Goal: Task Accomplishment & Management: Manage account settings

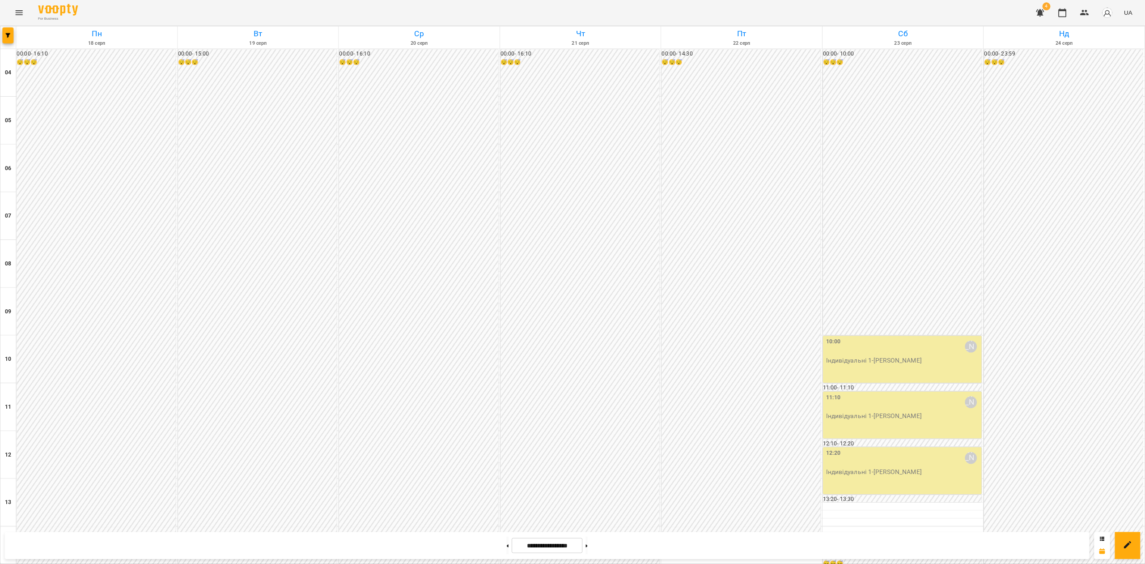
scroll to position [404, 0]
click at [157, 303] on div "00:00 - 16:10 😴😴😴 16:10 Дарія Настека Індивідуальні 1 - Іван Феєр 17:10 - 17:20…" at bounding box center [108, 565] width 181 height 1020
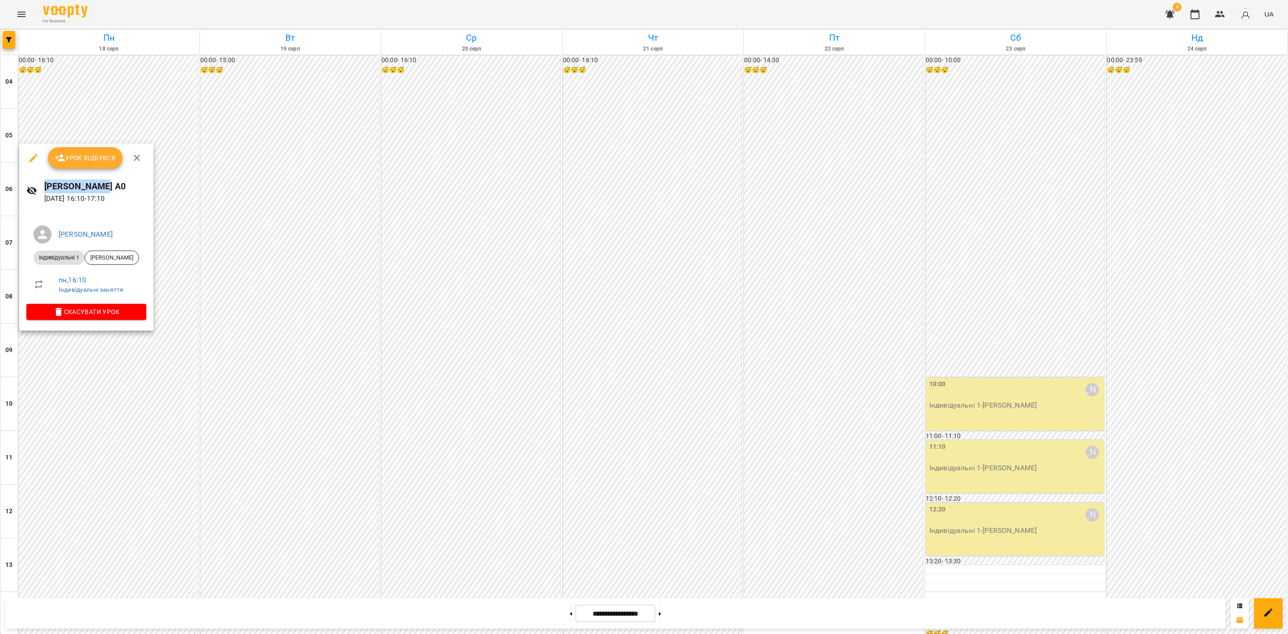
drag, startPoint x: 100, startPoint y: 183, endPoint x: 39, endPoint y: 176, distance: 60.7
click at [39, 176] on div "Іван Феєр А0 18 серп 2025 16:10 - 17:10" at bounding box center [86, 191] width 134 height 39
click at [72, 192] on h6 "Іван Феєр А0" at bounding box center [95, 186] width 102 height 14
click at [84, 185] on h6 "Іван Феєр А0" at bounding box center [95, 186] width 102 height 14
drag, startPoint x: 86, startPoint y: 186, endPoint x: 42, endPoint y: 187, distance: 44.3
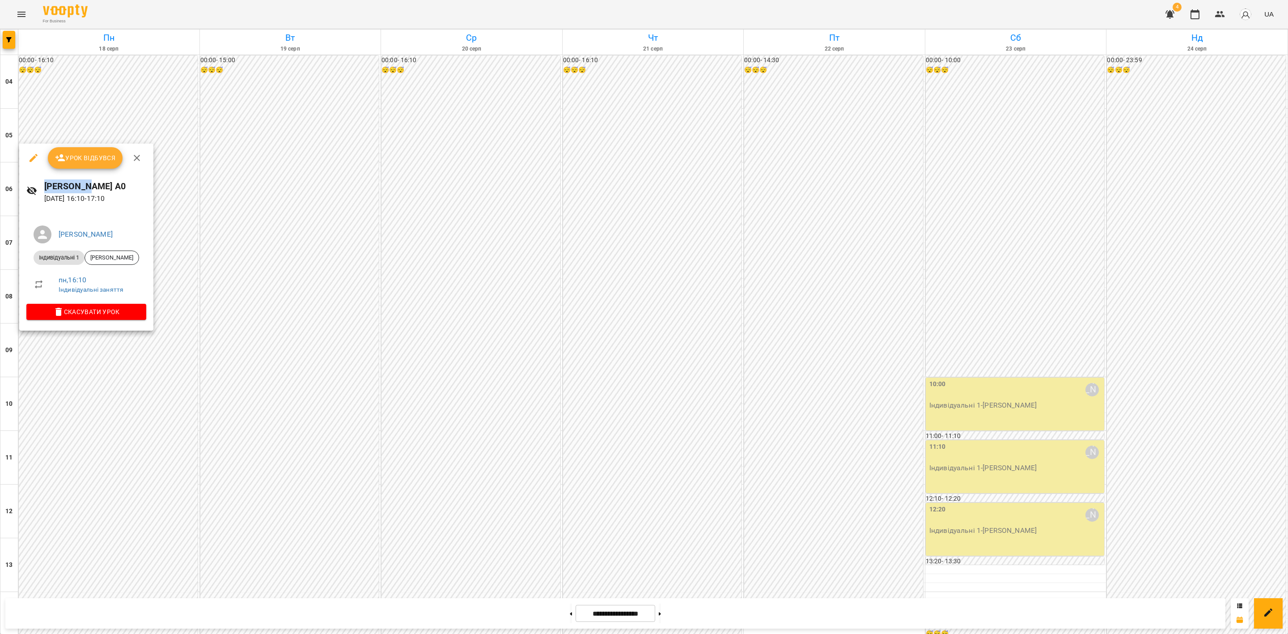
click at [42, 187] on div "Іван Феєр А0 18 серп 2025 16:10 - 17:10" at bounding box center [86, 191] width 134 height 39
copy h6 "[PERSON_NAME]"
click at [82, 466] on div at bounding box center [644, 317] width 1288 height 634
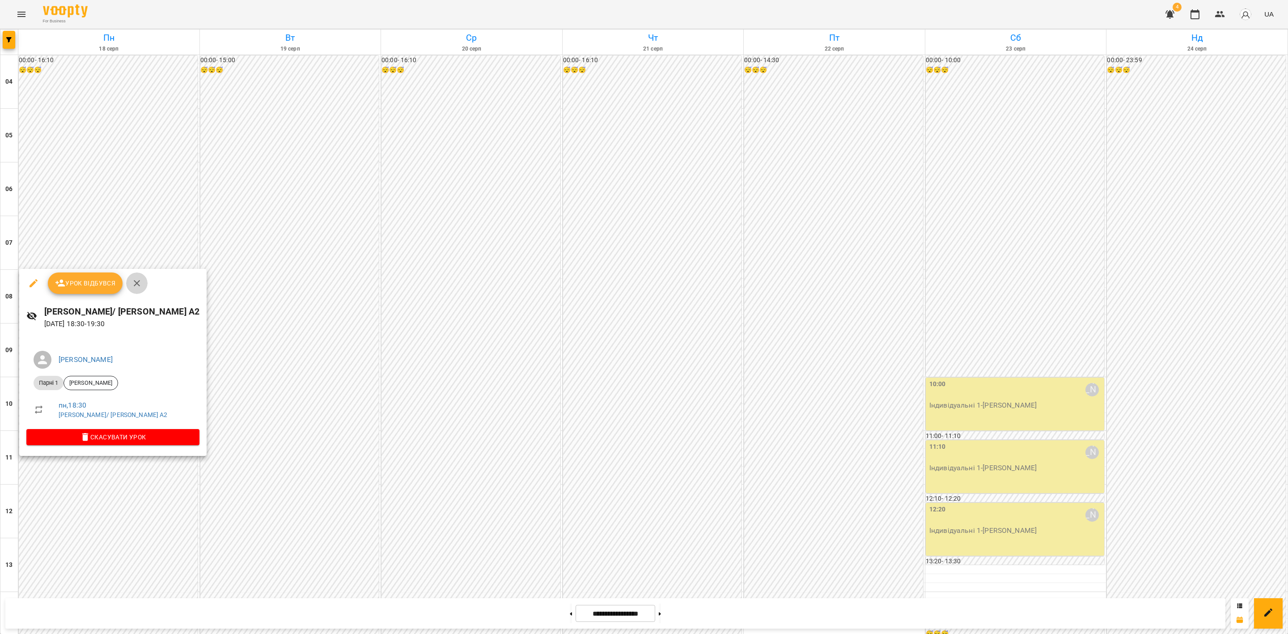
drag, startPoint x: 139, startPoint y: 279, endPoint x: 315, endPoint y: 592, distance: 359.5
click at [140, 281] on icon "button" at bounding box center [136, 283] width 11 height 11
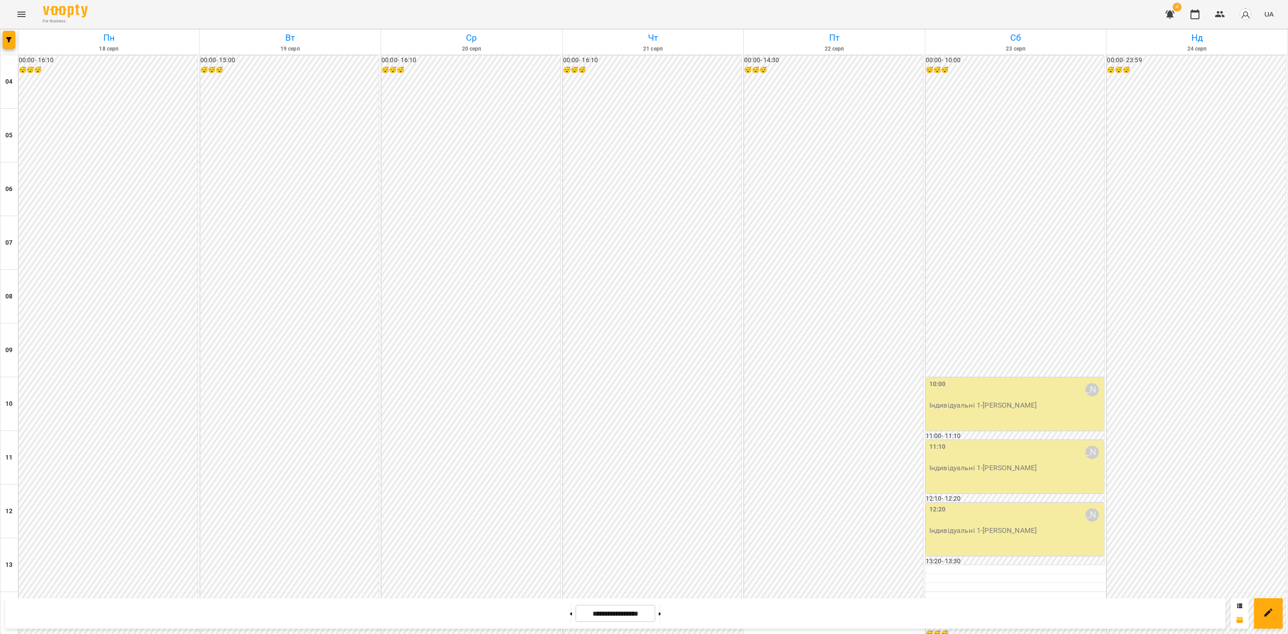
click at [23, 13] on icon "Menu" at bounding box center [21, 14] width 11 height 11
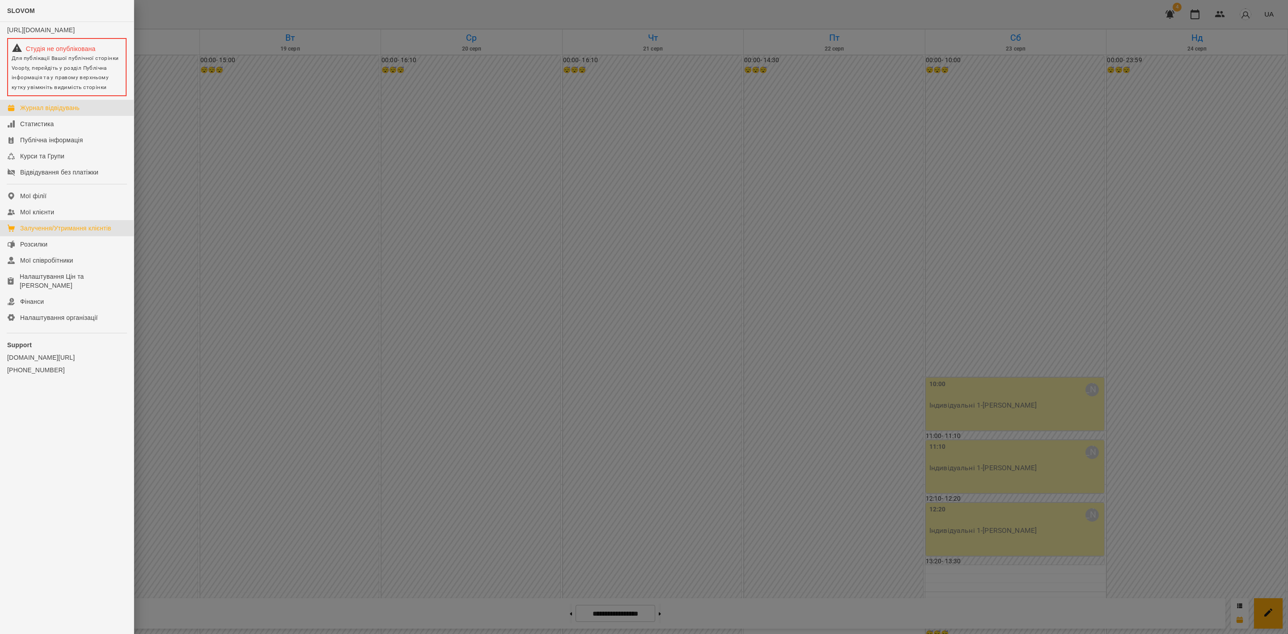
drag, startPoint x: 76, startPoint y: 233, endPoint x: 82, endPoint y: 235, distance: 7.1
click at [76, 233] on div "Залучення/Утримання клієнтів" at bounding box center [65, 228] width 91 height 9
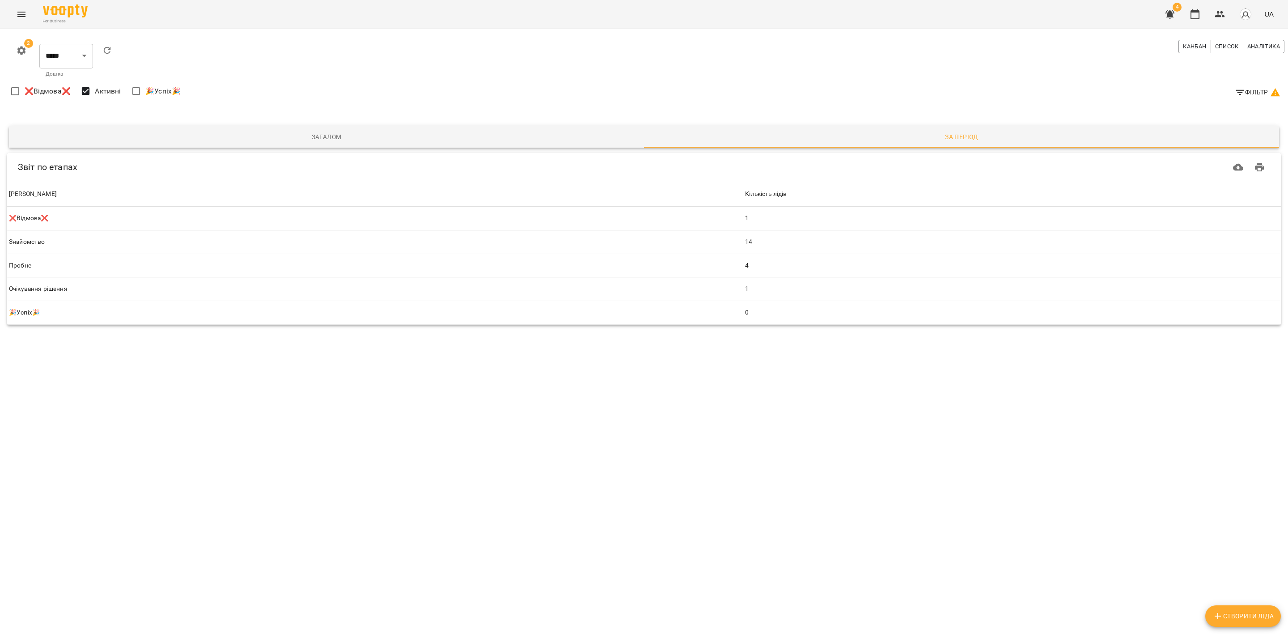
click at [26, 11] on icon "Menu" at bounding box center [21, 14] width 11 height 11
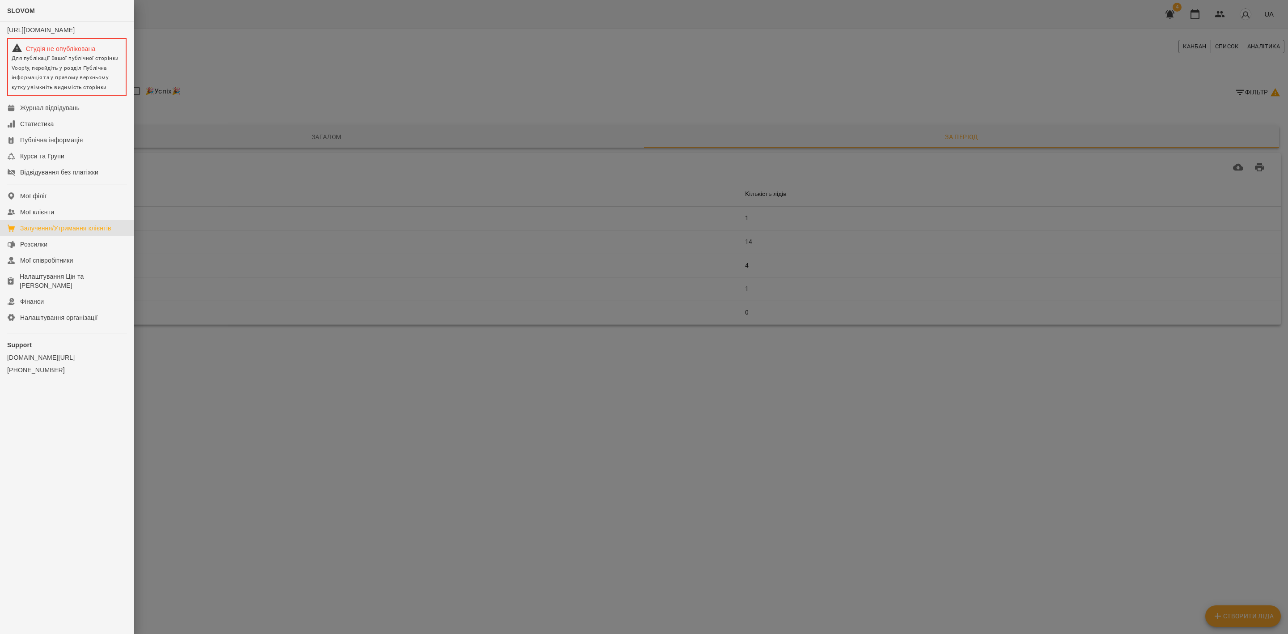
drag, startPoint x: 551, startPoint y: 49, endPoint x: 1034, endPoint y: 48, distance: 483.0
click at [553, 50] on div at bounding box center [644, 317] width 1288 height 634
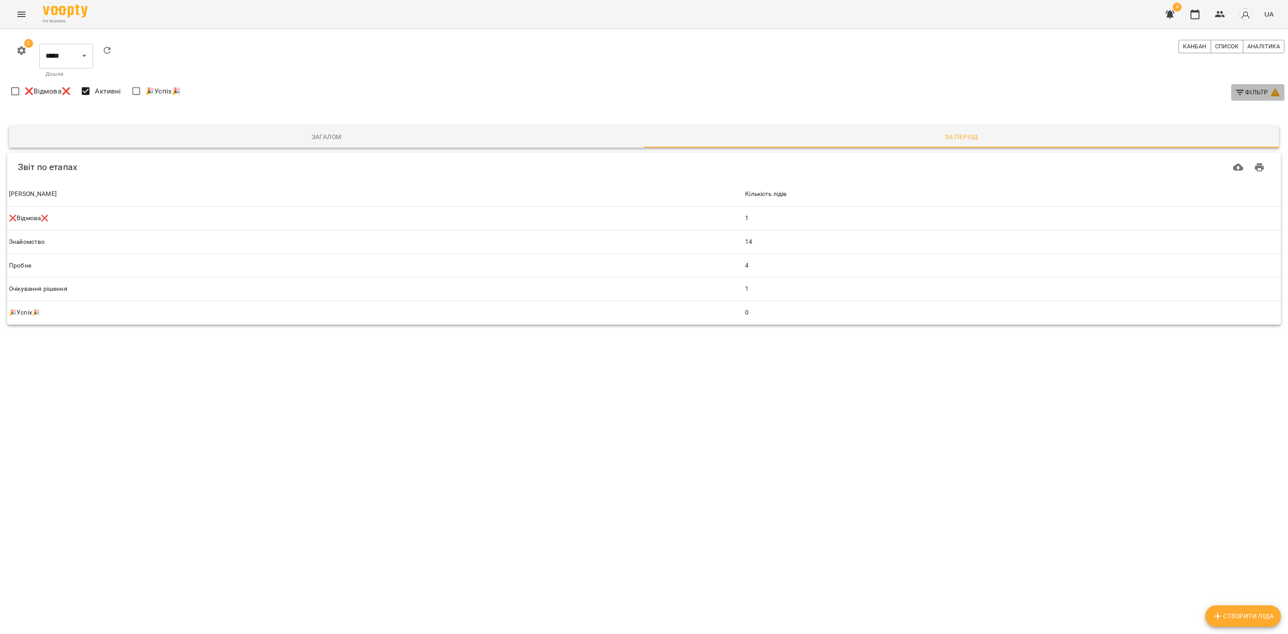
click at [1245, 91] on span "Фільтр" at bounding box center [1258, 92] width 46 height 11
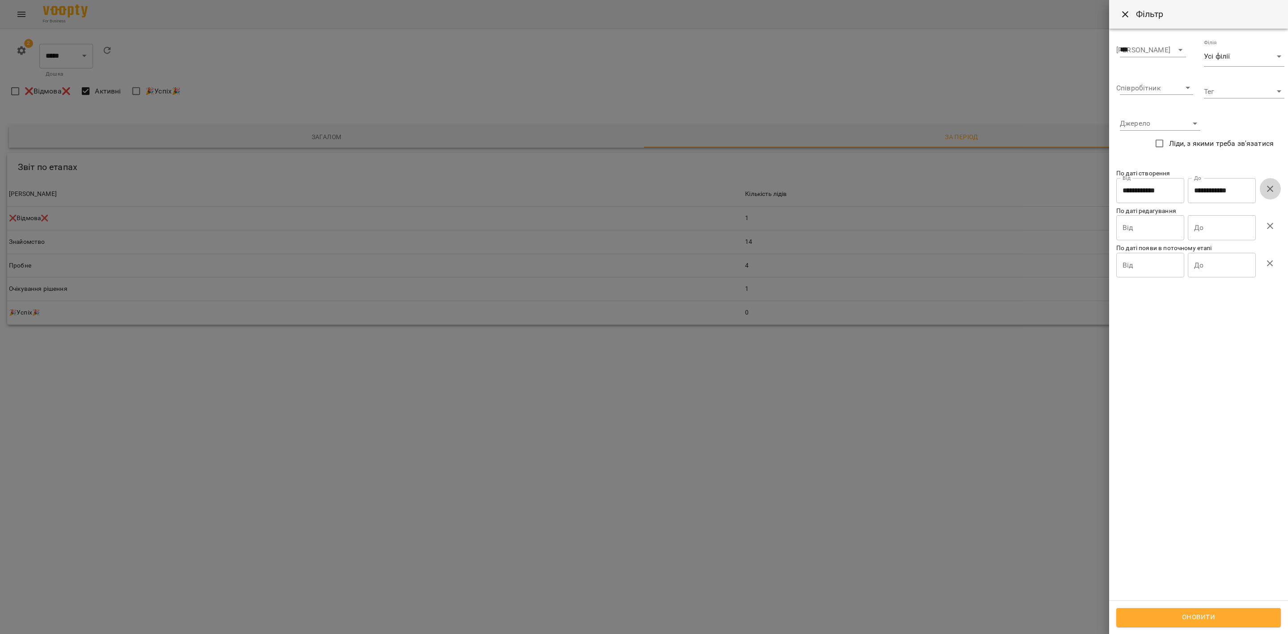
click at [1272, 194] on button "button" at bounding box center [1269, 188] width 21 height 21
drag, startPoint x: 1203, startPoint y: 614, endPoint x: 1177, endPoint y: 605, distance: 27.3
click at [1203, 615] on span "Оновити" at bounding box center [1198, 617] width 145 height 12
drag, startPoint x: 675, startPoint y: 495, endPoint x: 642, endPoint y: 485, distance: 34.7
click at [677, 497] on div at bounding box center [644, 317] width 1288 height 634
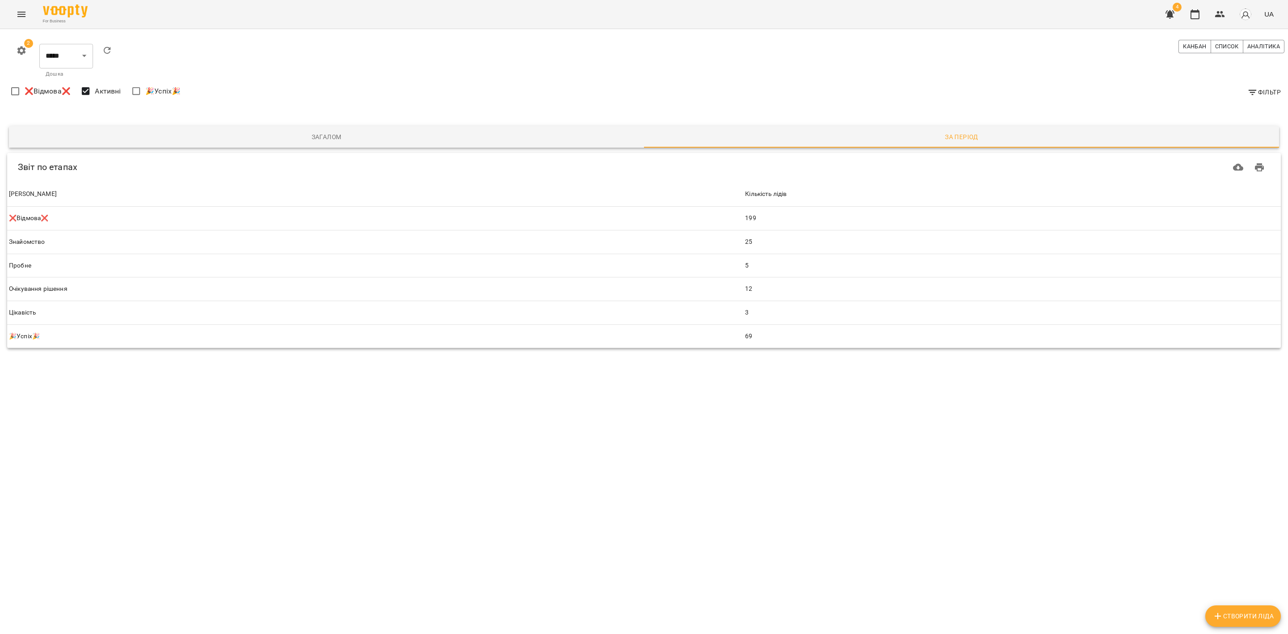
drag, startPoint x: 329, startPoint y: 136, endPoint x: 360, endPoint y: 126, distance: 32.3
click at [329, 136] on span "Загалом" at bounding box center [326, 136] width 624 height 11
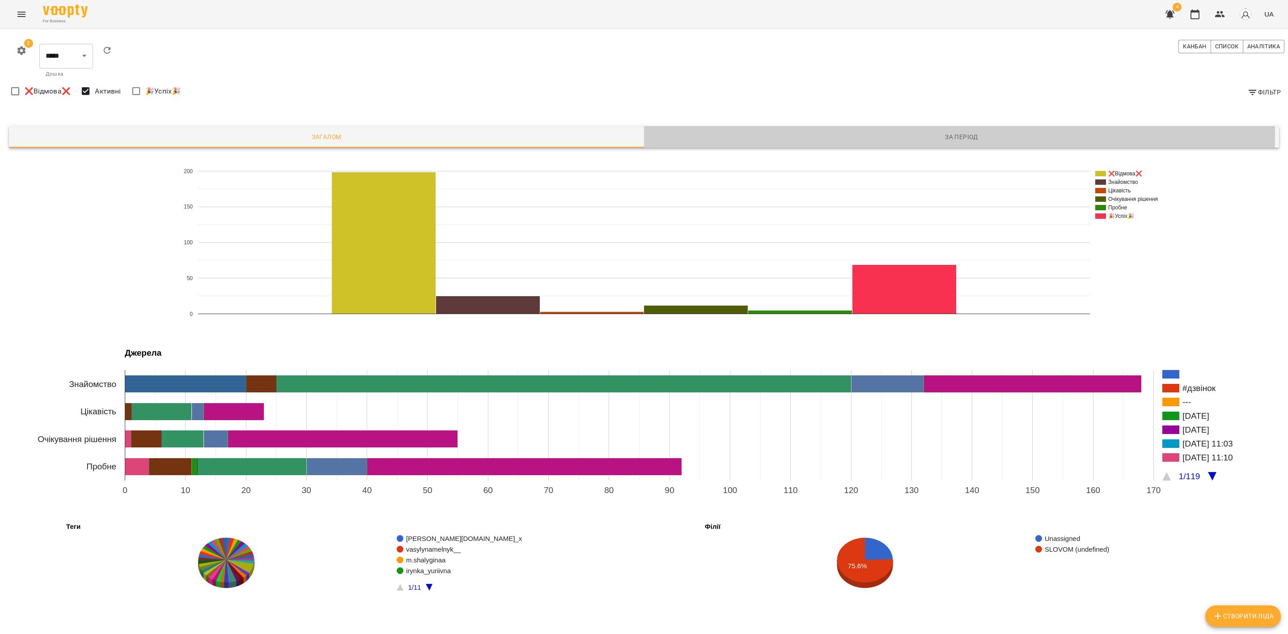
drag, startPoint x: 904, startPoint y: 134, endPoint x: 914, endPoint y: 137, distance: 10.2
click at [907, 136] on span "За період" at bounding box center [961, 136] width 624 height 11
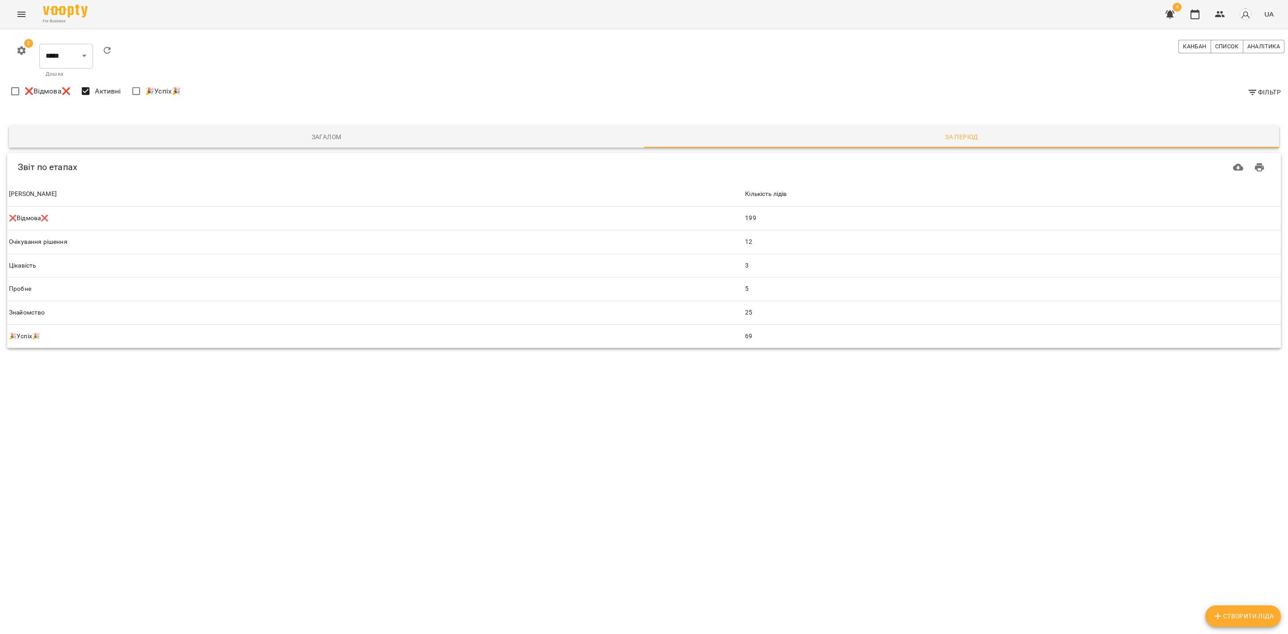
drag, startPoint x: 1181, startPoint y: 45, endPoint x: 1166, endPoint y: 52, distance: 16.2
click at [1183, 46] on span "Канбан" at bounding box center [1194, 47] width 23 height 10
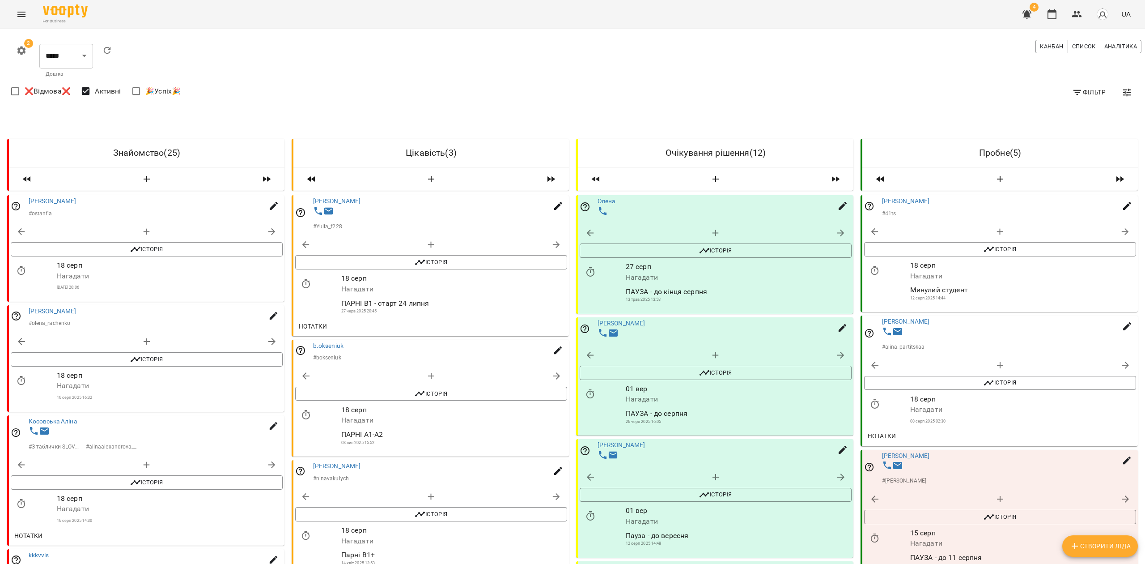
click at [17, 15] on icon "Menu" at bounding box center [21, 14] width 11 height 11
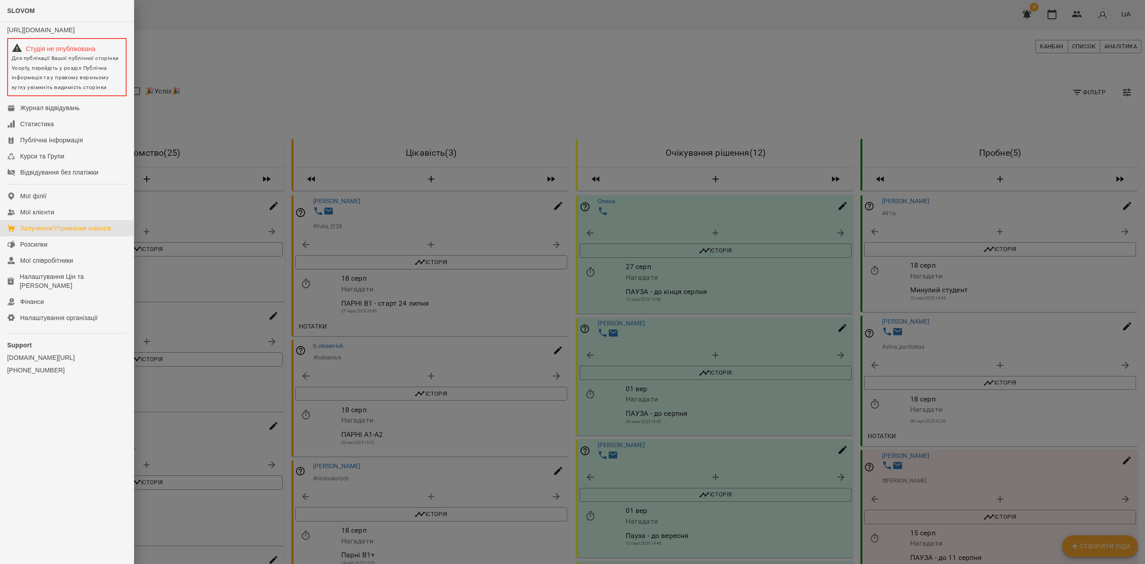
drag, startPoint x: 473, startPoint y: 103, endPoint x: 426, endPoint y: 36, distance: 81.9
click at [472, 98] on div at bounding box center [572, 282] width 1145 height 564
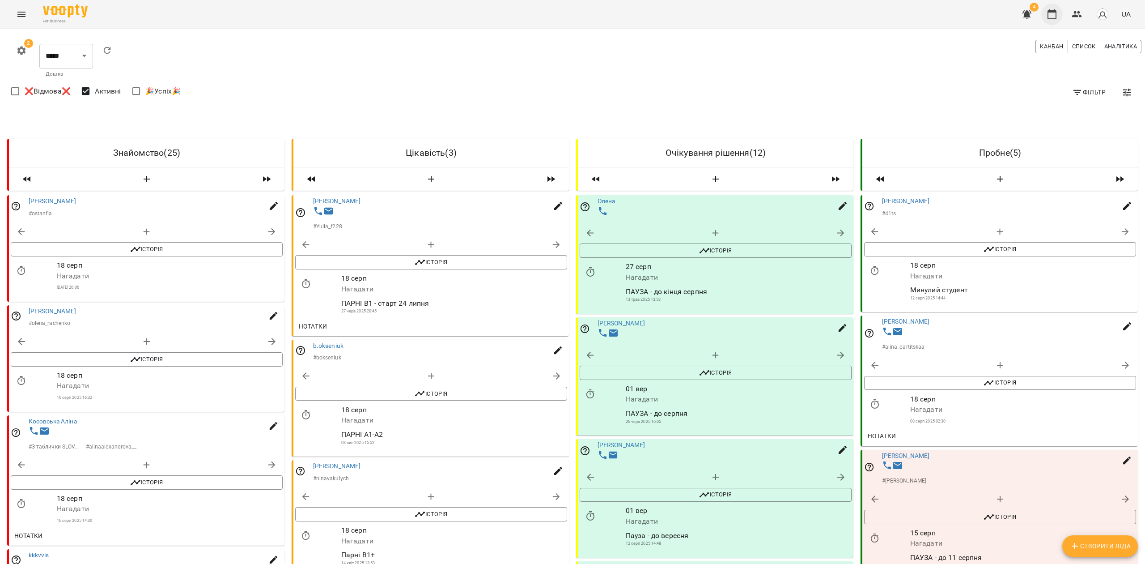
drag, startPoint x: 1053, startPoint y: 11, endPoint x: 1047, endPoint y: 15, distance: 6.7
click at [1054, 11] on icon "button" at bounding box center [1051, 14] width 9 height 10
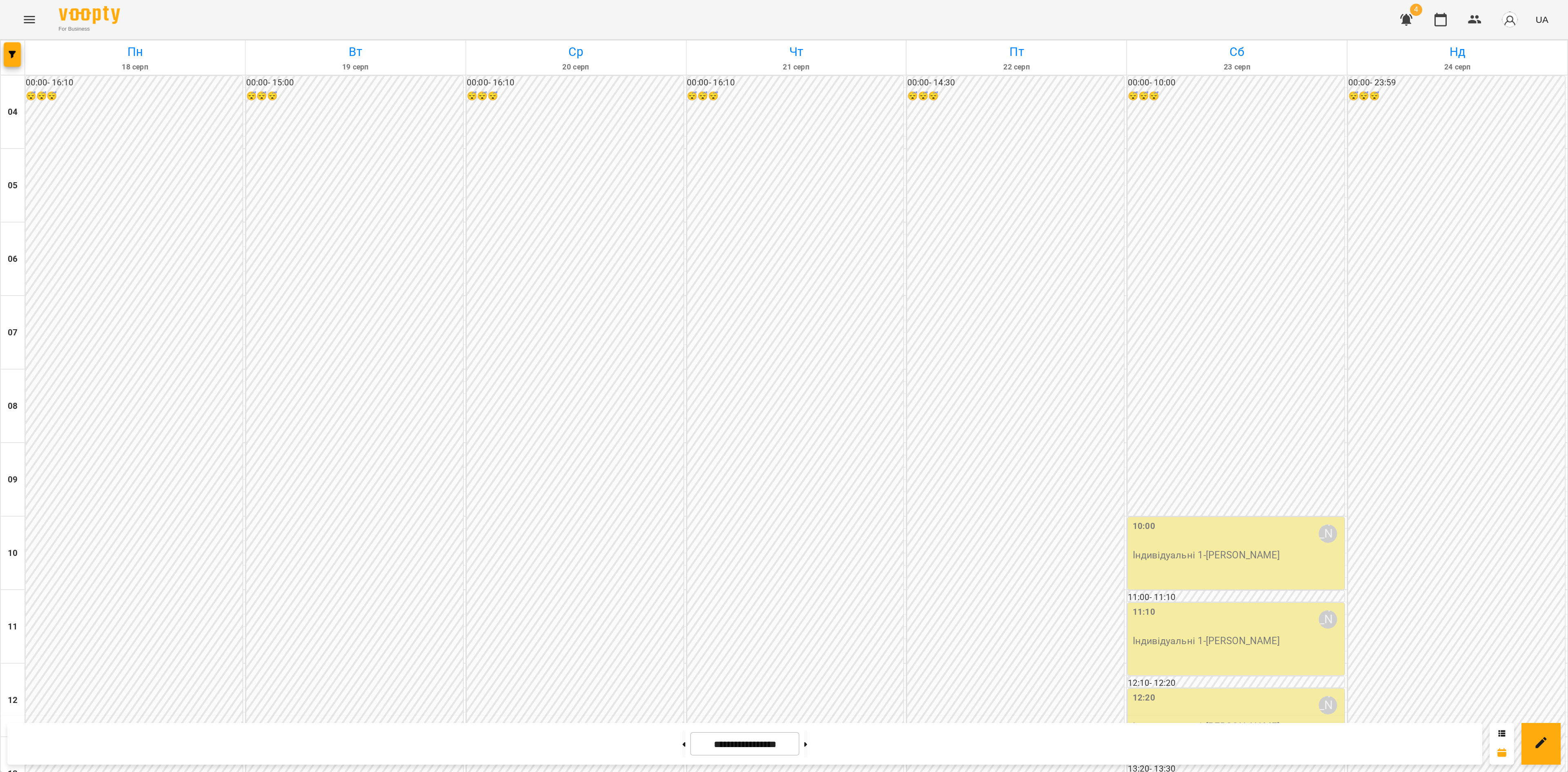
scroll to position [247, 0]
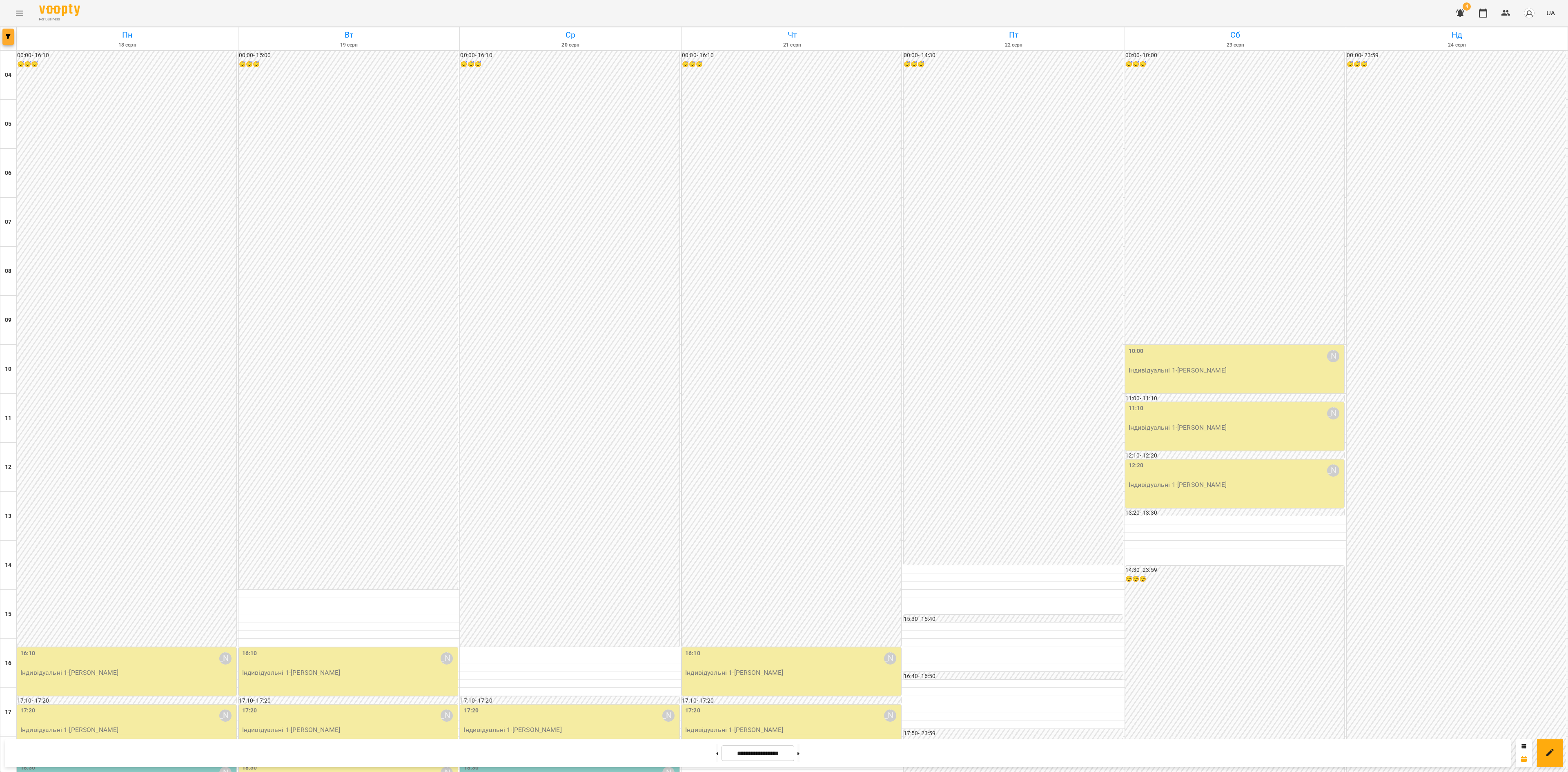
click at [5, 40] on button "button" at bounding box center [8, 37] width 12 height 16
click at [77, 259] on p "Викладач : [PERSON_NAME]" at bounding box center [66, 259] width 87 height 10
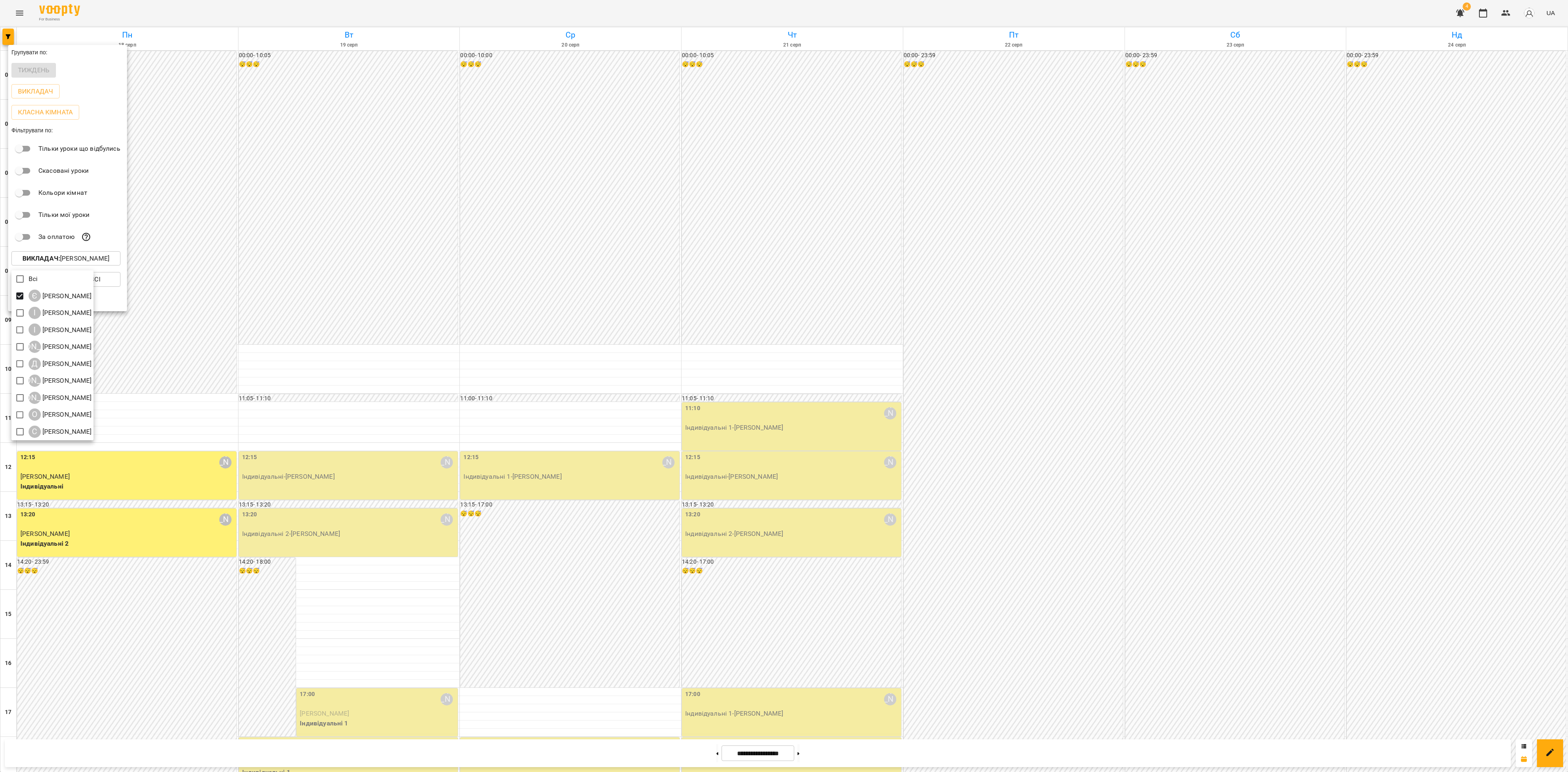
click at [556, 299] on div at bounding box center [784, 386] width 1568 height 772
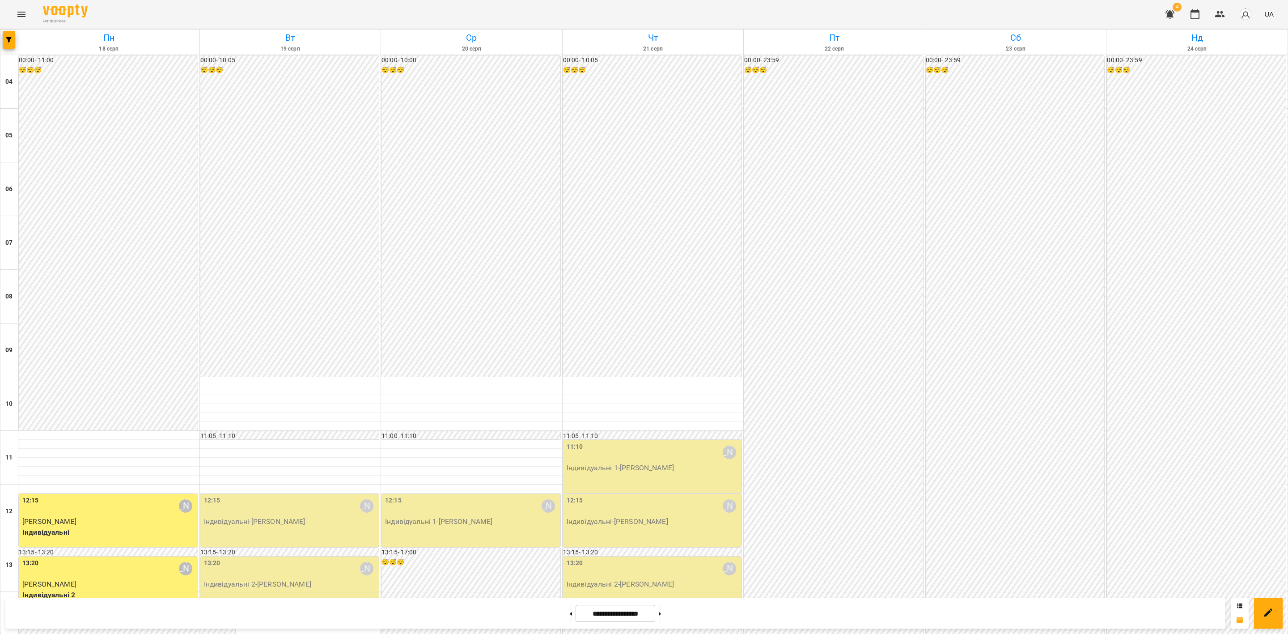
scroll to position [481, 0]
click at [661, 612] on icon at bounding box center [660, 614] width 2 height 4
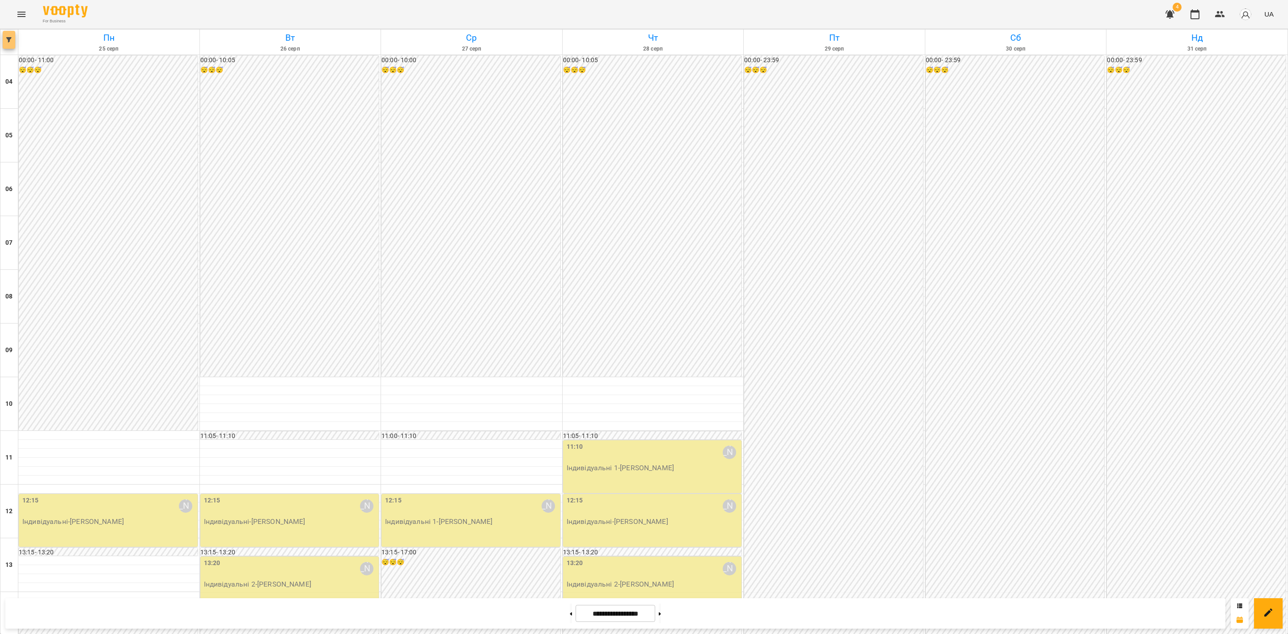
click at [9, 41] on icon "button" at bounding box center [8, 39] width 5 height 5
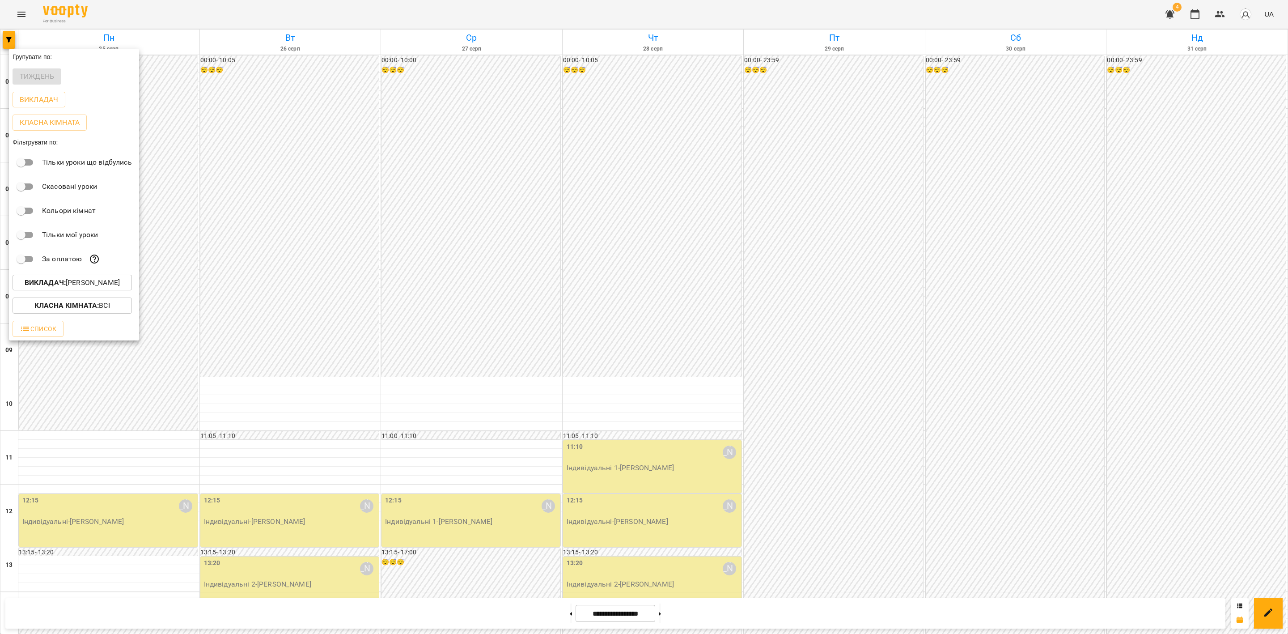
drag, startPoint x: 105, startPoint y: 281, endPoint x: 106, endPoint y: 286, distance: 5.5
click at [106, 286] on button "Викладач : Євгенія Мумжинська" at bounding box center [72, 283] width 119 height 16
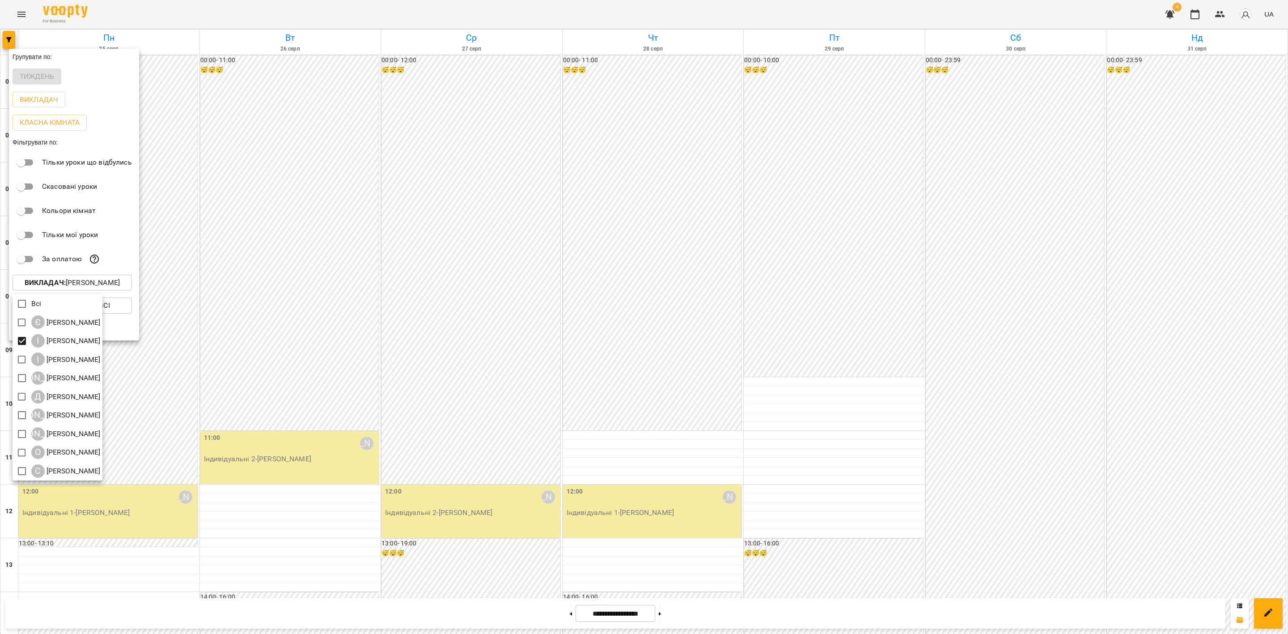
click at [450, 206] on div at bounding box center [644, 317] width 1288 height 634
click at [451, 206] on div at bounding box center [644, 317] width 1288 height 634
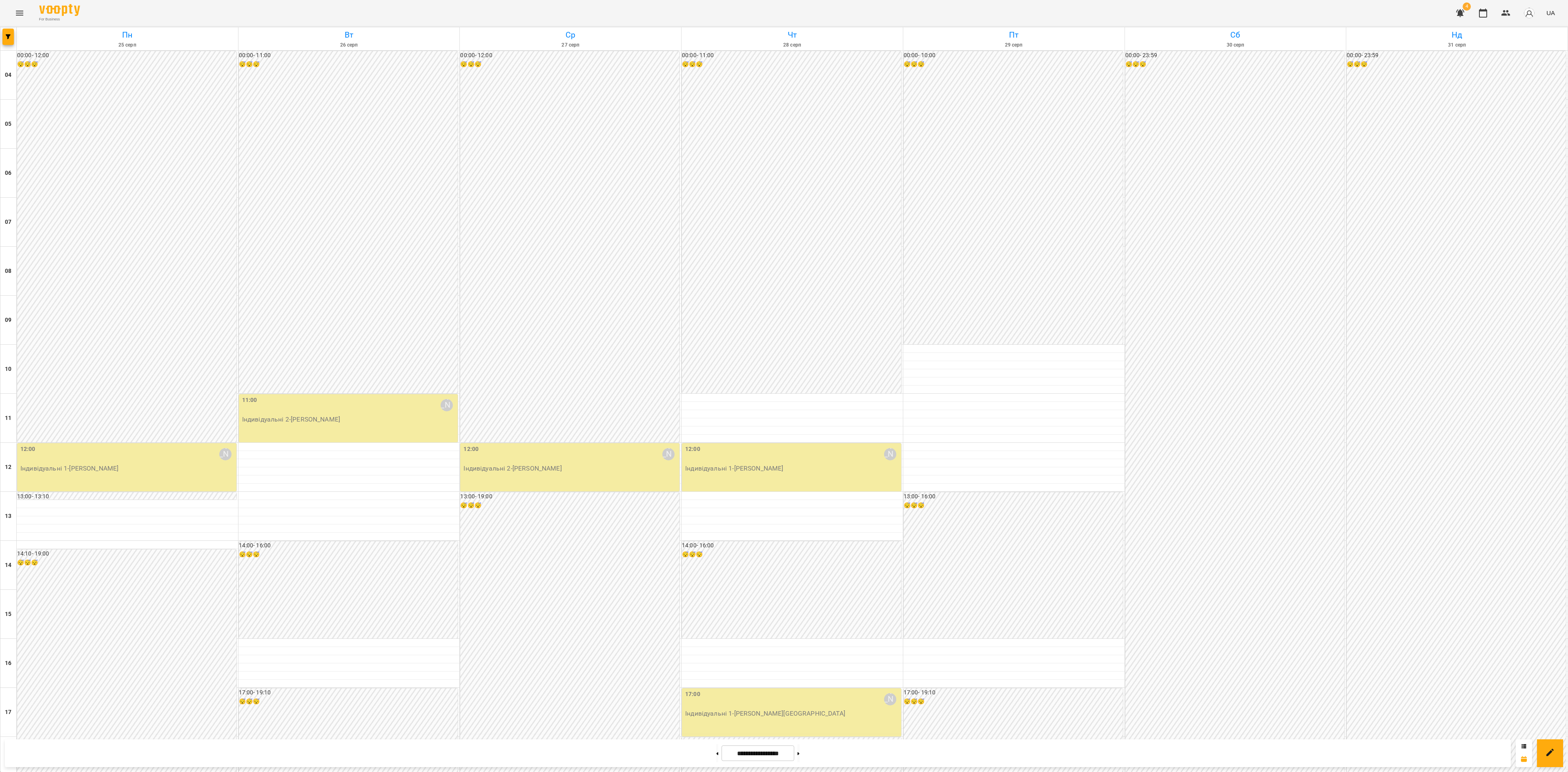
scroll to position [245, 0]
click at [2, 37] on div at bounding box center [8, 38] width 16 height 23
click at [4, 36] on span "button" at bounding box center [8, 37] width 12 height 5
click at [67, 263] on p "Викладач : Ірина Бутенко" at bounding box center [66, 259] width 87 height 10
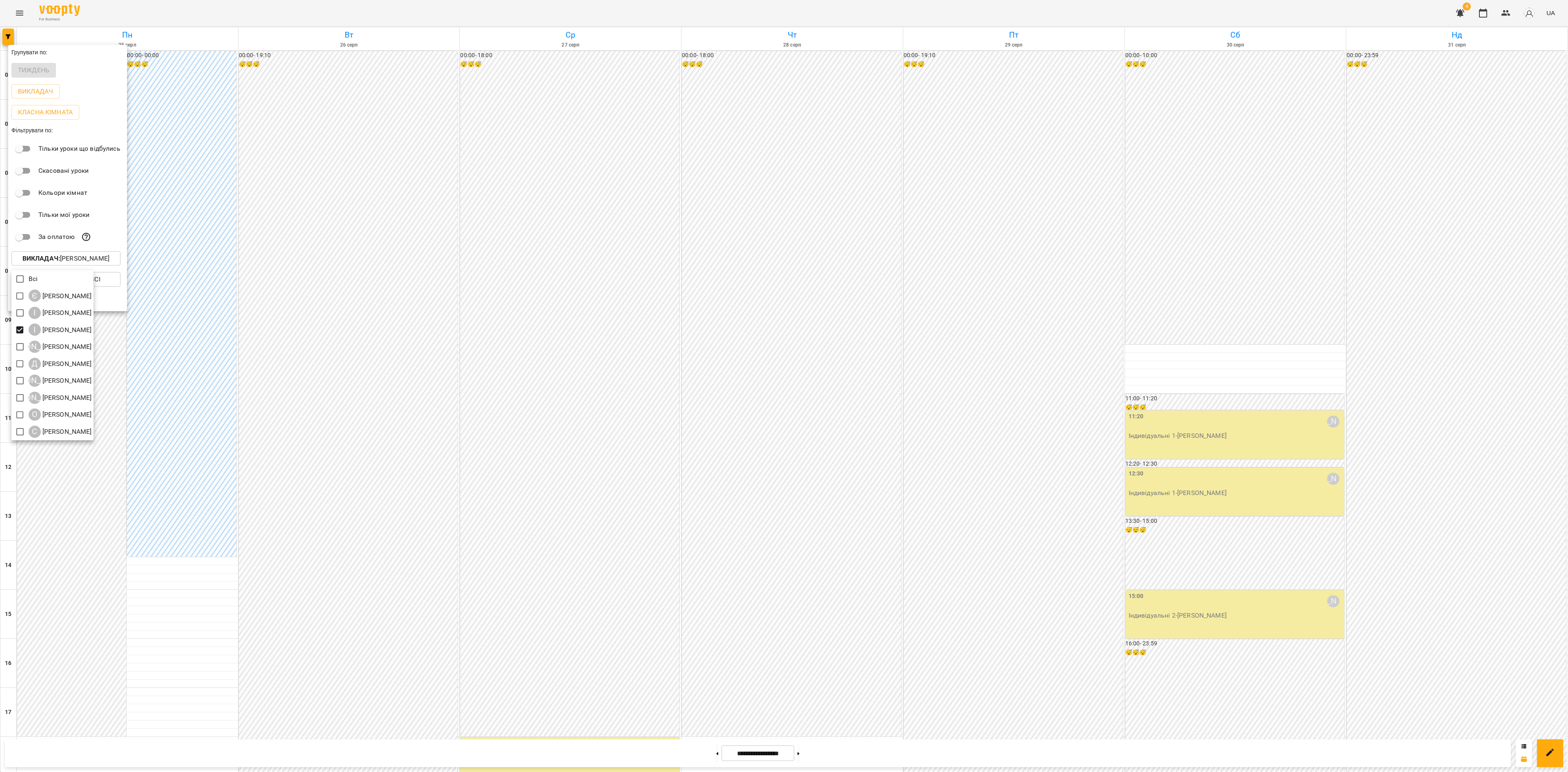
click at [420, 290] on div at bounding box center [784, 386] width 1568 height 772
click at [420, 291] on div at bounding box center [784, 386] width 1568 height 772
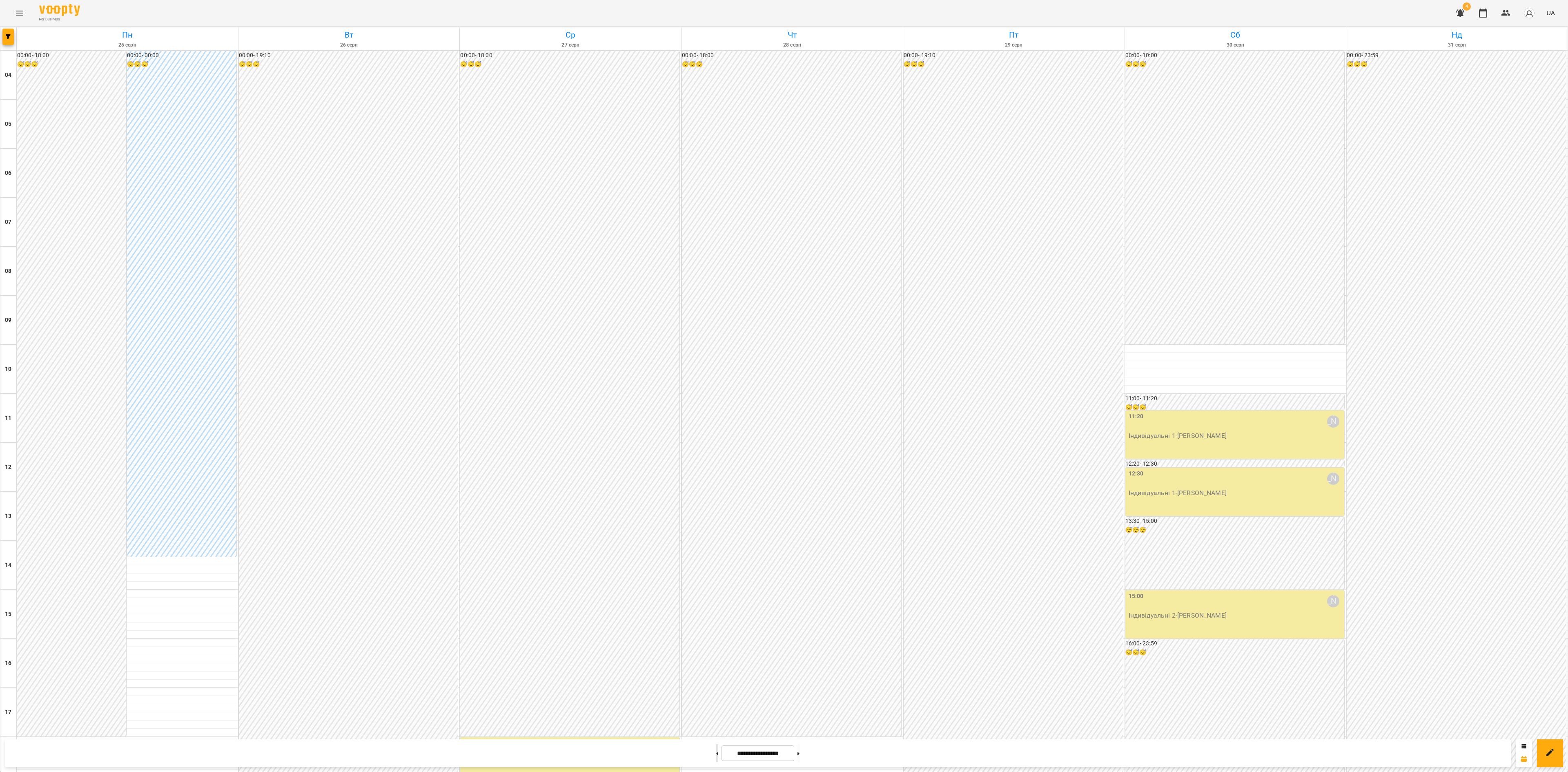
click at [716, 749] on button at bounding box center [717, 754] width 2 height 18
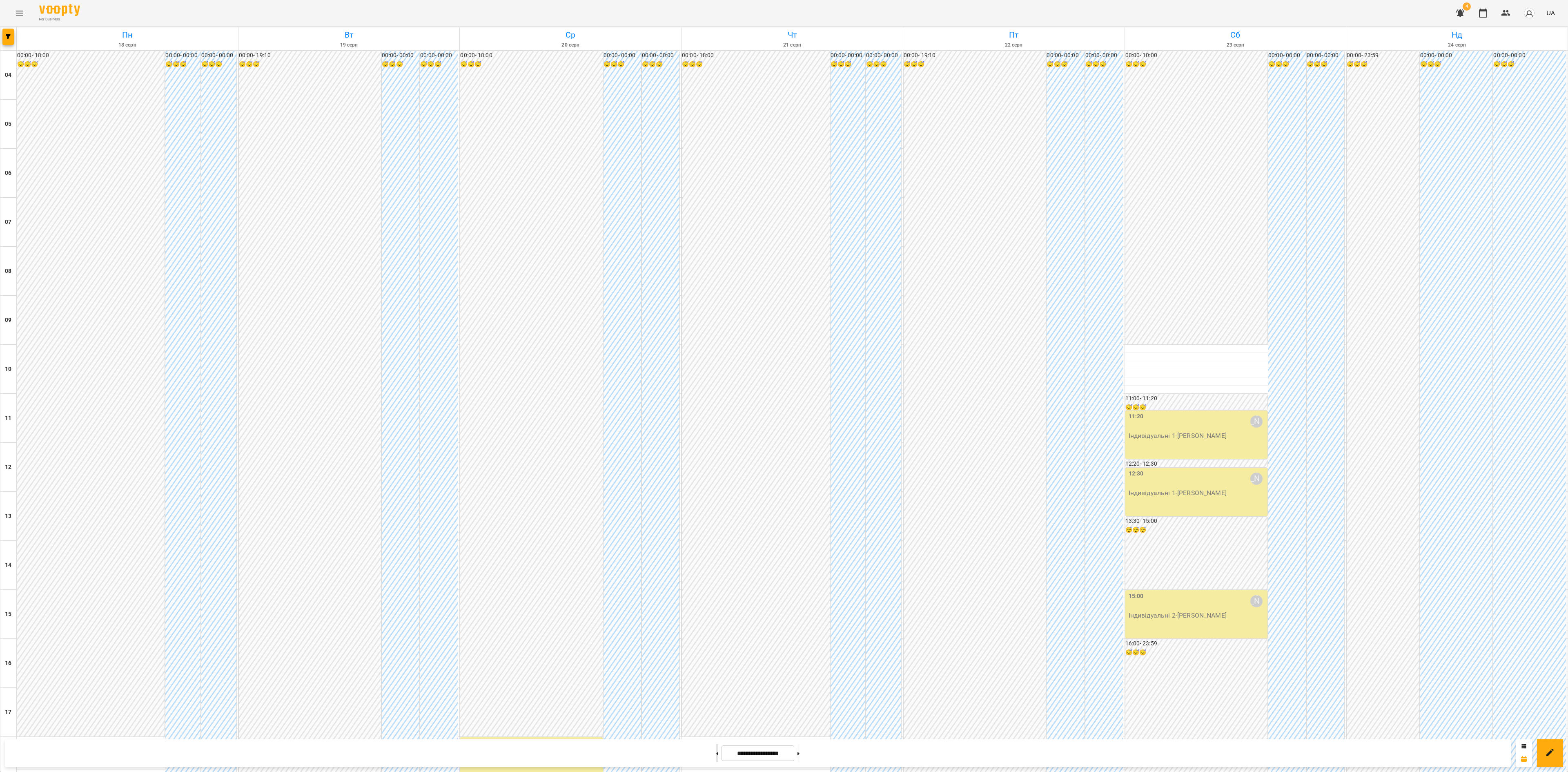
click at [716, 757] on button at bounding box center [717, 754] width 2 height 18
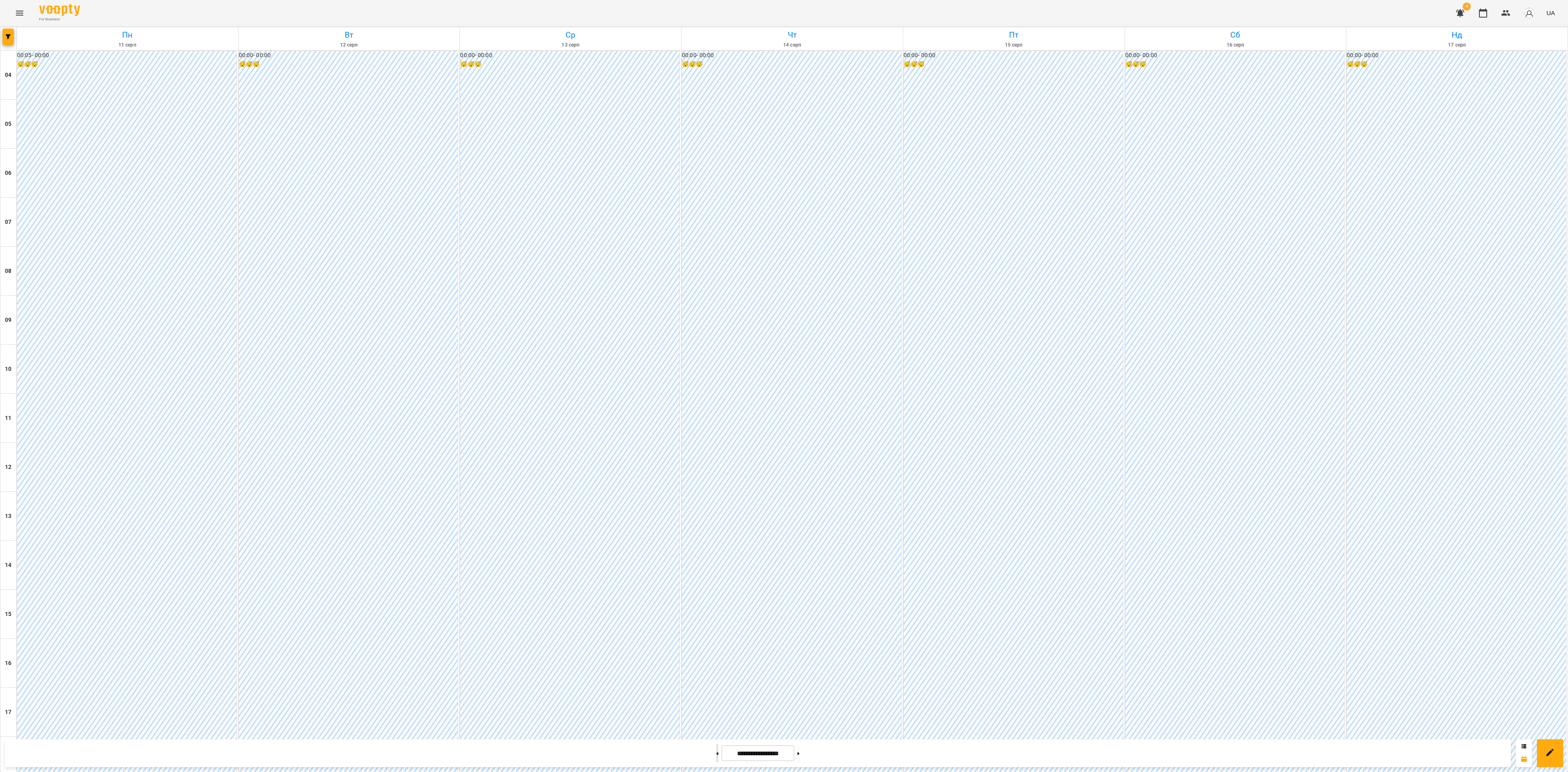
click at [716, 757] on button at bounding box center [717, 754] width 2 height 18
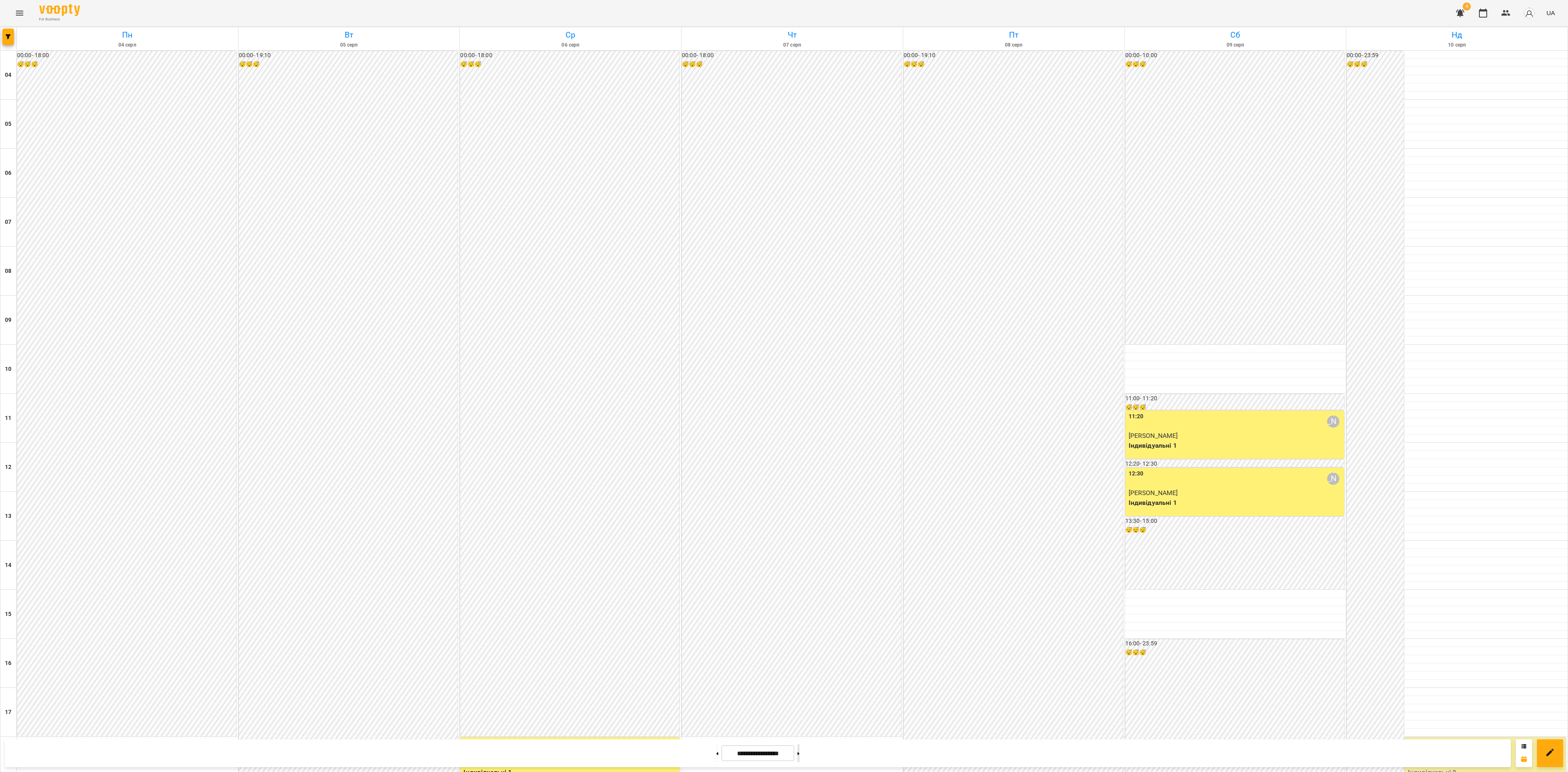
click at [800, 752] on button at bounding box center [798, 754] width 2 height 18
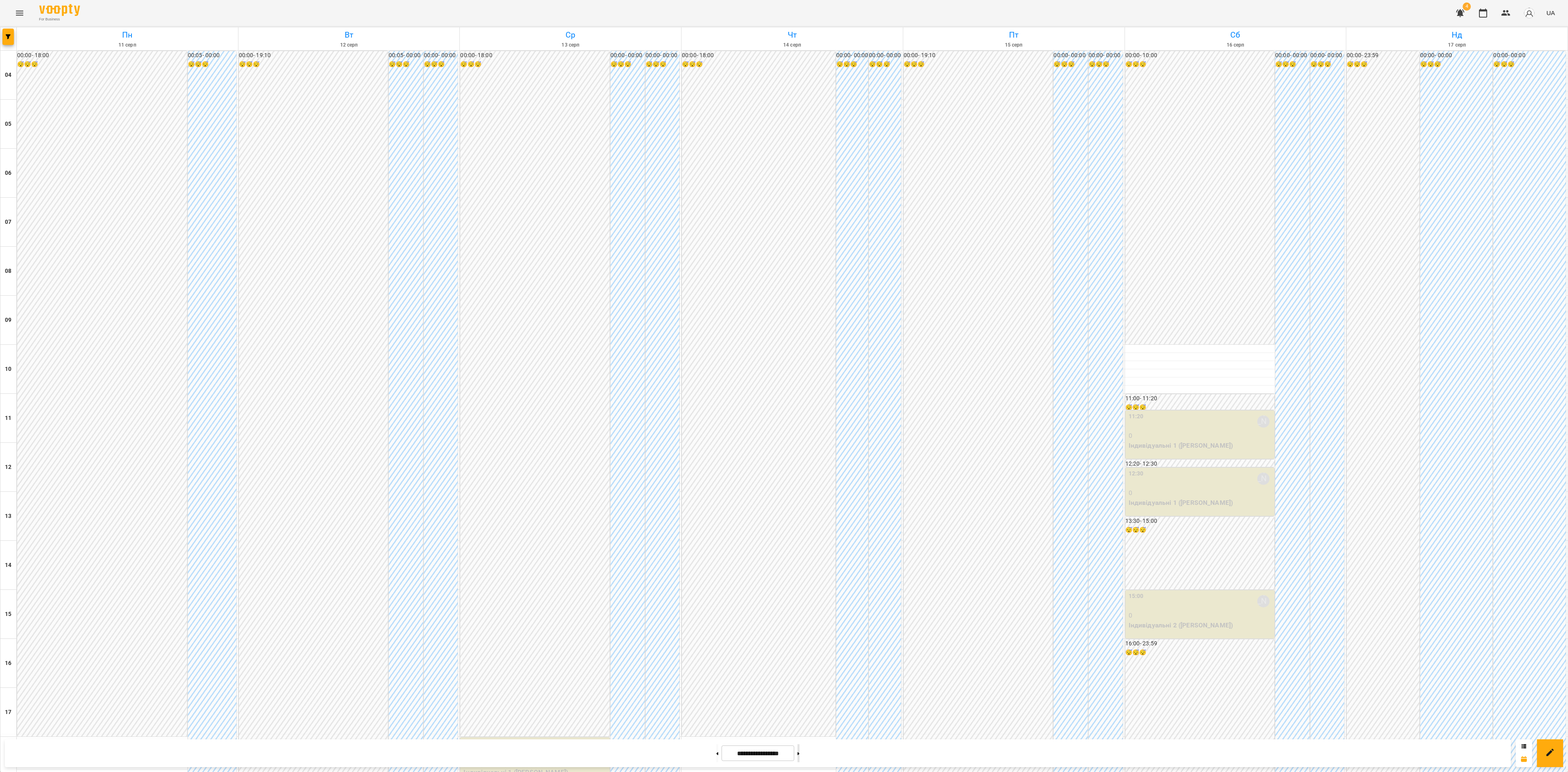
click at [800, 752] on button at bounding box center [798, 754] width 2 height 18
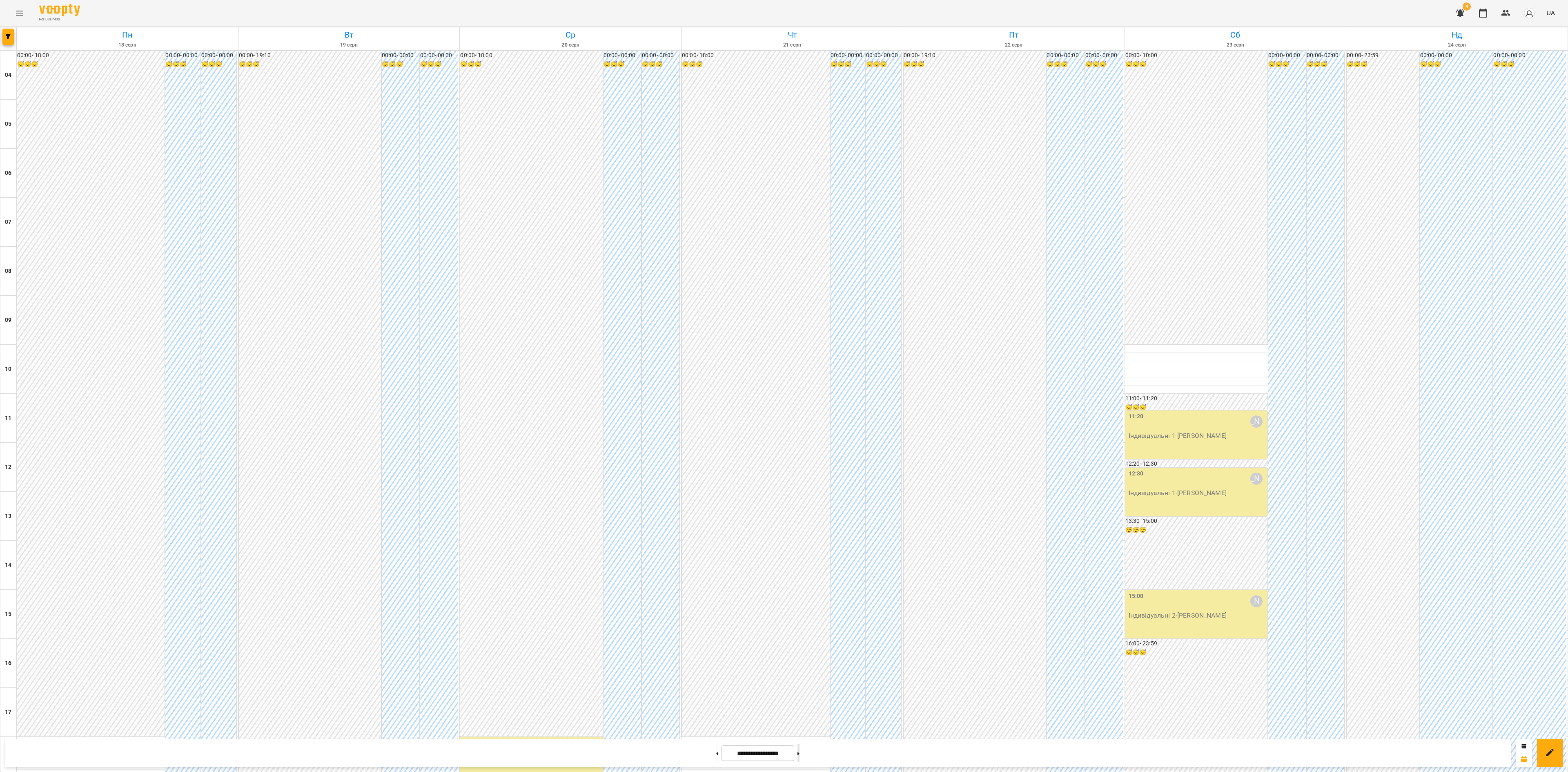
click at [800, 753] on button at bounding box center [798, 754] width 2 height 18
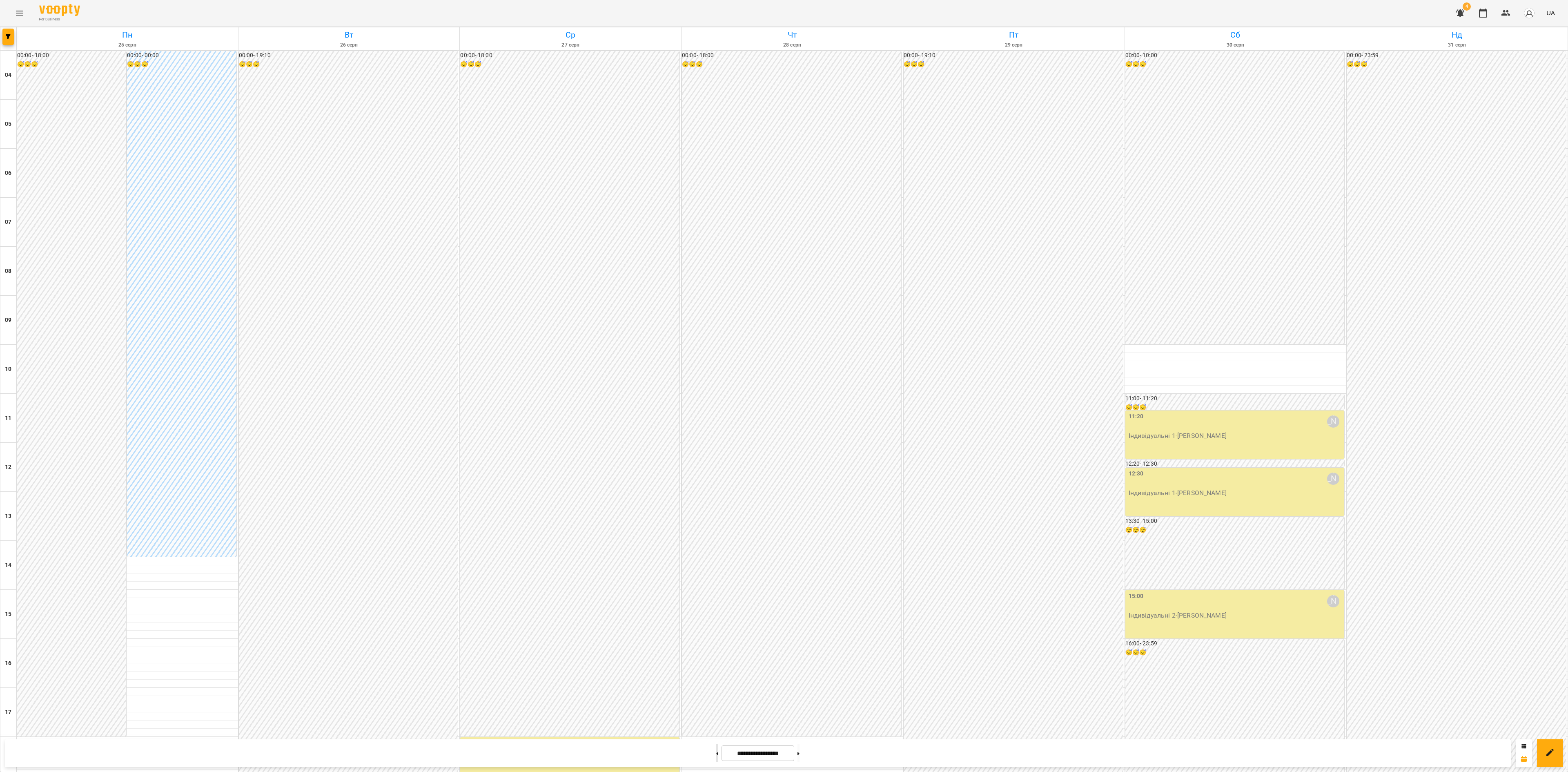
click at [716, 756] on button at bounding box center [717, 754] width 2 height 18
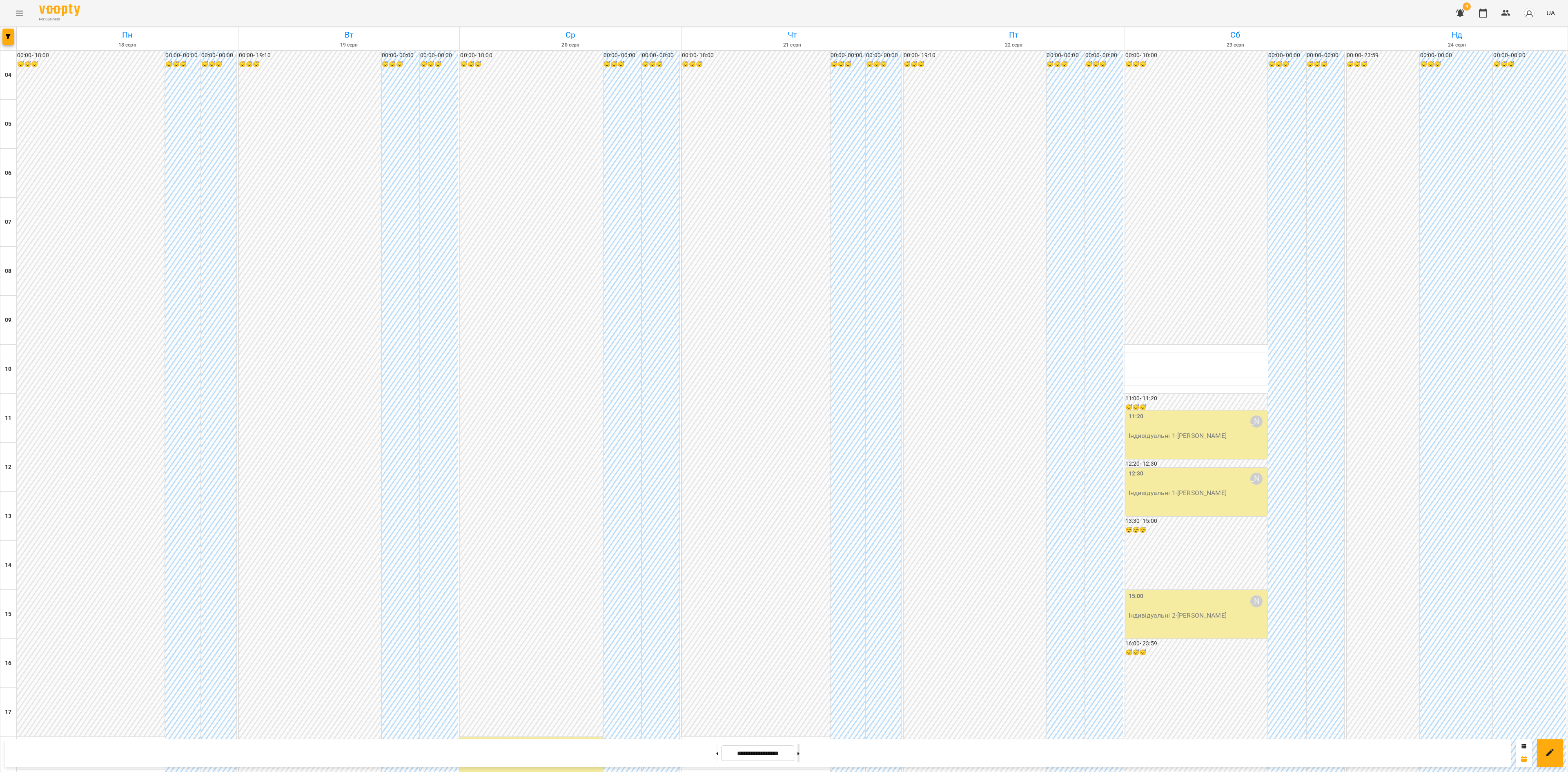
click at [800, 752] on button at bounding box center [798, 754] width 2 height 18
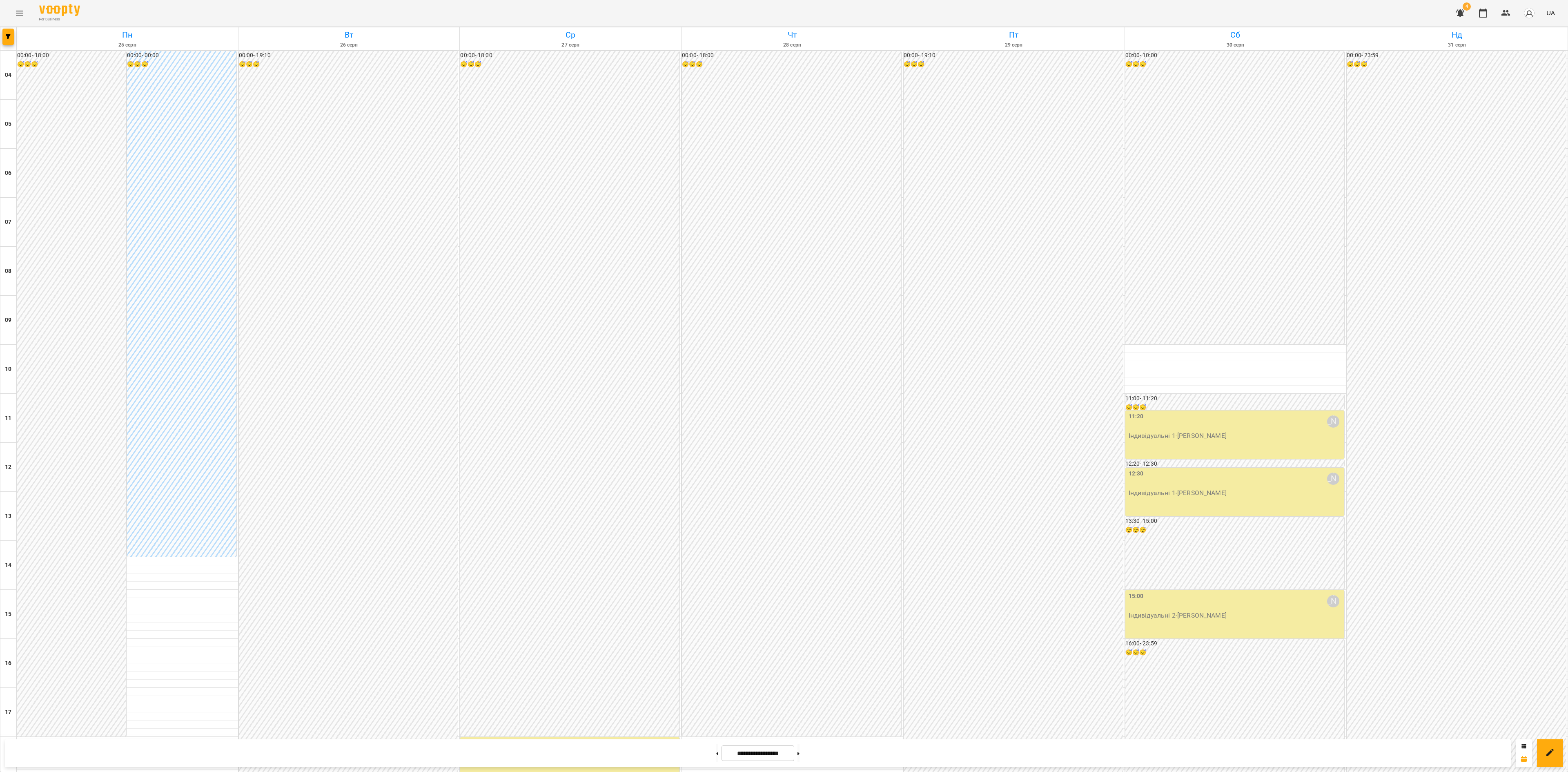
click at [2, 27] on div at bounding box center [8, 38] width 16 height 23
click at [7, 40] on button "button" at bounding box center [8, 37] width 12 height 16
click at [67, 255] on button "Викладач : Ірина Коса" at bounding box center [66, 259] width 109 height 15
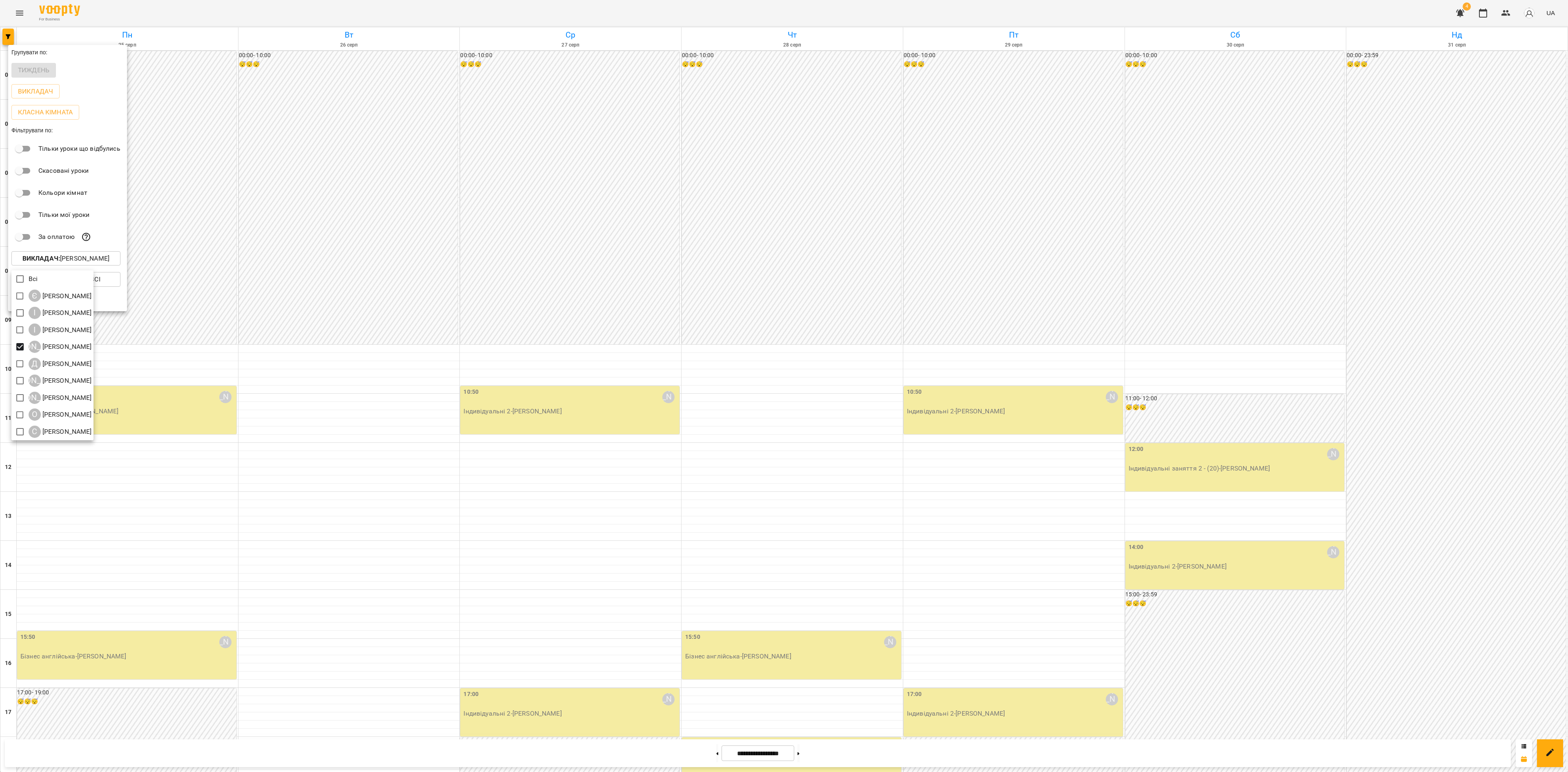
click at [309, 361] on div at bounding box center [784, 386] width 1568 height 772
drag, startPoint x: 246, startPoint y: 334, endPoint x: 247, endPoint y: 338, distance: 4.1
click at [246, 335] on div at bounding box center [784, 386] width 1568 height 772
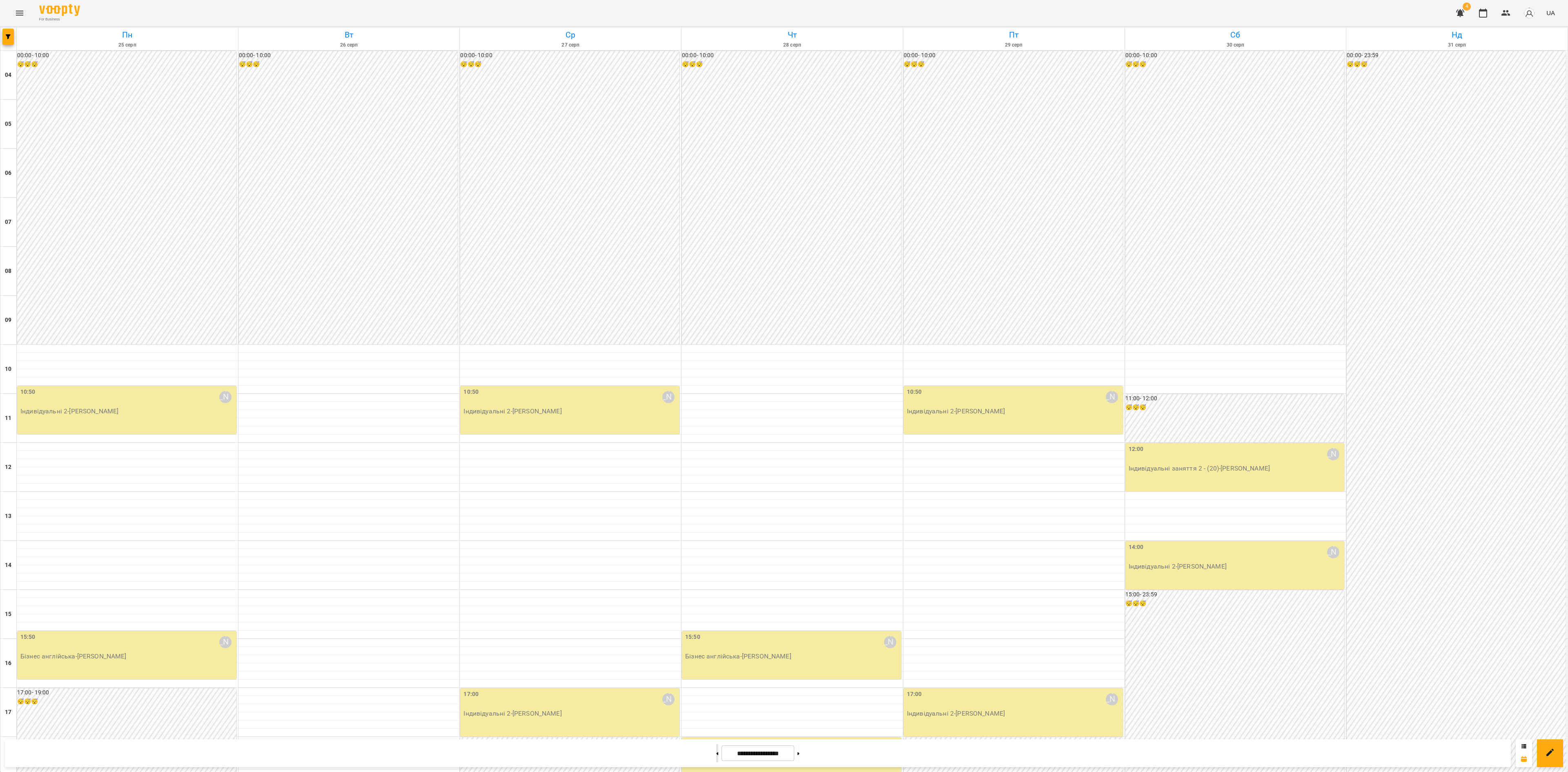
drag, startPoint x: 704, startPoint y: 749, endPoint x: 699, endPoint y: 750, distance: 5.1
click at [716, 750] on button at bounding box center [717, 754] width 2 height 18
type input "**********"
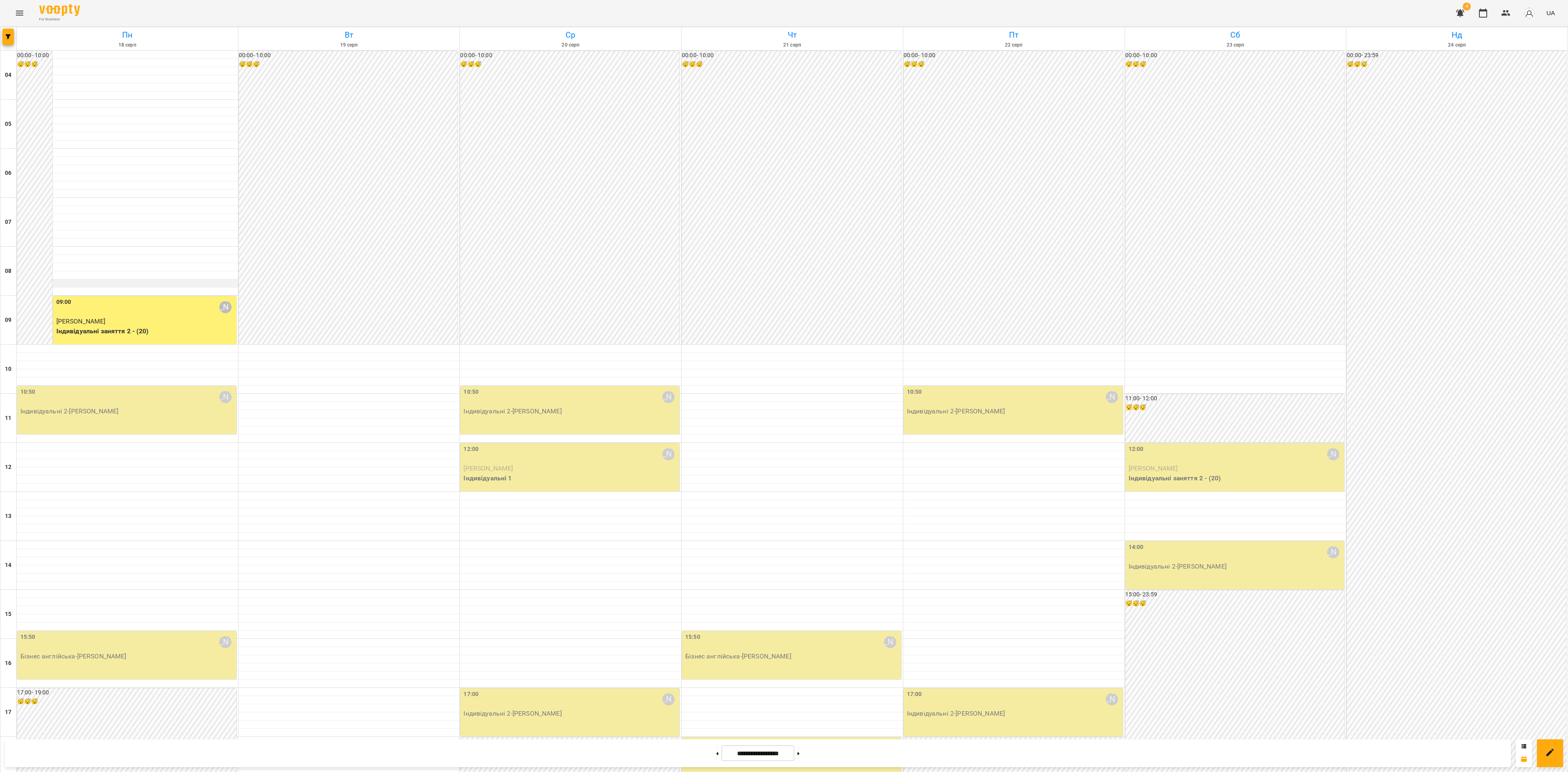
scroll to position [164, 0]
click at [162, 387] on div "10:50 Анастасія Літвінчук" at bounding box center [127, 397] width 215 height 19
drag, startPoint x: 103, startPoint y: 221, endPoint x: 118, endPoint y: 228, distance: 16.6
click at [105, 223] on div "Анастасія Літвінчук Індивідуальні 2 Ірина Федьків пн , 10:50 Індивідуальні заня…" at bounding box center [79, 193] width 122 height 109
click at [106, 228] on span "Скасувати Урок" at bounding box center [79, 230] width 97 height 10
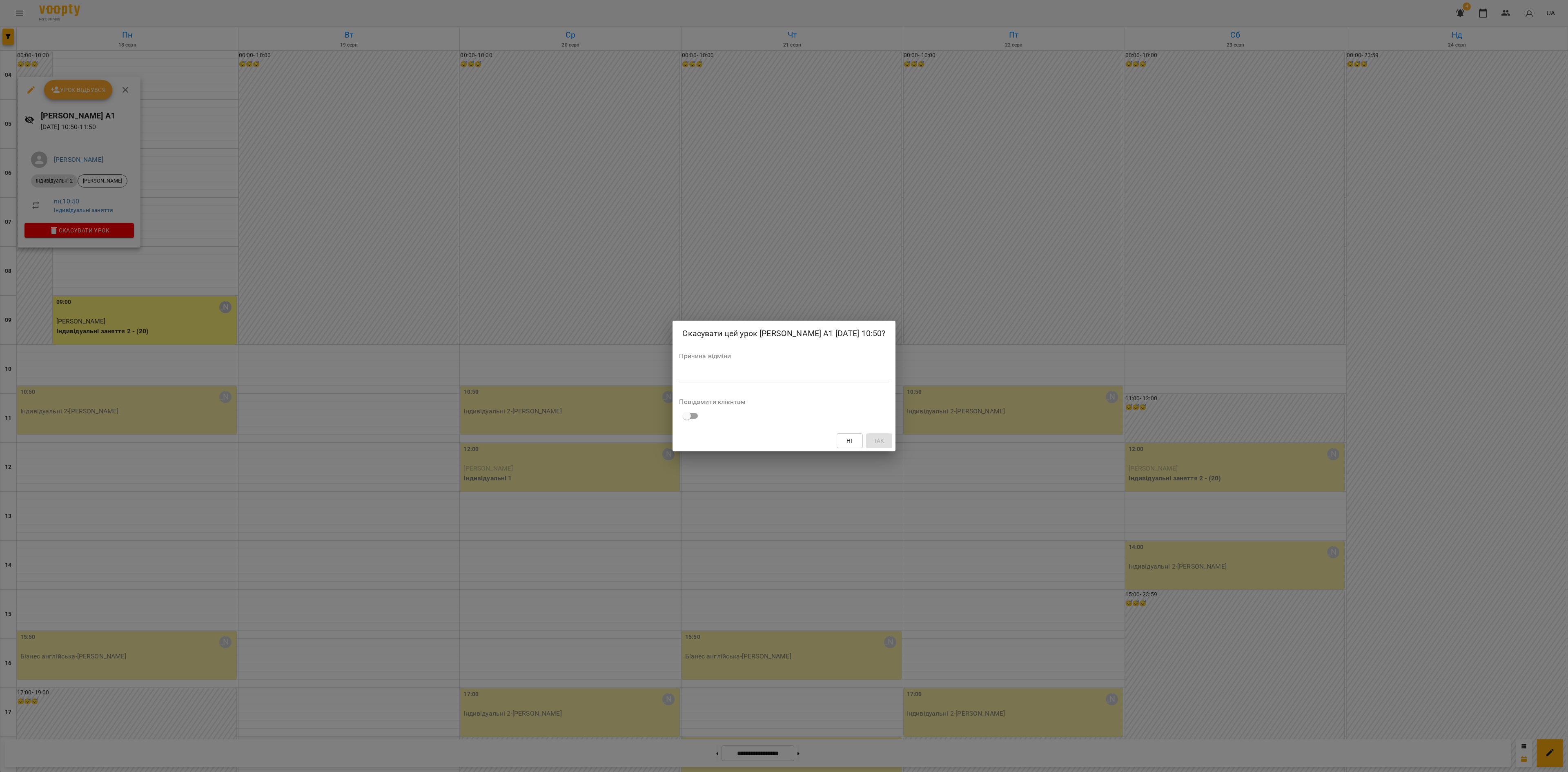
click at [782, 369] on div "Причина відміни *" at bounding box center [784, 369] width 209 height 33
click at [784, 376] on textarea at bounding box center [784, 375] width 209 height 7
type textarea "*"
click at [863, 442] on span "Ні" at bounding box center [858, 440] width 13 height 10
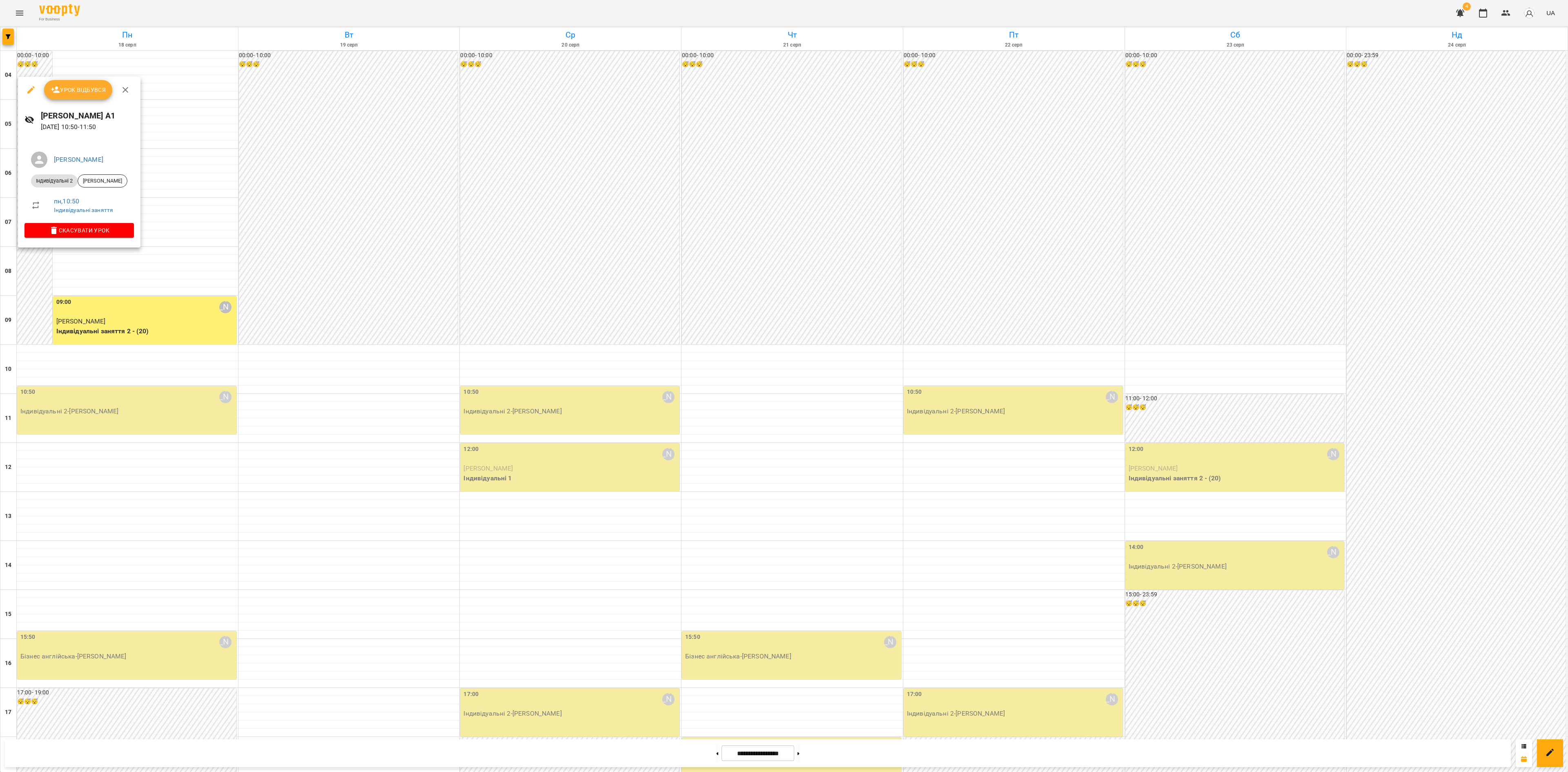
click at [80, 93] on span "Урок відбувся" at bounding box center [78, 90] width 56 height 10
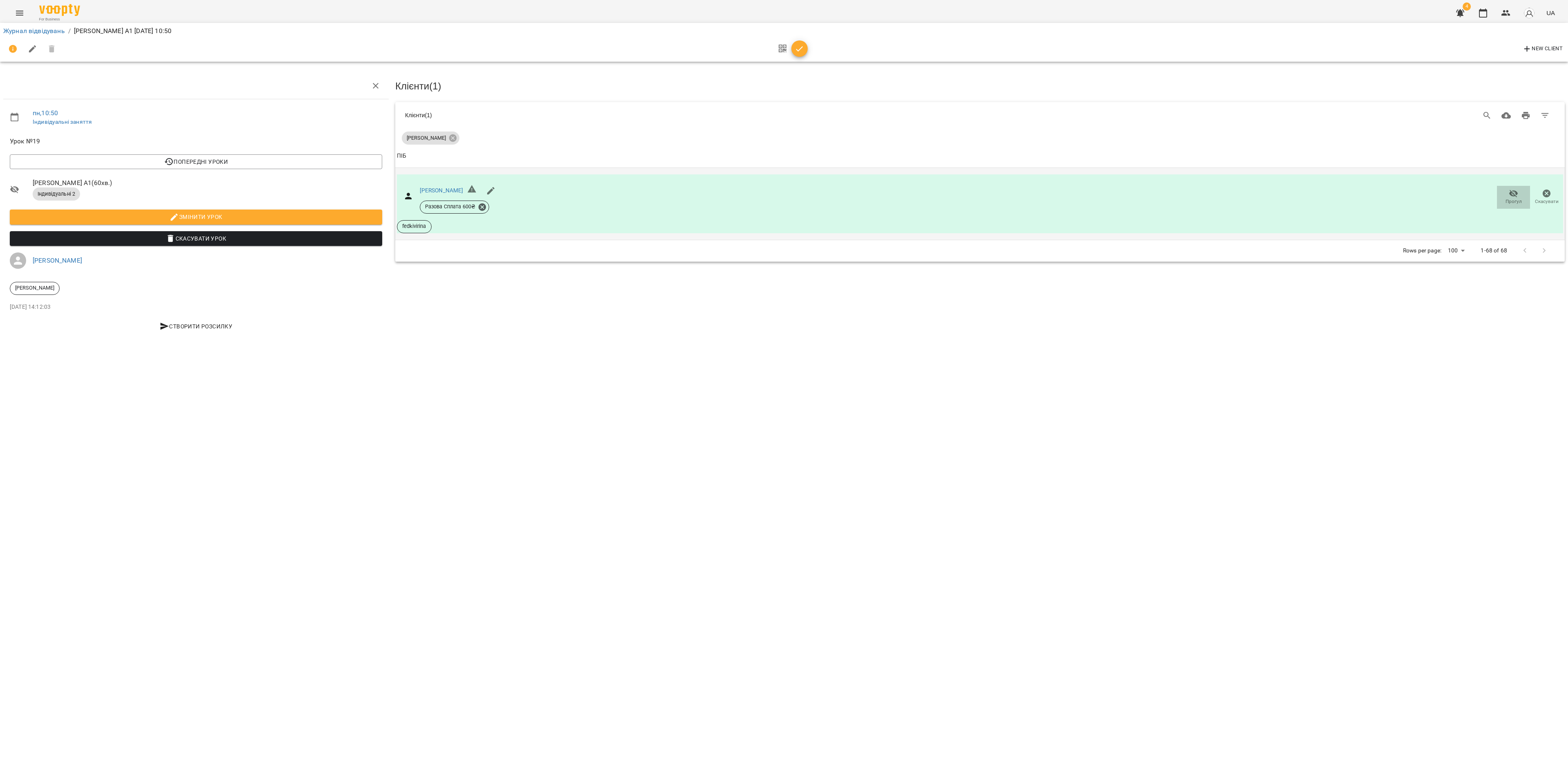
click at [1510, 198] on span "Прогул" at bounding box center [1514, 202] width 16 height 7
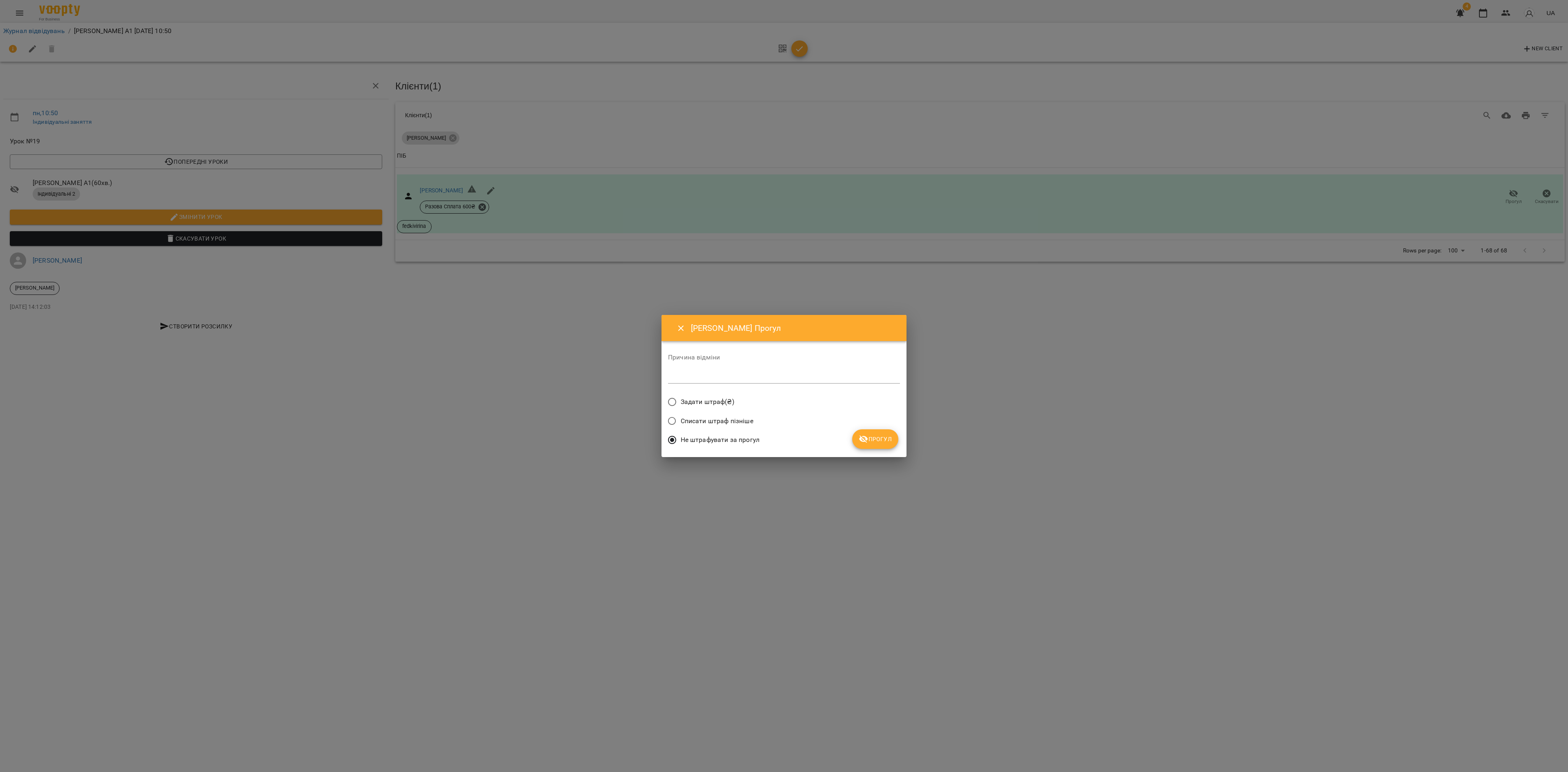
drag, startPoint x: 886, startPoint y: 443, endPoint x: 882, endPoint y: 445, distance: 4.5
click at [886, 444] on span "Прогул" at bounding box center [876, 439] width 33 height 10
drag, startPoint x: 879, startPoint y: 431, endPoint x: 881, endPoint y: 437, distance: 6.3
click at [879, 433] on div "Не штрафувати за прогул" at bounding box center [784, 440] width 232 height 19
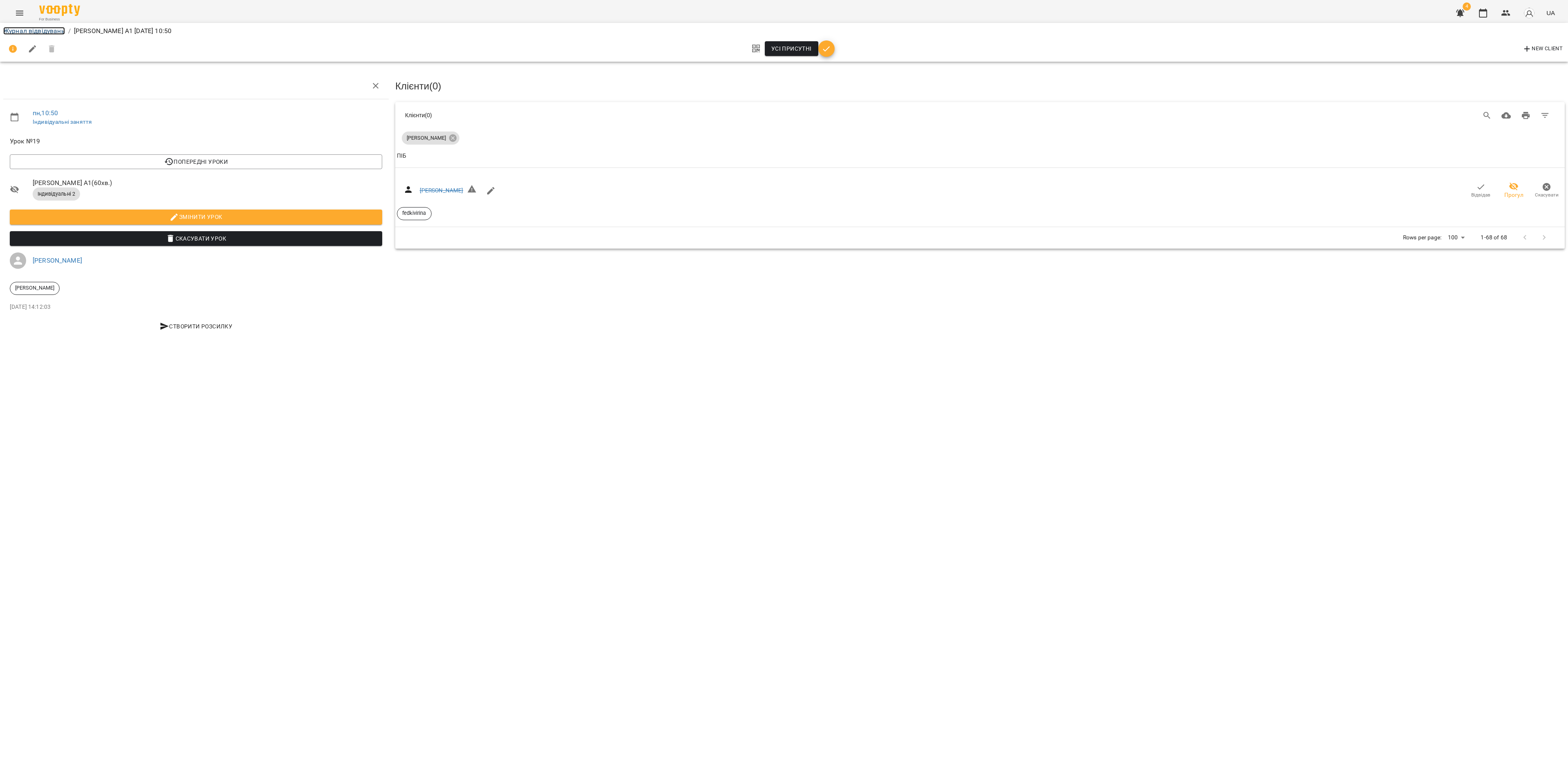
click at [36, 28] on link "Журнал відвідувань" at bounding box center [35, 31] width 62 height 7
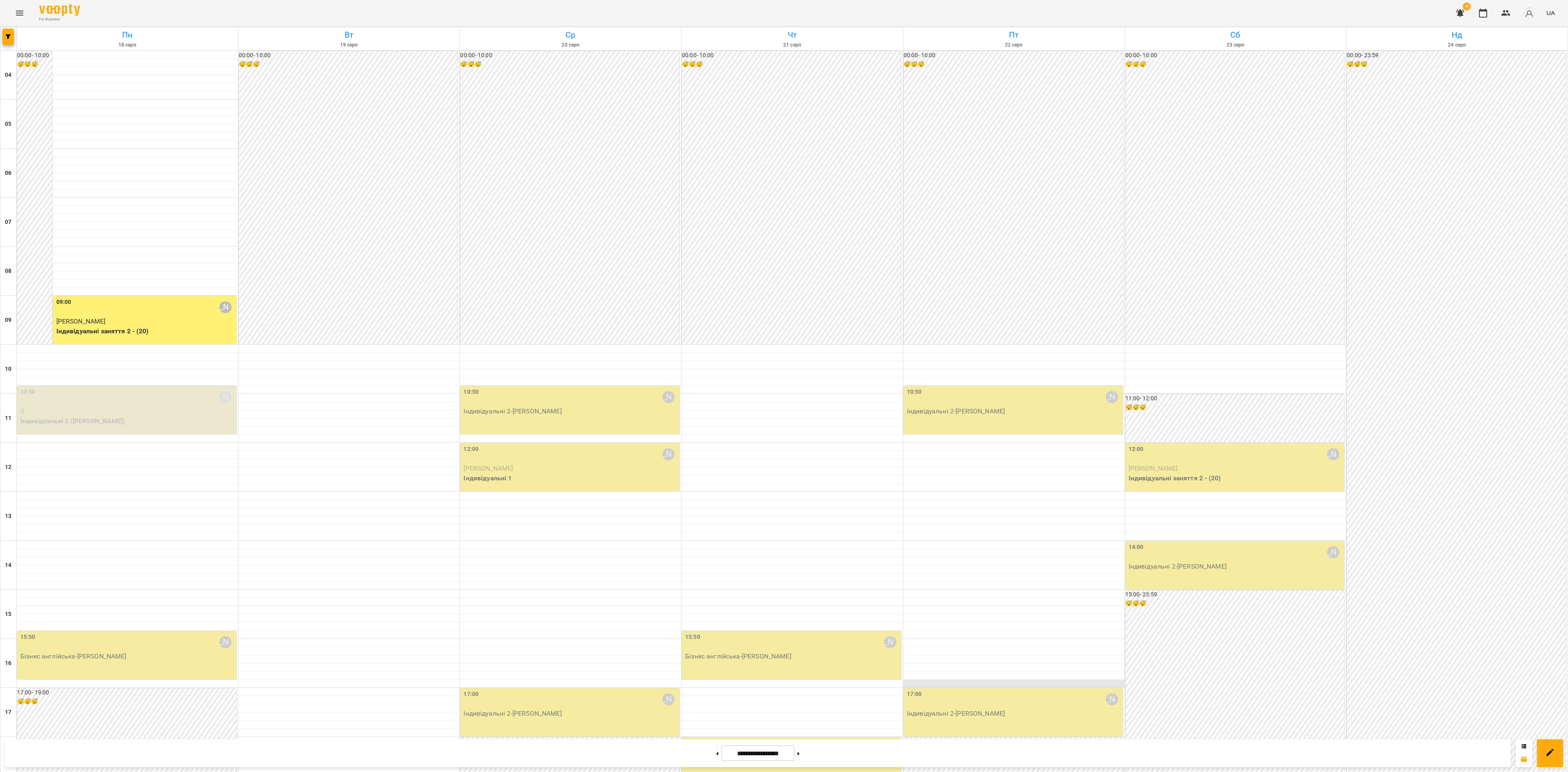
scroll to position [248, 0]
drag, startPoint x: 817, startPoint y: 755, endPoint x: 809, endPoint y: 756, distance: 8.1
click at [800, 755] on button at bounding box center [798, 754] width 2 height 18
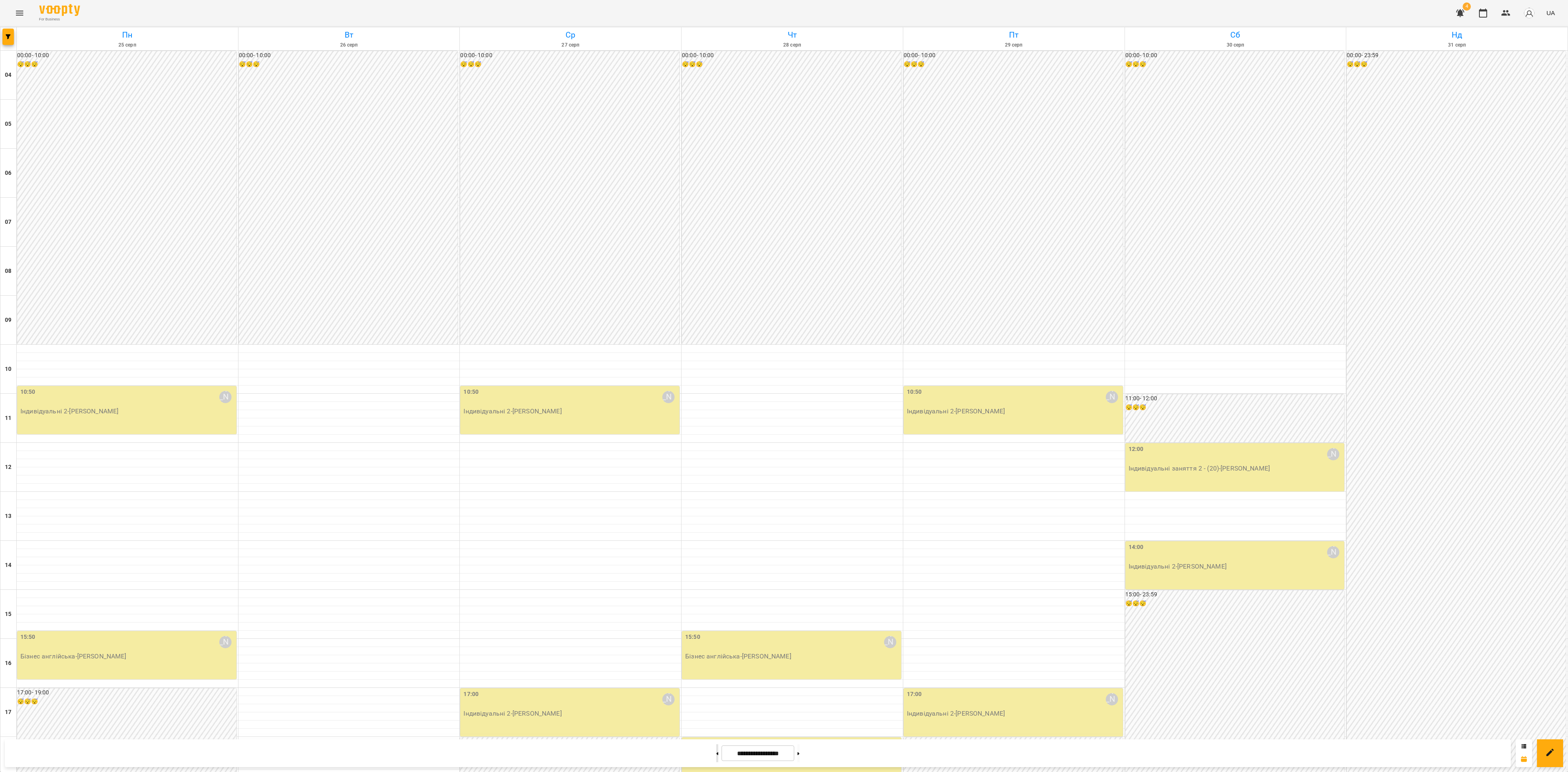
click at [716, 756] on button at bounding box center [717, 754] width 2 height 18
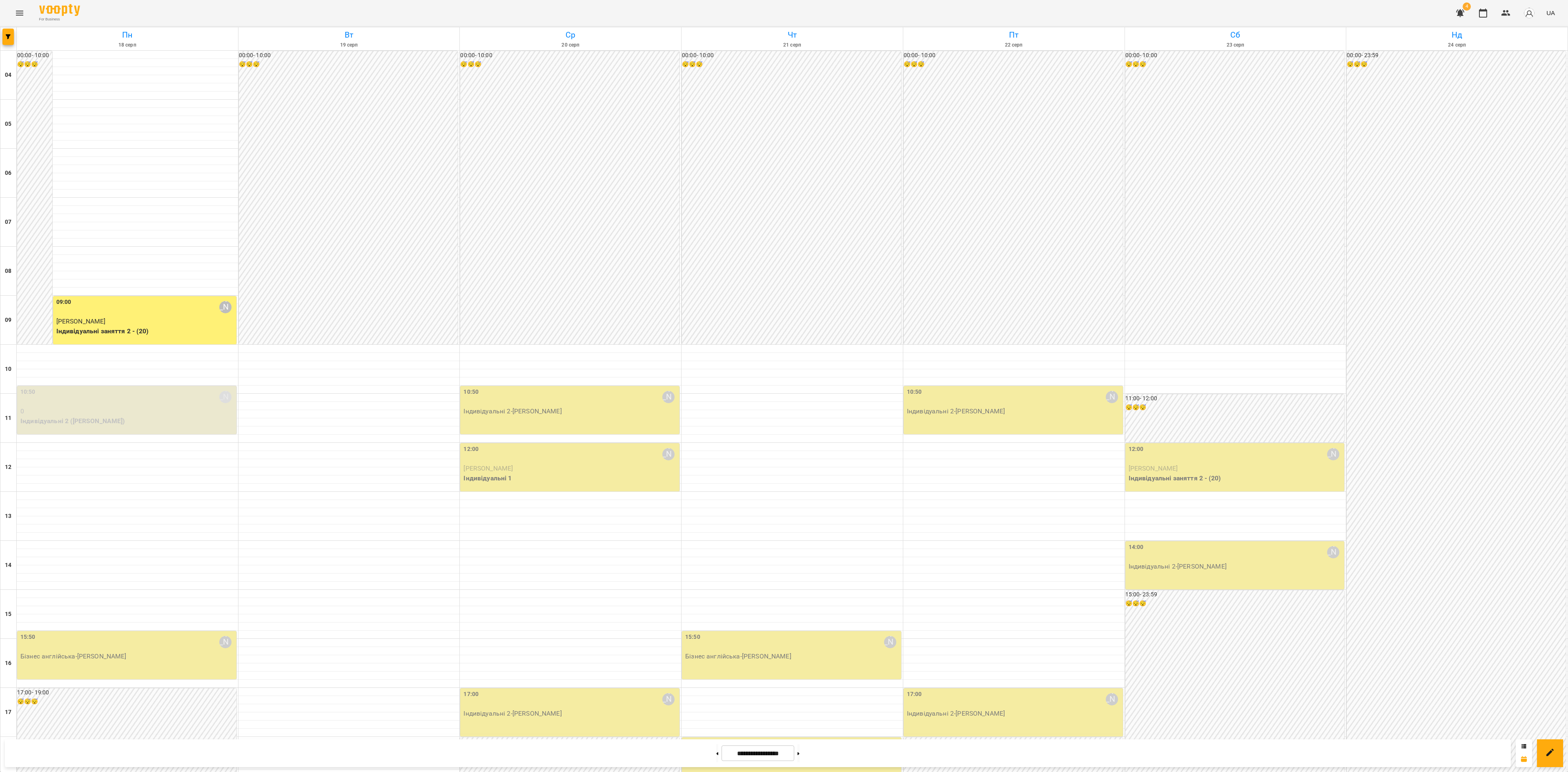
drag, startPoint x: 698, startPoint y: 764, endPoint x: 722, endPoint y: 753, distance: 26.4
click at [698, 764] on div "**********" at bounding box center [757, 753] width 1506 height 27
click at [762, 746] on input "**********" at bounding box center [758, 753] width 73 height 16
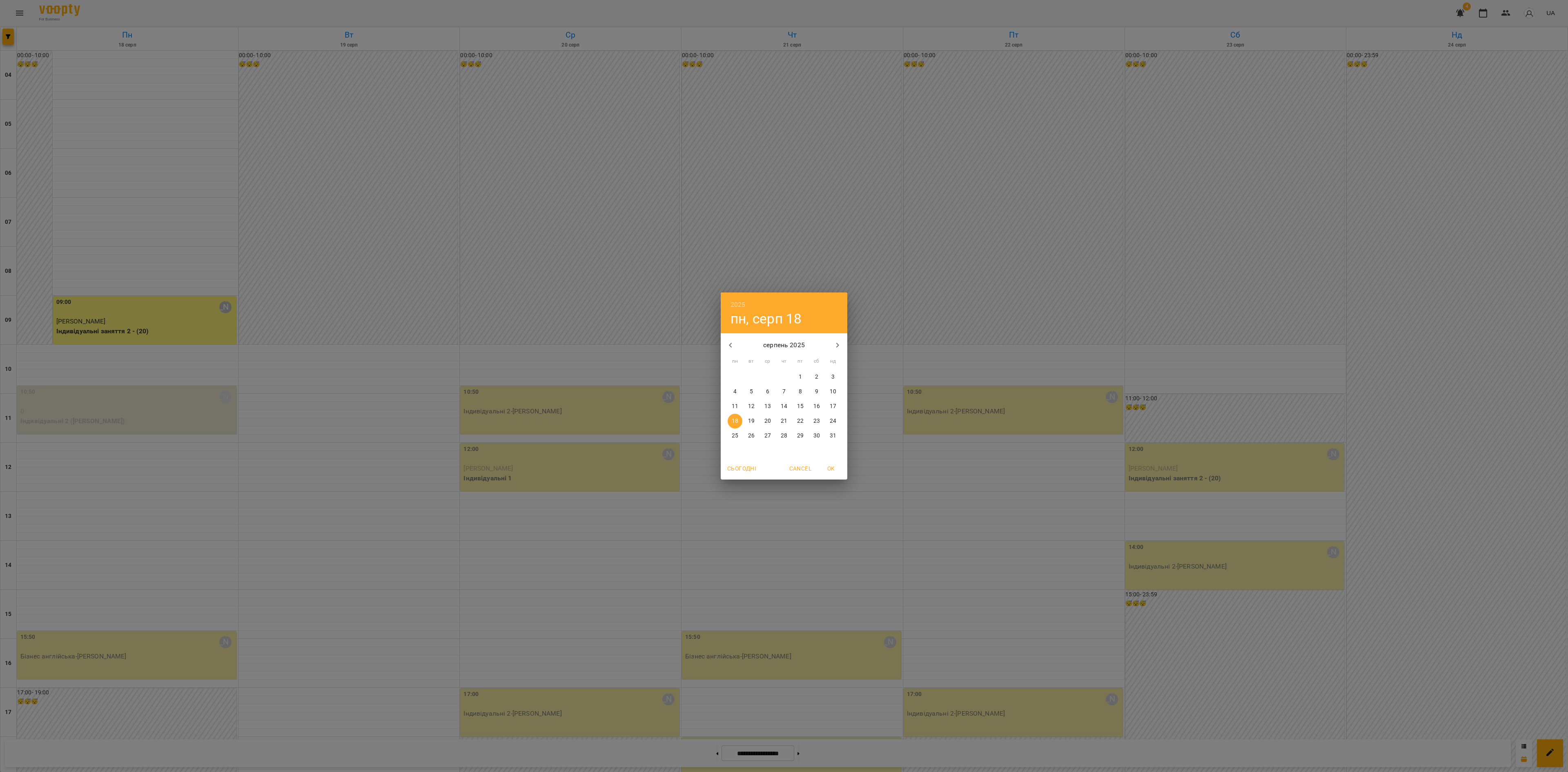
drag, startPoint x: 731, startPoint y: 341, endPoint x: 736, endPoint y: 344, distance: 5.8
click at [731, 342] on icon "button" at bounding box center [731, 345] width 10 height 10
click at [739, 344] on button "button" at bounding box center [730, 344] width 19 height 19
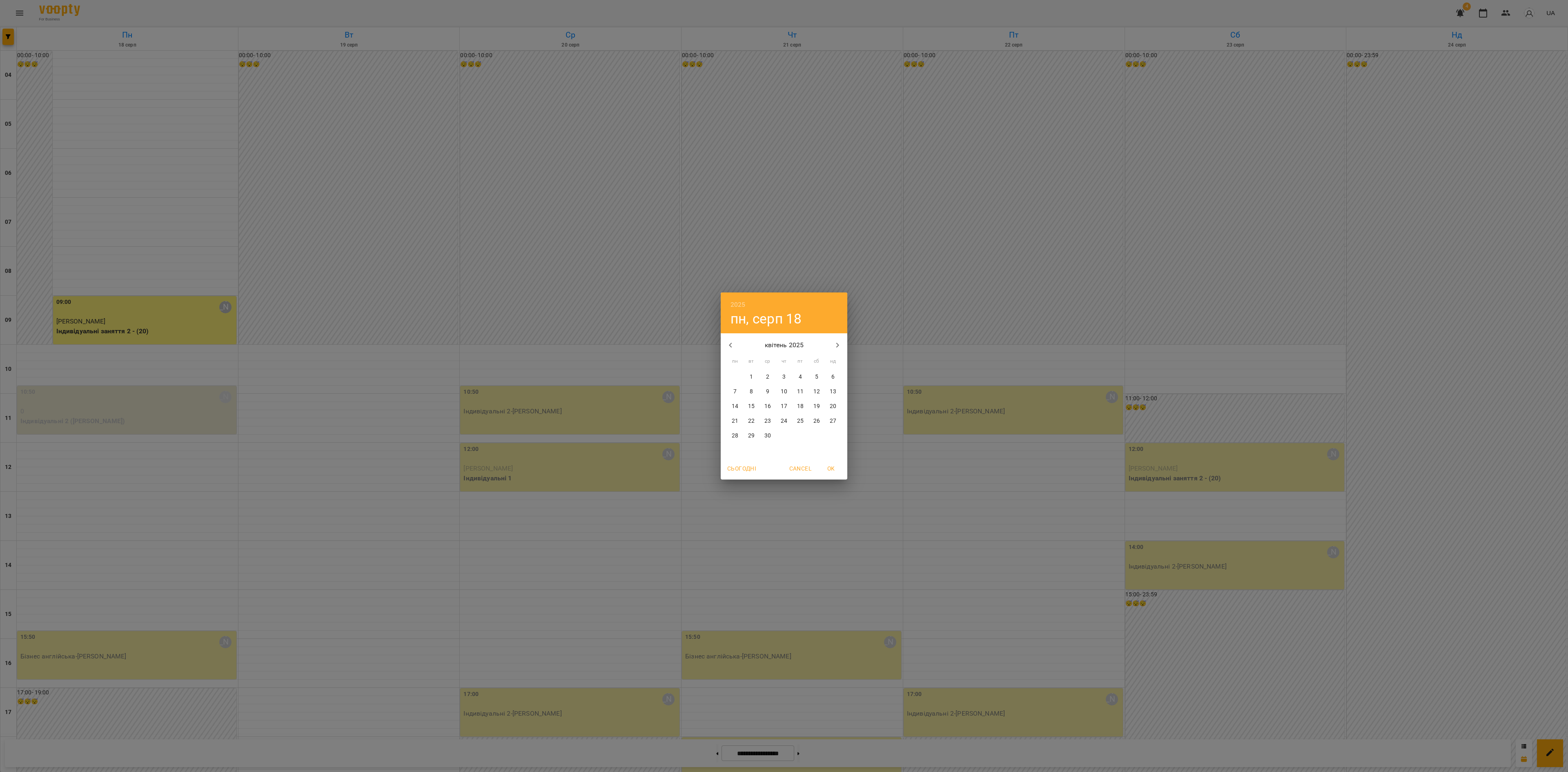
click at [739, 344] on button "button" at bounding box center [730, 344] width 19 height 19
click at [813, 377] on span "1" at bounding box center [816, 376] width 15 height 8
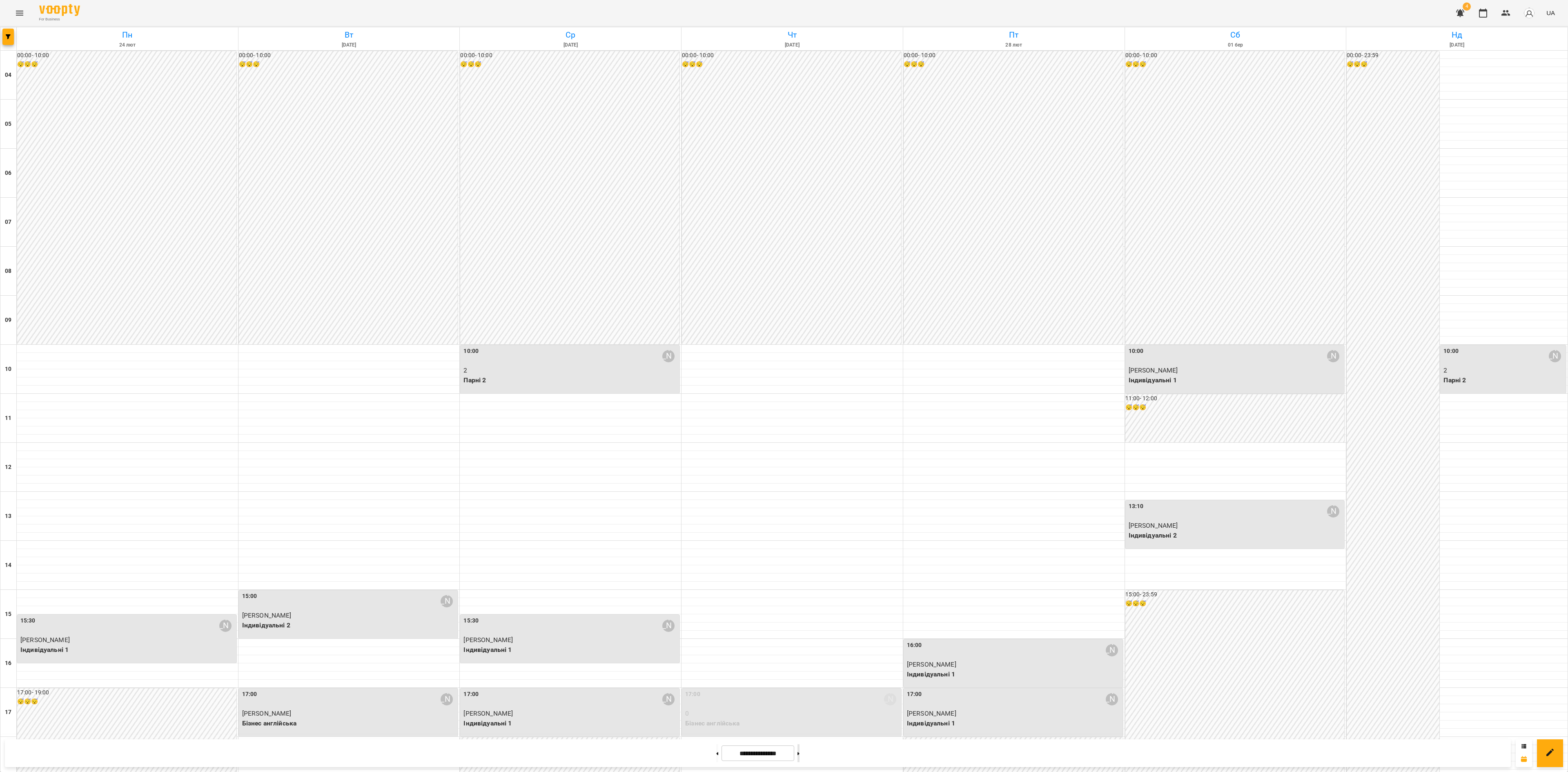
click at [800, 755] on button at bounding box center [798, 754] width 2 height 18
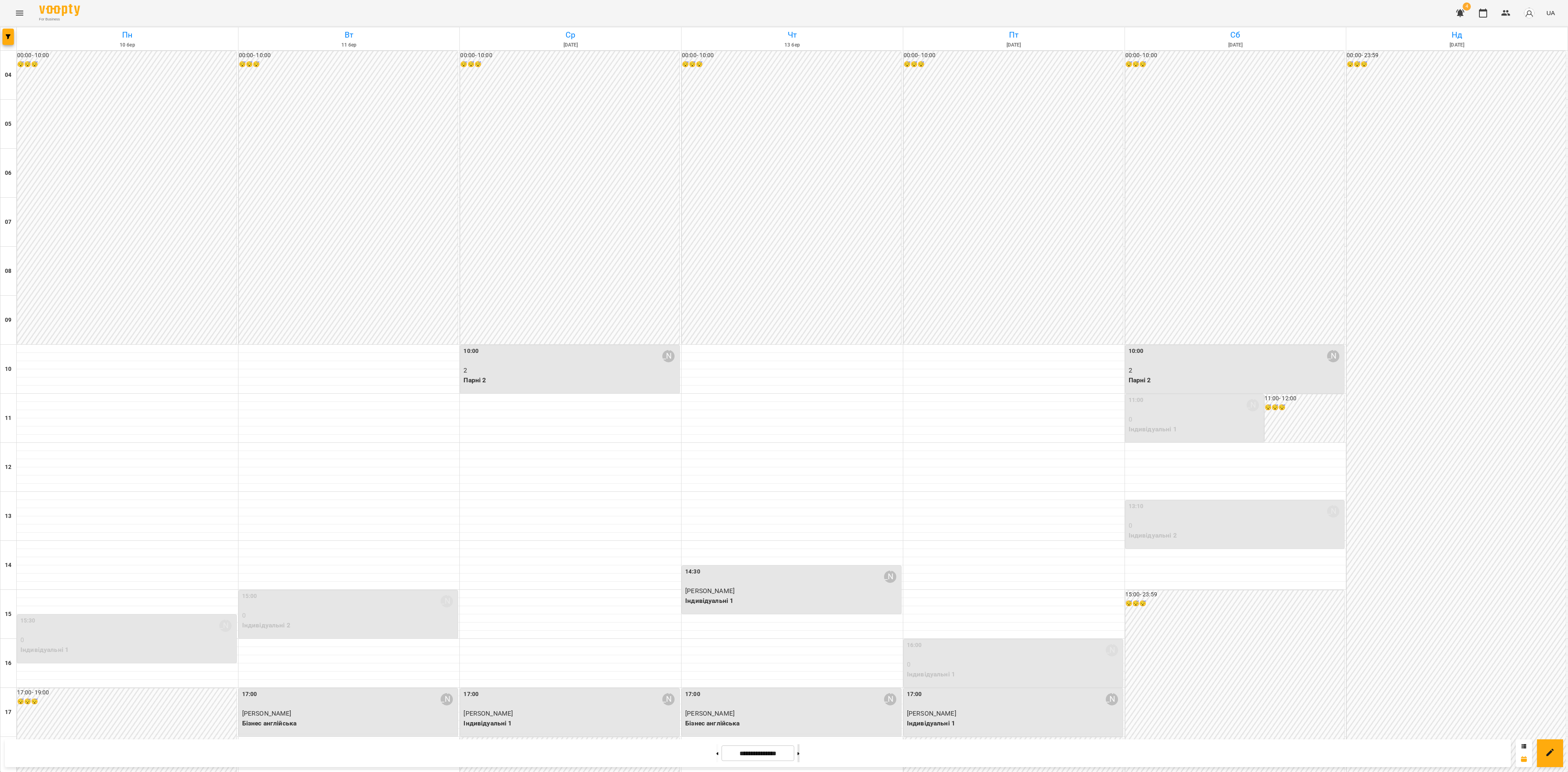
click at [800, 756] on button at bounding box center [798, 754] width 2 height 18
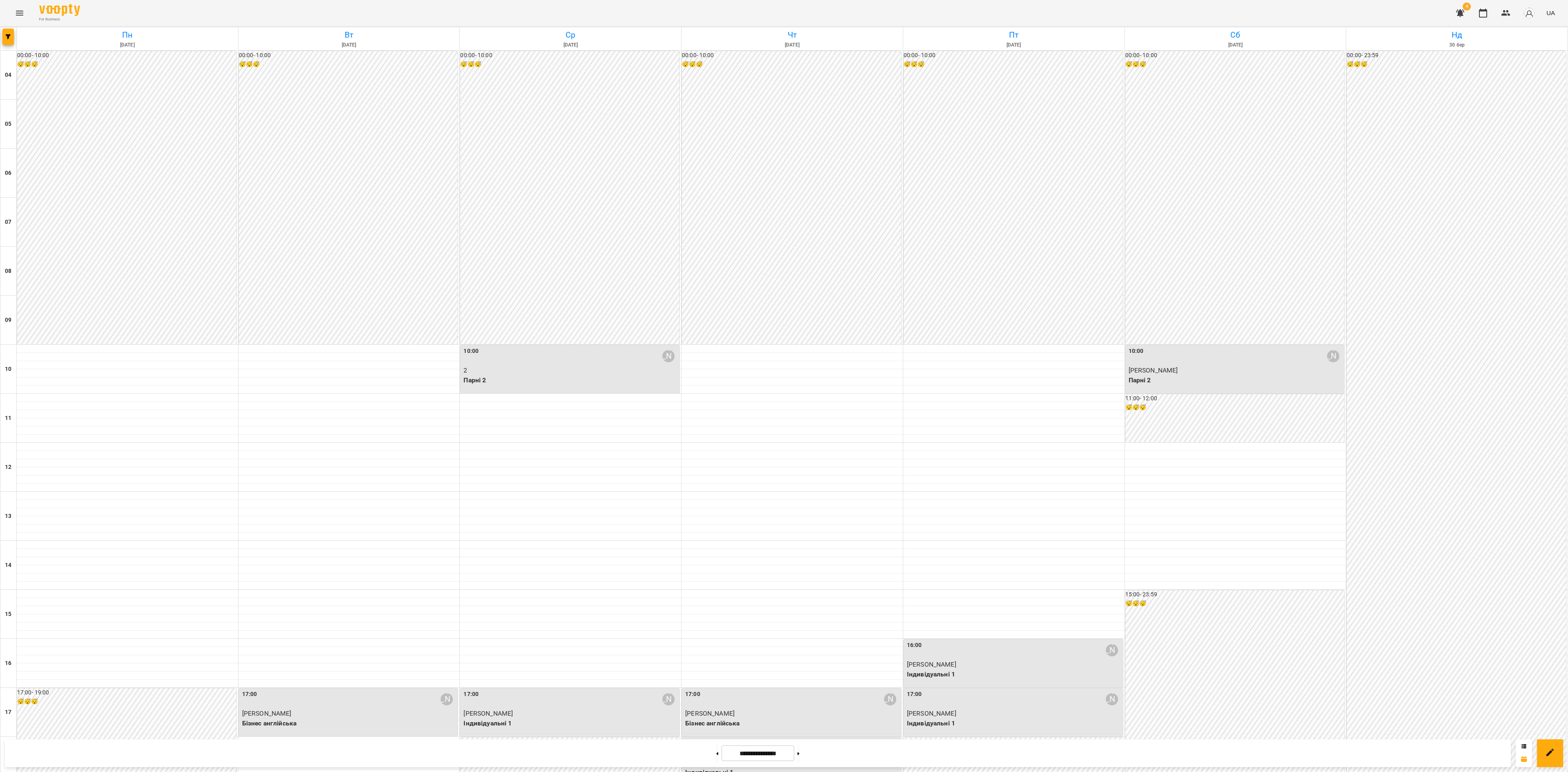
click at [756, 747] on input "**********" at bounding box center [758, 753] width 73 height 16
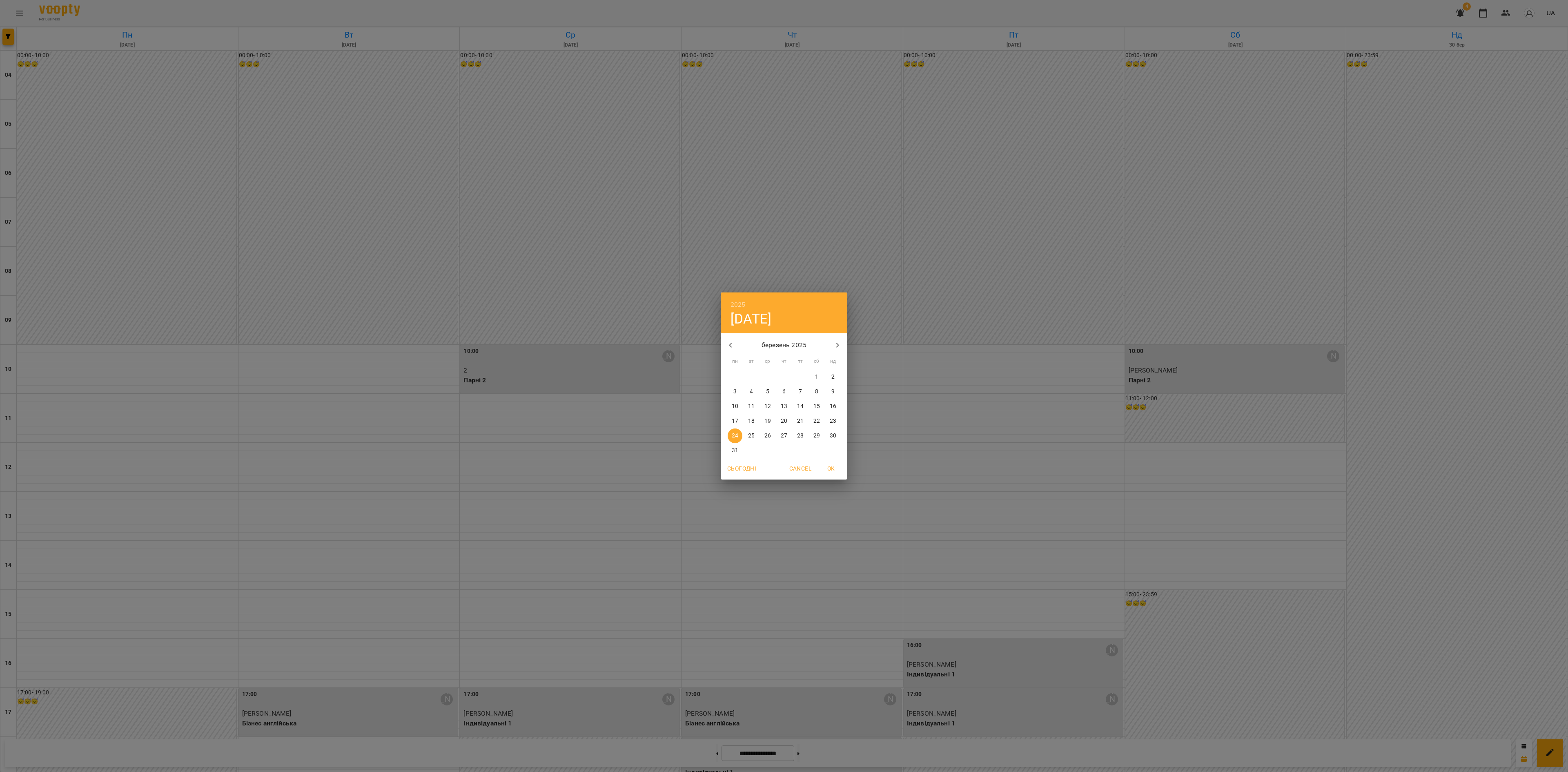
click at [847, 344] on button "button" at bounding box center [837, 344] width 19 height 19
click at [846, 345] on button "button" at bounding box center [837, 344] width 19 height 19
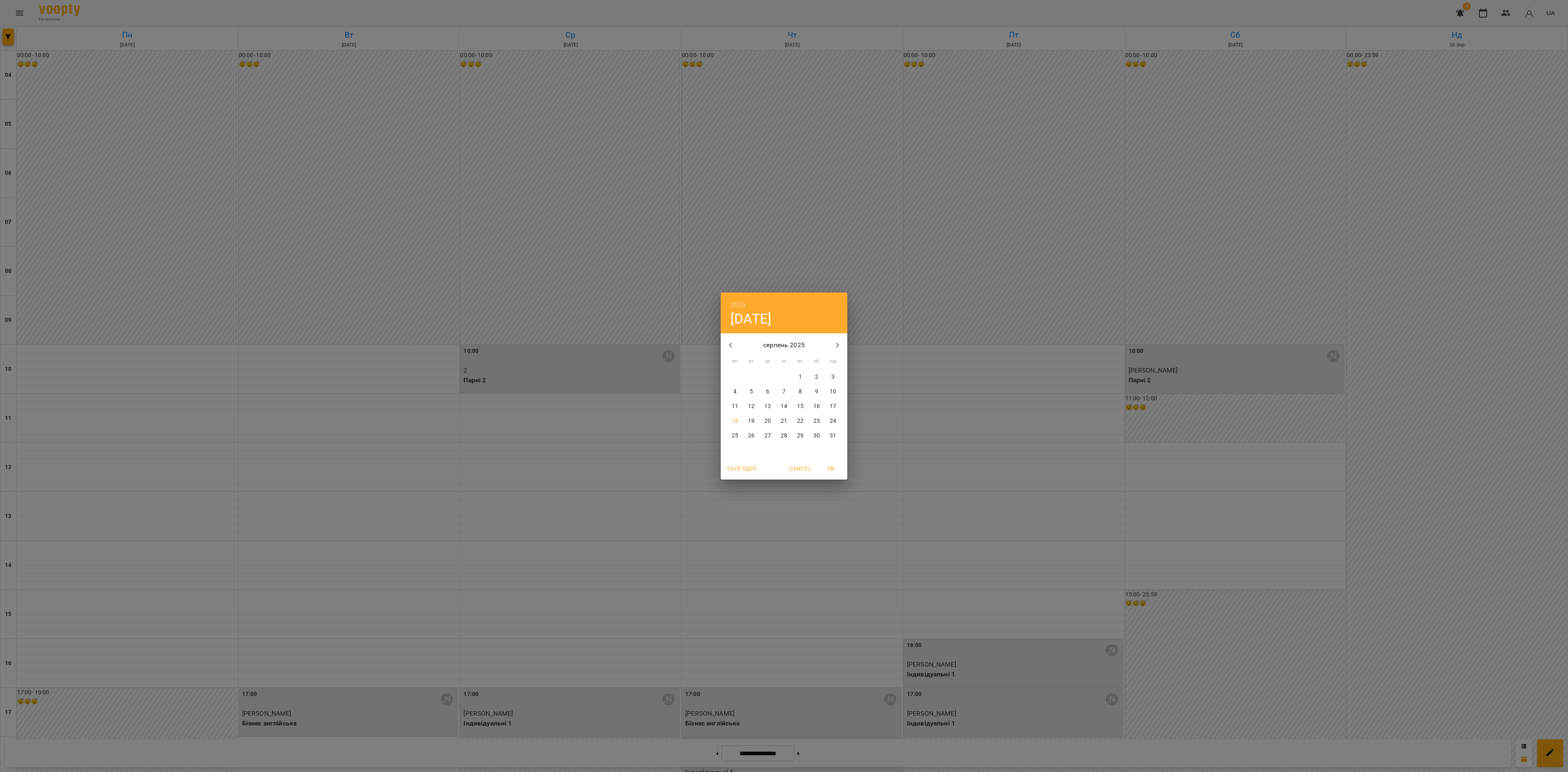
click at [846, 344] on button "button" at bounding box center [837, 344] width 19 height 19
click at [739, 344] on button "button" at bounding box center [730, 344] width 19 height 19
click at [727, 344] on icon "button" at bounding box center [731, 345] width 10 height 10
click at [734, 415] on button "18" at bounding box center [735, 421] width 15 height 15
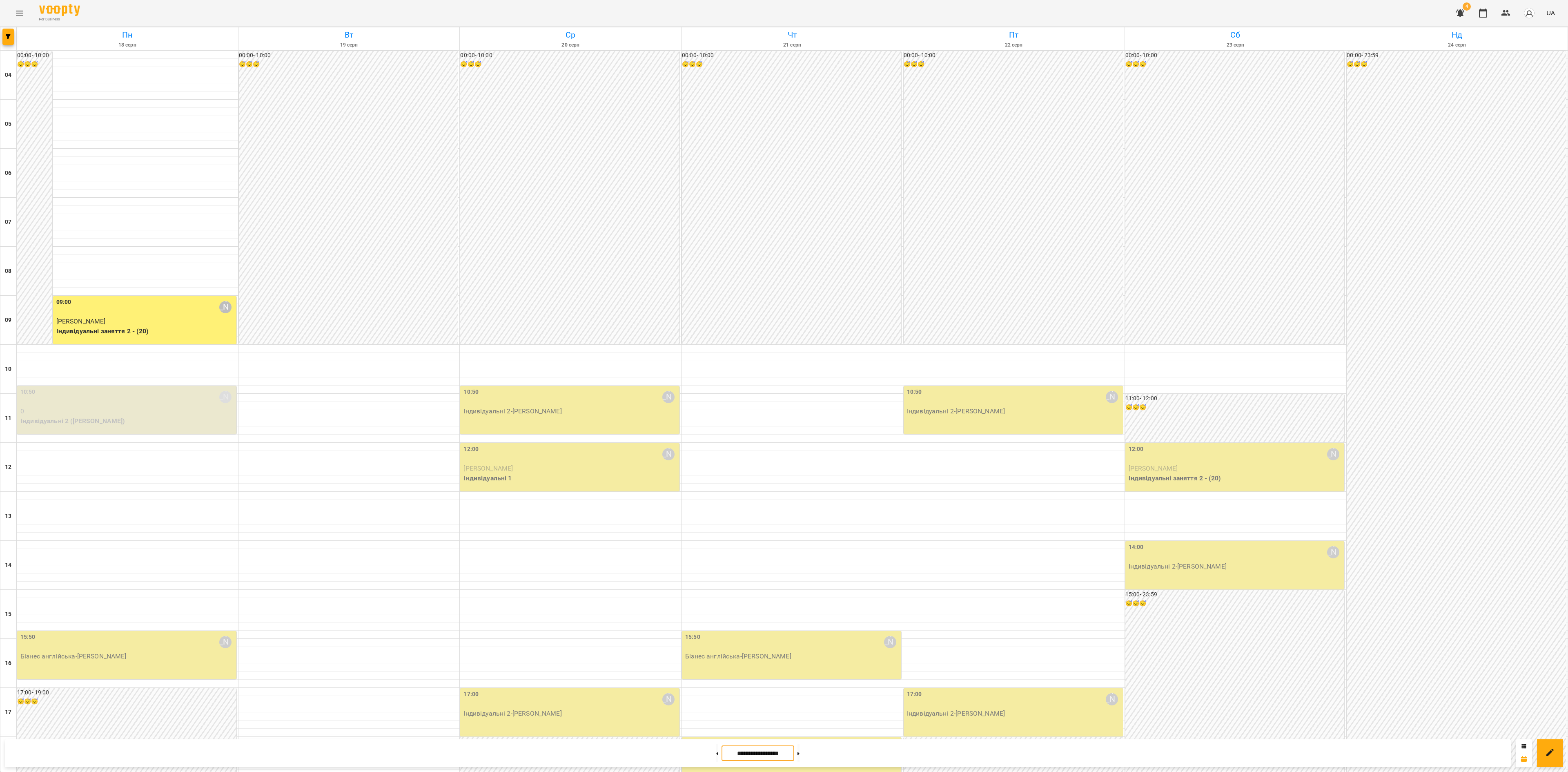
click at [761, 750] on input "**********" at bounding box center [758, 753] width 73 height 16
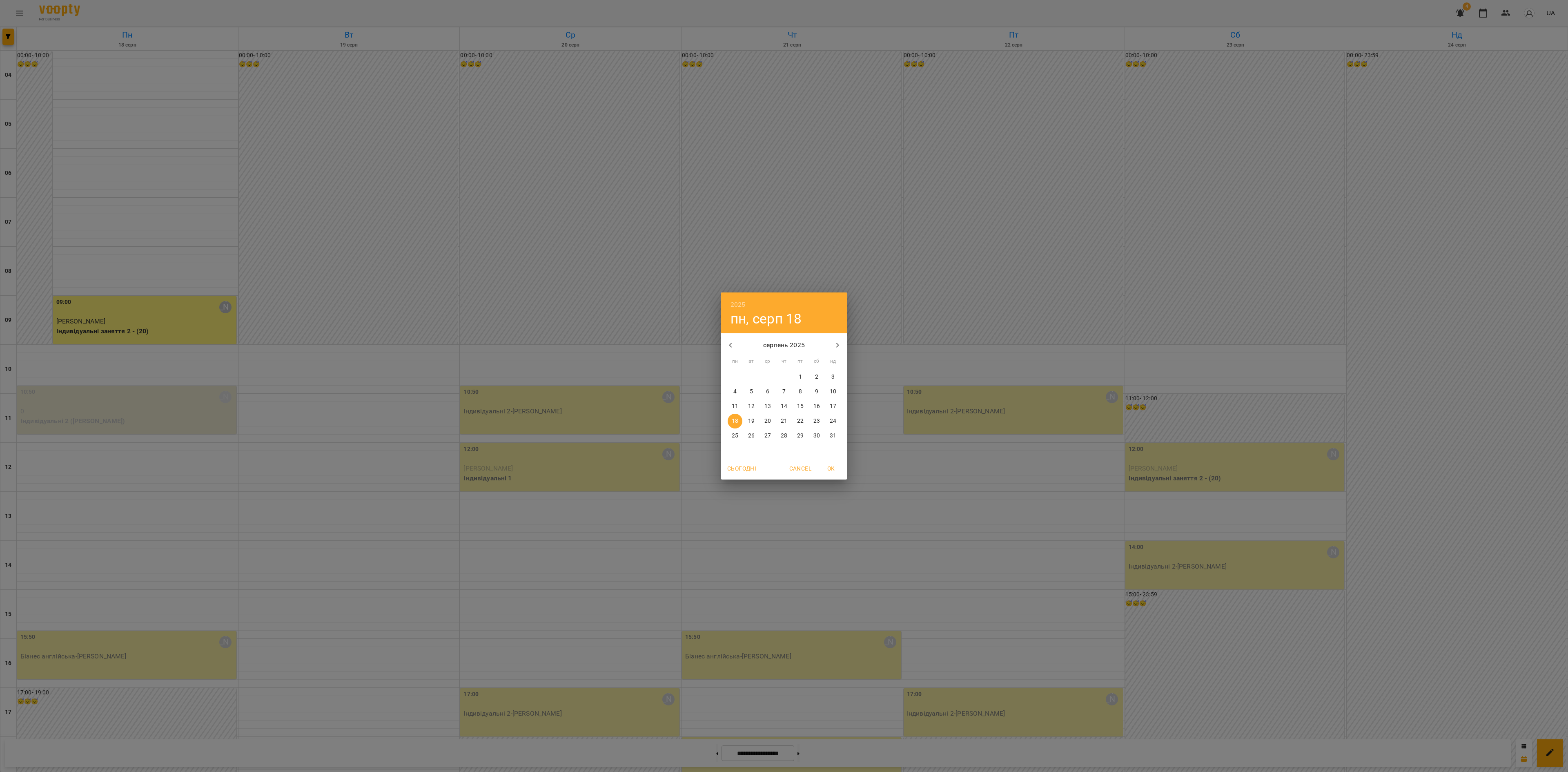
click at [734, 346] on icon "button" at bounding box center [731, 345] width 10 height 10
click at [731, 346] on icon "button" at bounding box center [731, 345] width 10 height 10
click at [731, 349] on icon "button" at bounding box center [731, 345] width 10 height 10
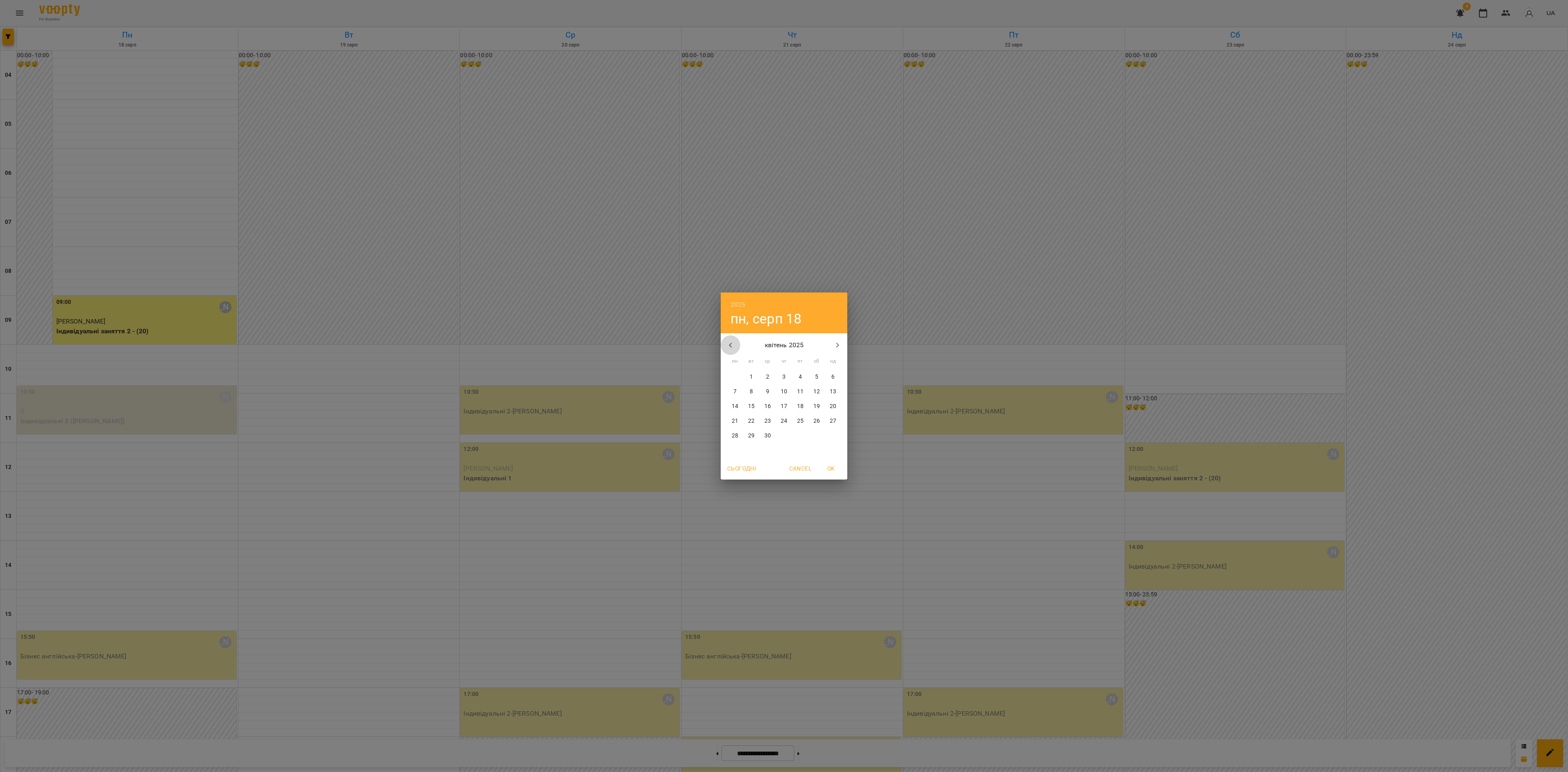
click at [731, 350] on icon "button" at bounding box center [731, 345] width 10 height 10
click at [731, 352] on button "button" at bounding box center [730, 344] width 19 height 19
drag, startPoint x: 731, startPoint y: 353, endPoint x: 738, endPoint y: 365, distance: 13.9
click at [731, 354] on button "button" at bounding box center [730, 344] width 19 height 19
click at [763, 418] on span "18" at bounding box center [768, 421] width 15 height 8
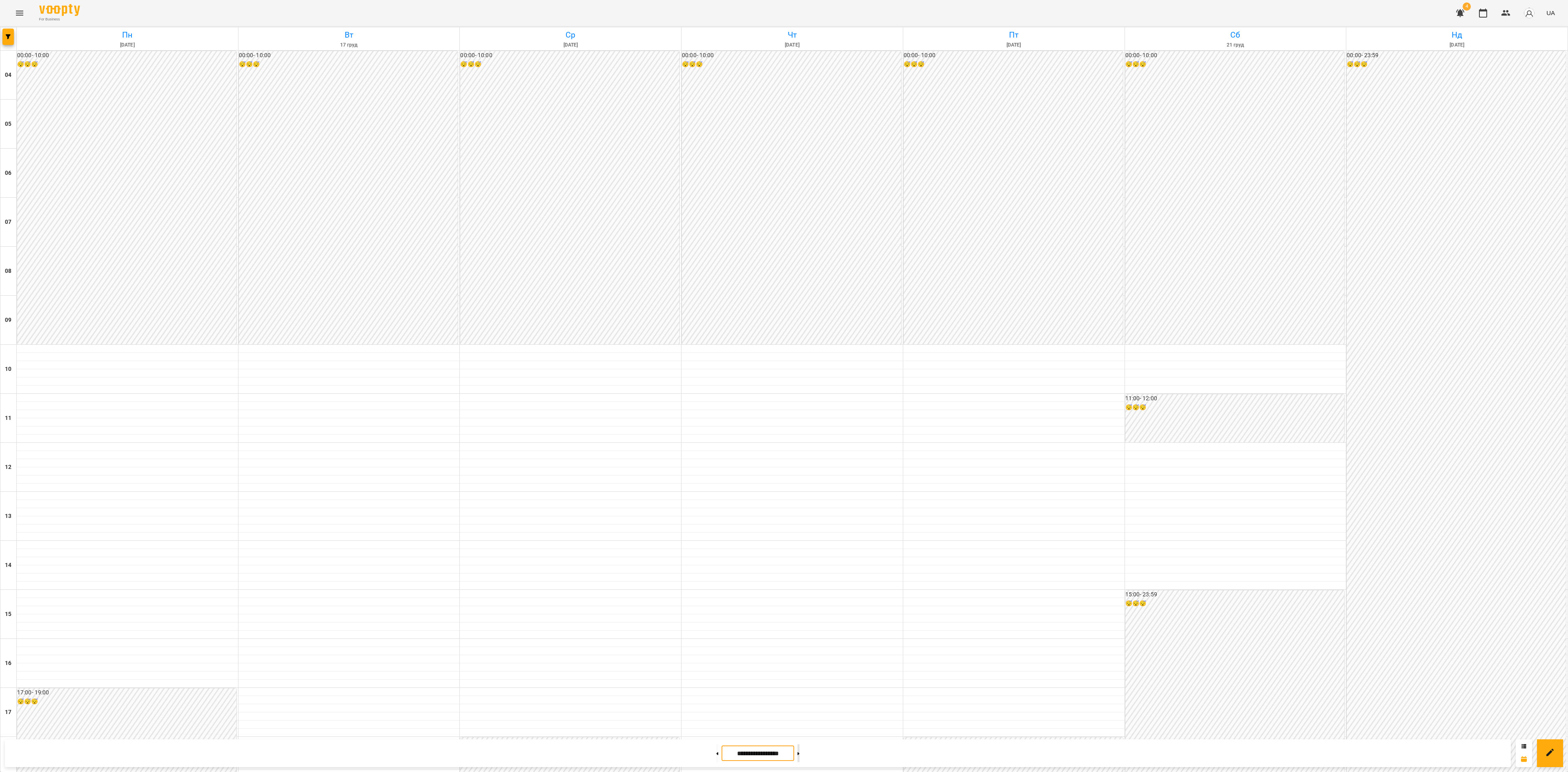
click at [800, 759] on button at bounding box center [798, 754] width 2 height 18
click at [800, 756] on button at bounding box center [798, 754] width 2 height 18
click at [800, 754] on button at bounding box center [798, 754] width 2 height 18
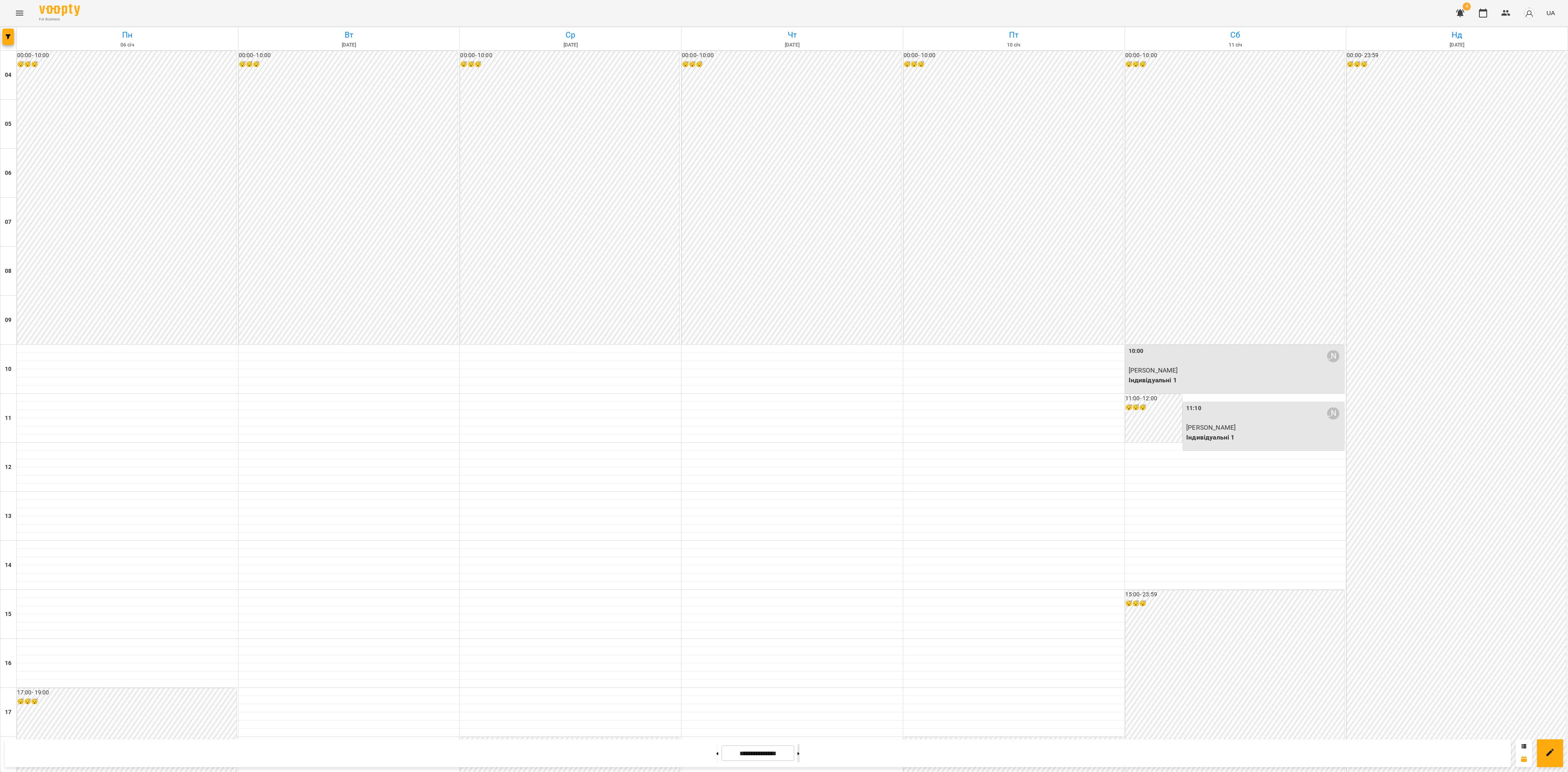
click at [800, 754] on button at bounding box center [798, 754] width 2 height 18
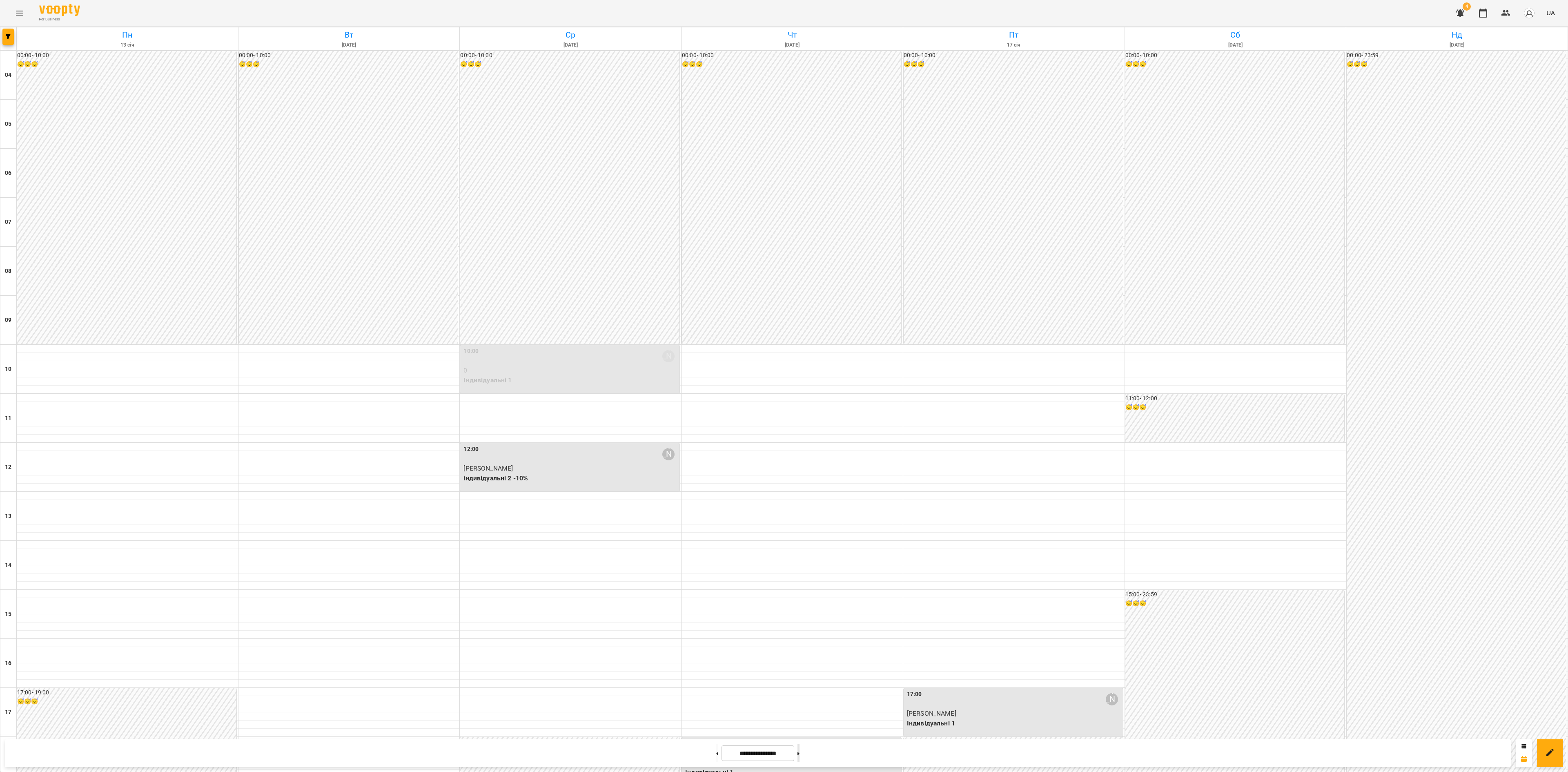
click at [800, 754] on button at bounding box center [798, 754] width 2 height 18
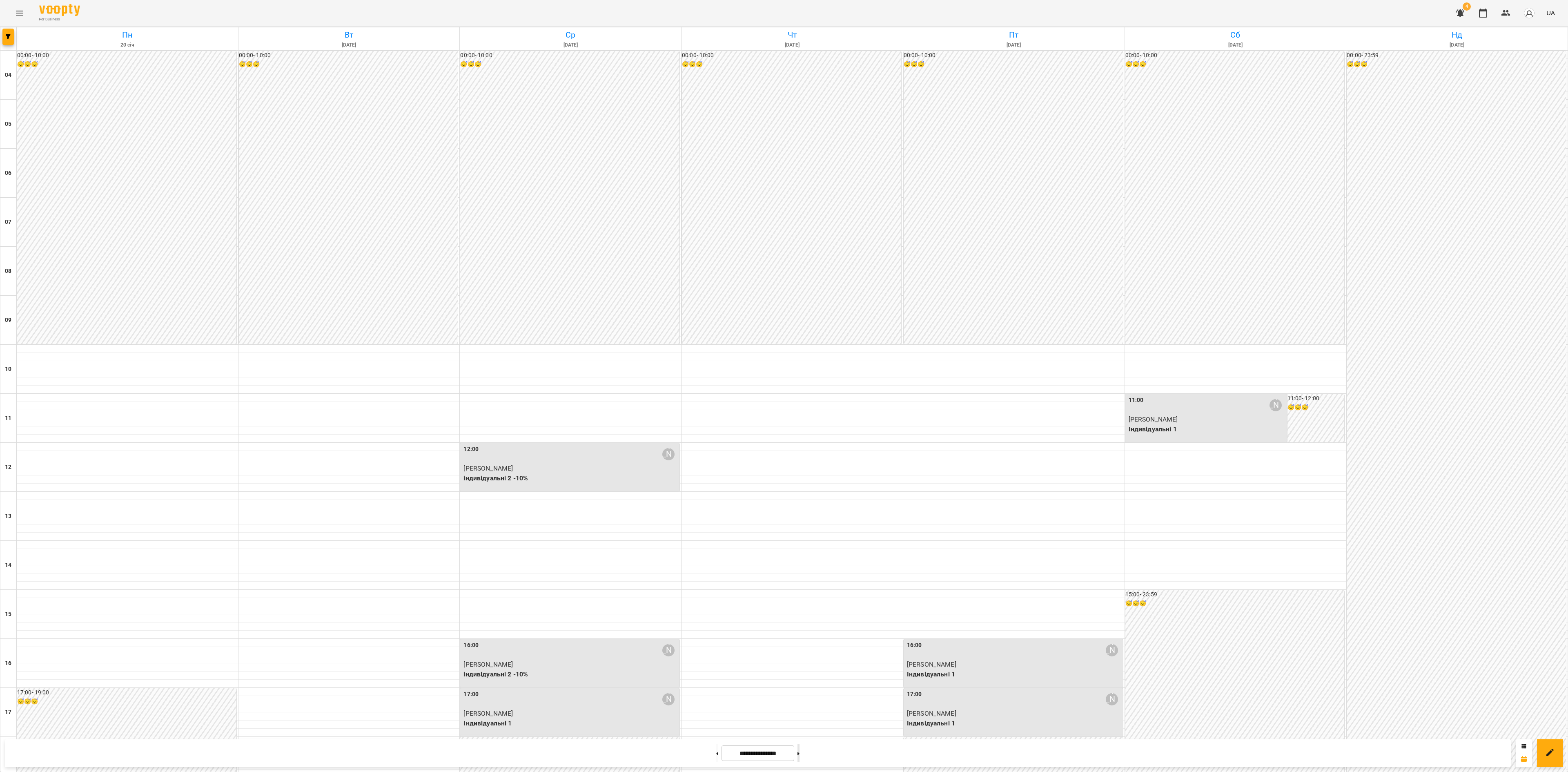
click at [800, 754] on button at bounding box center [798, 754] width 2 height 18
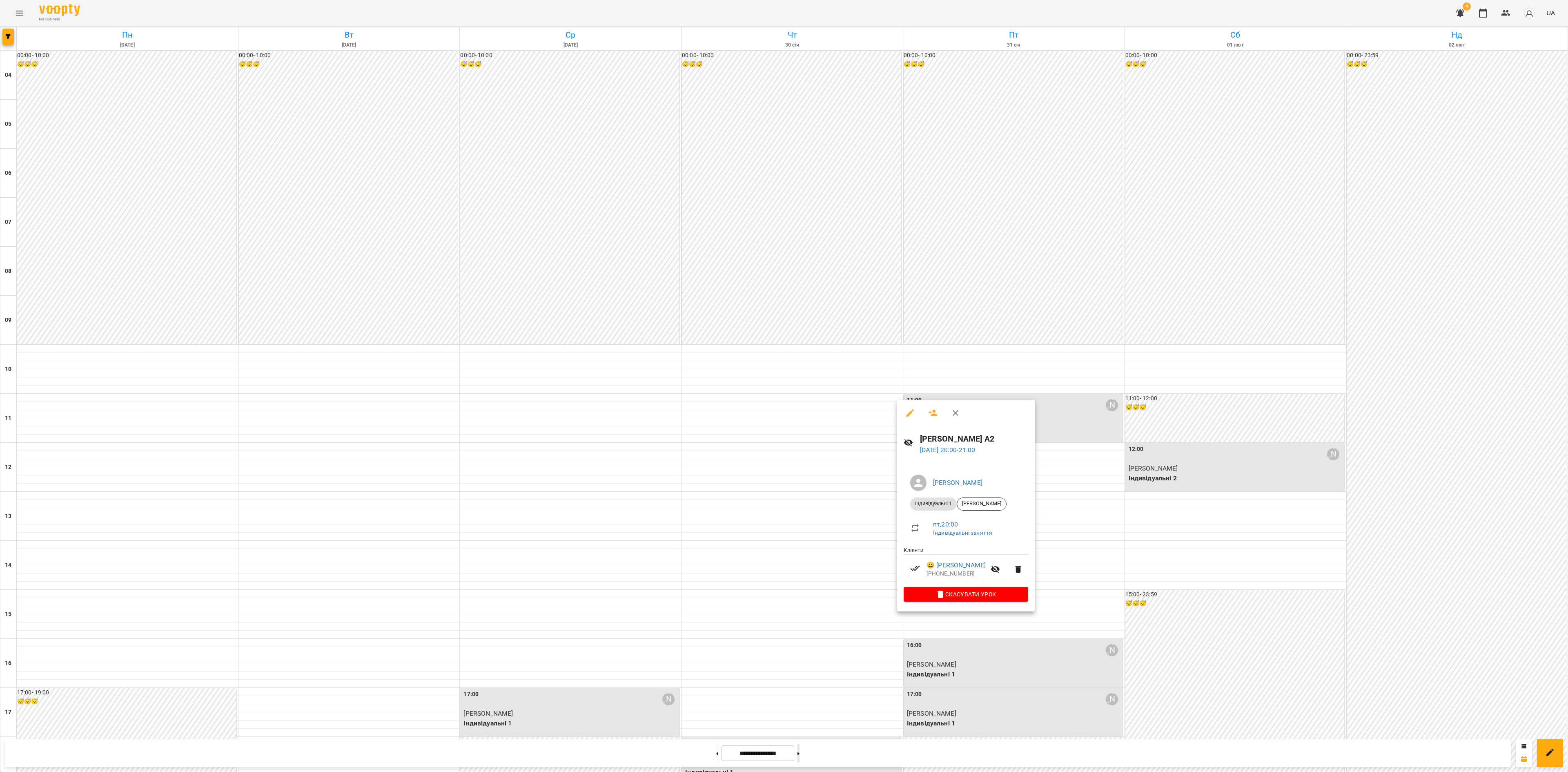
drag, startPoint x: 800, startPoint y: 757, endPoint x: 806, endPoint y: 752, distance: 7.8
click at [801, 756] on div at bounding box center [784, 386] width 1568 height 772
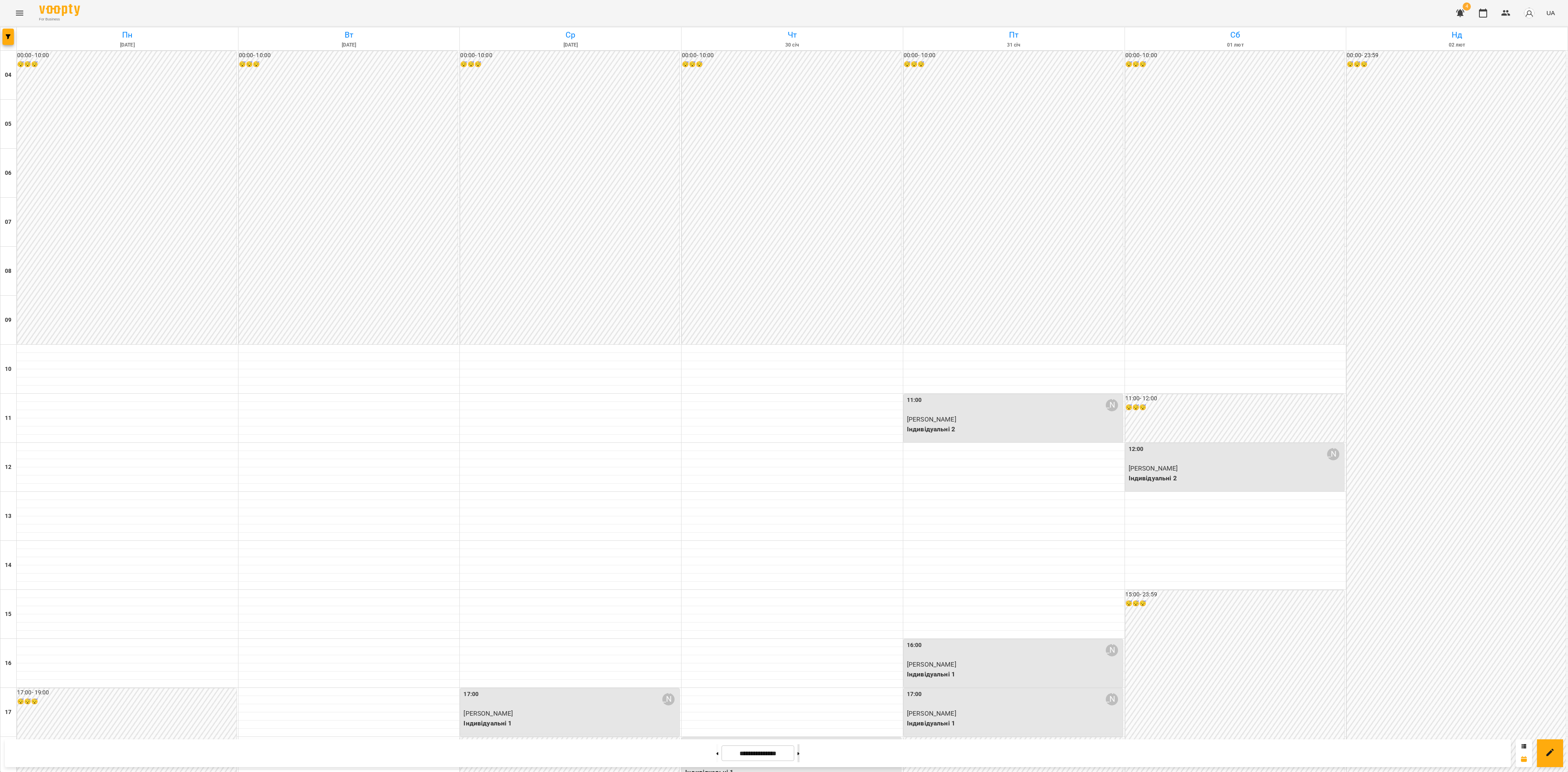
click at [800, 746] on button at bounding box center [798, 754] width 2 height 18
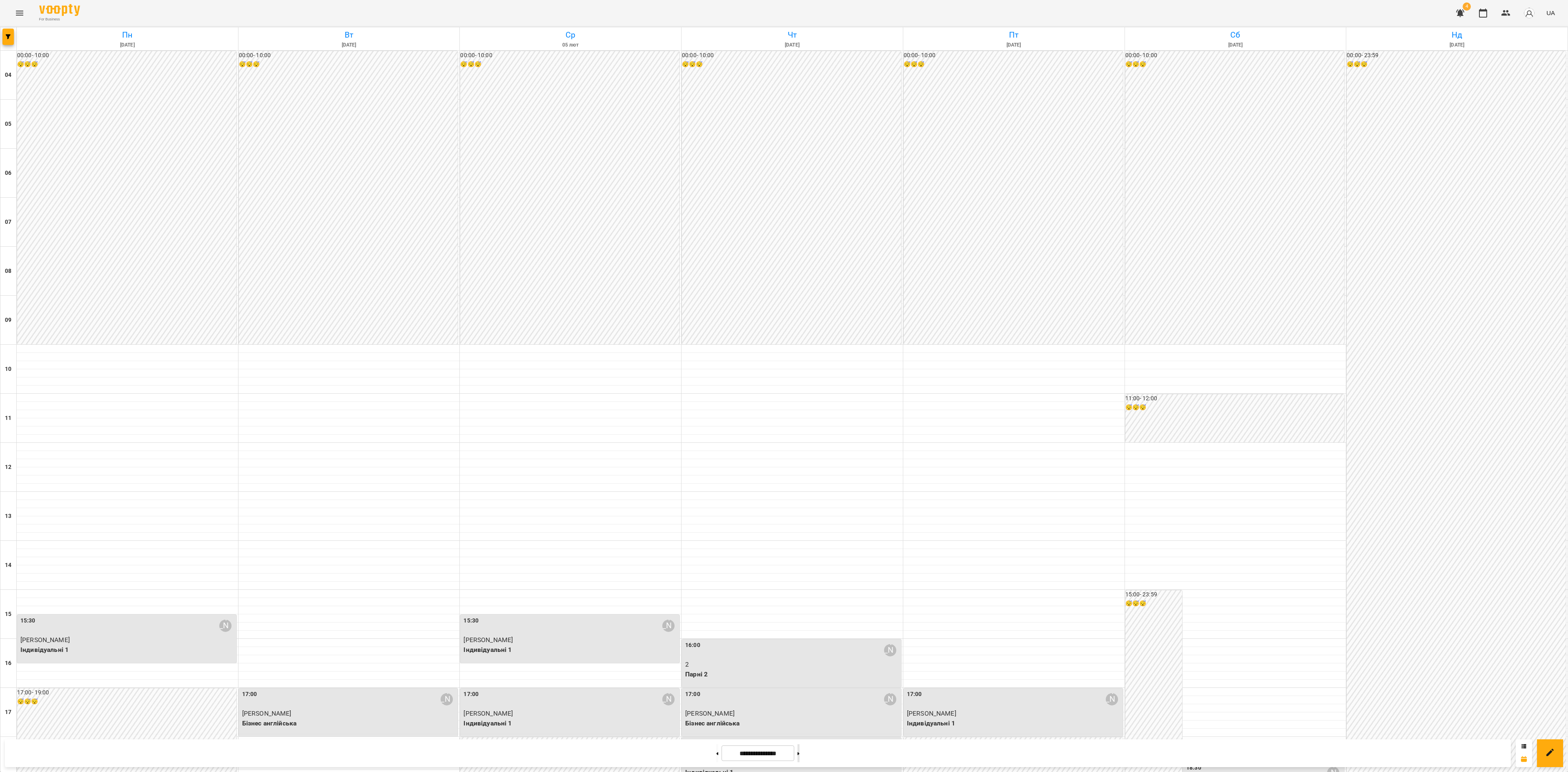
click at [800, 754] on icon at bounding box center [798, 754] width 2 height 4
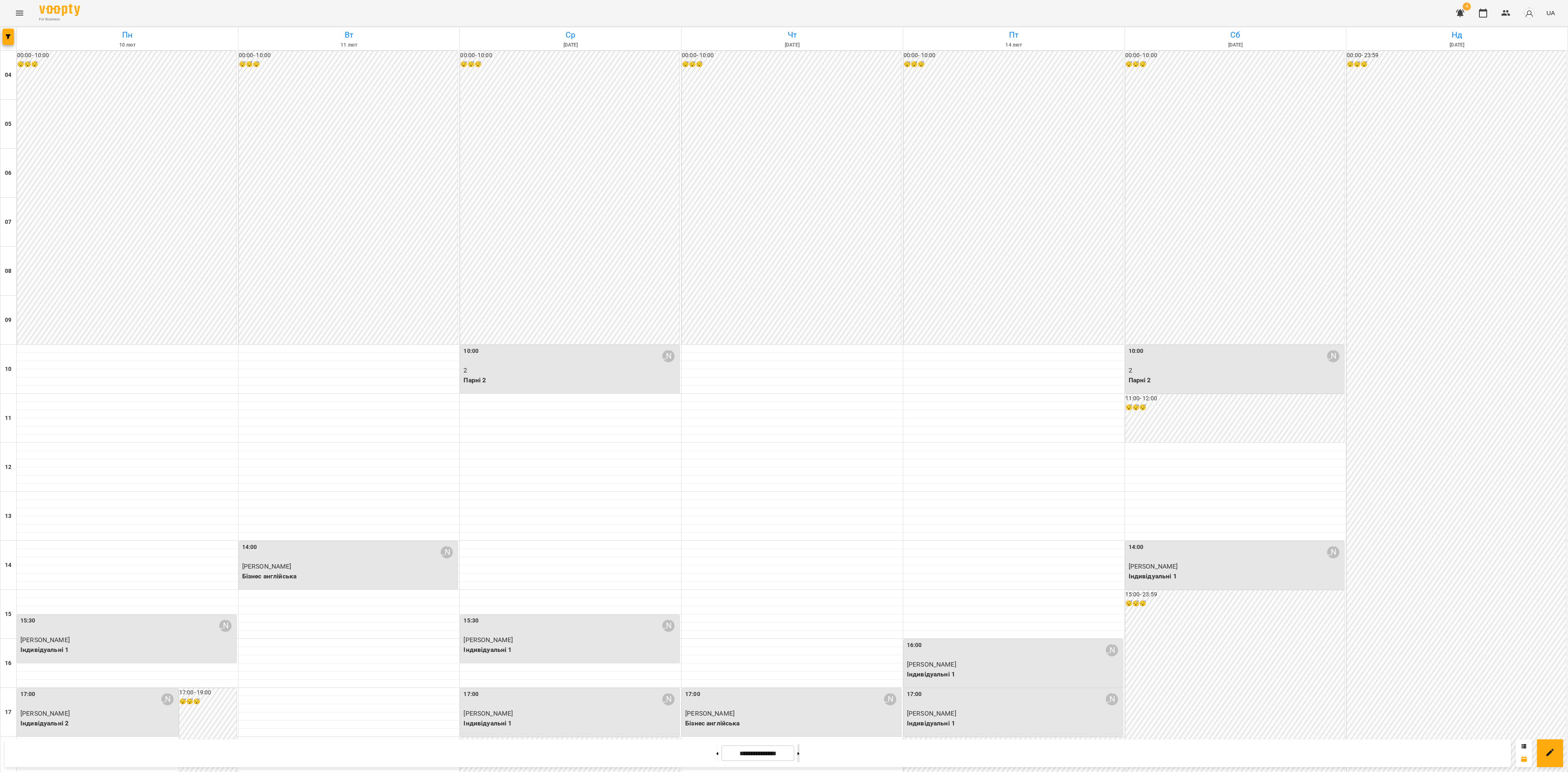
click at [800, 754] on icon at bounding box center [798, 754] width 2 height 4
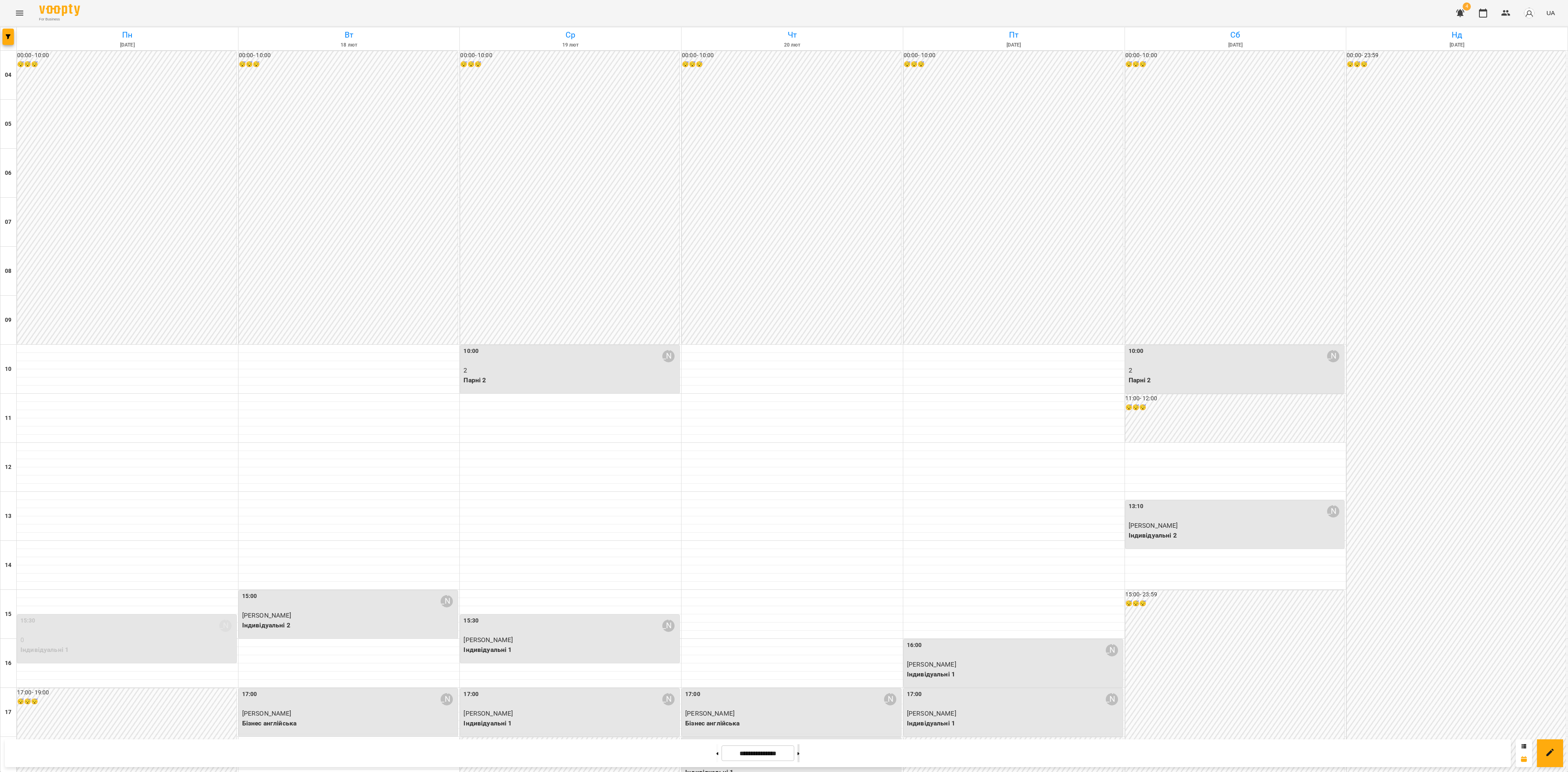
click at [800, 754] on icon at bounding box center [798, 754] width 2 height 4
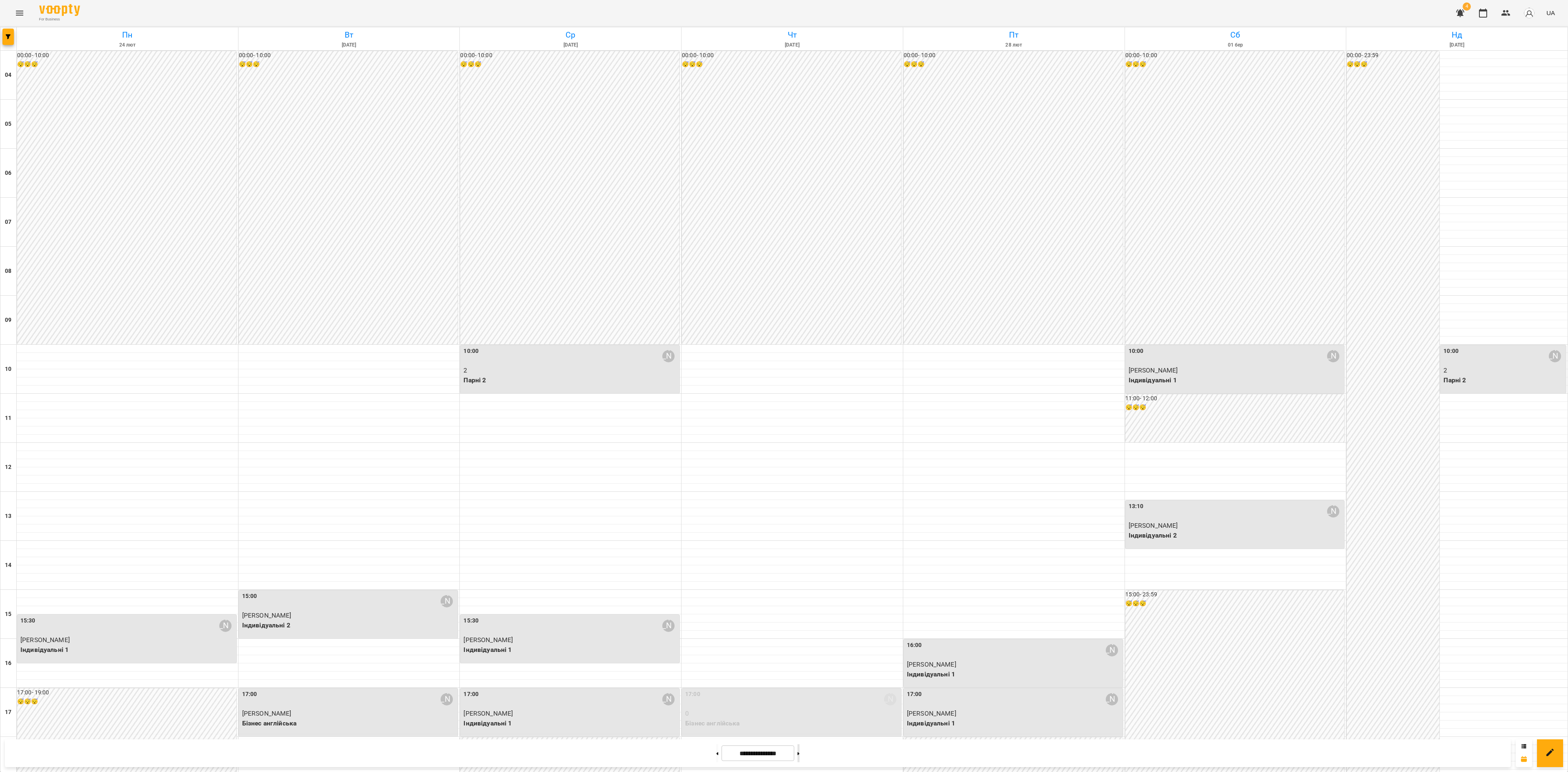
click at [800, 754] on icon at bounding box center [798, 754] width 2 height 4
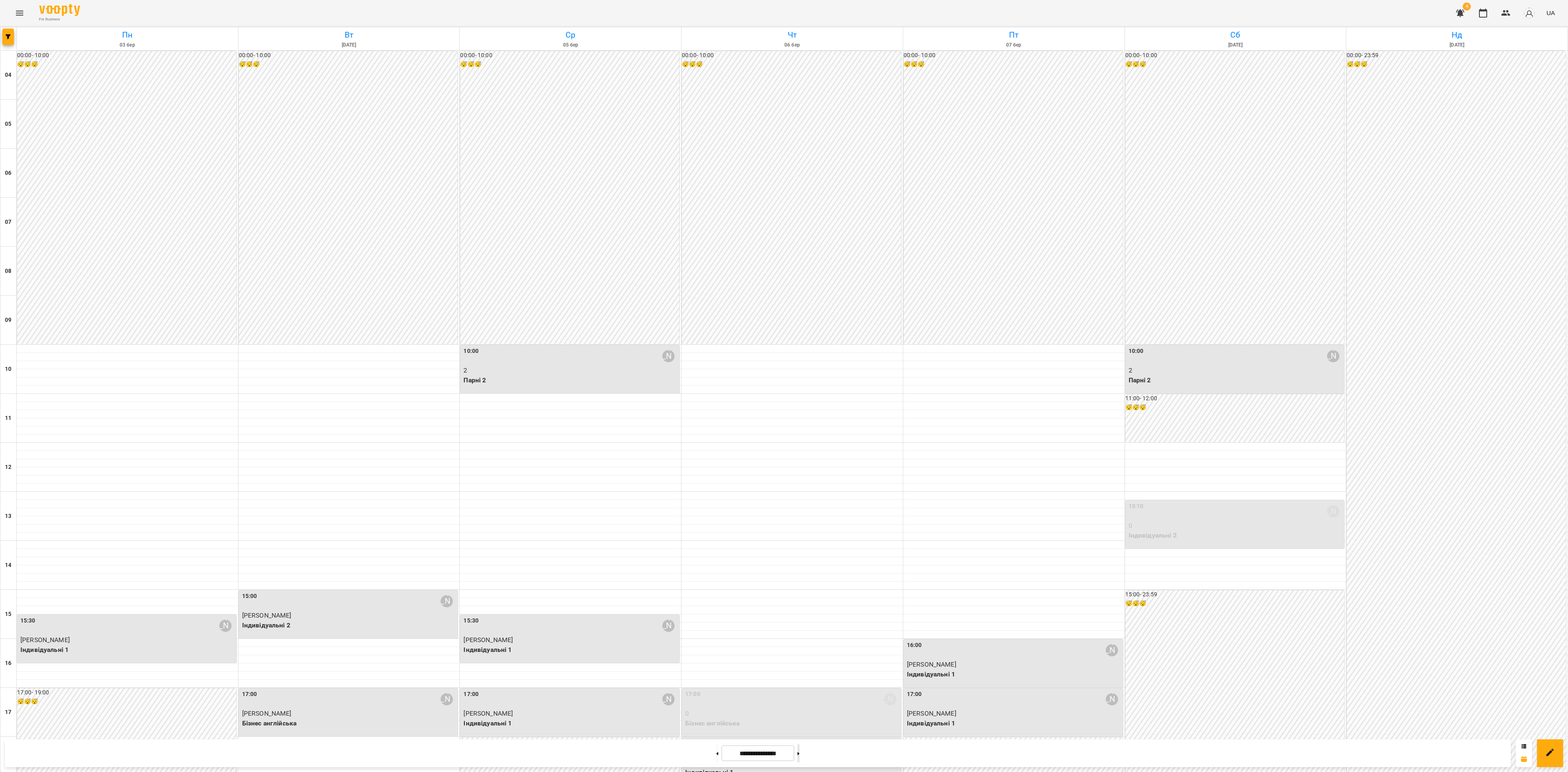
click at [800, 754] on icon at bounding box center [798, 754] width 2 height 4
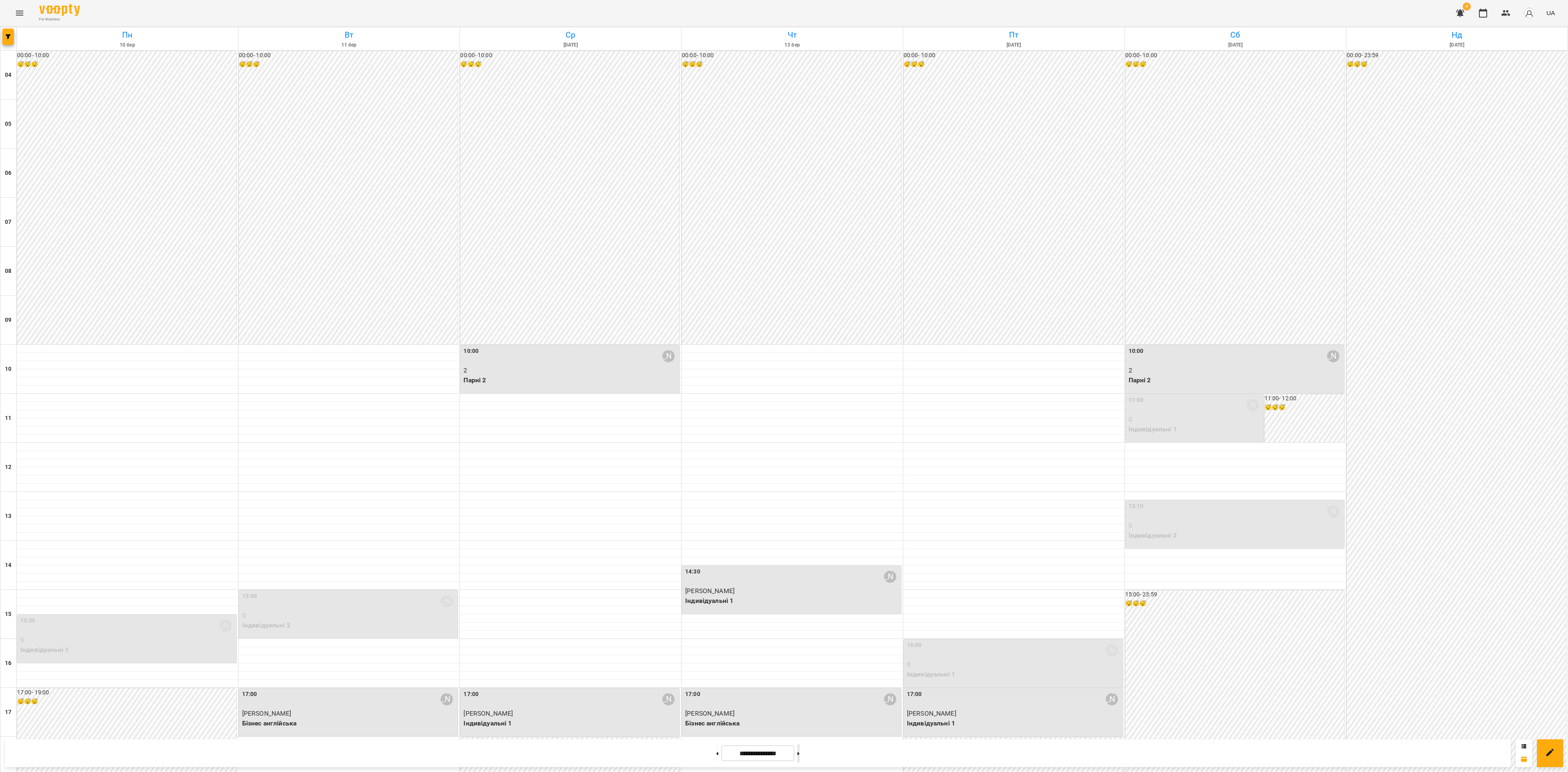
click at [800, 754] on icon at bounding box center [798, 754] width 2 height 4
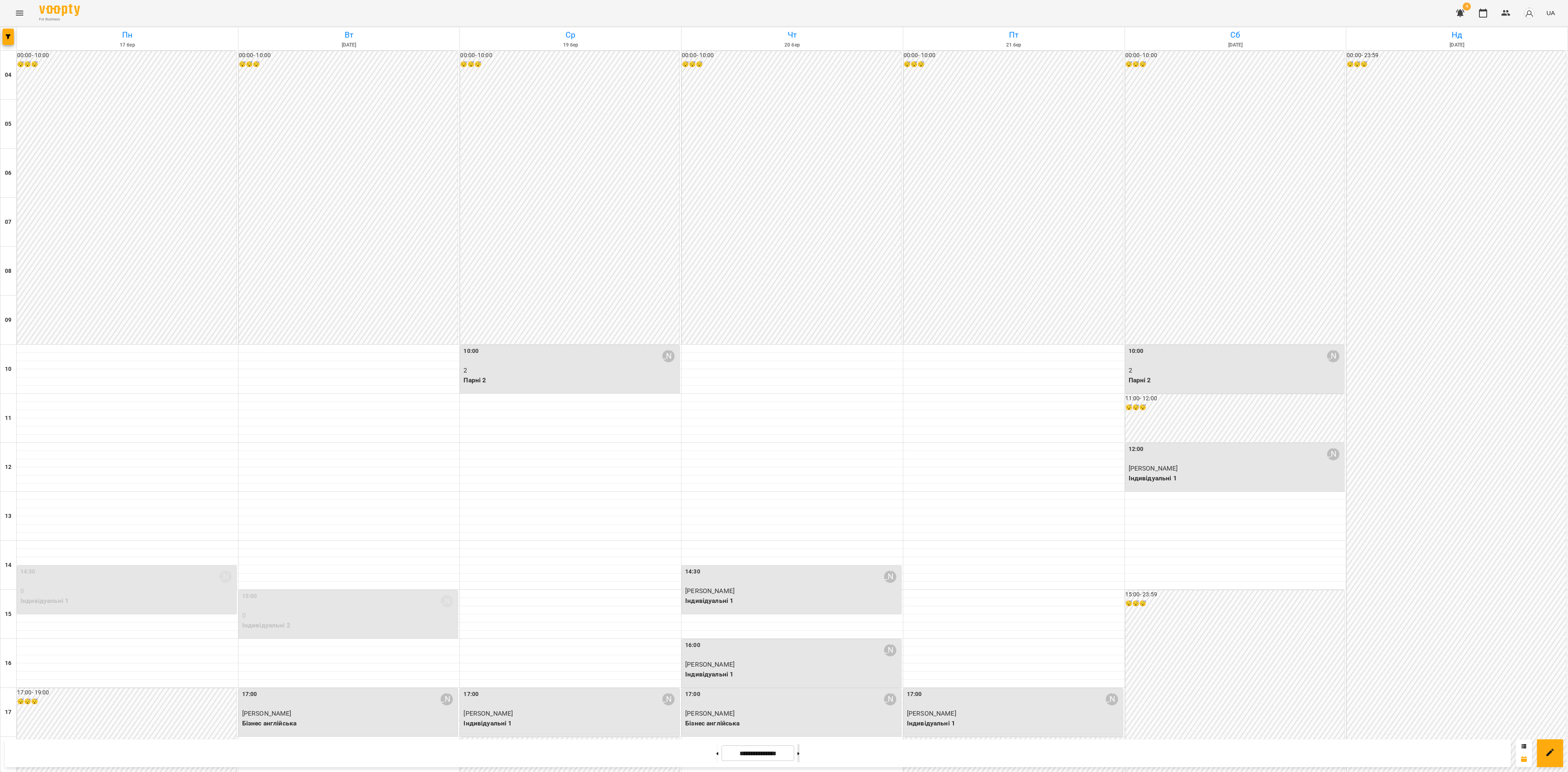
click at [800, 754] on icon at bounding box center [798, 754] width 2 height 4
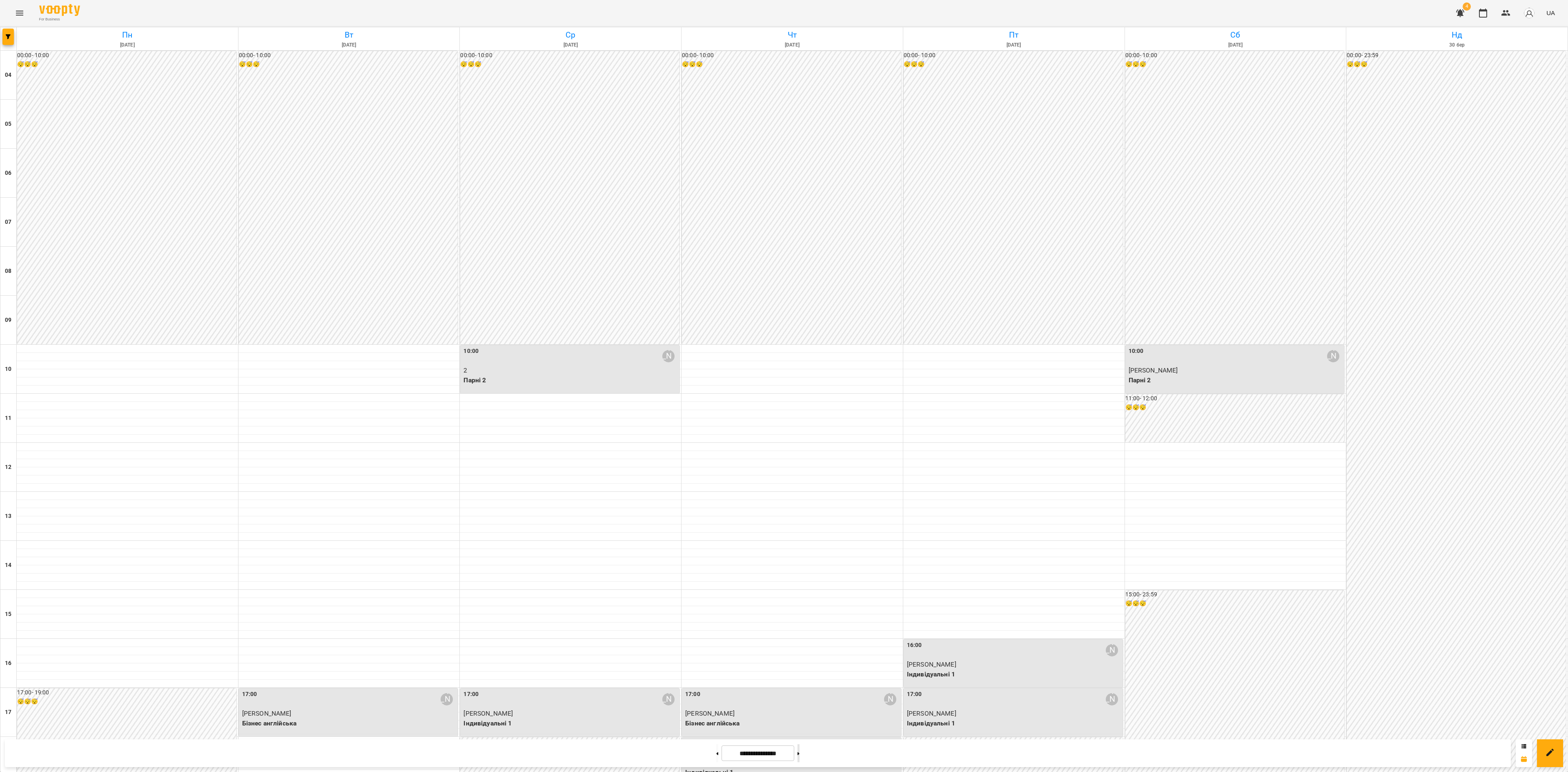
click at [800, 754] on icon at bounding box center [798, 754] width 2 height 4
click at [767, 743] on div "**********" at bounding box center [757, 753] width 1506 height 27
click at [763, 755] on input "**********" at bounding box center [758, 753] width 73 height 16
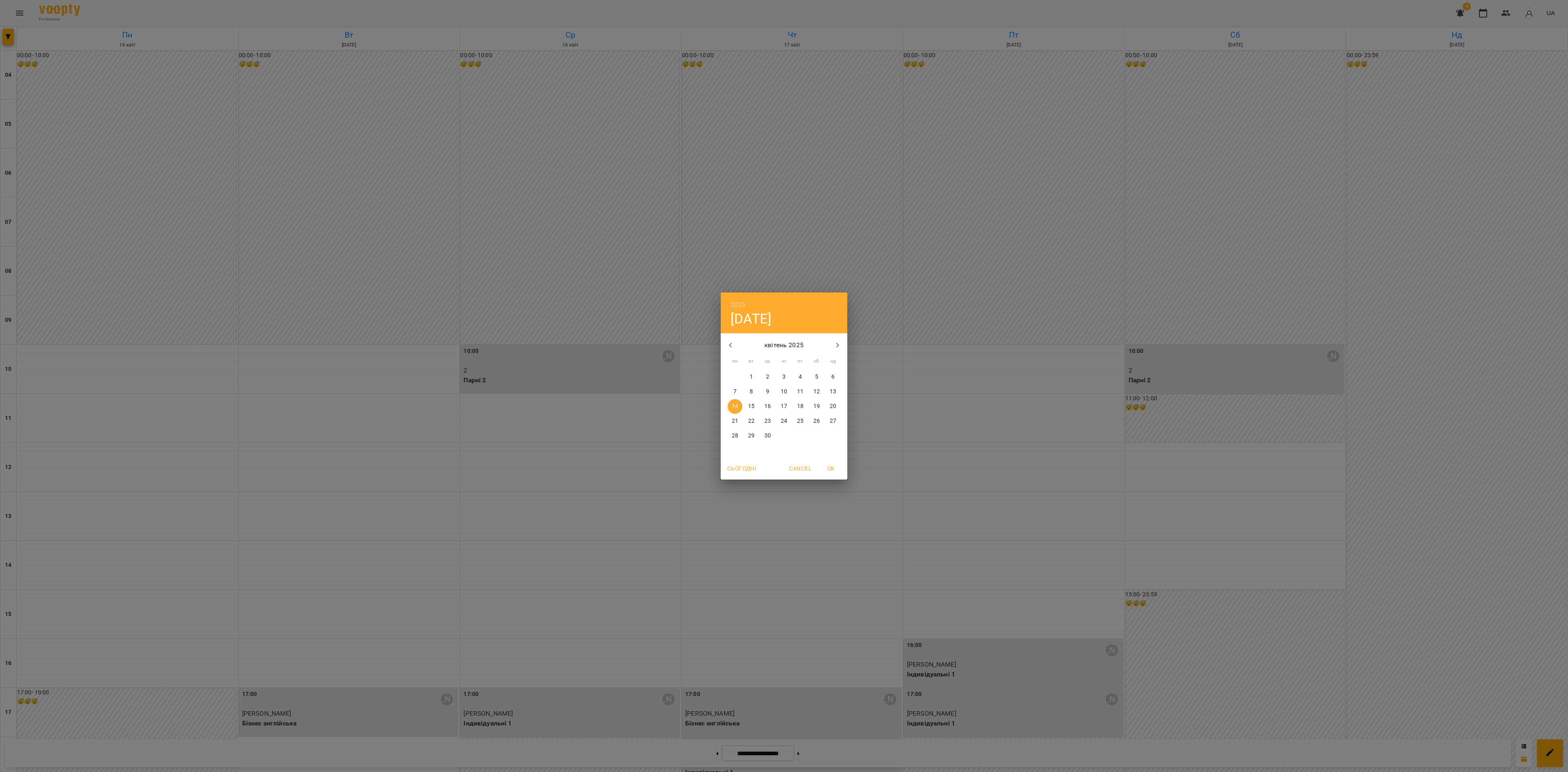
click at [735, 474] on button "Сьогодні" at bounding box center [742, 469] width 36 height 15
click at [836, 471] on span "OK" at bounding box center [830, 469] width 19 height 10
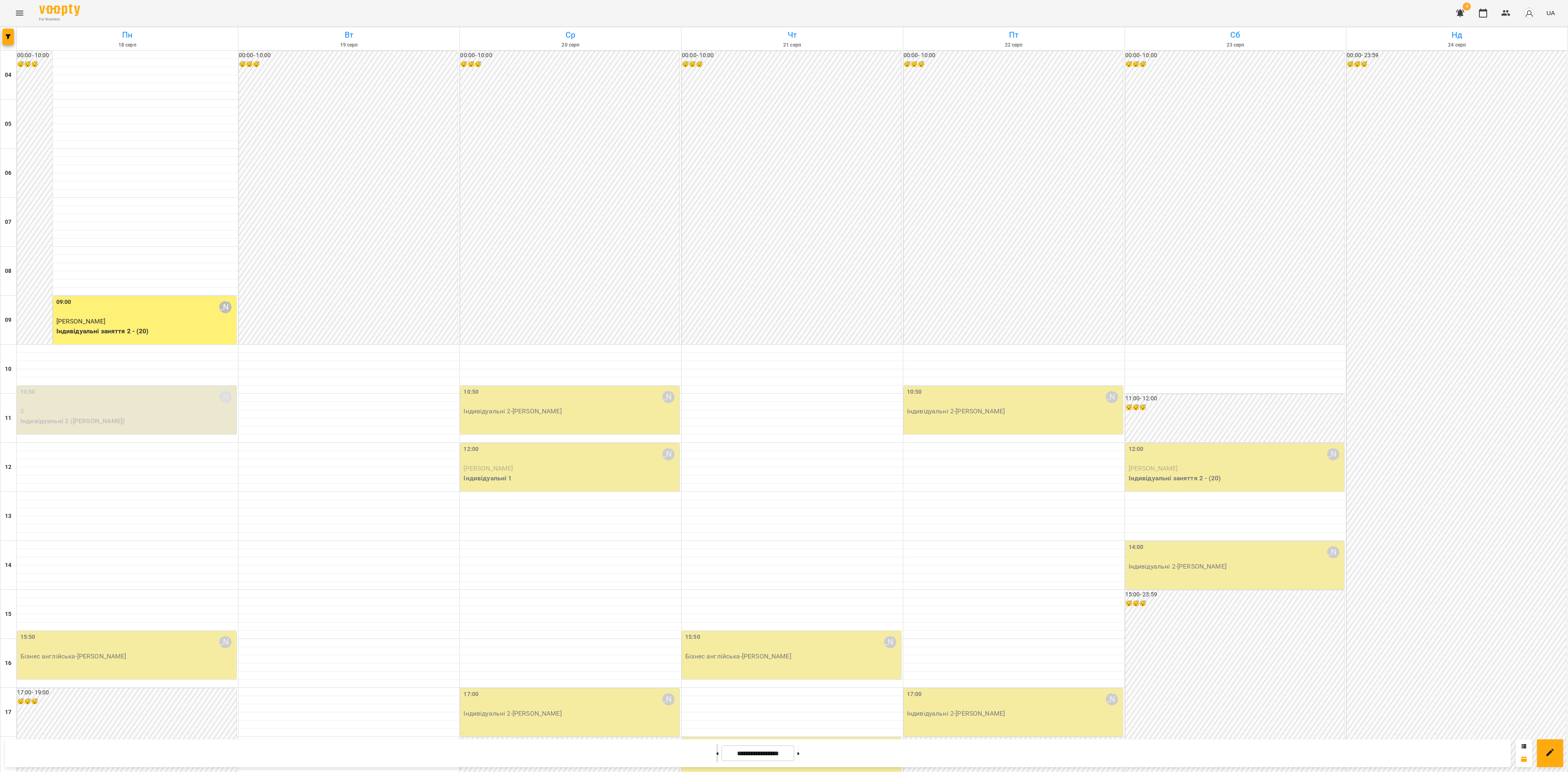
click at [716, 755] on button at bounding box center [717, 754] width 2 height 18
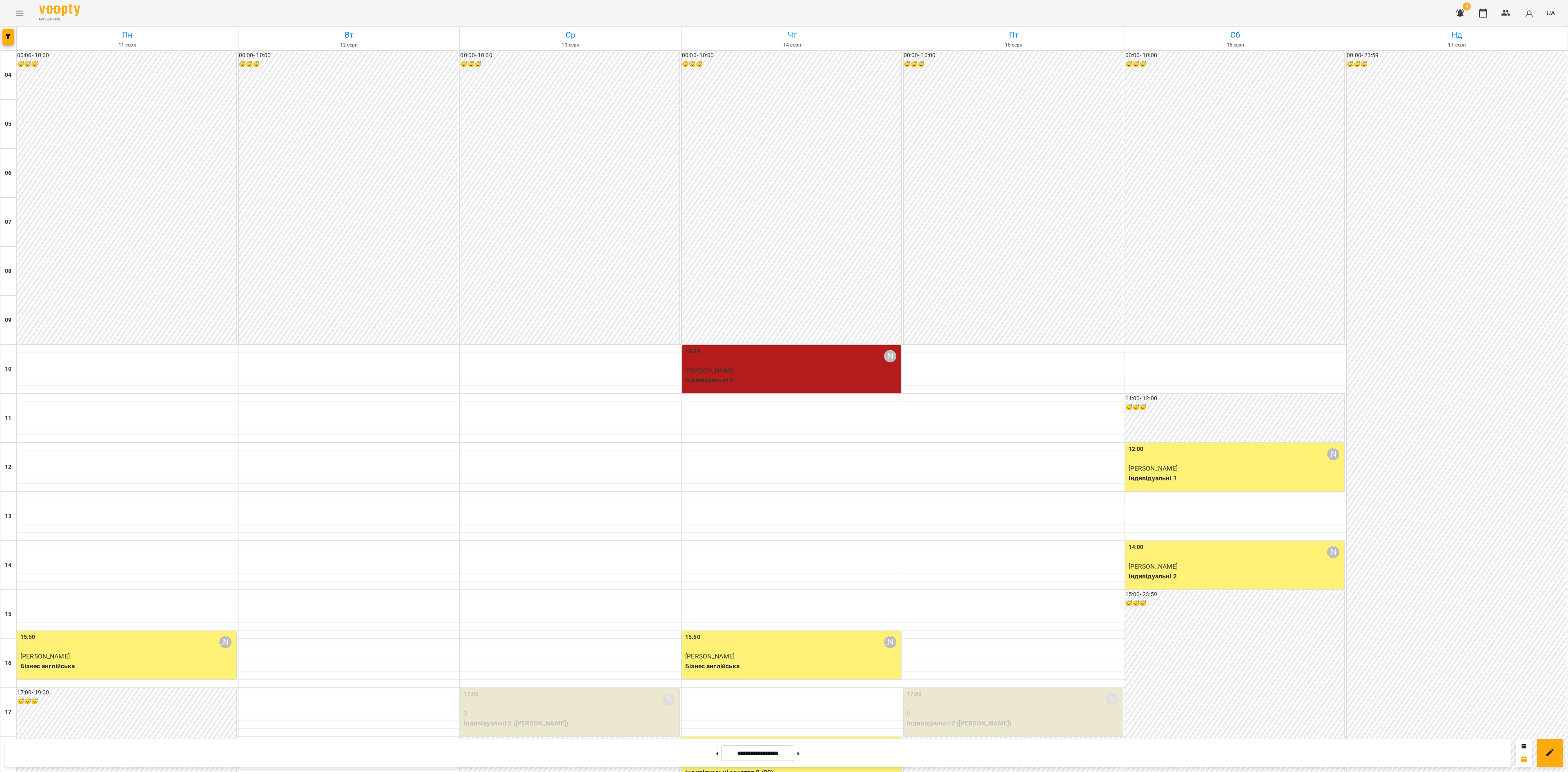
click at [778, 345] on div "10:00 Анастасія Літвінчук Аліна Партицька Індивідуальні 2" at bounding box center [792, 369] width 219 height 48
click at [3, 37] on div at bounding box center [784, 386] width 1568 height 772
click at [8, 35] on icon "button" at bounding box center [7, 37] width 5 height 5
click at [808, 761] on div at bounding box center [784, 386] width 1568 height 772
click at [812, 752] on div "Групувати по: Тиждень Викладач Класна кімната Фільтрувати по: Тільки уроки що в…" at bounding box center [784, 386] width 1568 height 772
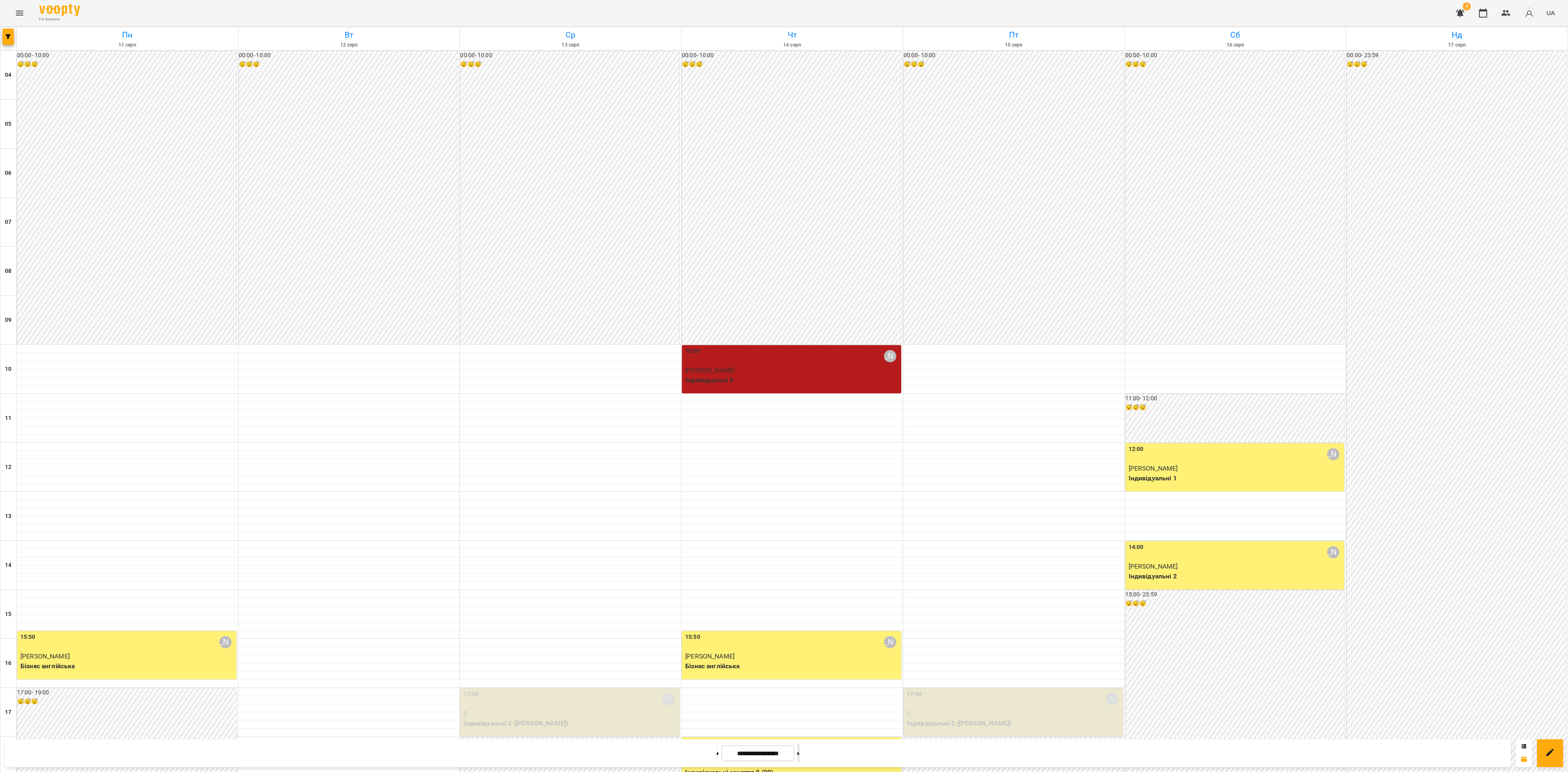
click at [800, 755] on button at bounding box center [798, 754] width 2 height 18
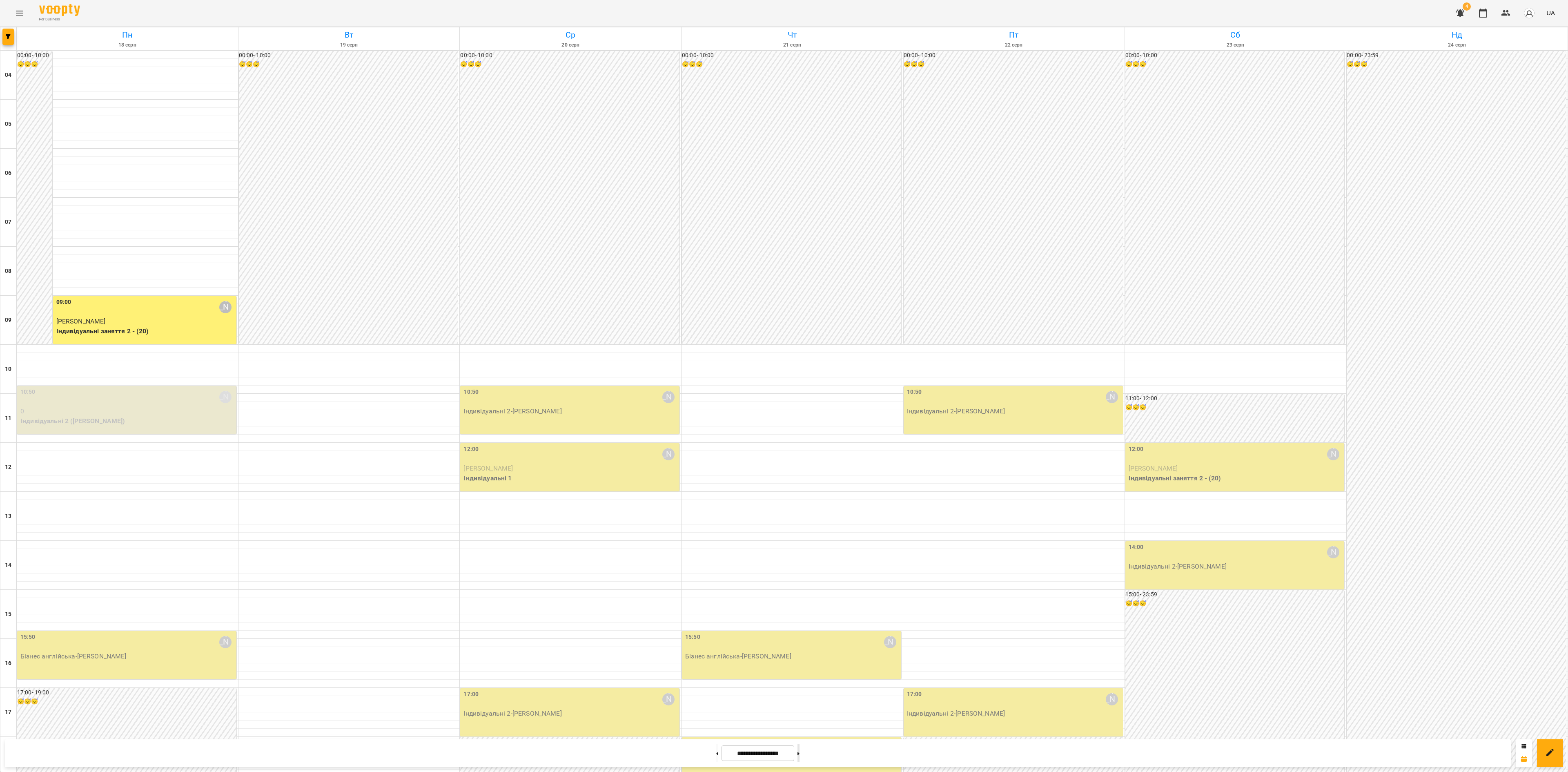
click at [800, 755] on button at bounding box center [798, 754] width 2 height 18
type input "**********"
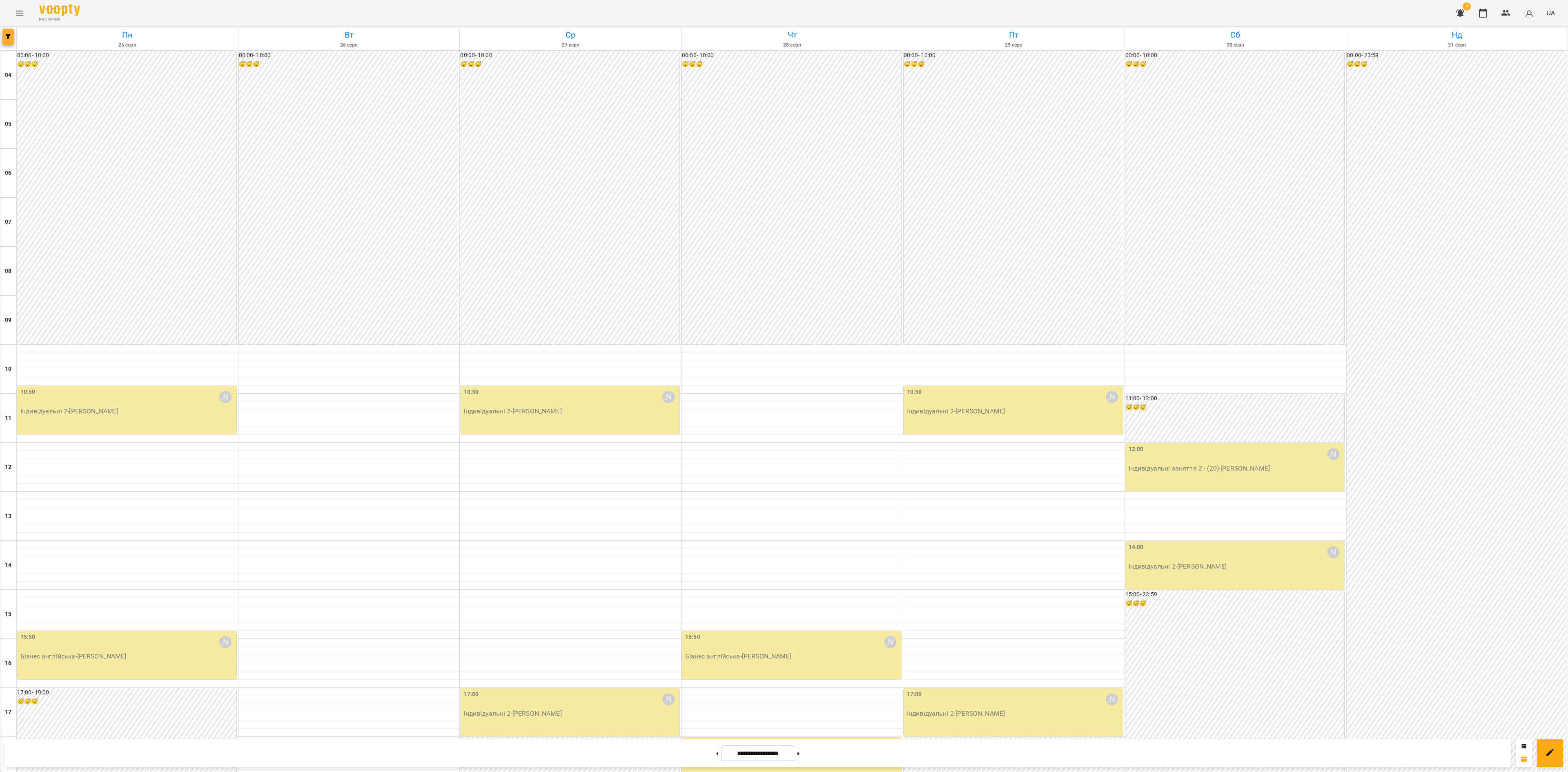
click at [7, 36] on icon "button" at bounding box center [7, 37] width 5 height 5
click at [79, 259] on p "Викладач : Анастасія Літвінчук" at bounding box center [66, 259] width 87 height 10
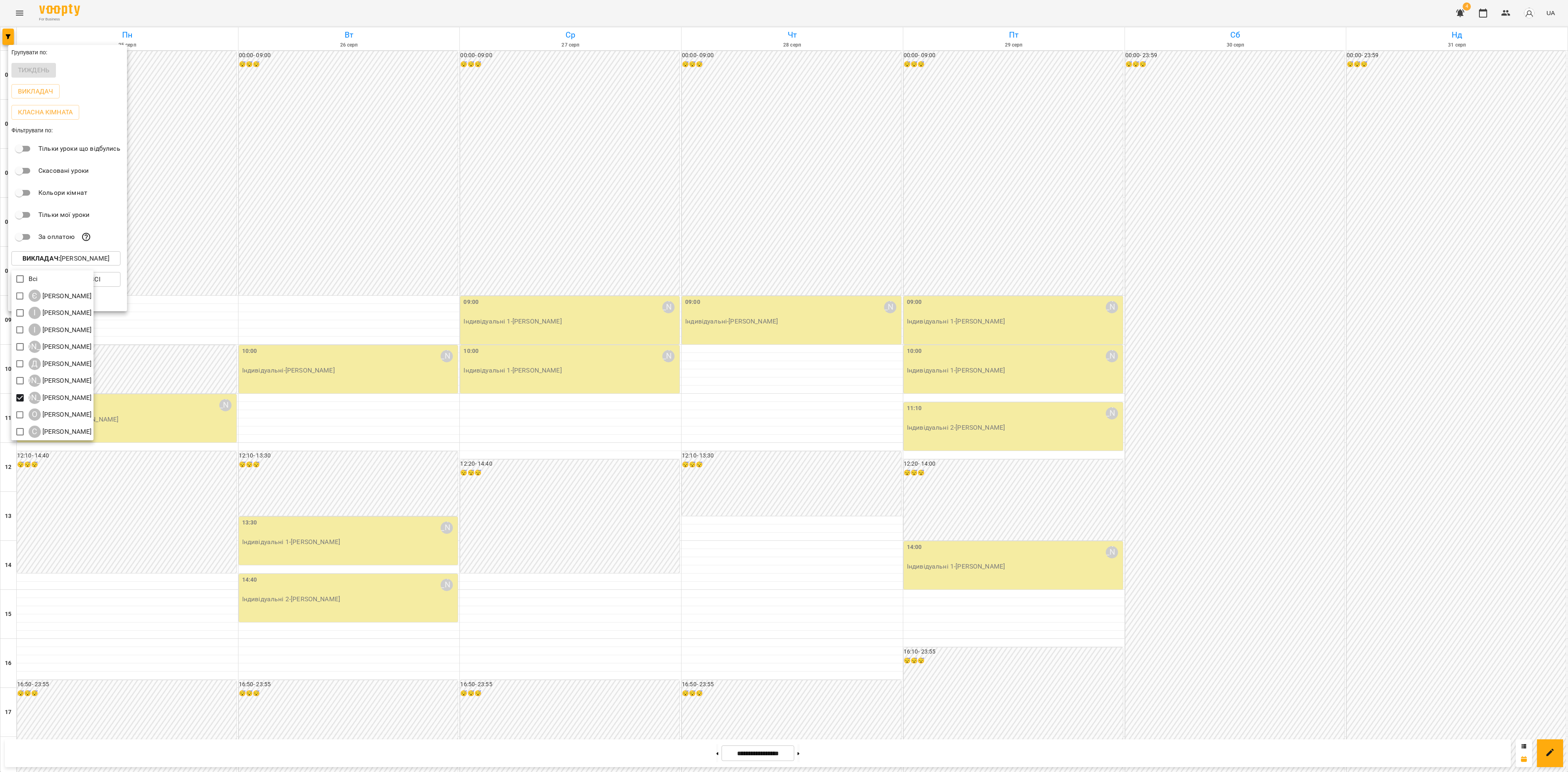
click at [545, 294] on div at bounding box center [784, 386] width 1568 height 772
click at [538, 292] on div at bounding box center [784, 386] width 1568 height 772
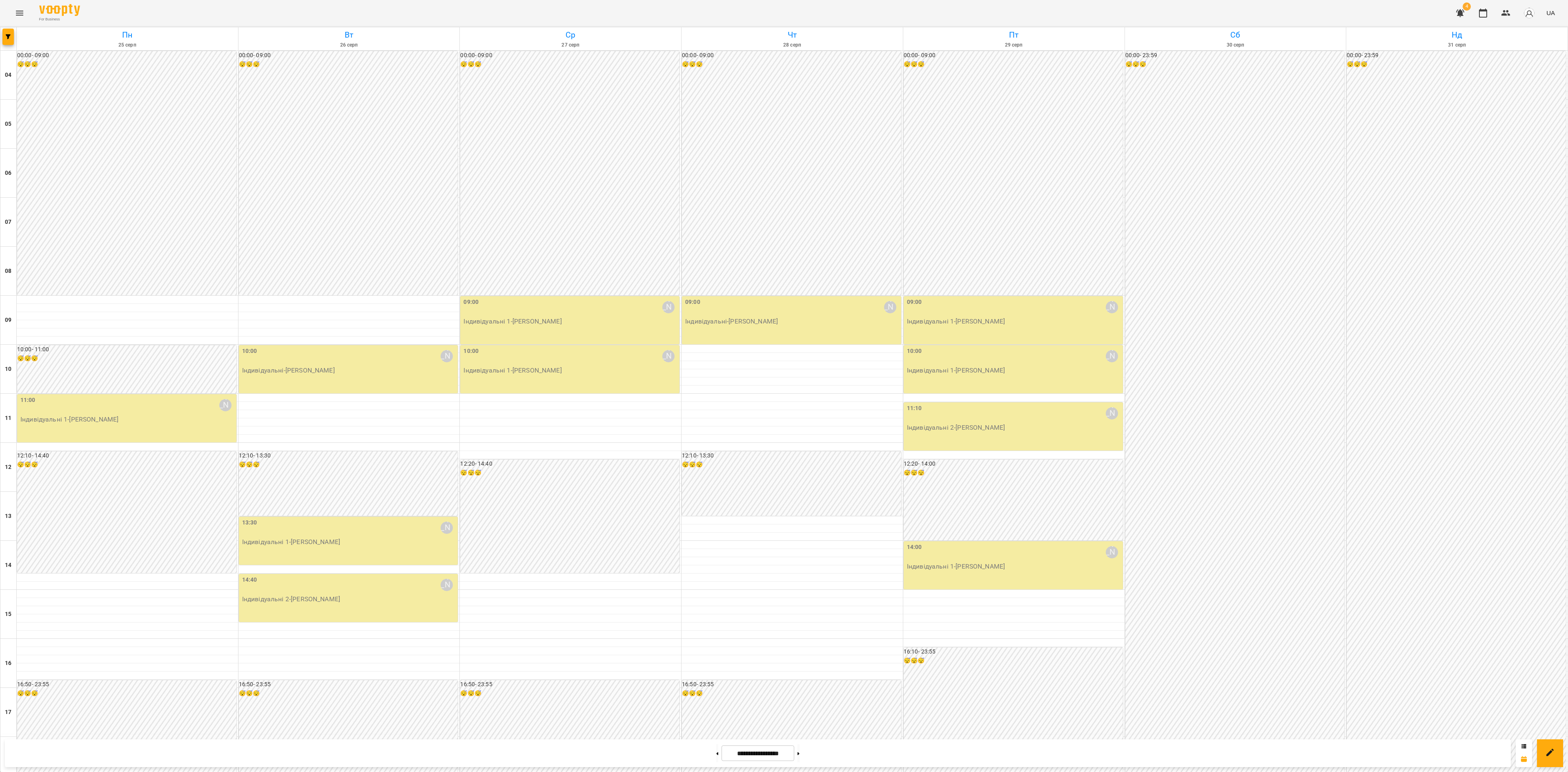
scroll to position [164, 0]
click at [5, 39] on button "button" at bounding box center [8, 37] width 12 height 16
click at [306, 637] on div at bounding box center [784, 386] width 1568 height 772
click at [371, 630] on div "Групувати по: Тиждень Викладач Класна кімната Фільтрувати по: Тільки уроки що в…" at bounding box center [784, 386] width 1568 height 772
click at [8, 35] on icon "button" at bounding box center [7, 37] width 5 height 5
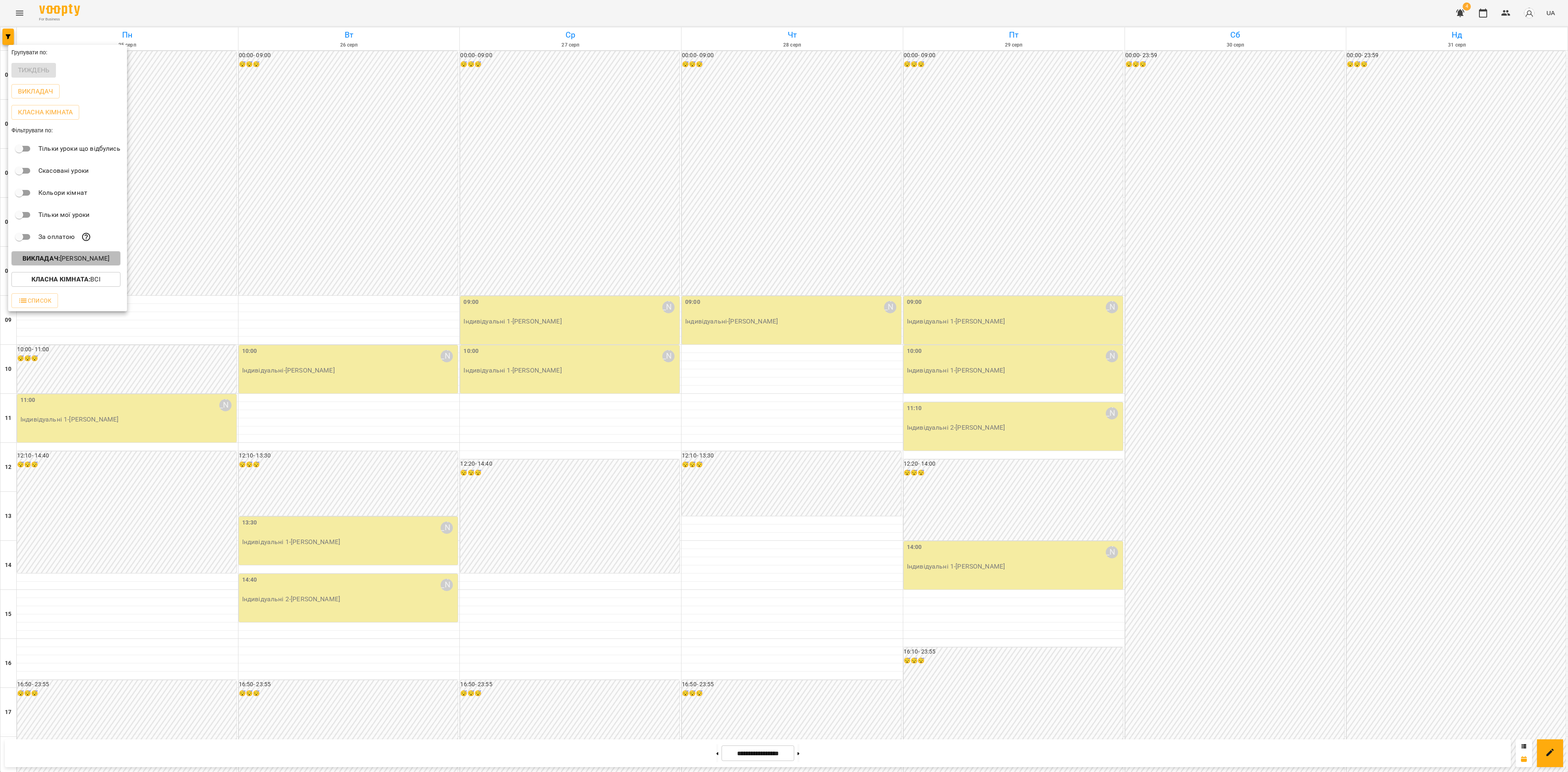
click at [98, 260] on p "Викладач : Наталія Ємець" at bounding box center [66, 259] width 87 height 10
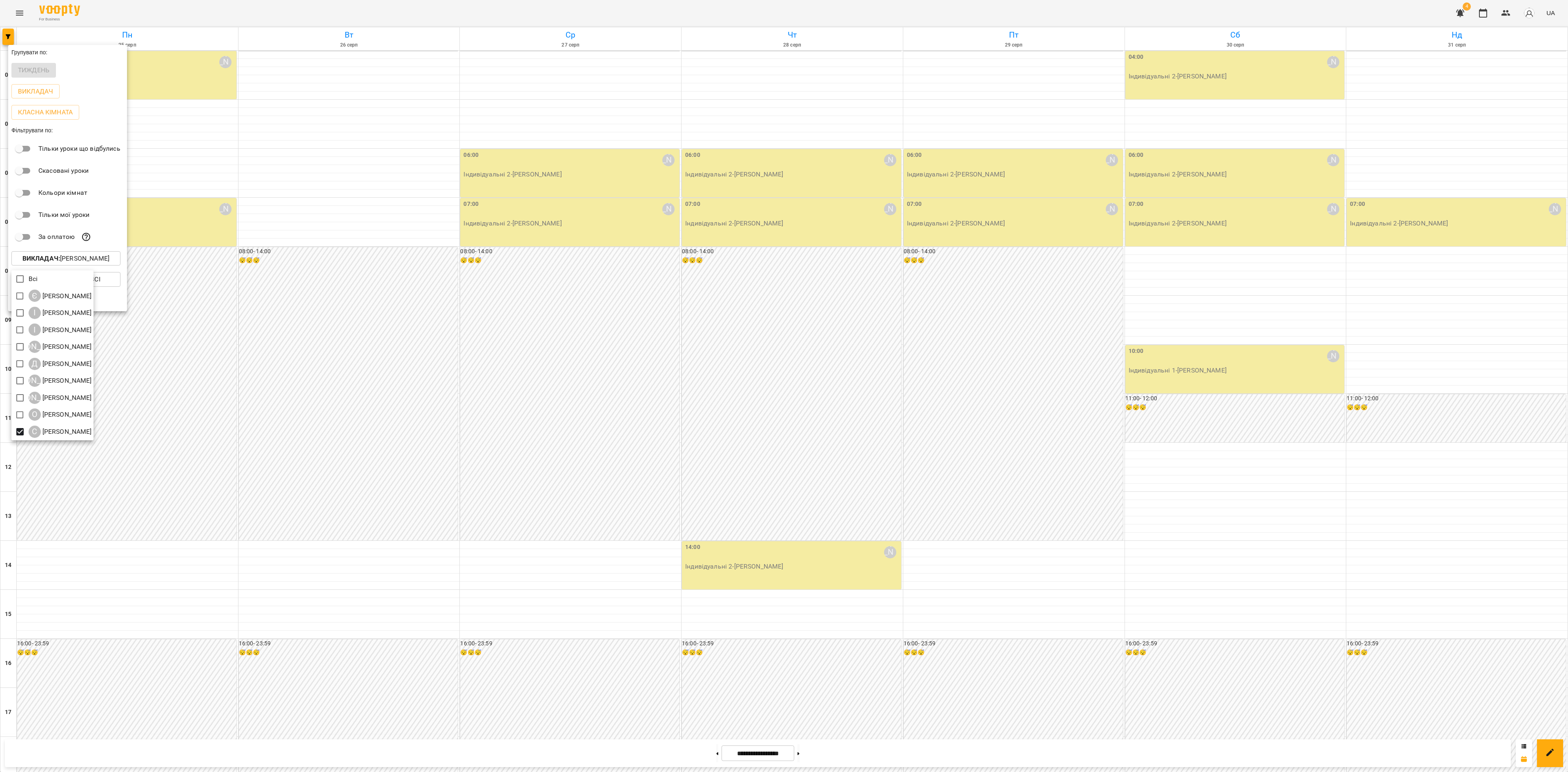
drag, startPoint x: 366, startPoint y: 510, endPoint x: 364, endPoint y: 514, distance: 4.5
click at [365, 513] on div at bounding box center [784, 386] width 1568 height 772
click at [437, 539] on div at bounding box center [784, 386] width 1568 height 772
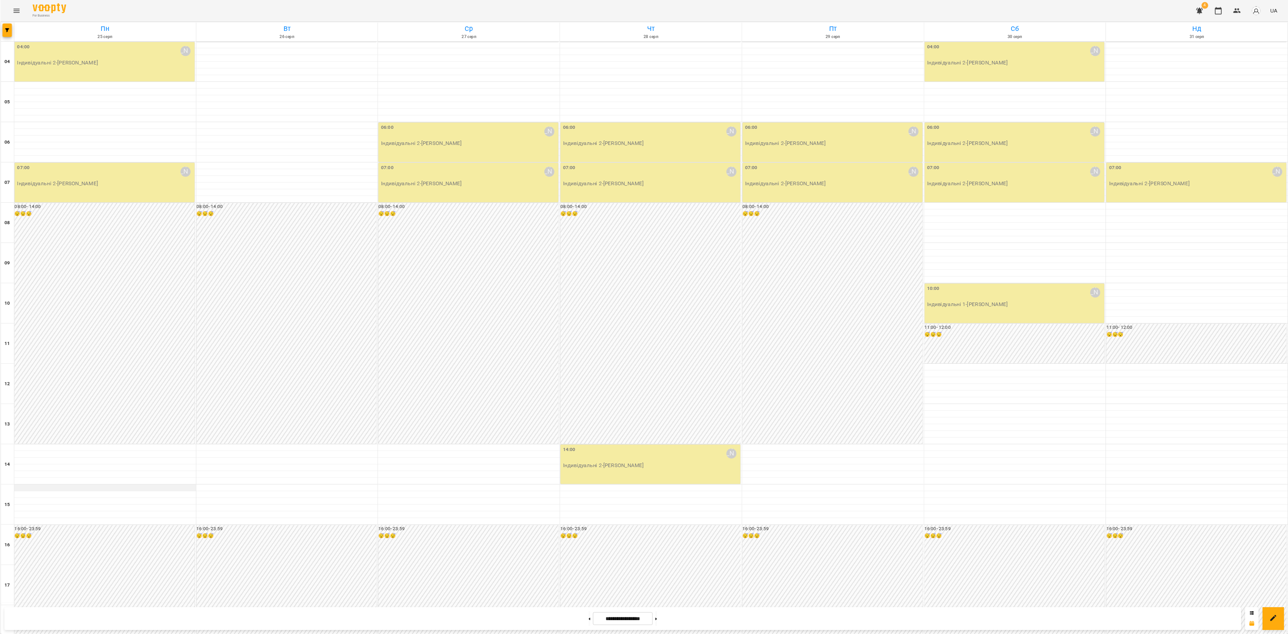
scroll to position [271, 0]
click at [4, 40] on span "button" at bounding box center [9, 40] width 13 height 5
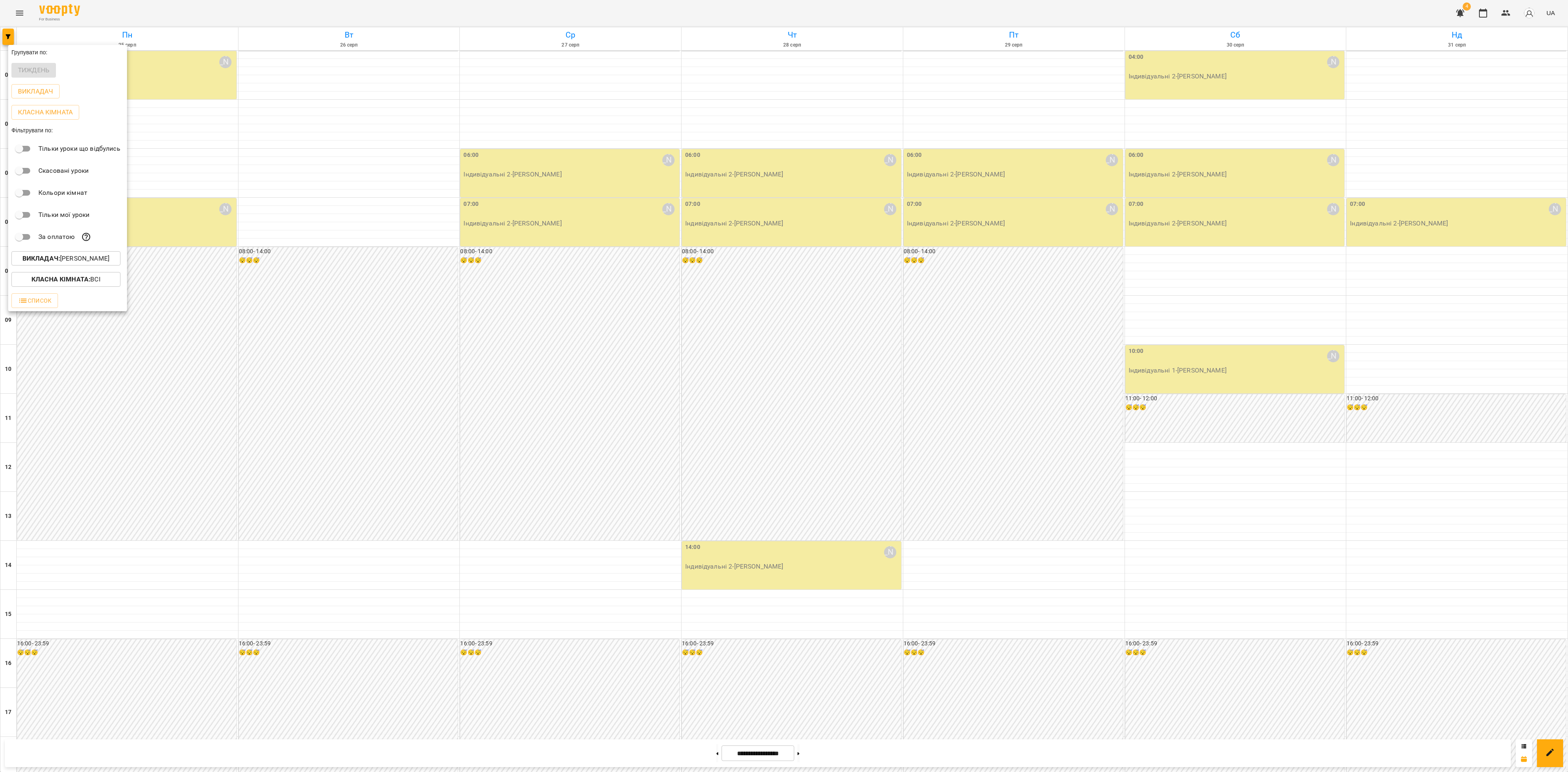
click at [75, 257] on button "Викладач : Софія Брусова" at bounding box center [66, 259] width 109 height 15
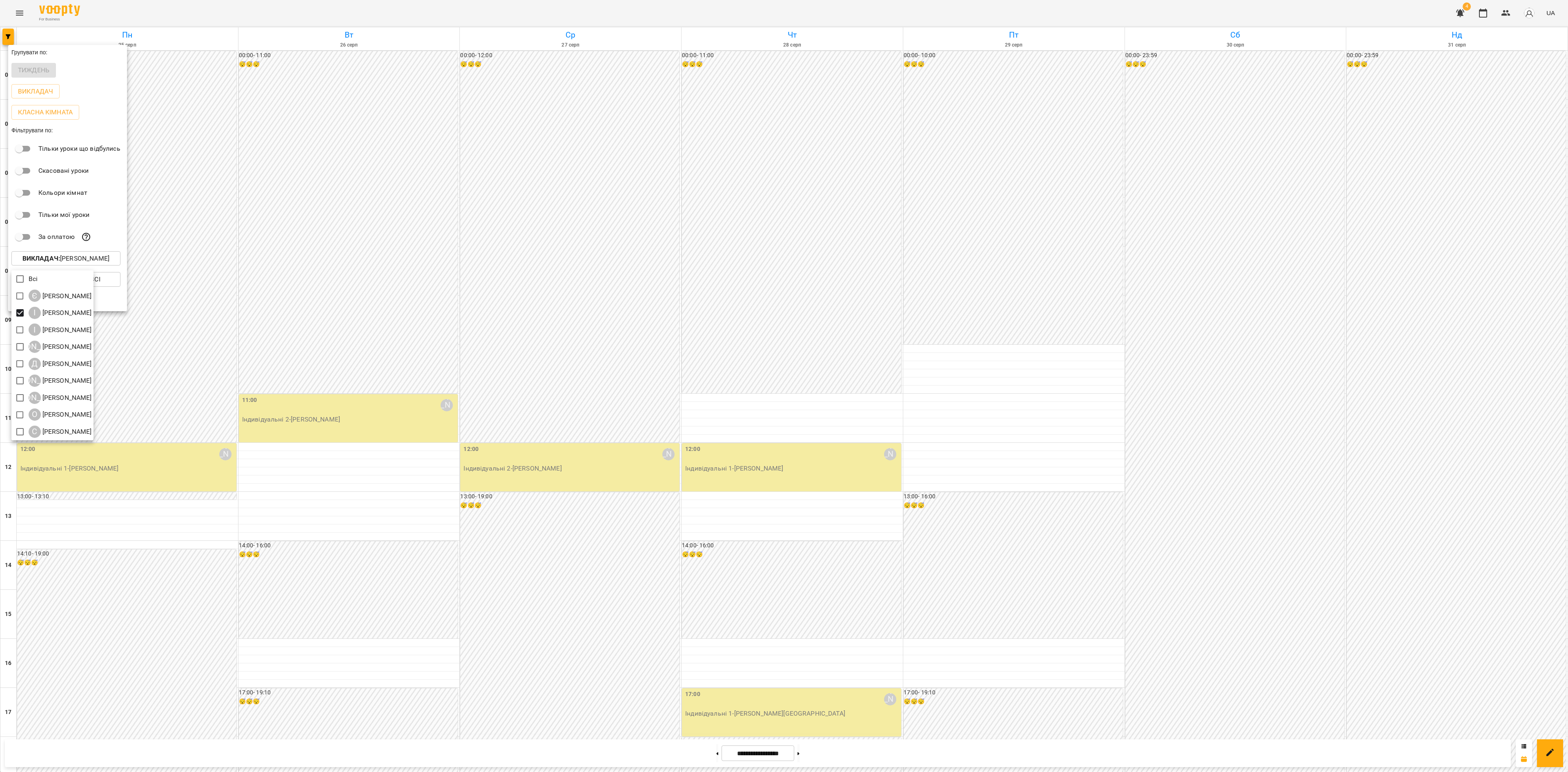
click at [538, 385] on div at bounding box center [784, 386] width 1568 height 772
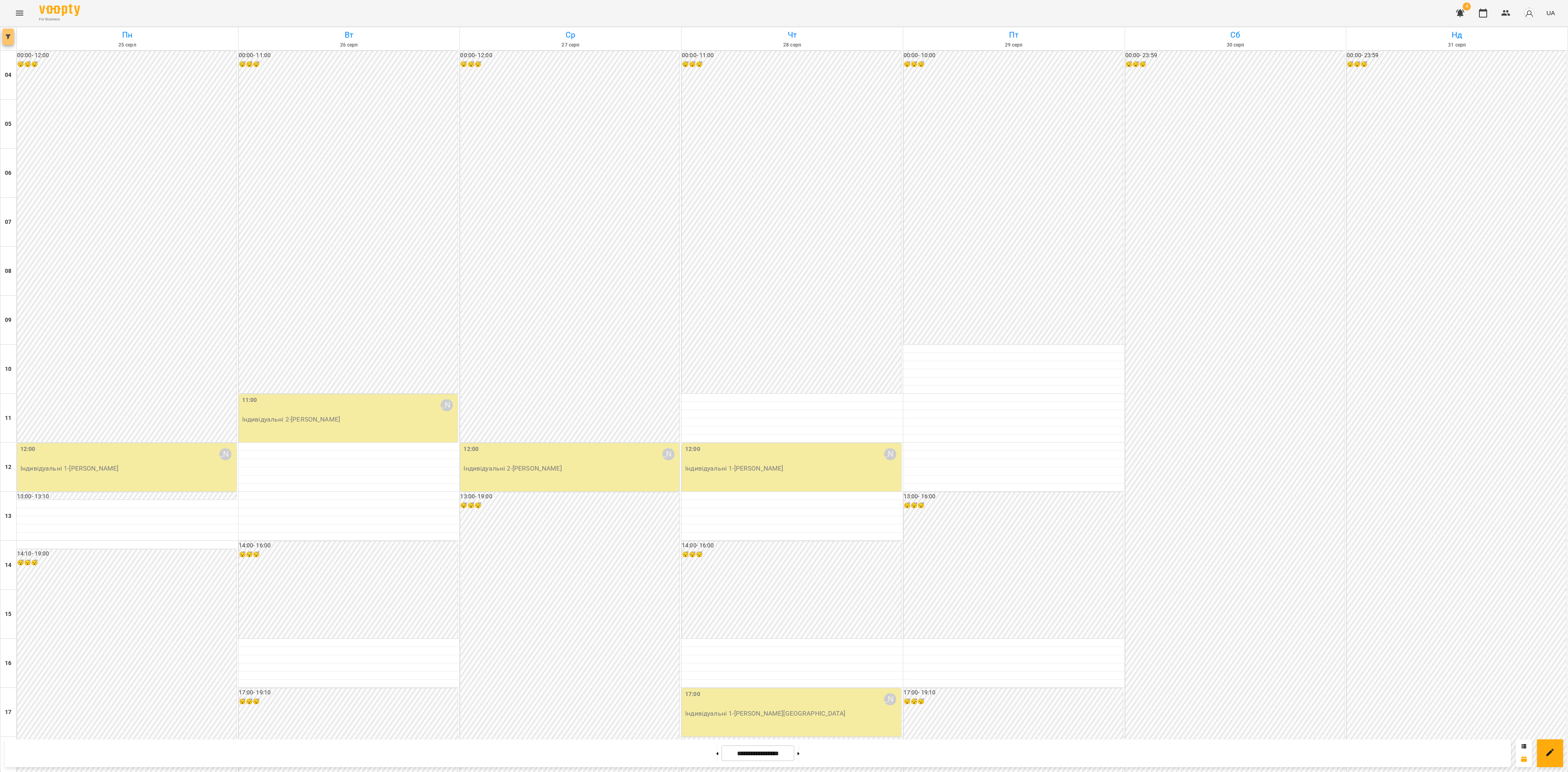
click at [3, 37] on span "button" at bounding box center [8, 37] width 12 height 5
click at [64, 263] on p "Викладач : Ірина Бутенко" at bounding box center [66, 259] width 87 height 10
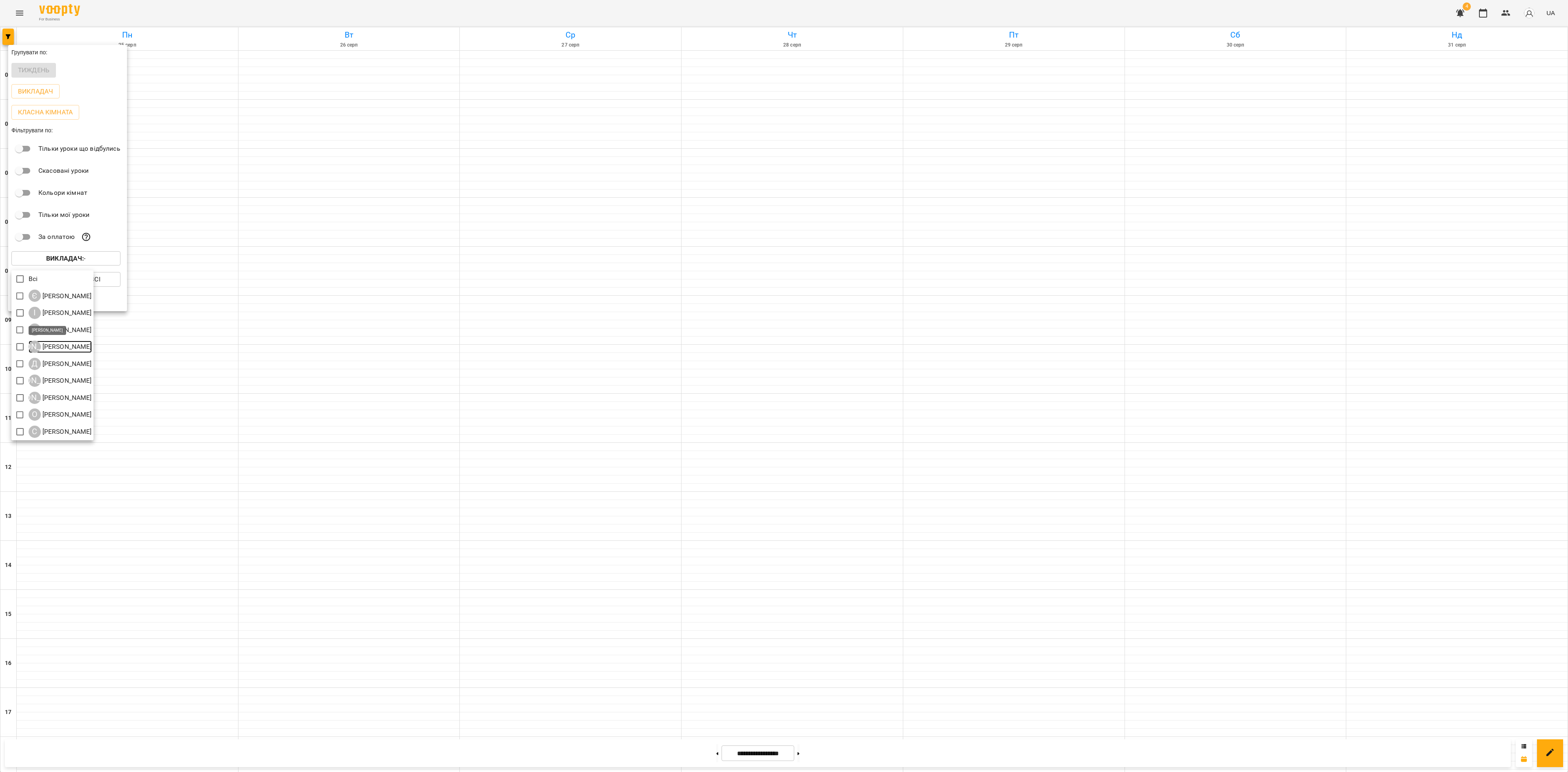
drag, startPoint x: 89, startPoint y: 344, endPoint x: 104, endPoint y: 373, distance: 32.6
click at [89, 344] on p "[PERSON_NAME]" at bounding box center [67, 346] width 51 height 10
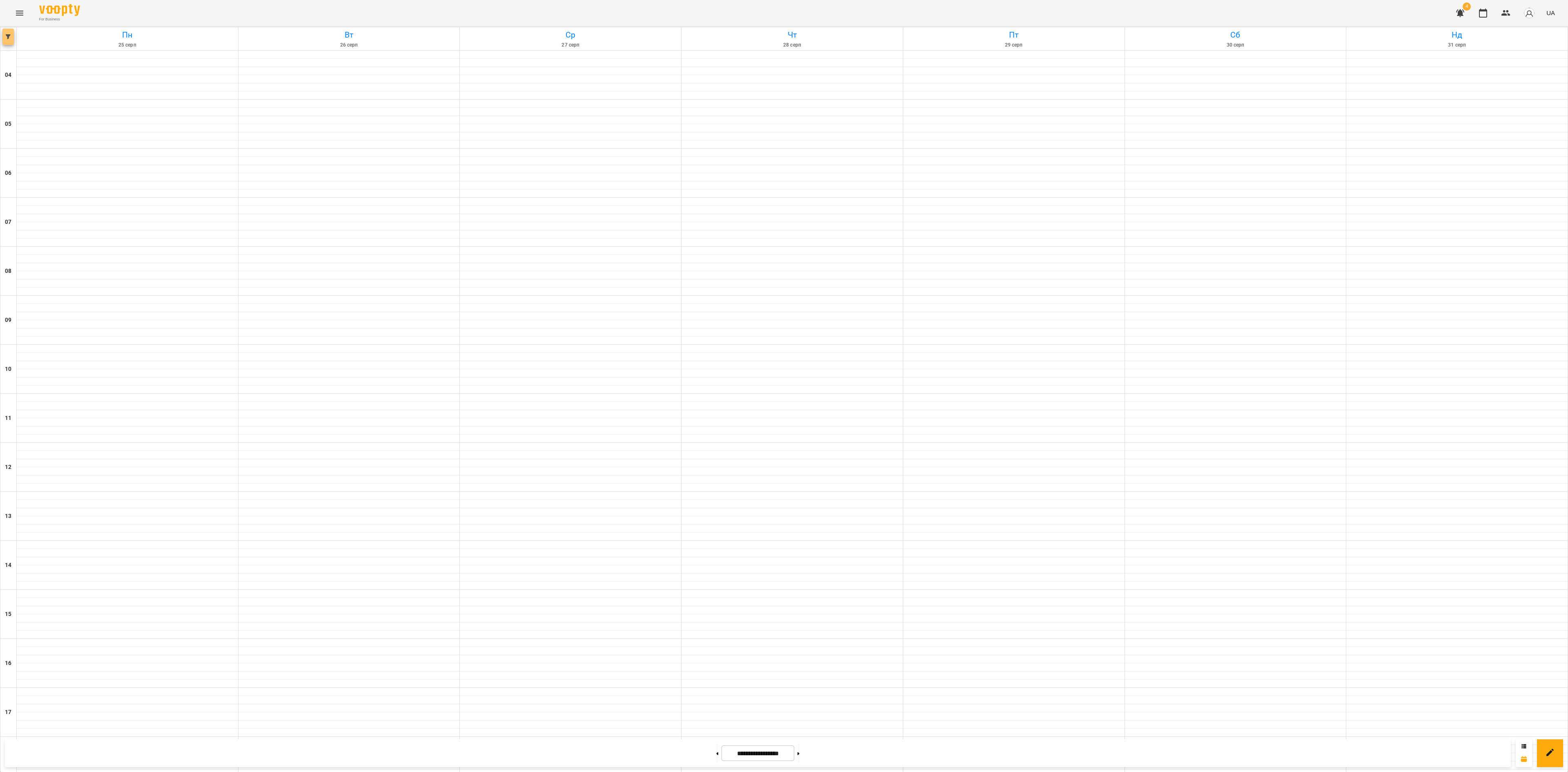
click at [9, 40] on button "button" at bounding box center [8, 37] width 12 height 16
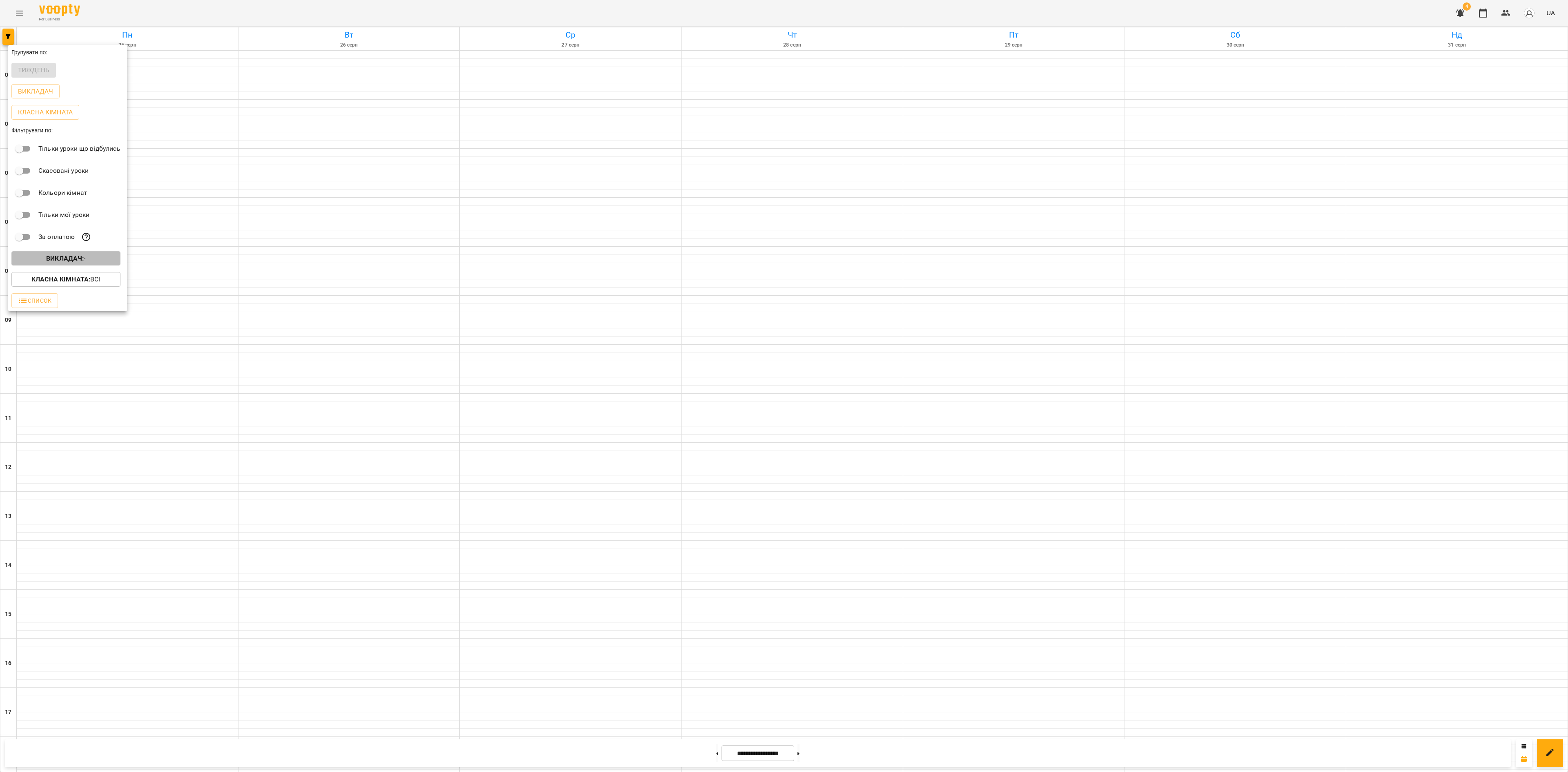
click at [75, 262] on b "Викладач :" at bounding box center [65, 259] width 37 height 7
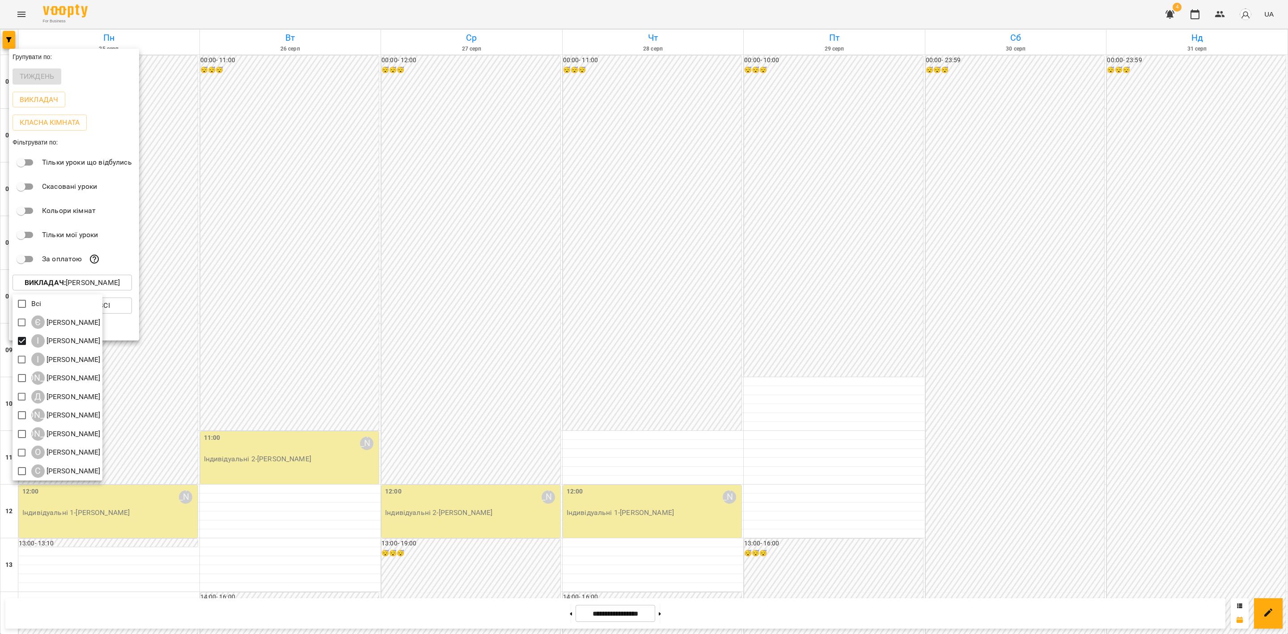
click at [471, 296] on div at bounding box center [644, 317] width 1288 height 634
click at [478, 310] on div at bounding box center [644, 317] width 1288 height 634
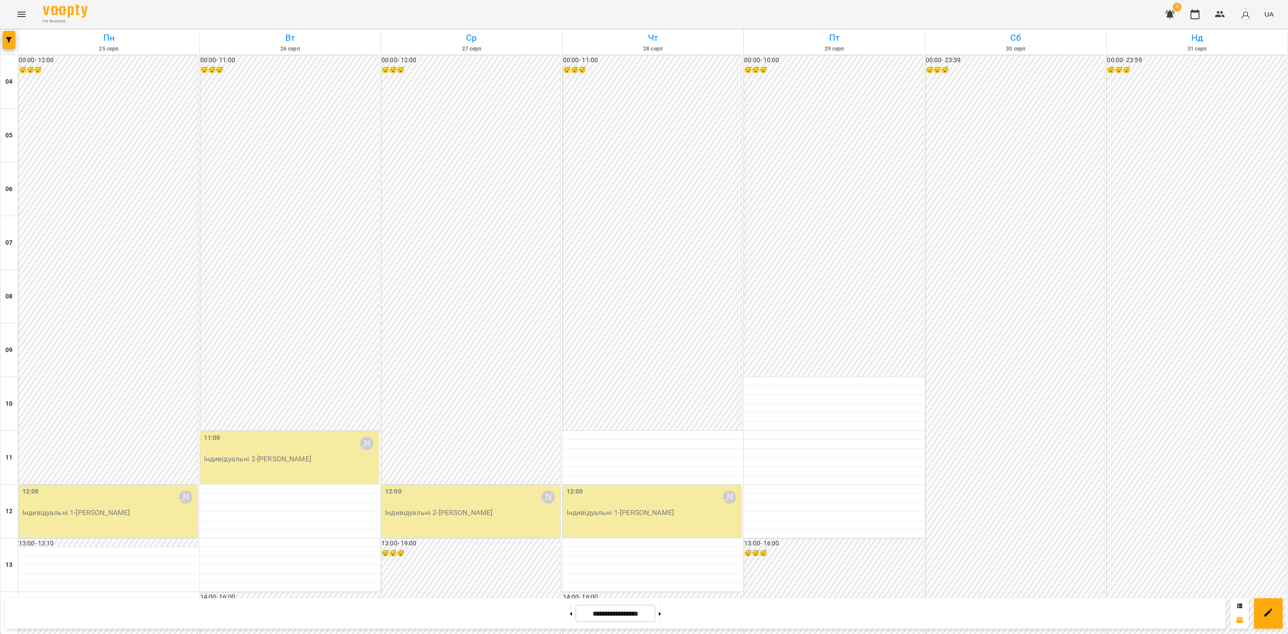
scroll to position [268, 0]
click at [1224, 4] on button "button" at bounding box center [1219, 14] width 21 height 21
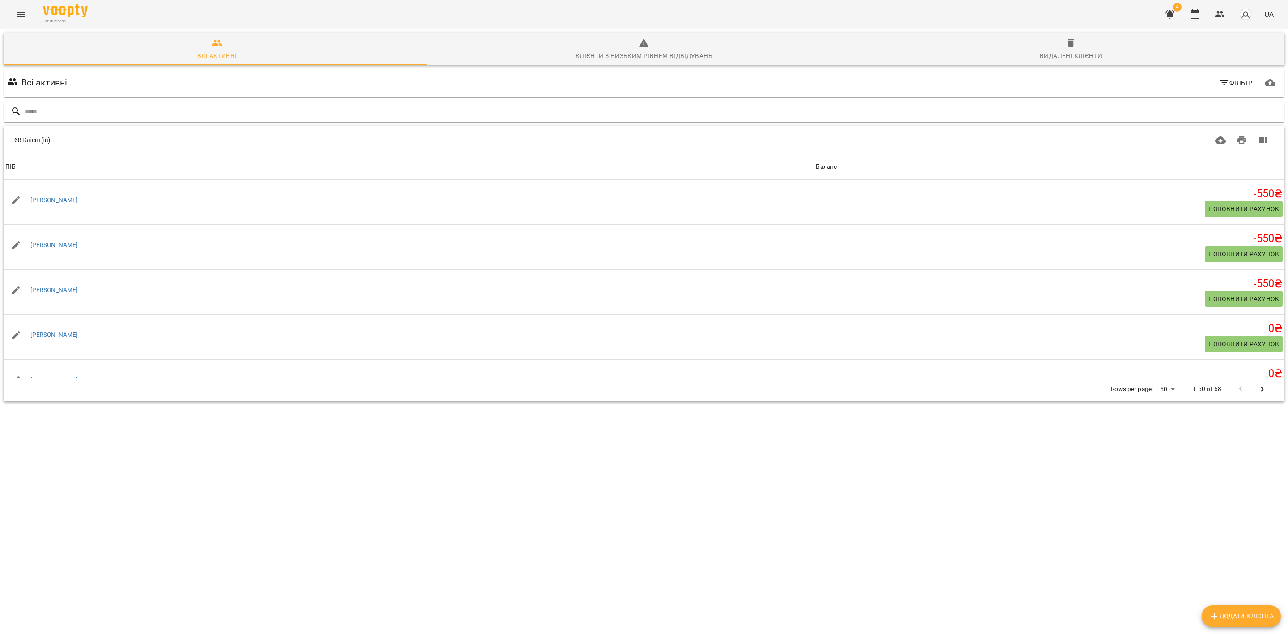
click at [1068, 39] on span "Видалені клієнти" at bounding box center [1071, 50] width 416 height 24
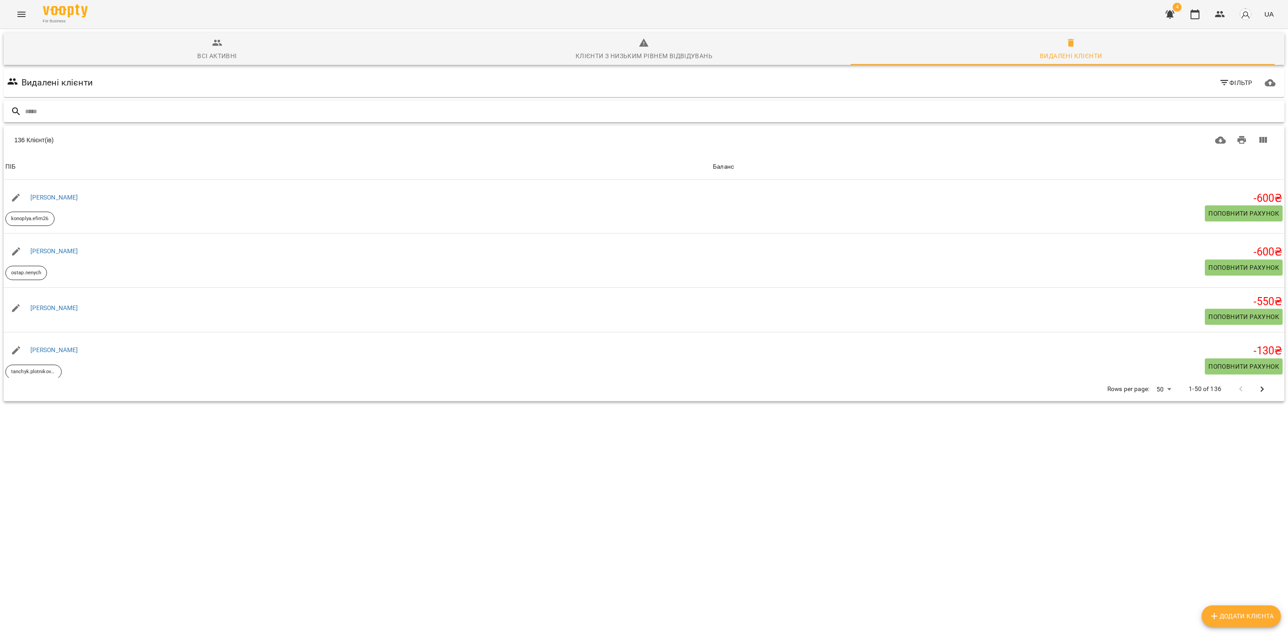
click at [178, 109] on input "text" at bounding box center [653, 111] width 1256 height 15
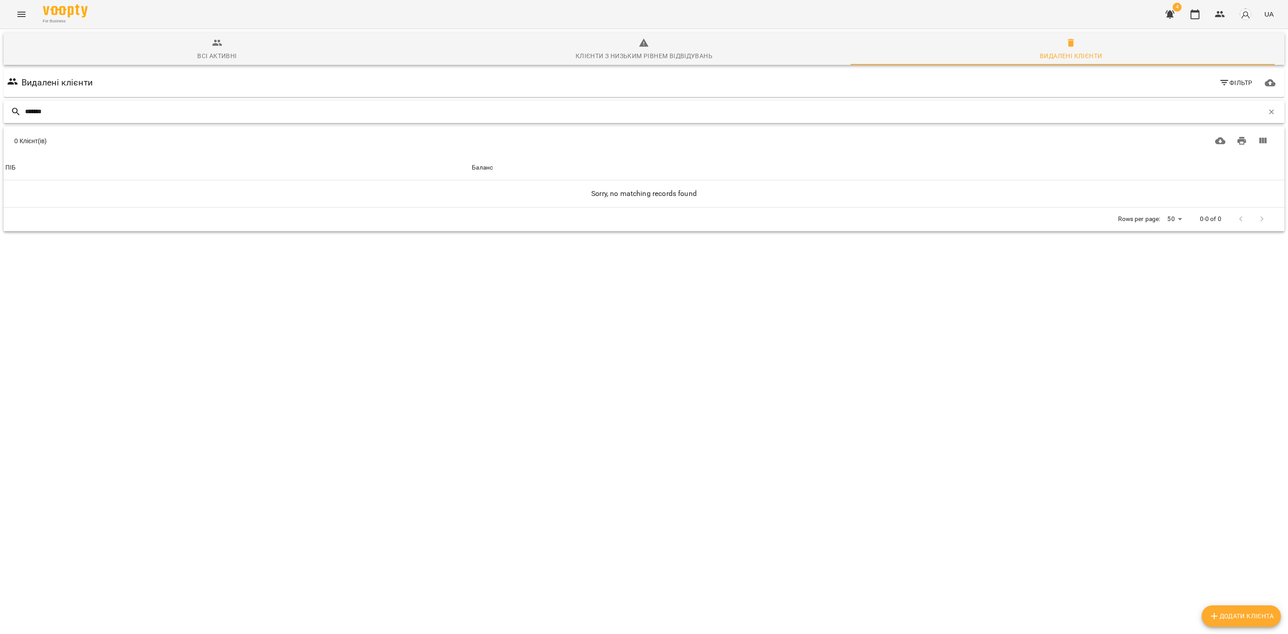
type input "*******"
click at [226, 31] on div "Всі активні Клієнти з низьким рівнем відвідувань Видалені клієнти" at bounding box center [644, 49] width 1284 height 36
click at [220, 52] on span "Всі активні" at bounding box center [217, 50] width 416 height 24
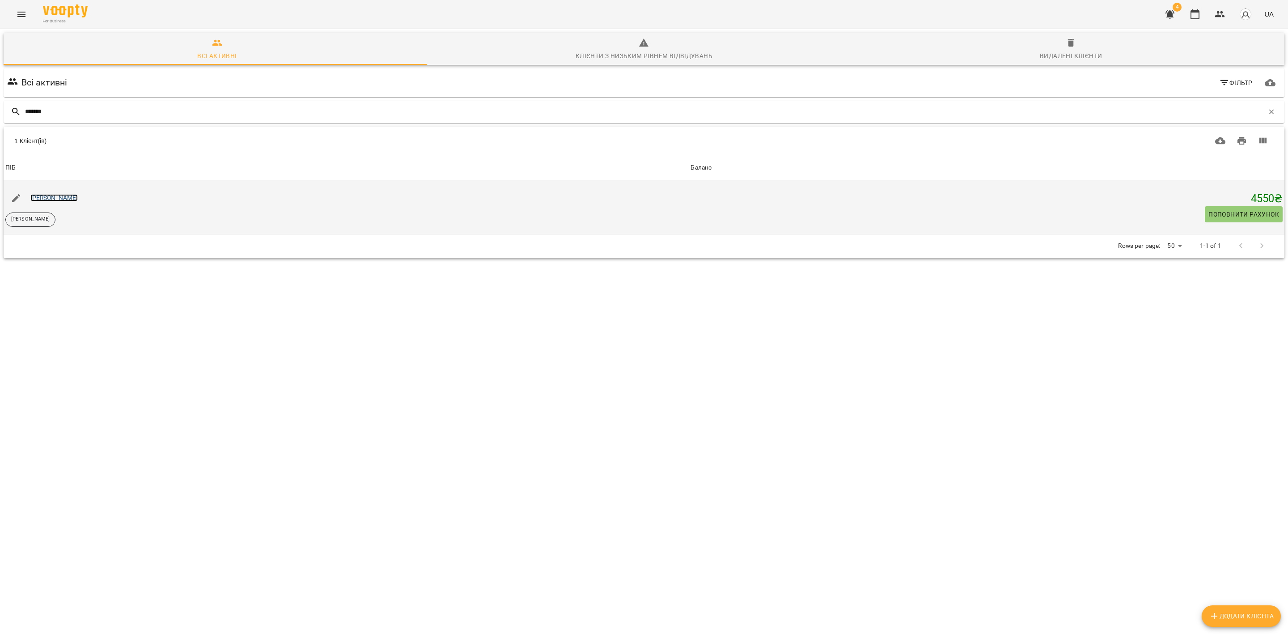
click at [50, 195] on link "[PERSON_NAME]" at bounding box center [54, 197] width 48 height 7
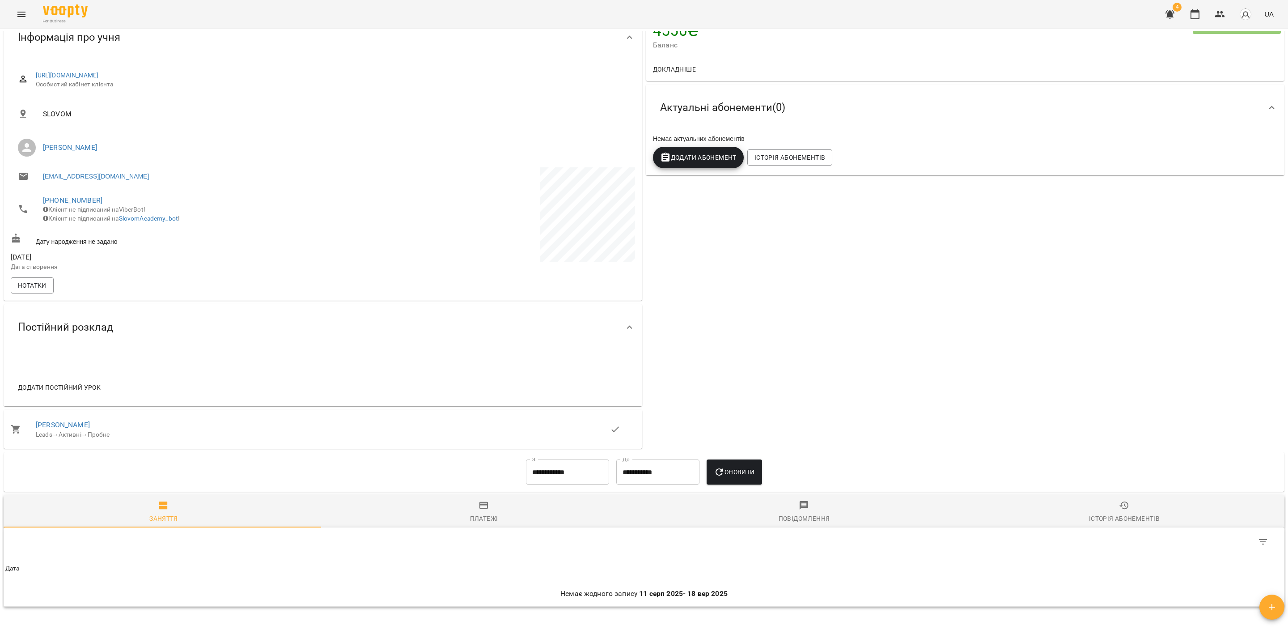
scroll to position [181, 0]
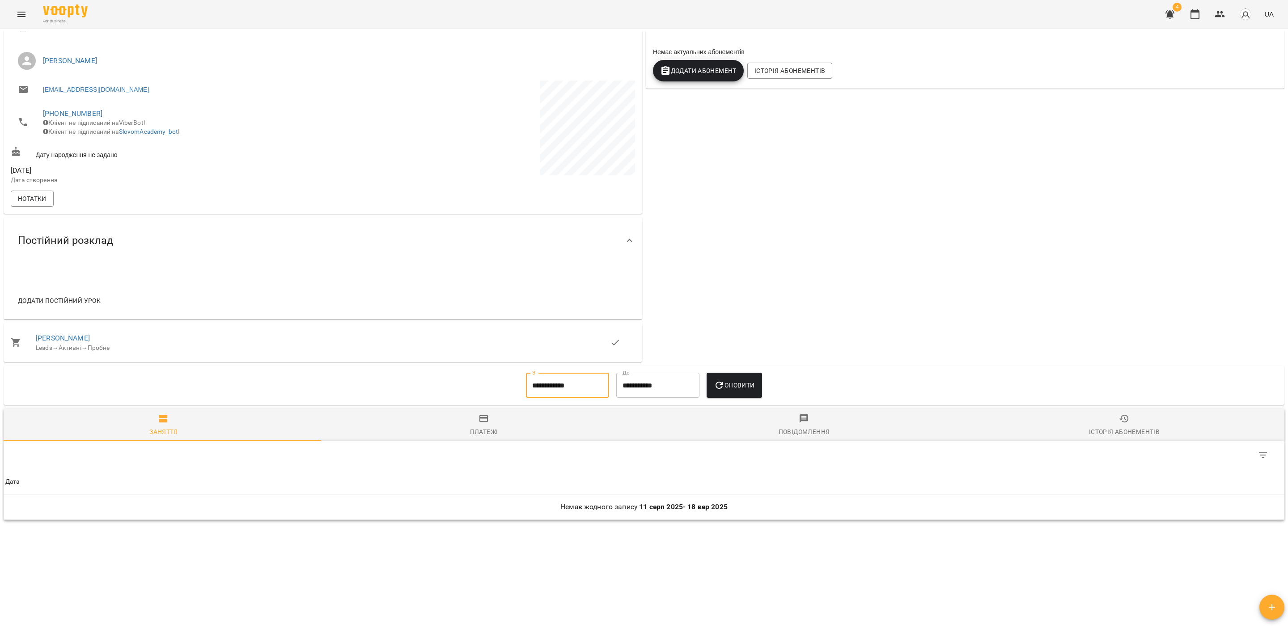
click at [561, 381] on input "**********" at bounding box center [567, 385] width 83 height 25
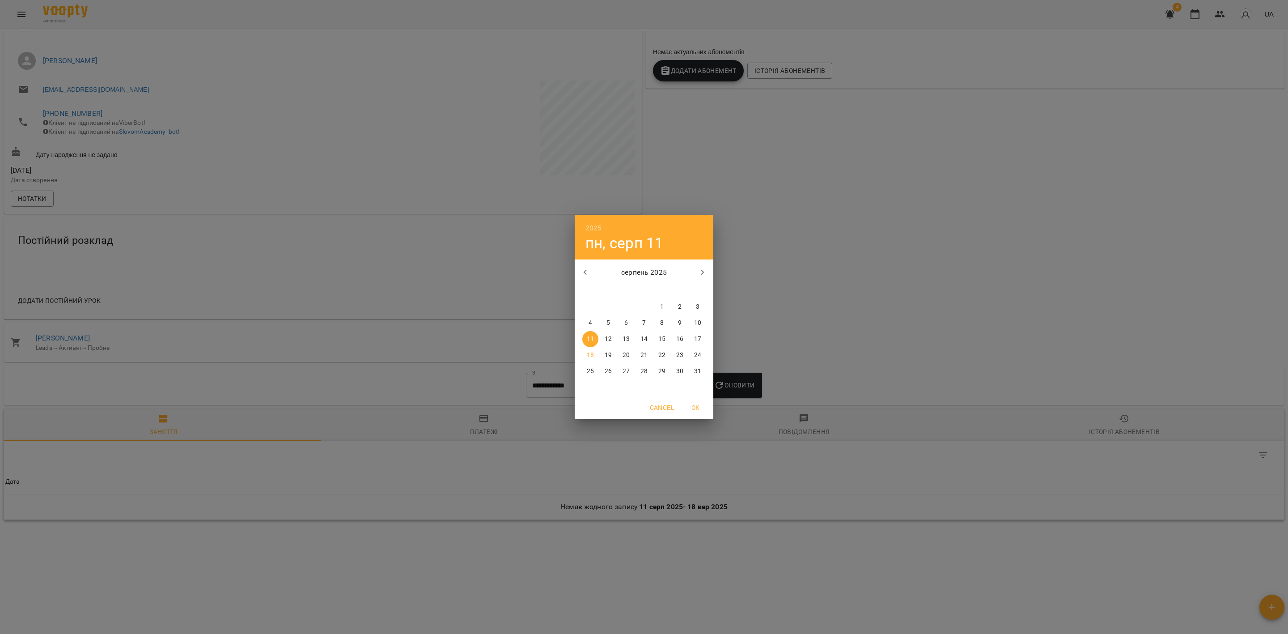
click at [581, 269] on icon "button" at bounding box center [585, 272] width 11 height 11
click at [580, 270] on icon "button" at bounding box center [585, 272] width 11 height 11
click at [578, 270] on button "button" at bounding box center [585, 272] width 21 height 21
click at [577, 270] on button "button" at bounding box center [585, 272] width 21 height 21
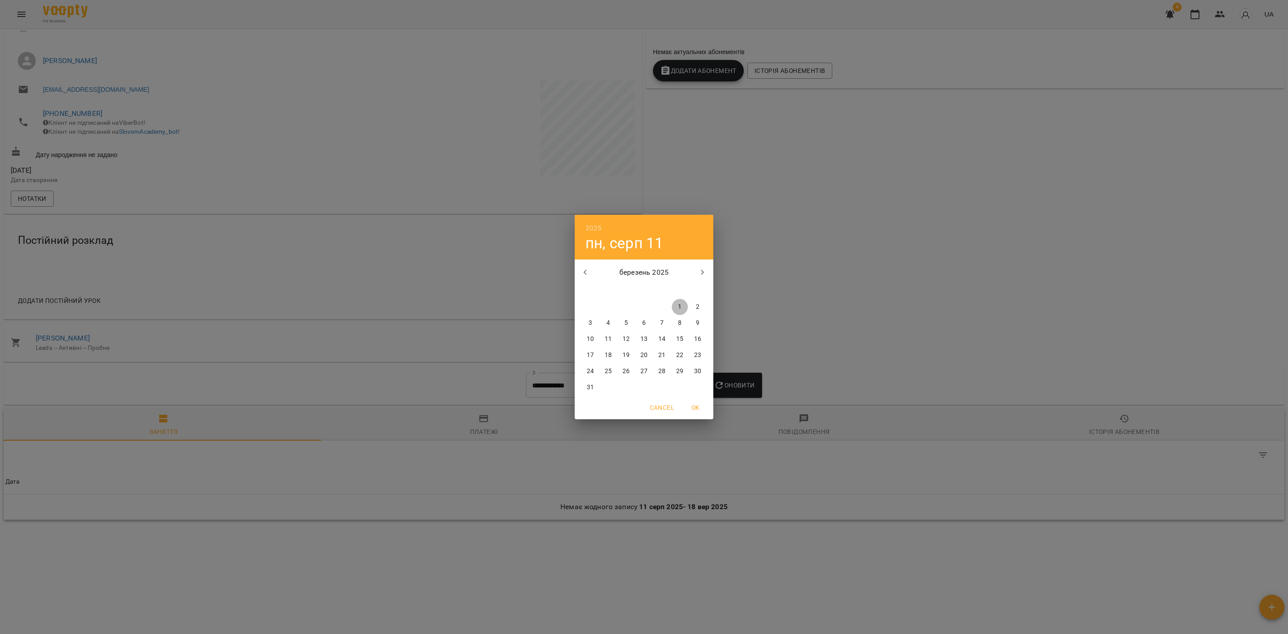
click at [675, 309] on span "1" at bounding box center [680, 306] width 16 height 9
type input "**********"
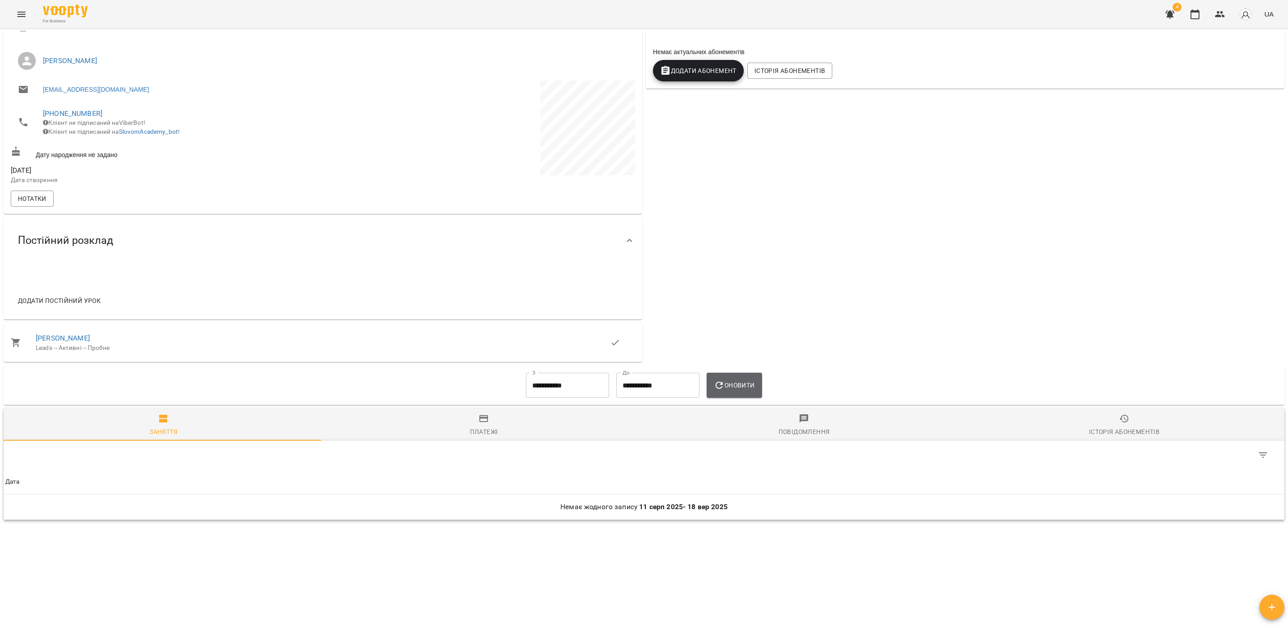
click at [737, 388] on span "Оновити" at bounding box center [734, 385] width 41 height 11
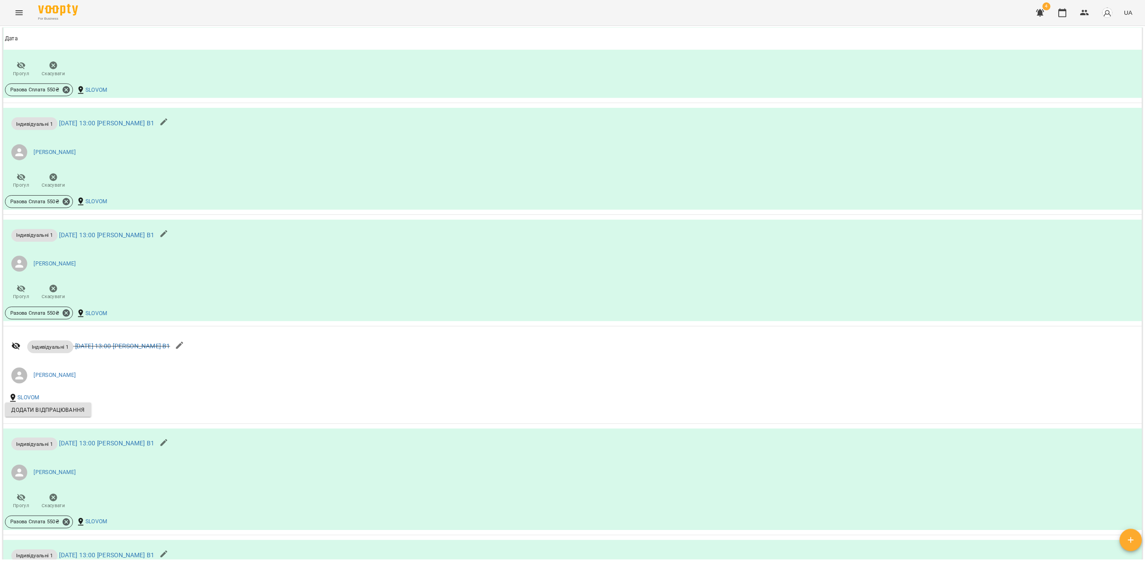
scroll to position [2663, 0]
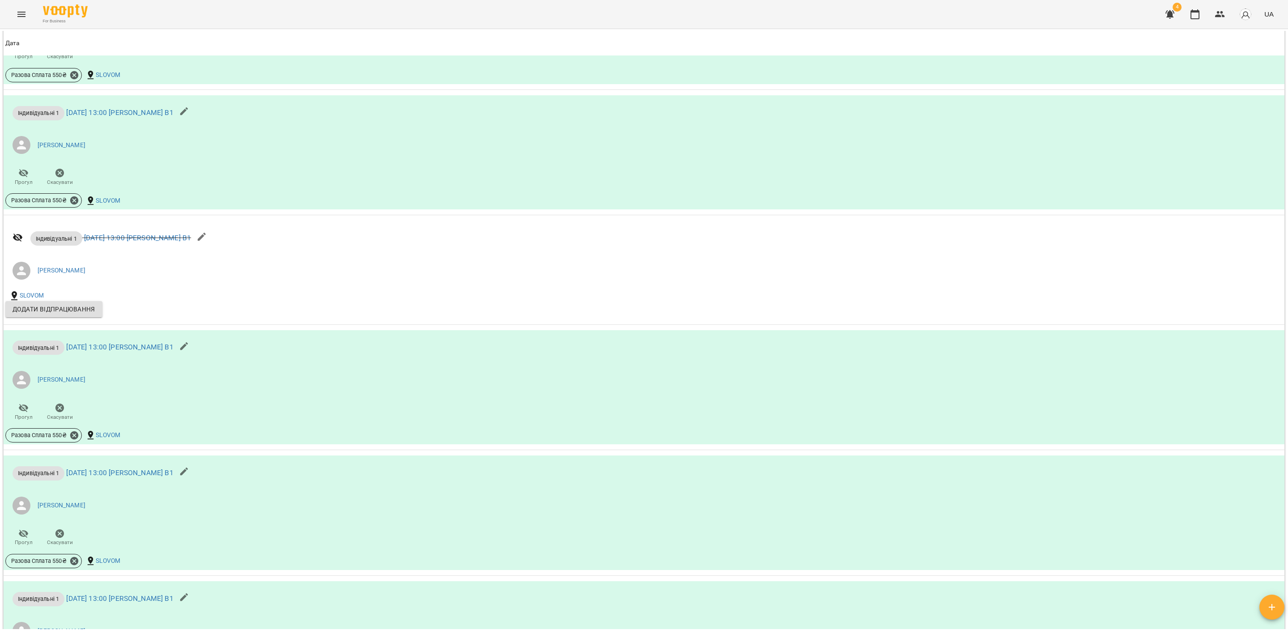
click at [18, 13] on icon "Menu" at bounding box center [21, 14] width 11 height 11
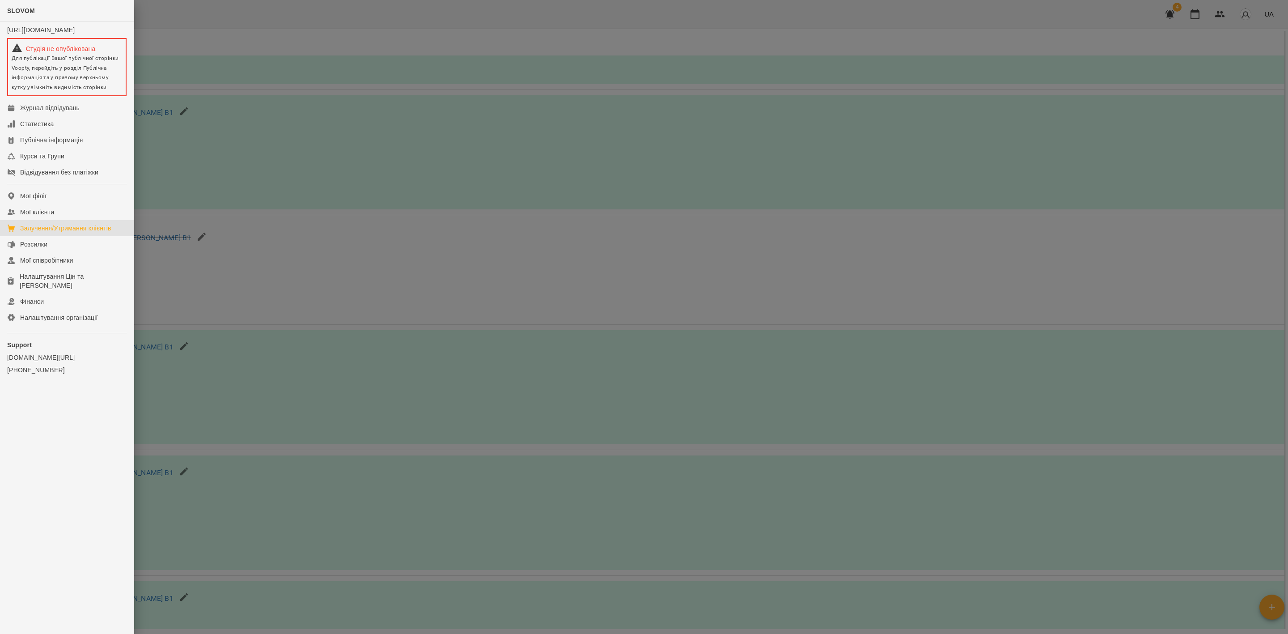
drag, startPoint x: 70, startPoint y: 234, endPoint x: 107, endPoint y: 231, distance: 37.7
click at [71, 233] on div "Залучення/Утримання клієнтів" at bounding box center [65, 228] width 91 height 9
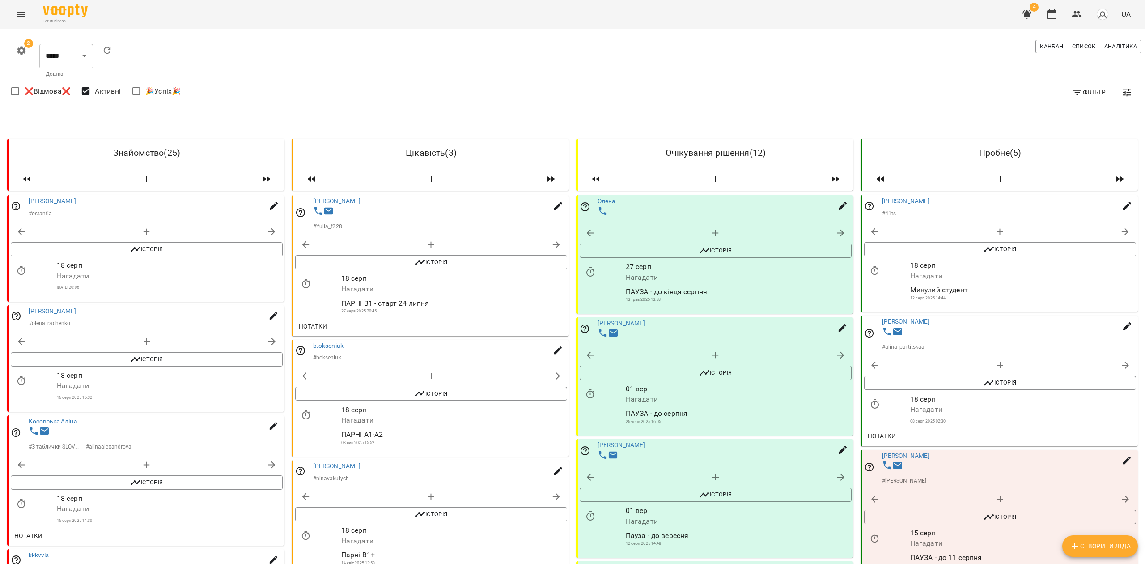
click at [139, 179] on span "button" at bounding box center [146, 179] width 197 height 11
select select "*"
select select "**"
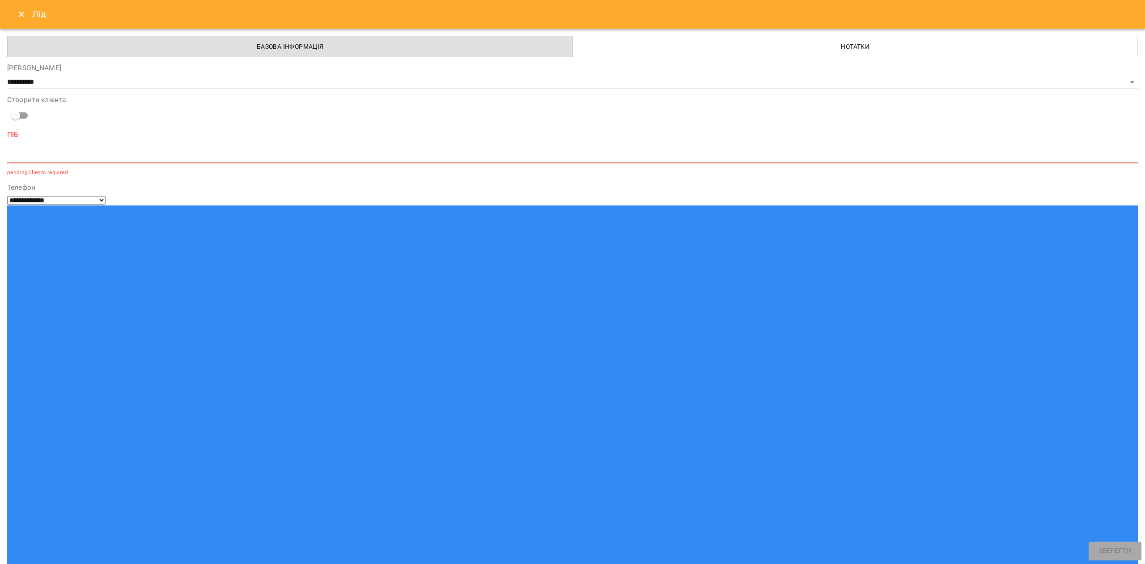
paste input "**********"
type input "**********"
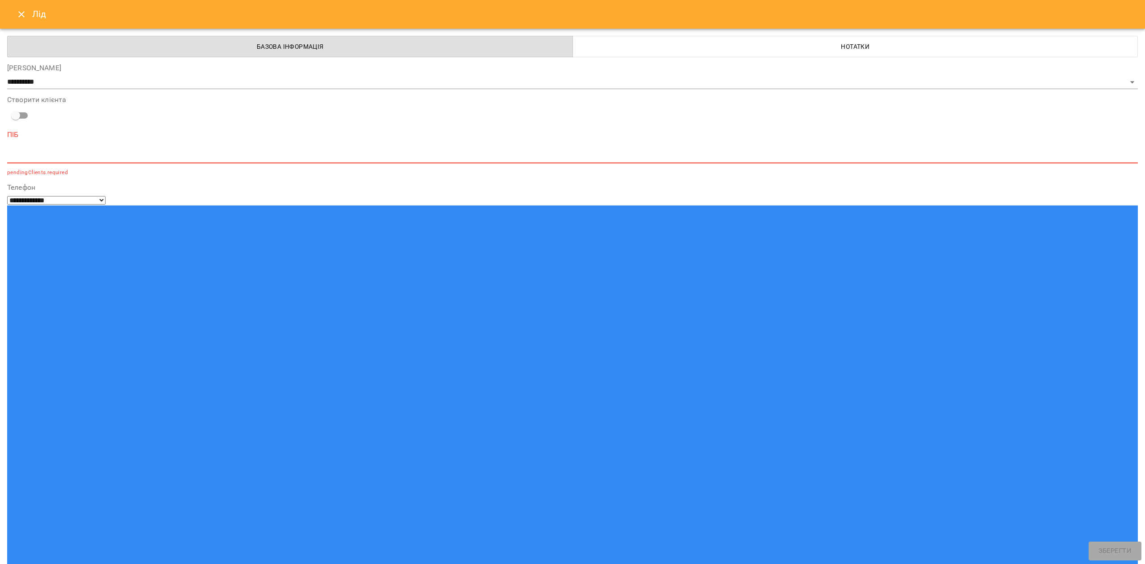
click at [76, 156] on textarea at bounding box center [572, 156] width 1131 height 8
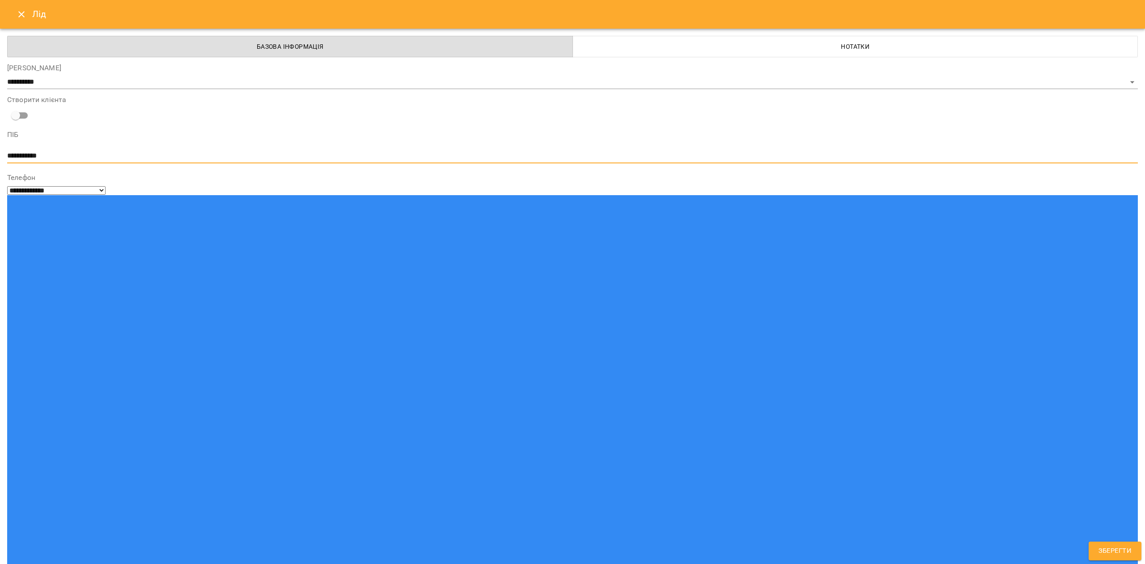
type textarea "**********"
click at [1131, 546] on span "Зберегти" at bounding box center [1114, 551] width 33 height 12
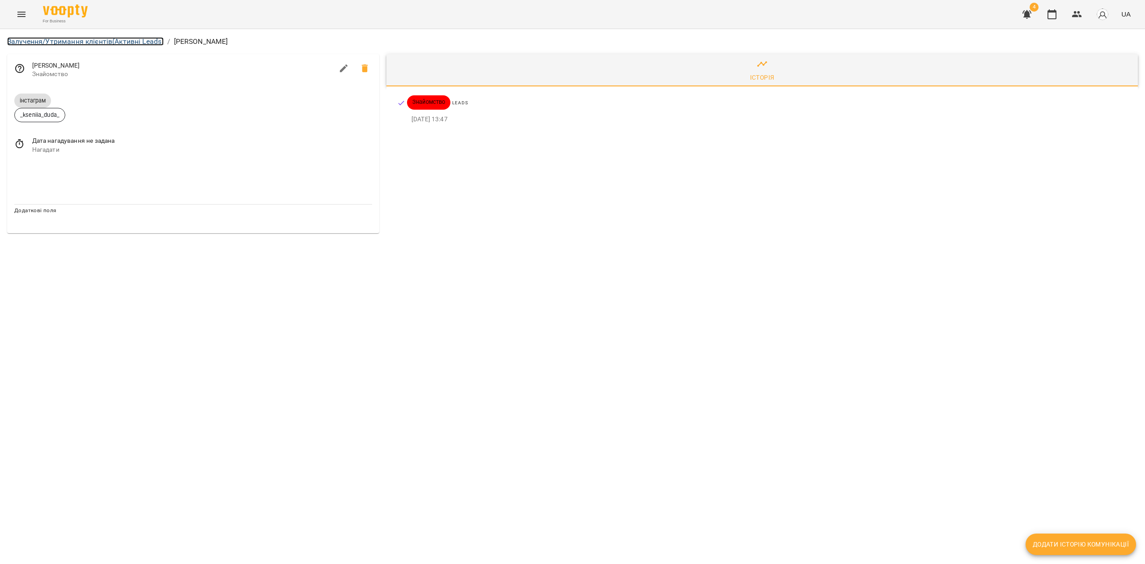
click at [115, 43] on link "Залучення/Утримання клієнтів (Активні Leads)" at bounding box center [85, 41] width 157 height 8
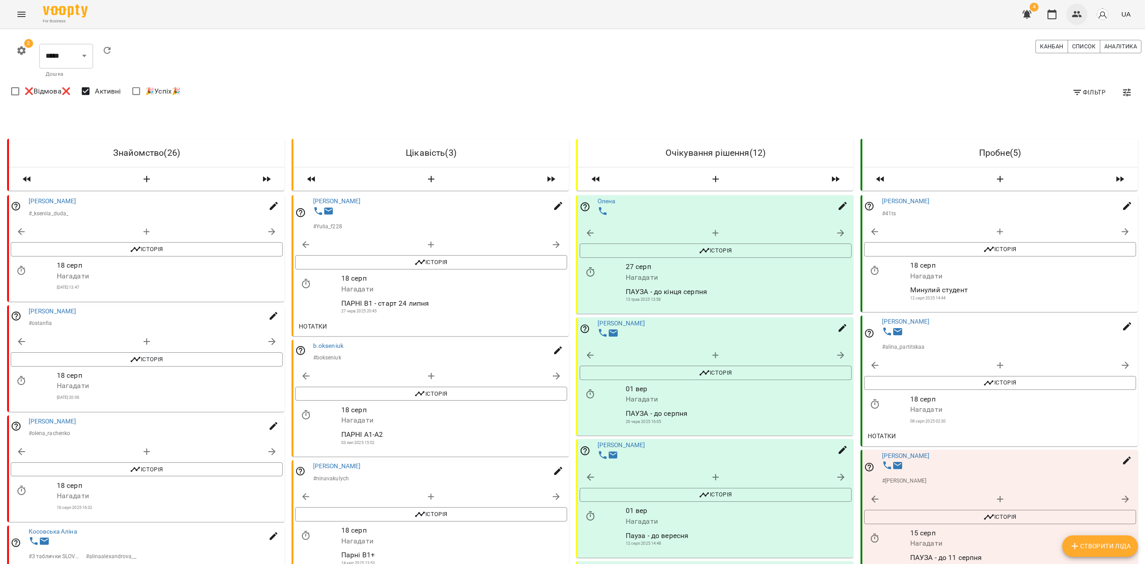
click at [1074, 12] on icon "button" at bounding box center [1077, 14] width 10 height 6
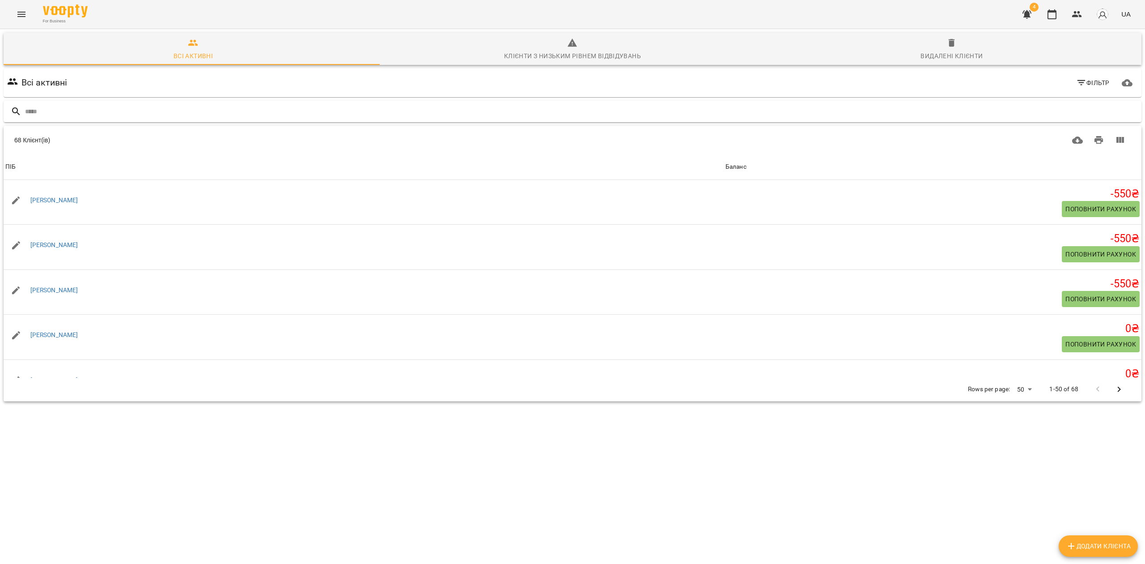
click at [97, 114] on input "text" at bounding box center [581, 111] width 1113 height 15
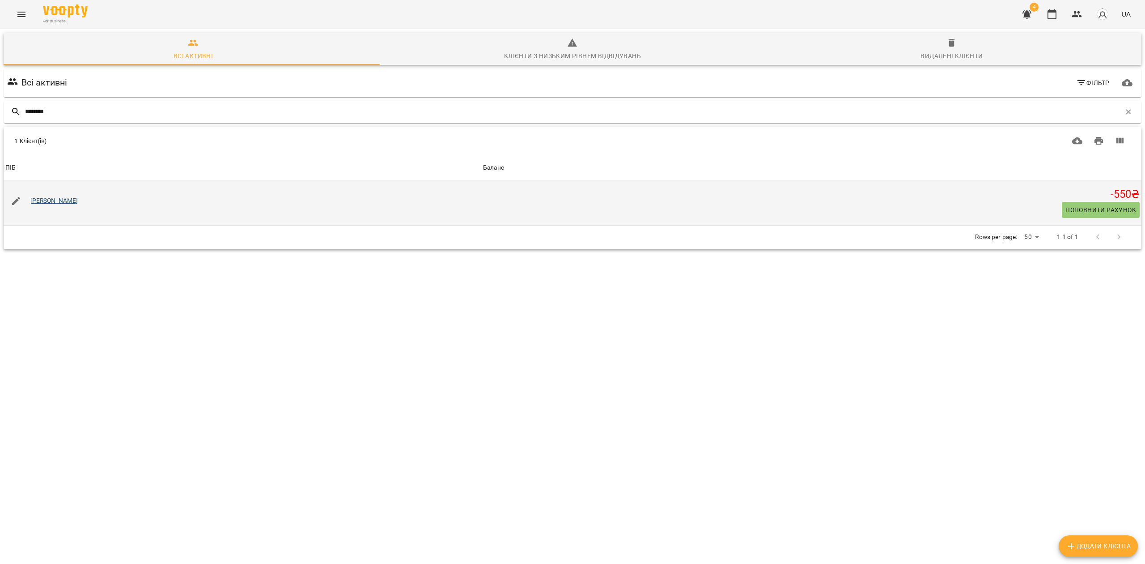
type input "********"
click at [59, 201] on link "[PERSON_NAME]" at bounding box center [54, 200] width 48 height 7
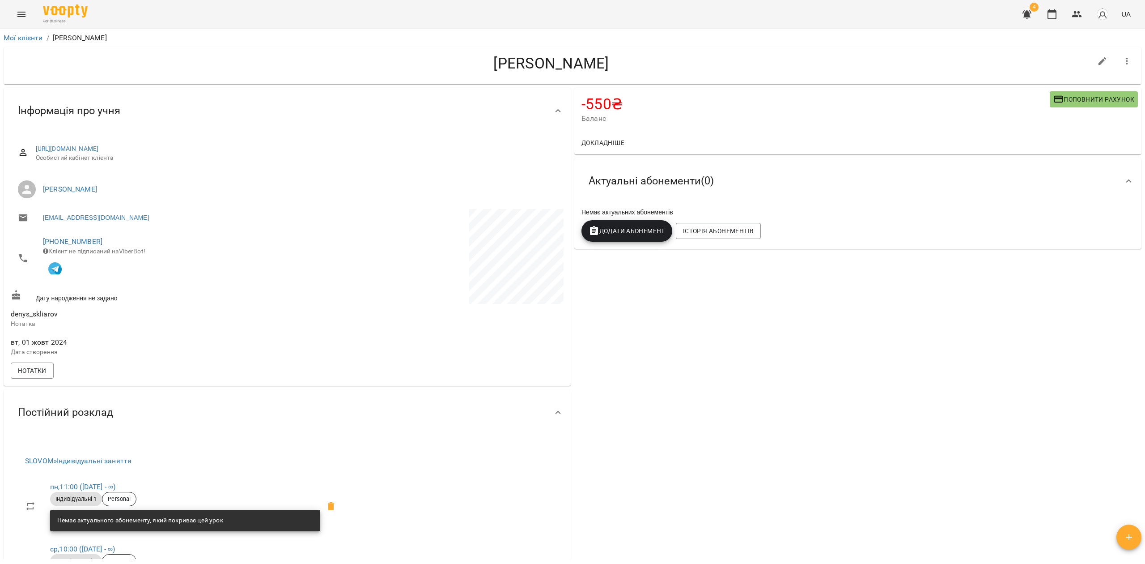
click at [1080, 101] on span "Поповнити рахунок" at bounding box center [1093, 99] width 81 height 11
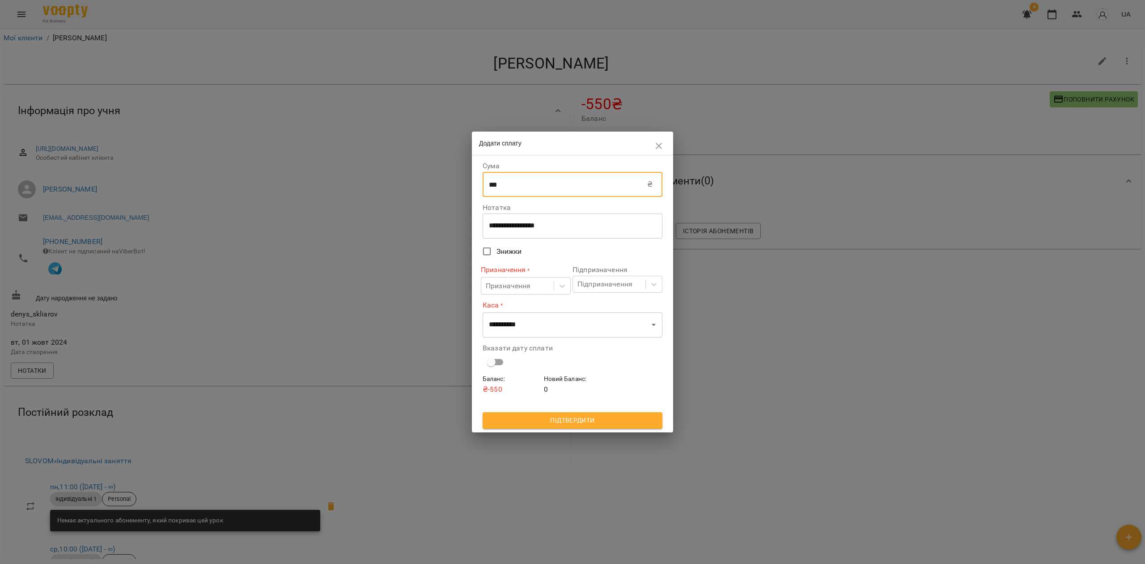
click at [528, 190] on input "***" at bounding box center [565, 184] width 165 height 25
type input "****"
click at [542, 281] on div "Призначення" at bounding box center [517, 285] width 72 height 17
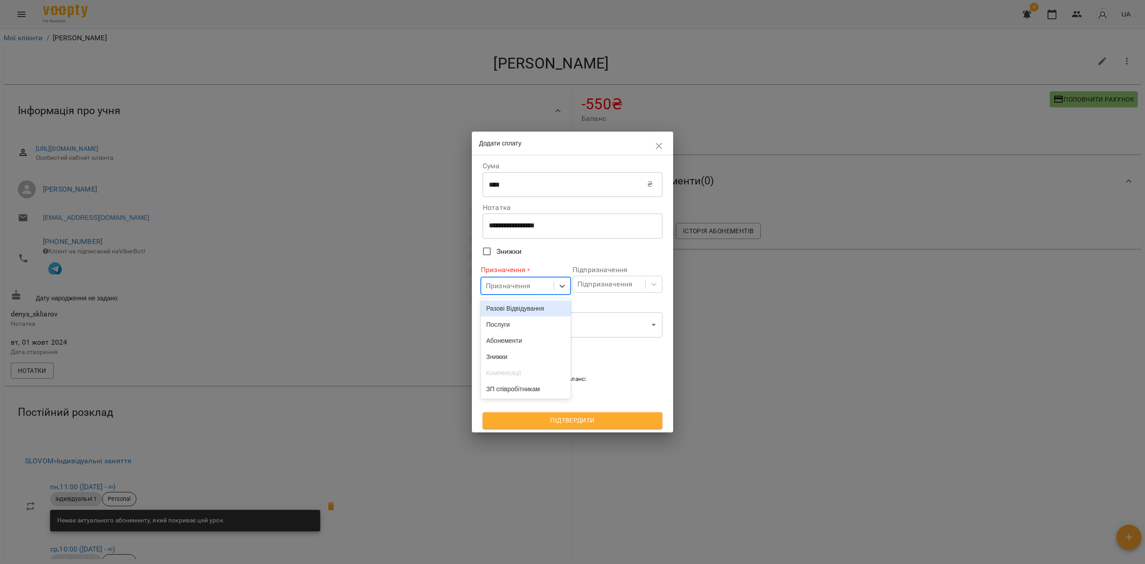
click at [533, 305] on div "Разові Відвідування" at bounding box center [526, 308] width 90 height 16
click at [552, 326] on select "**********" at bounding box center [573, 324] width 180 height 25
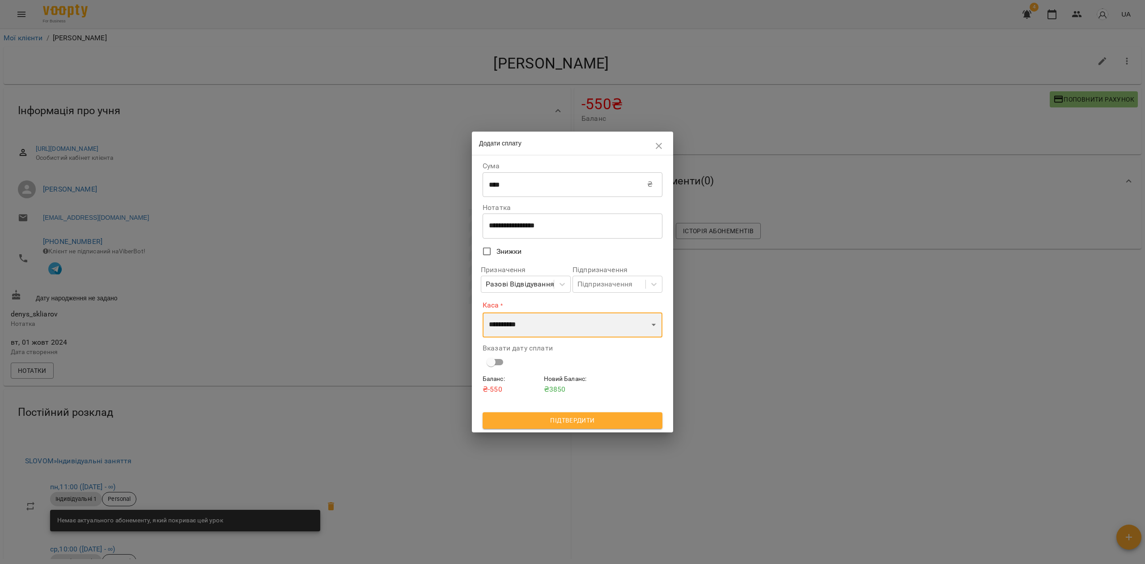
select select "****"
click at [483, 312] on select "**********" at bounding box center [573, 324] width 180 height 25
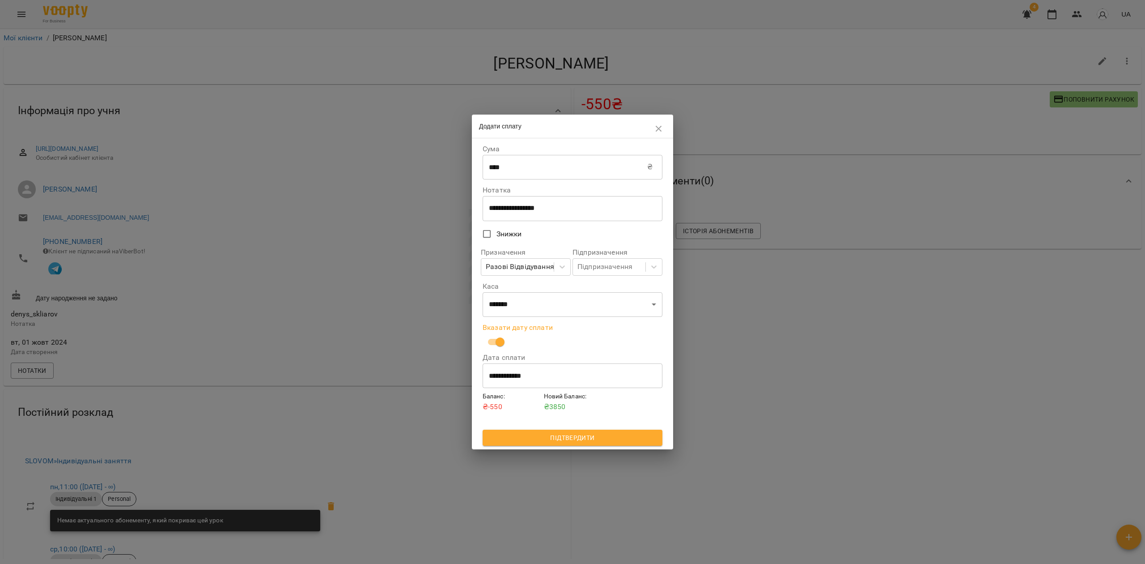
click at [575, 437] on span "Підтвердити" at bounding box center [572, 437] width 165 height 11
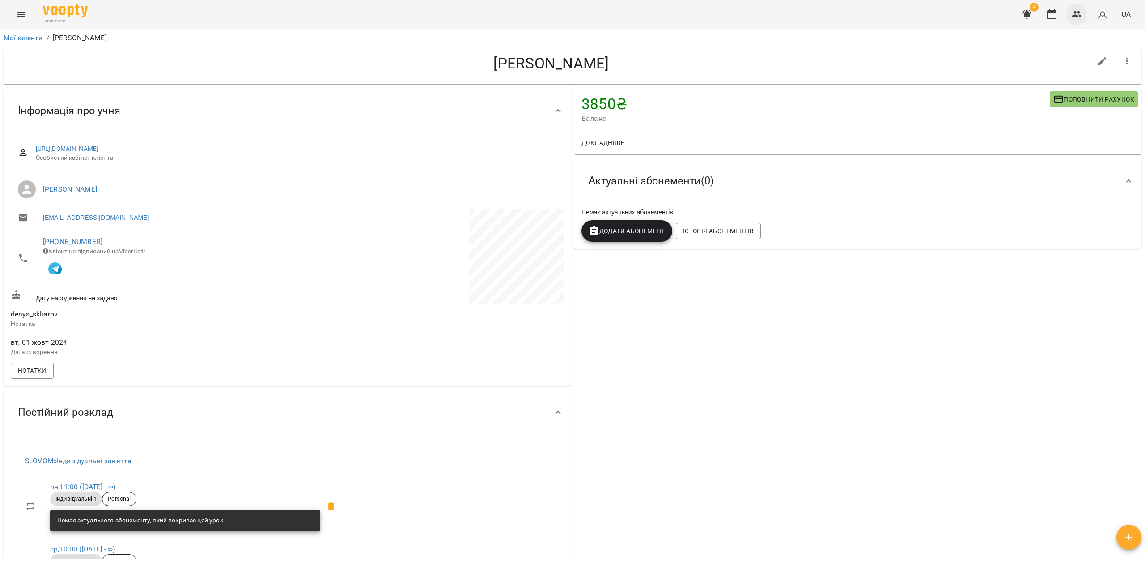
click at [1080, 17] on icon "button" at bounding box center [1077, 14] width 10 height 6
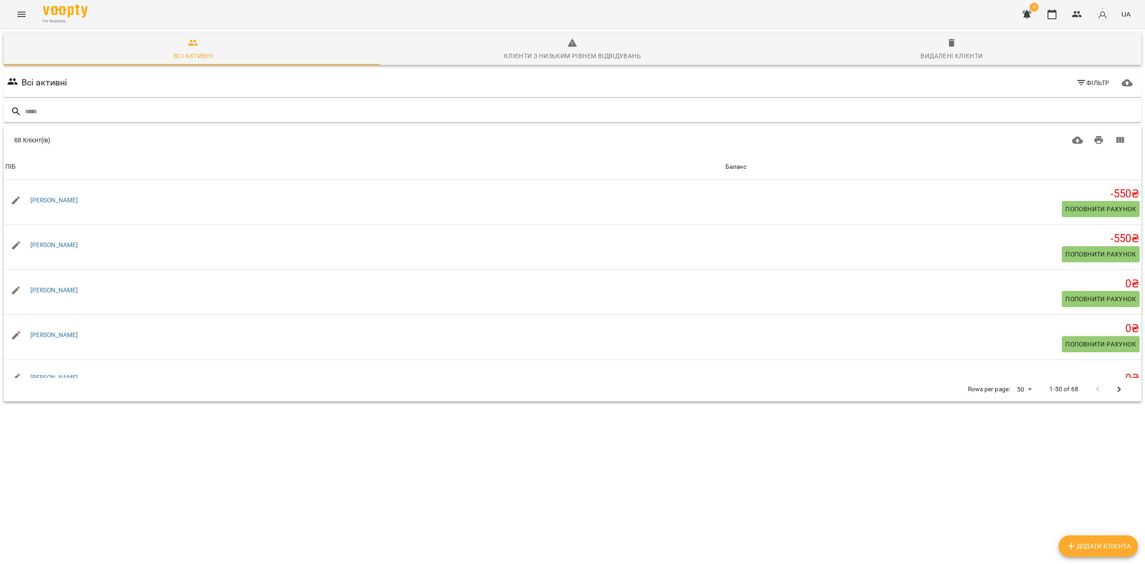
click at [114, 106] on input "text" at bounding box center [581, 111] width 1113 height 15
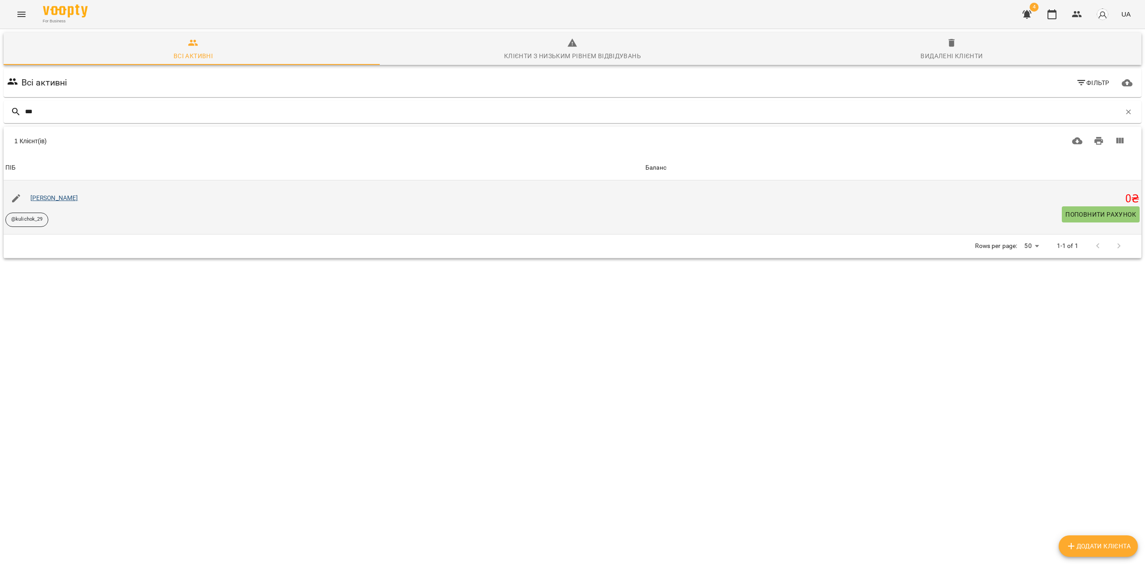
type input "***"
click at [65, 199] on link "[PERSON_NAME]" at bounding box center [54, 197] width 48 height 7
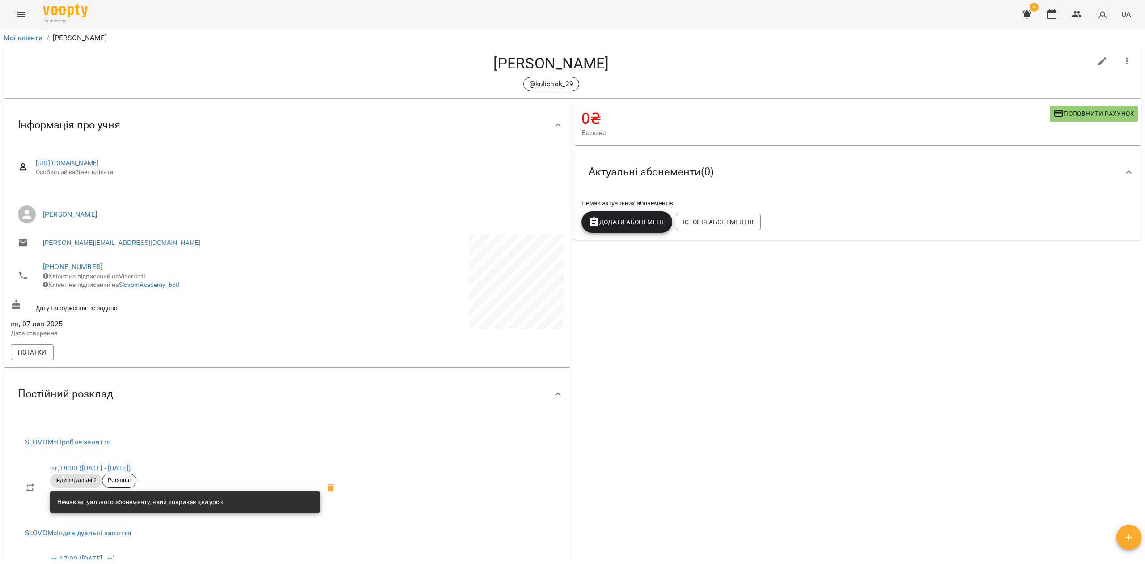
click at [1082, 113] on span "Поповнити рахунок" at bounding box center [1093, 113] width 81 height 11
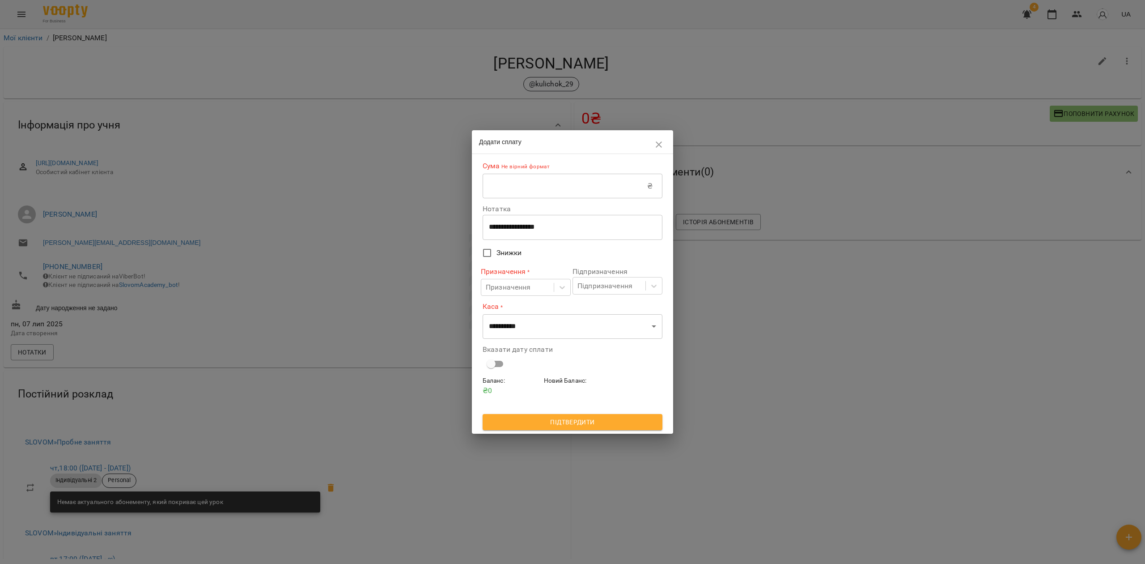
click at [525, 180] on input "text" at bounding box center [565, 186] width 165 height 25
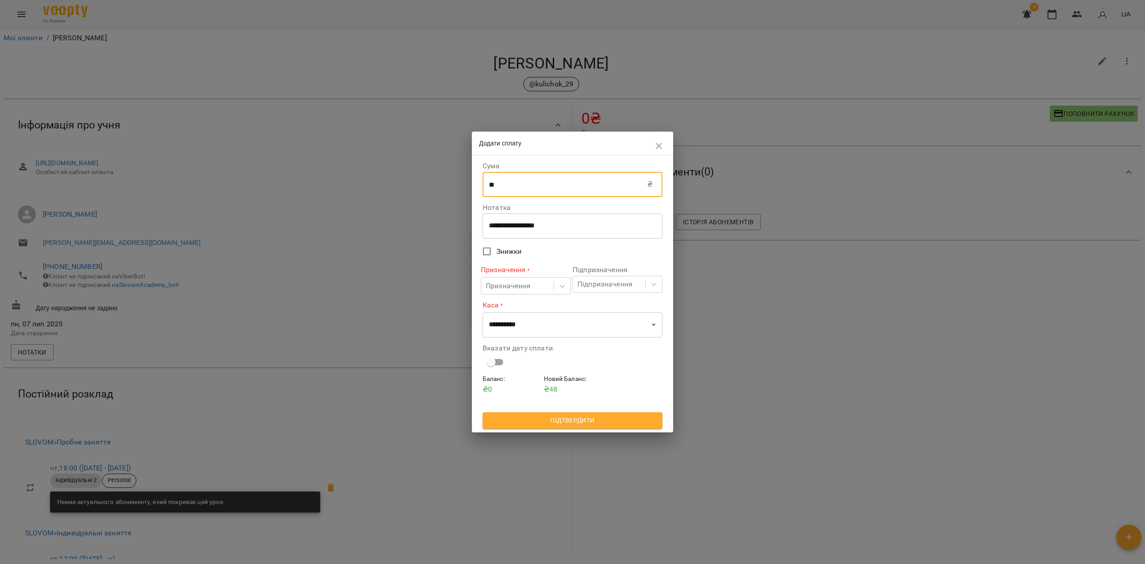
type input "****"
click at [530, 279] on div "Призначення" at bounding box center [517, 285] width 72 height 17
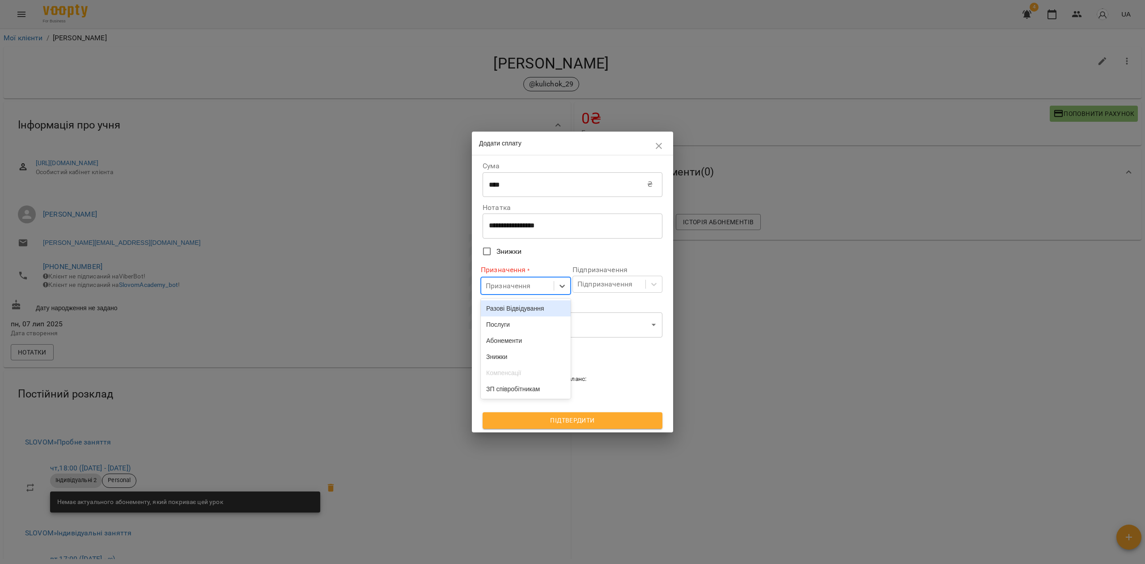
click at [535, 309] on div "Разові Відвідування" at bounding box center [526, 308] width 90 height 16
drag, startPoint x: 544, startPoint y: 324, endPoint x: 553, endPoint y: 335, distance: 14.3
click at [545, 325] on select "**********" at bounding box center [573, 324] width 180 height 25
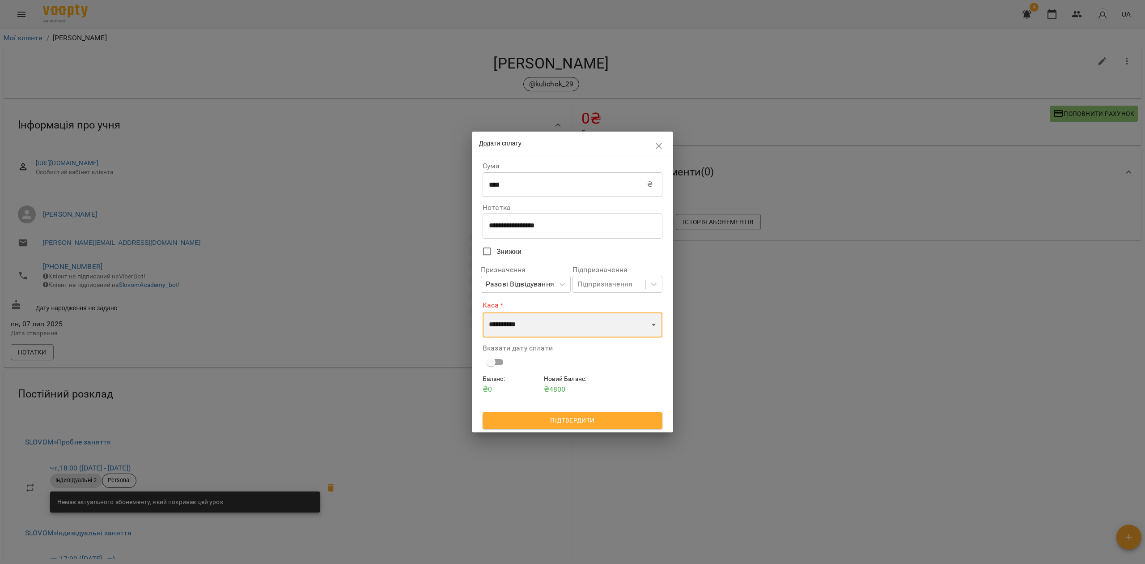
select select "****"
click at [483, 312] on select "**********" at bounding box center [573, 324] width 180 height 25
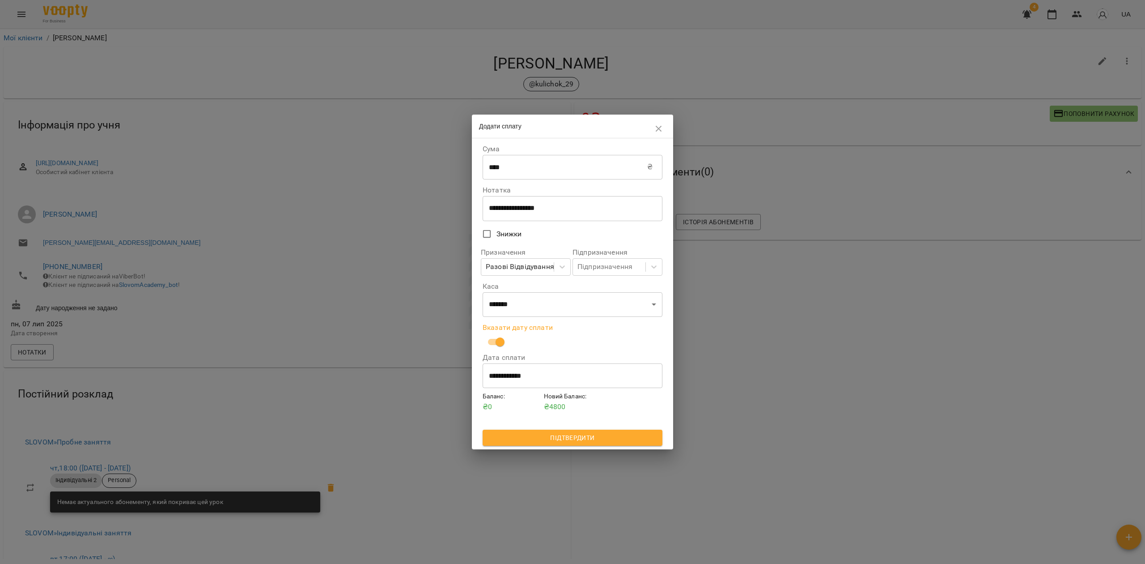
click at [564, 439] on span "Підтвердити" at bounding box center [572, 437] width 165 height 11
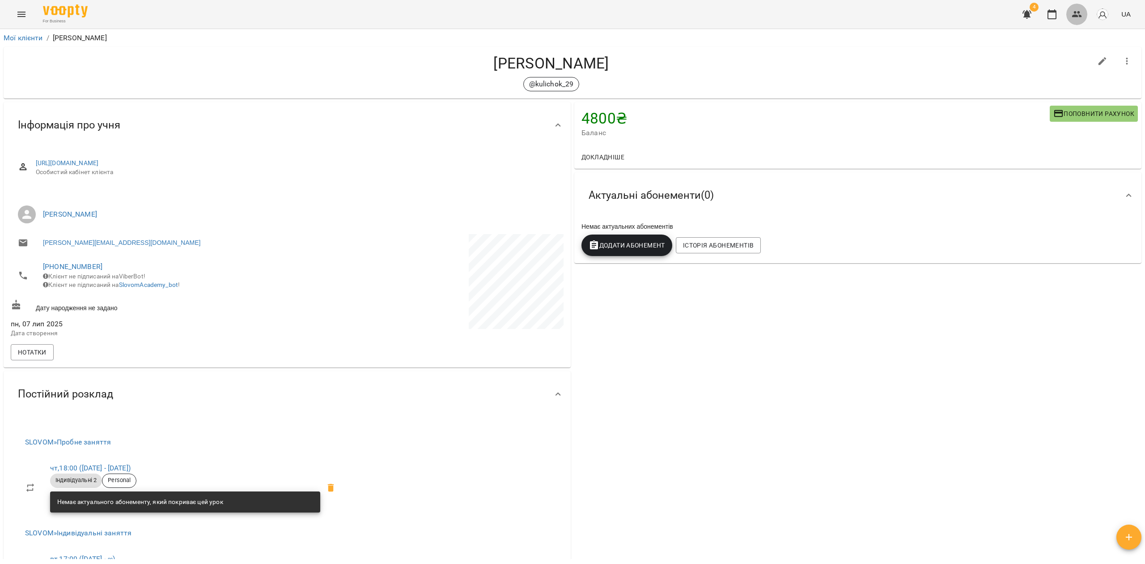
drag, startPoint x: 1081, startPoint y: 16, endPoint x: 1081, endPoint y: 25, distance: 9.0
click at [1081, 17] on icon "button" at bounding box center [1077, 14] width 11 height 11
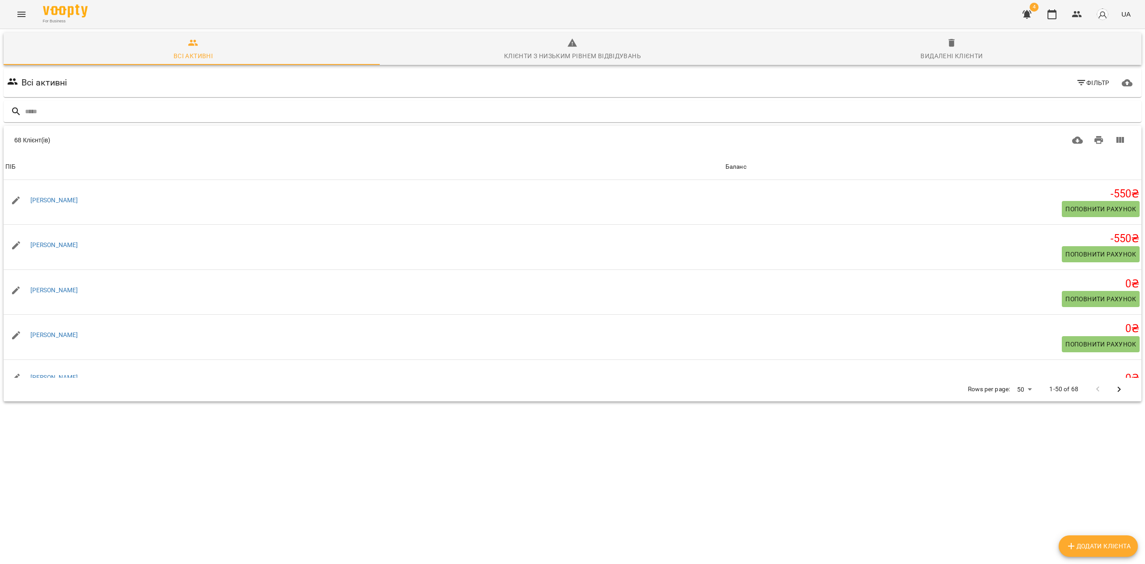
click at [580, 51] on div "Клієнти з низьким рівнем відвідувань" at bounding box center [572, 56] width 137 height 11
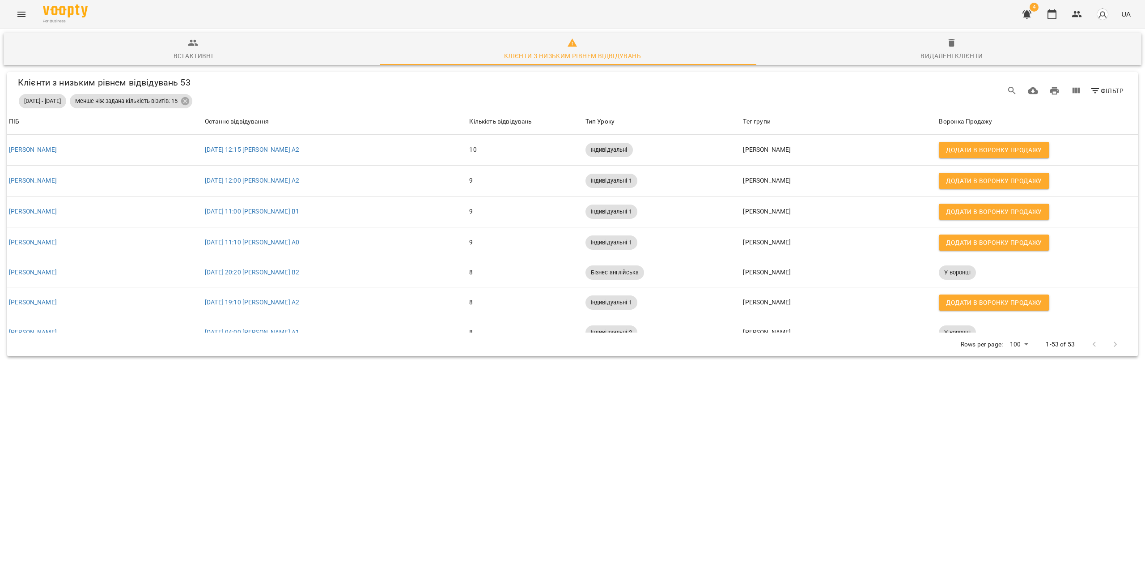
click at [190, 47] on icon "button" at bounding box center [193, 43] width 11 height 11
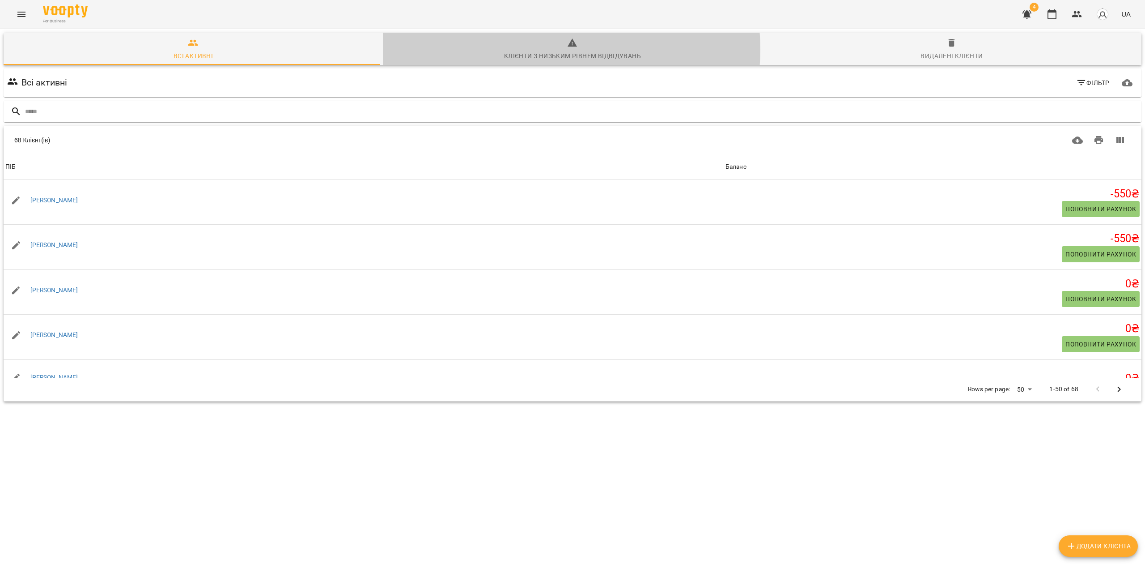
drag, startPoint x: 556, startPoint y: 49, endPoint x: 564, endPoint y: 50, distance: 7.2
click at [559, 50] on span "Клієнти з низьким рівнем відвідувань" at bounding box center [572, 50] width 369 height 24
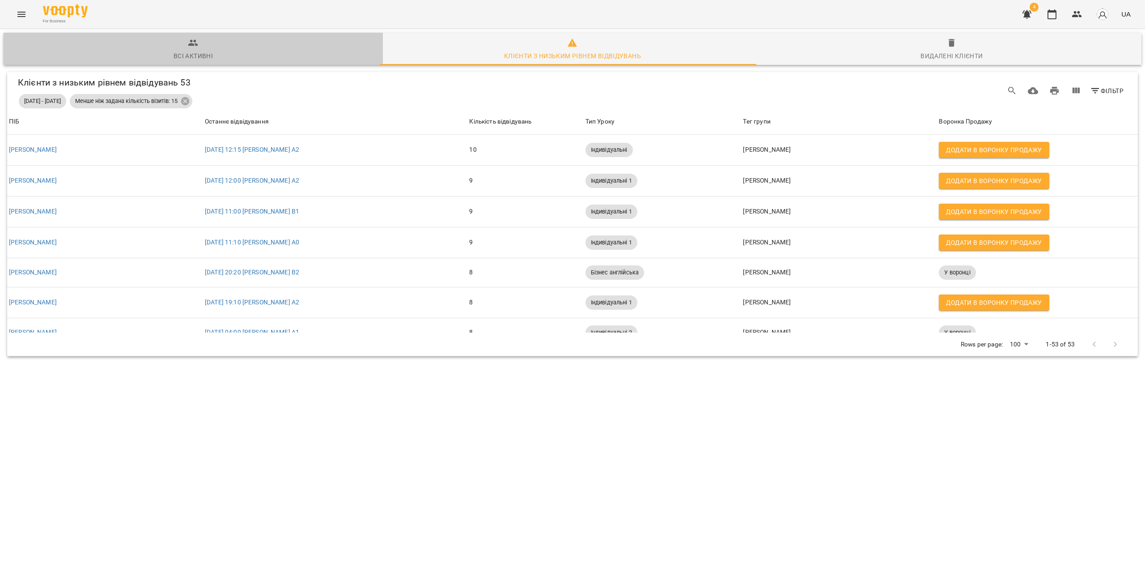
click at [194, 49] on span "Всі активні" at bounding box center [193, 50] width 369 height 24
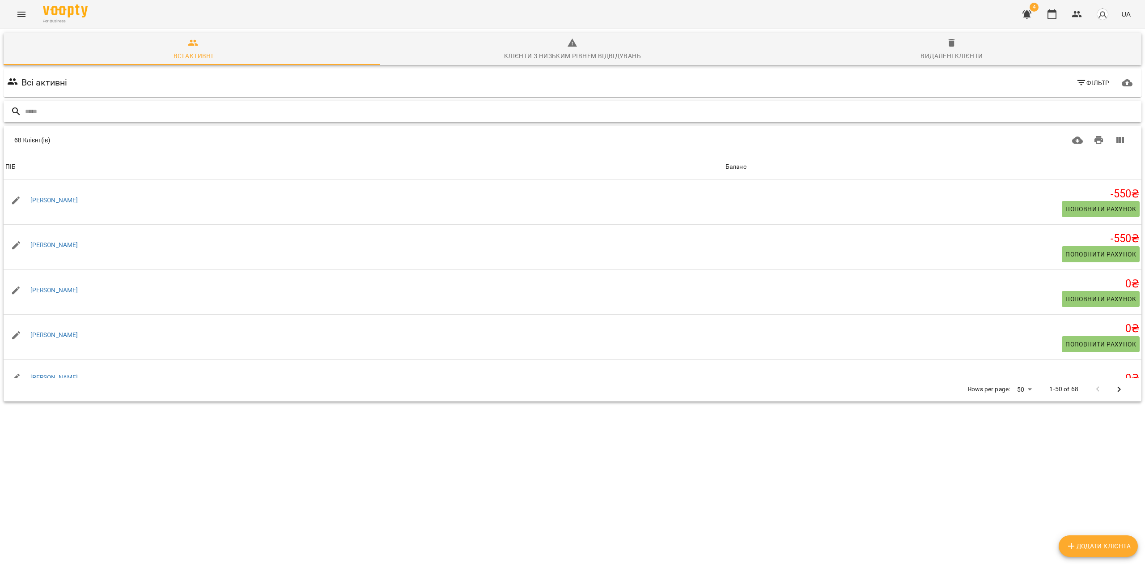
click at [93, 107] on input "text" at bounding box center [581, 111] width 1113 height 15
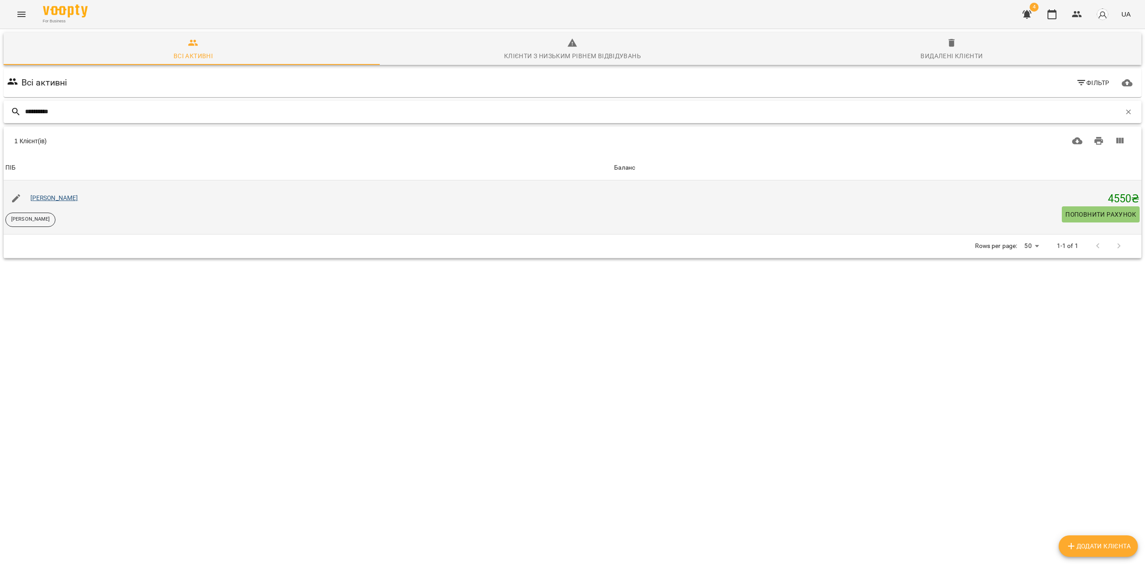
type input "**********"
click at [54, 194] on link "[PERSON_NAME]" at bounding box center [54, 197] width 48 height 7
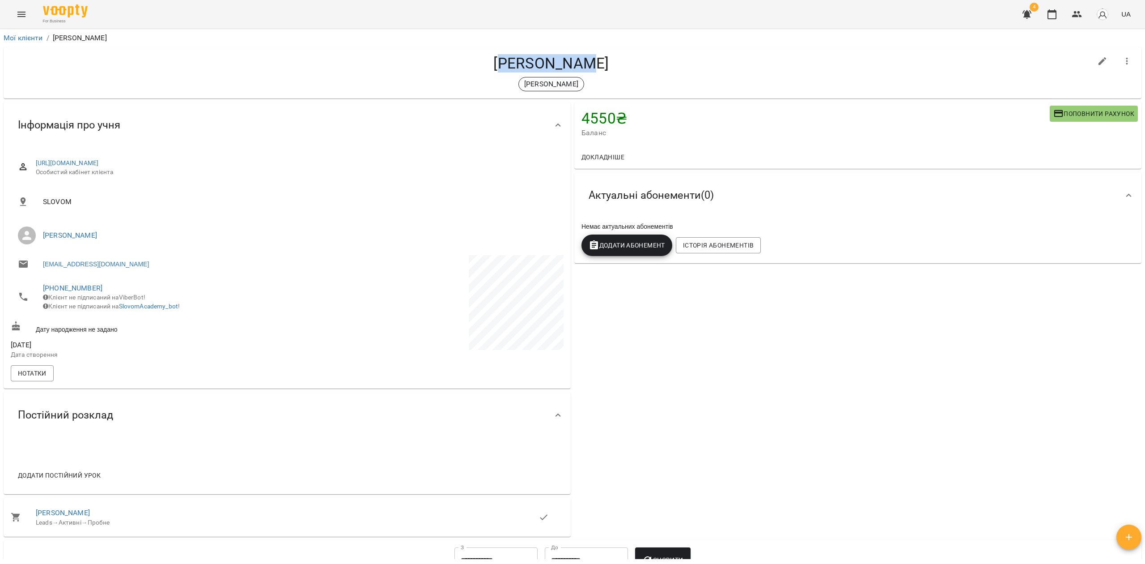
drag, startPoint x: 598, startPoint y: 56, endPoint x: 511, endPoint y: 52, distance: 87.7
click at [511, 52] on div "Юлія Кицан Julia Kitsan" at bounding box center [573, 72] width 1138 height 51
copy h4 "[PERSON_NAME]"
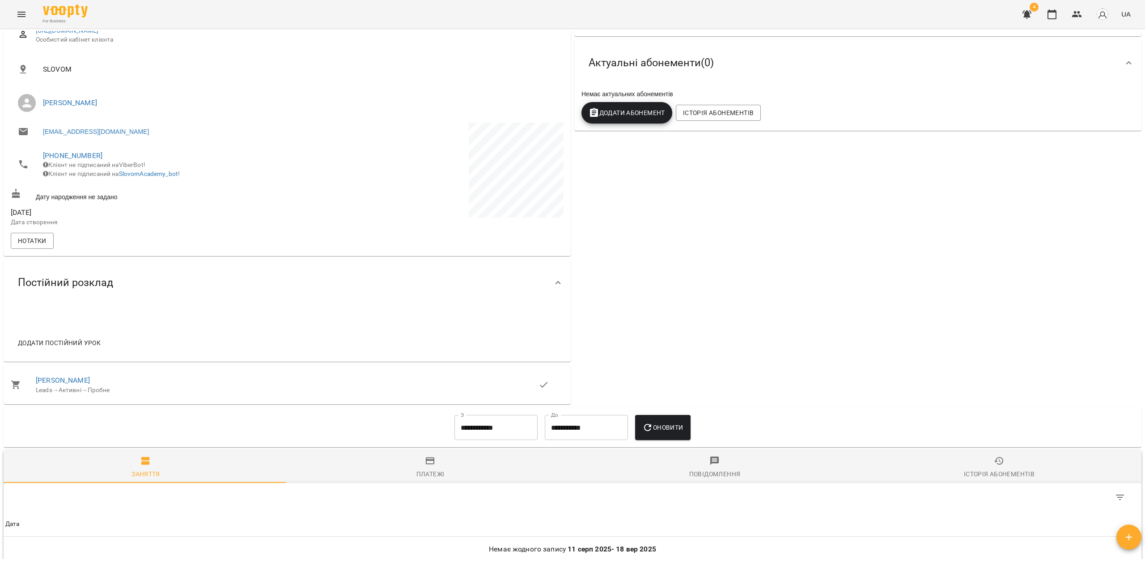
scroll to position [252, 0]
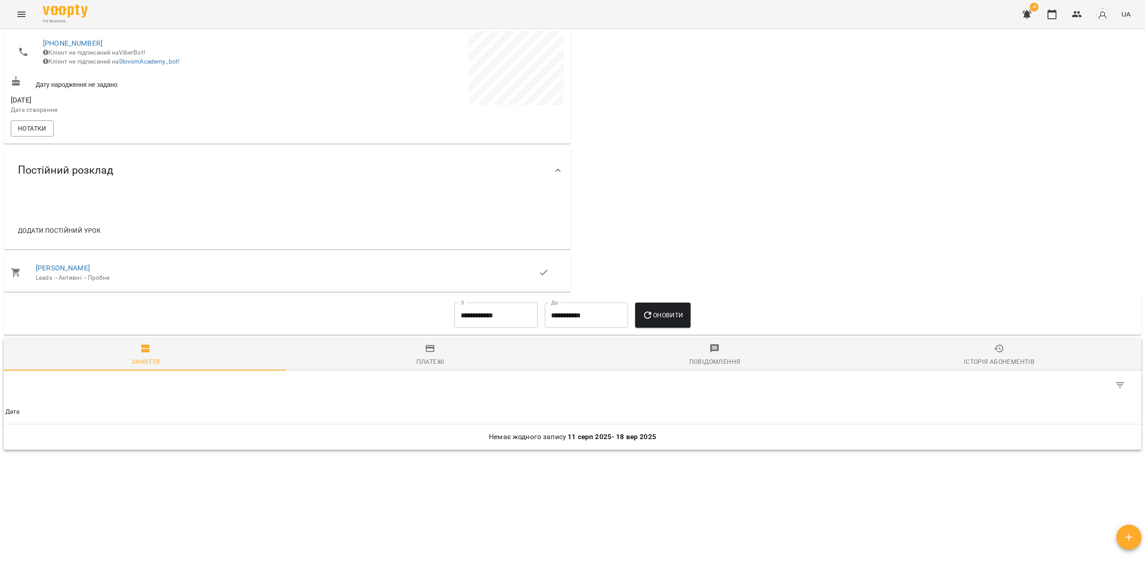
click at [464, 312] on input "**********" at bounding box center [495, 314] width 83 height 25
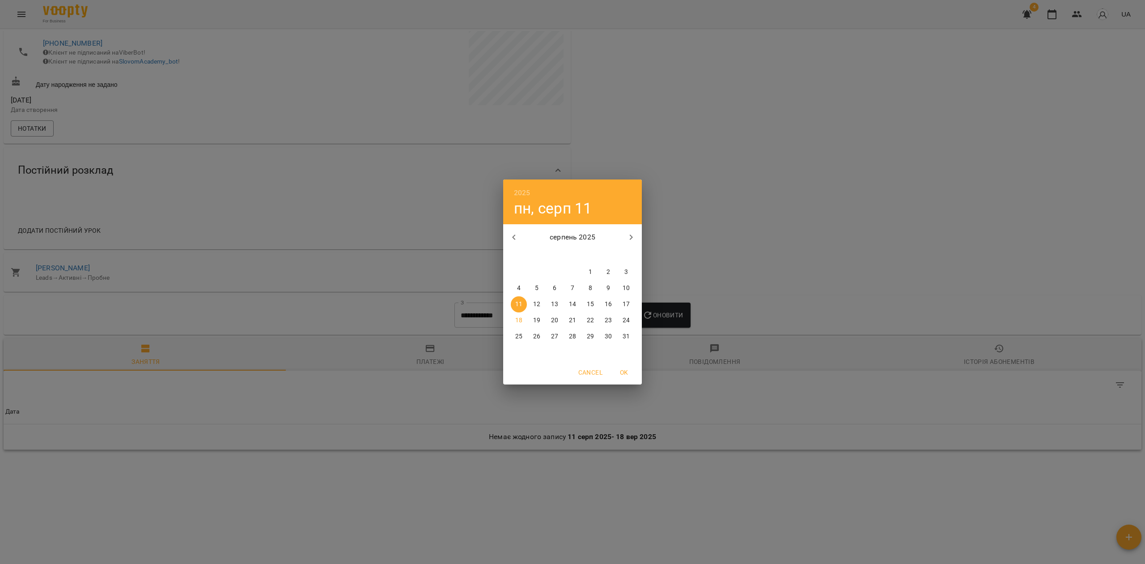
click at [506, 230] on button "button" at bounding box center [513, 236] width 21 height 21
click at [507, 229] on button "button" at bounding box center [513, 236] width 21 height 21
click at [507, 231] on button "button" at bounding box center [513, 236] width 21 height 21
click at [564, 324] on span "22" at bounding box center [572, 320] width 16 height 9
type input "**********"
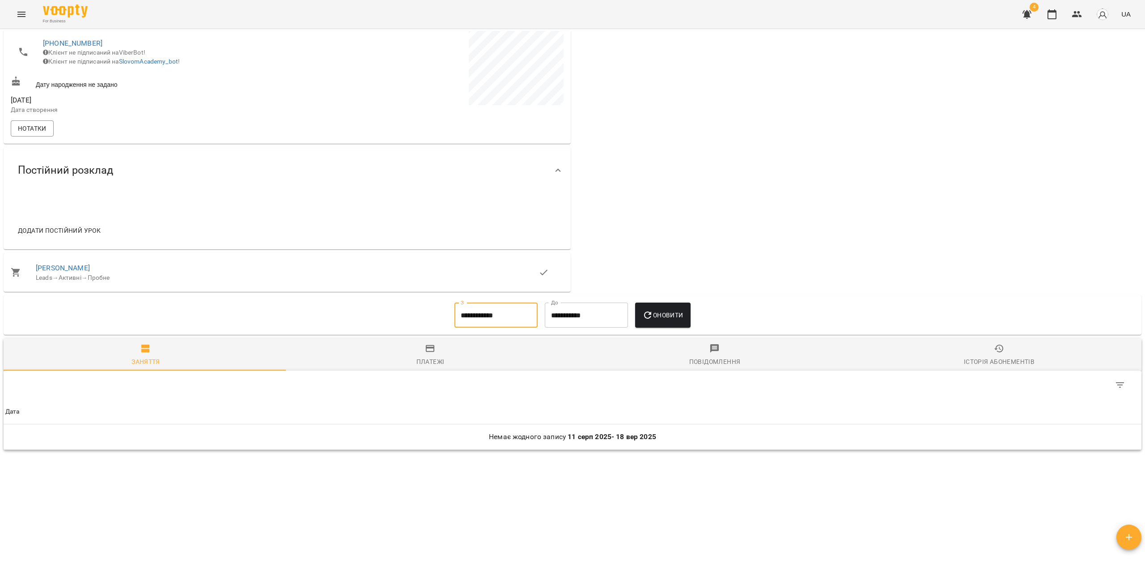
click at [664, 313] on span "Оновити" at bounding box center [662, 314] width 41 height 11
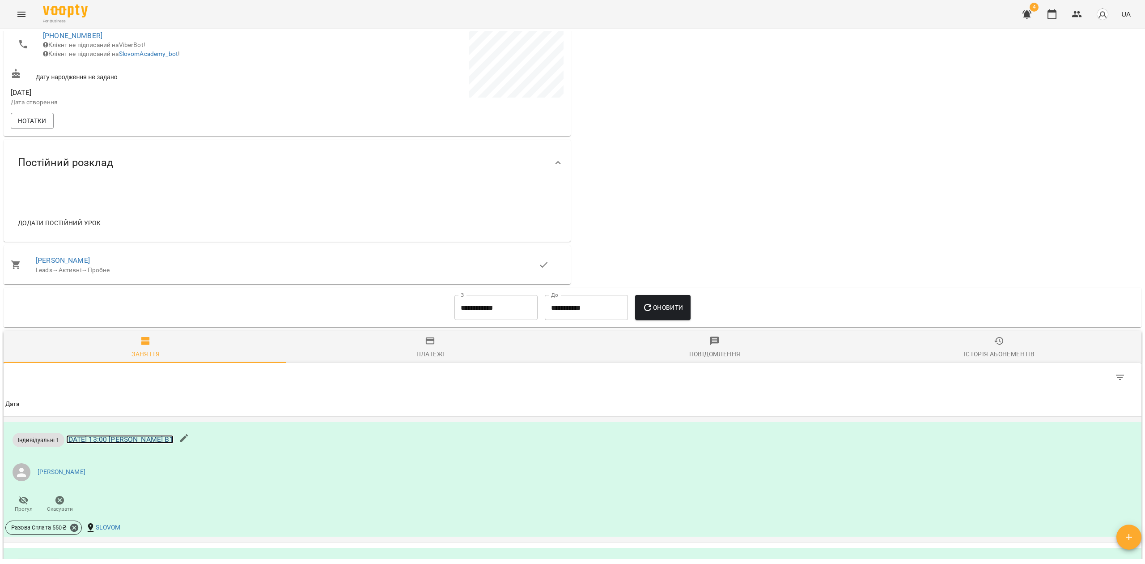
click at [170, 442] on link "чт 22 трав 2025 13:00 Юлія Кицан В1" at bounding box center [119, 439] width 107 height 8
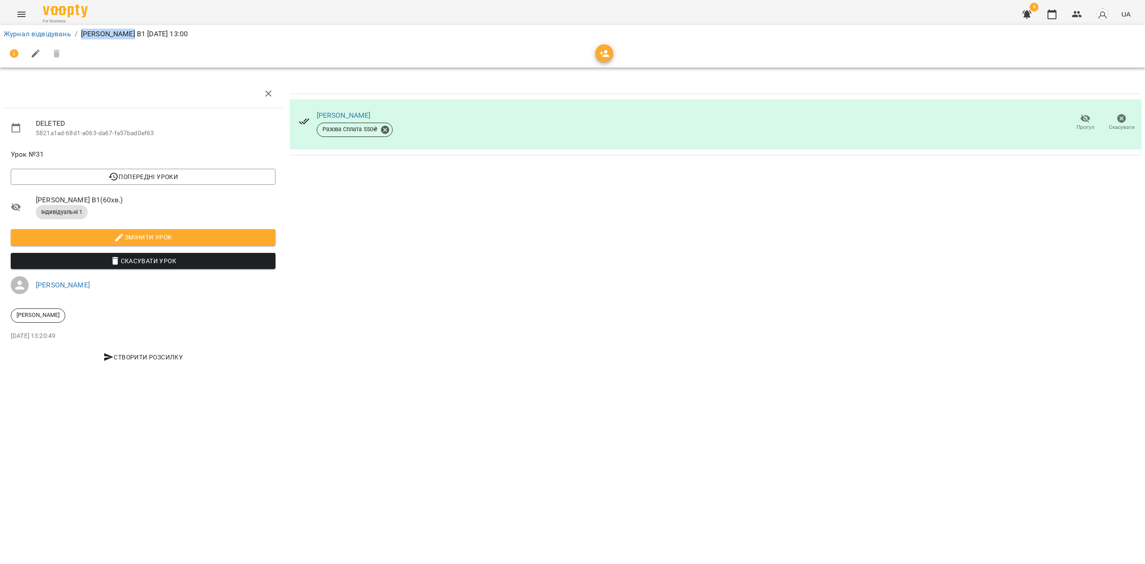
drag, startPoint x: 129, startPoint y: 31, endPoint x: 81, endPoint y: 33, distance: 47.9
click at [81, 33] on p "Юлія Кицан В1 чт, 22 трав 2025 13:00" at bounding box center [134, 34] width 107 height 11
copy p "Юлія Кицан В1"
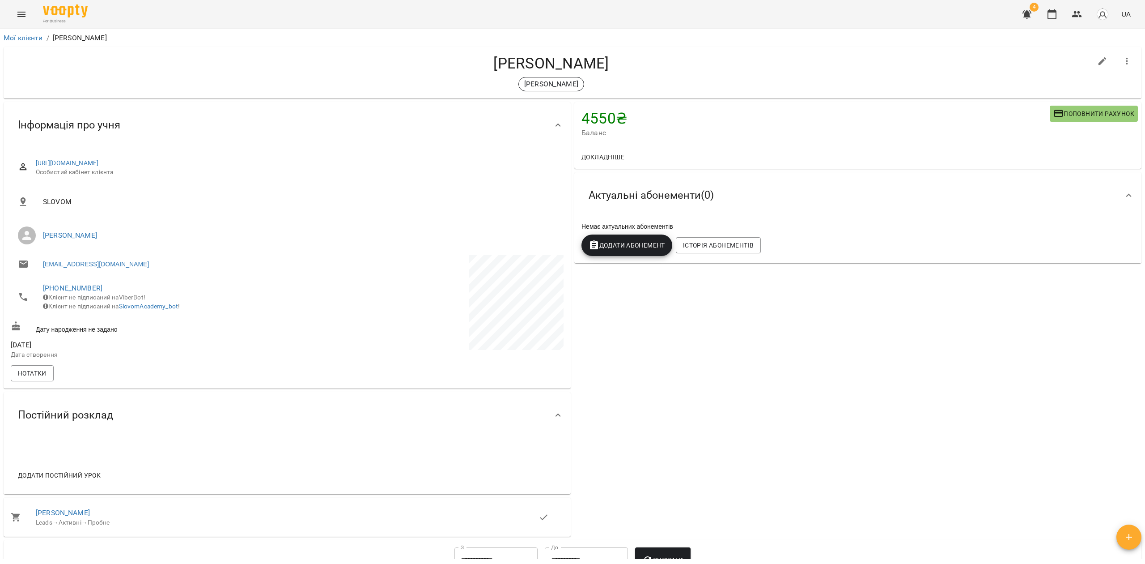
scroll to position [252, 0]
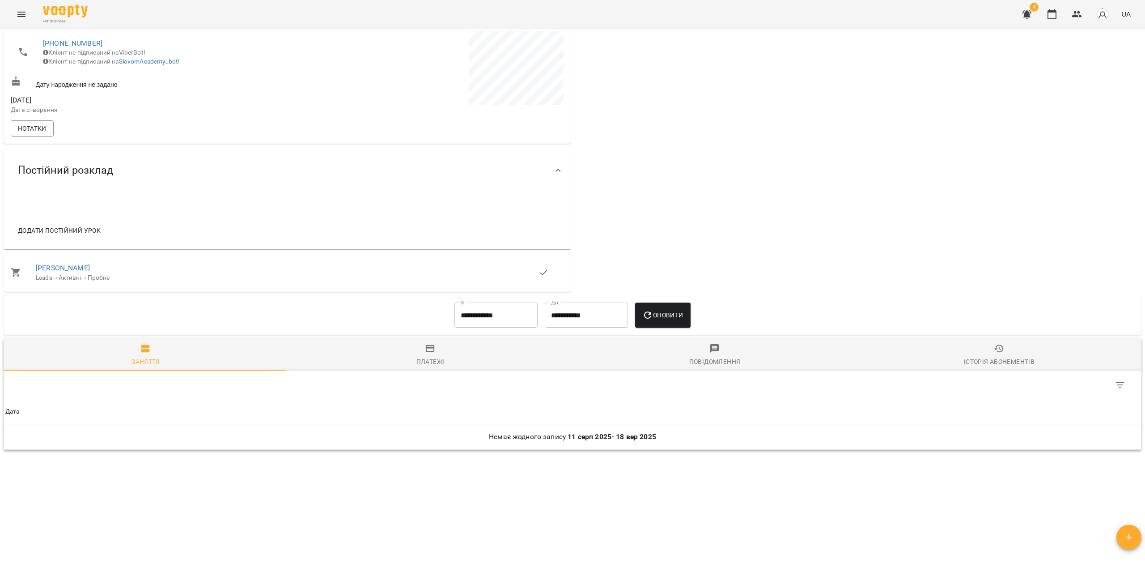
click at [72, 238] on div "Додати постійний урок" at bounding box center [59, 230] width 97 height 23
click at [86, 226] on span "Додати постійний урок" at bounding box center [59, 230] width 83 height 11
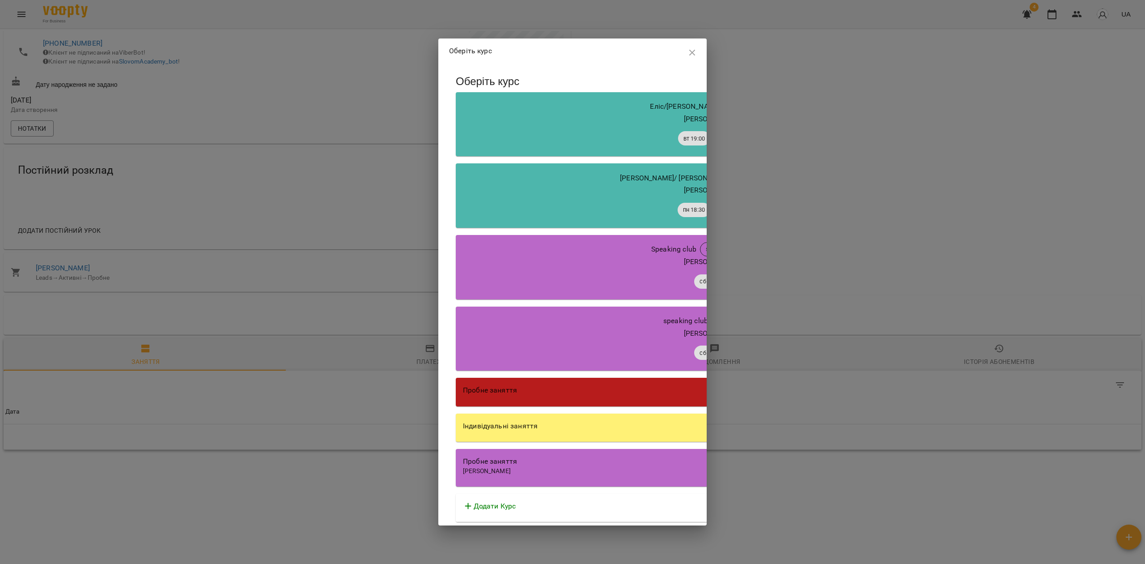
click at [580, 424] on div "Індивідуальні заняття" at bounding box center [711, 425] width 496 height 11
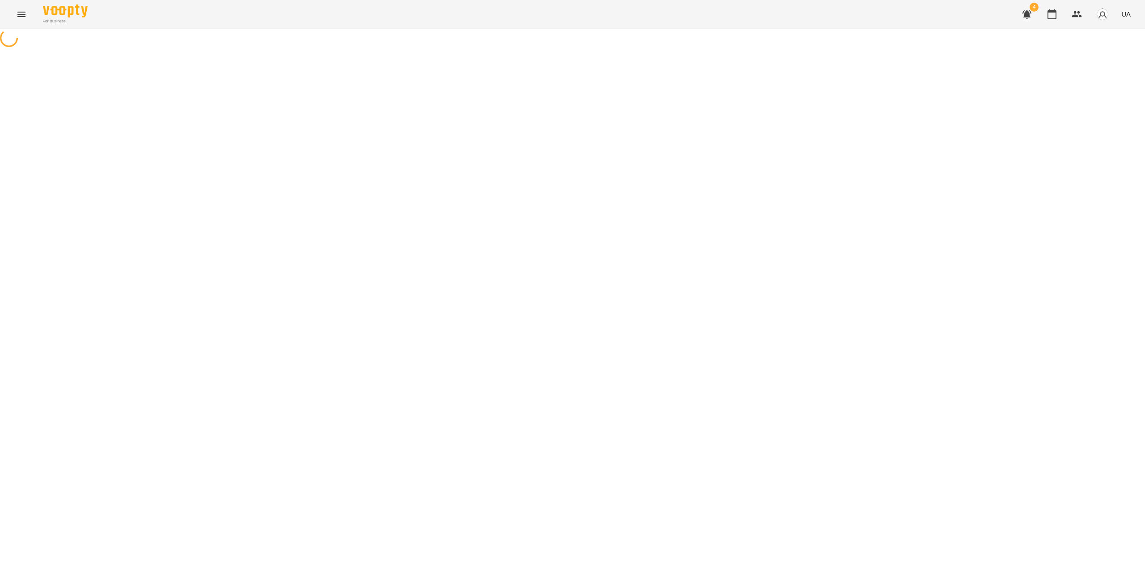
select select "********"
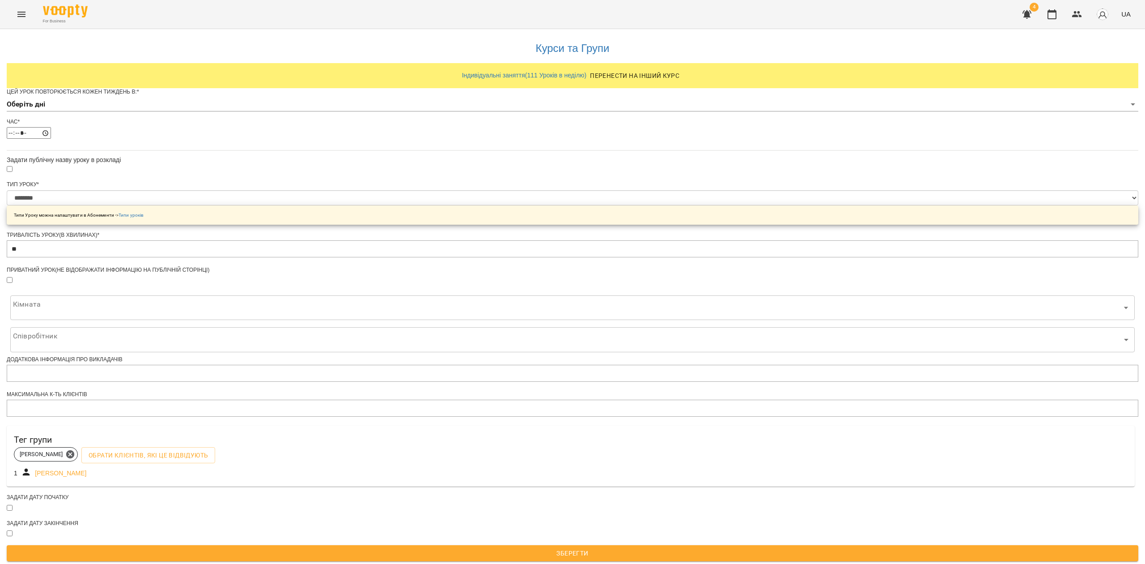
click at [507, 113] on div "Цей урок повторюється кожен тиждень в: * Оберіть дні" at bounding box center [572, 103] width 1131 height 30
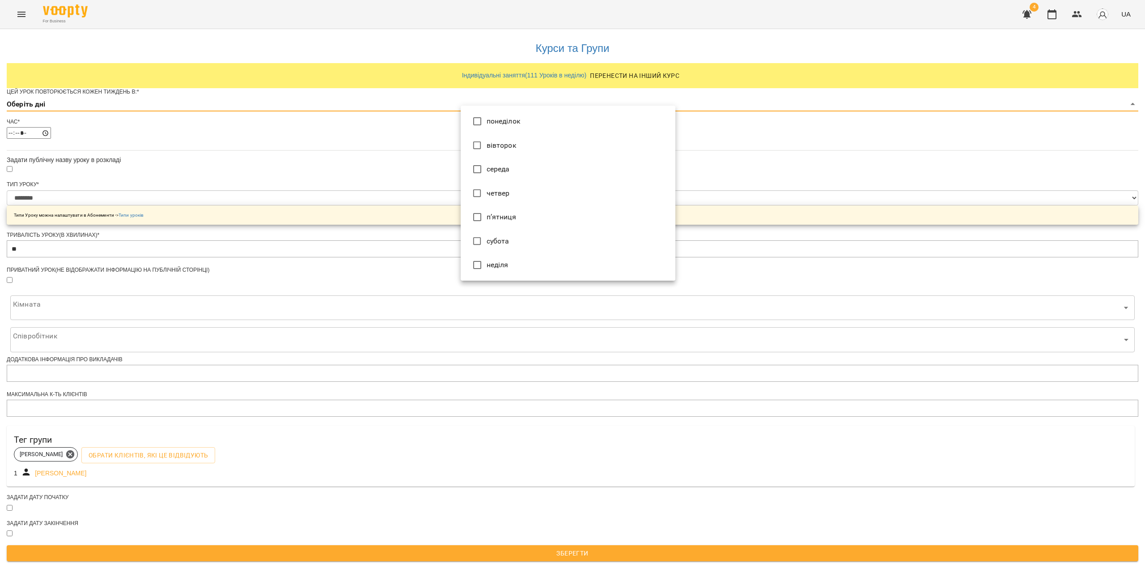
drag, startPoint x: 503, startPoint y: 117, endPoint x: 505, endPoint y: 124, distance: 7.1
click at [505, 123] on body "**********" at bounding box center [572, 282] width 1145 height 565
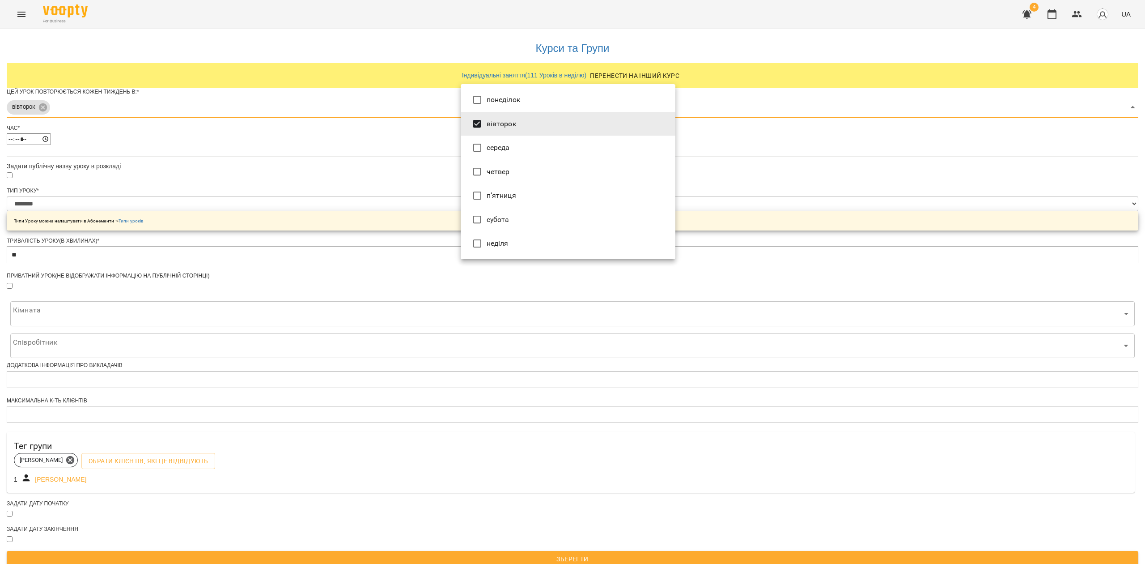
type input "***"
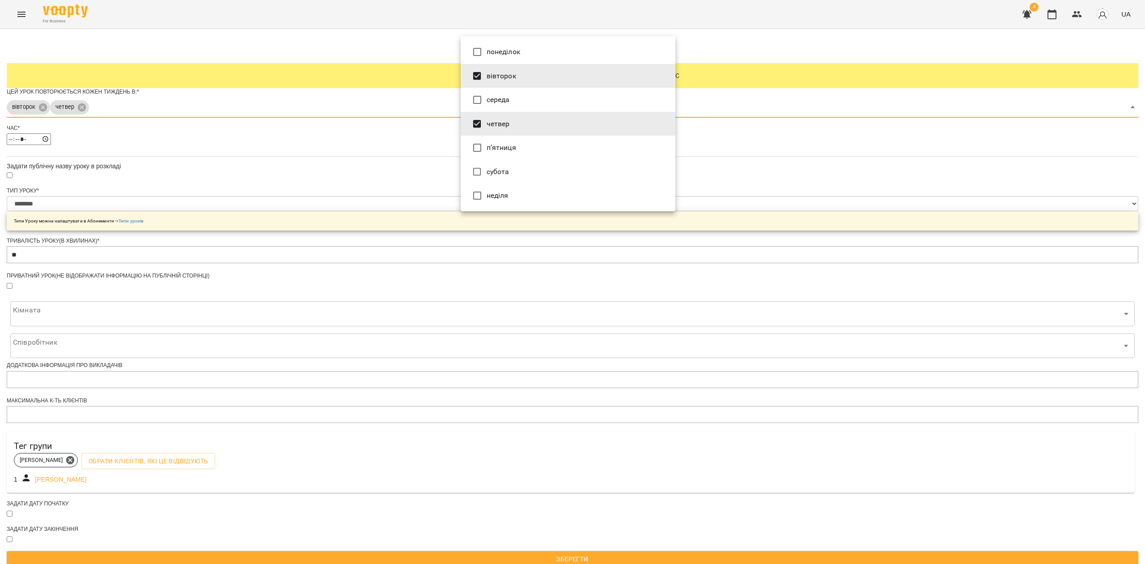
click at [371, 227] on div at bounding box center [572, 282] width 1145 height 564
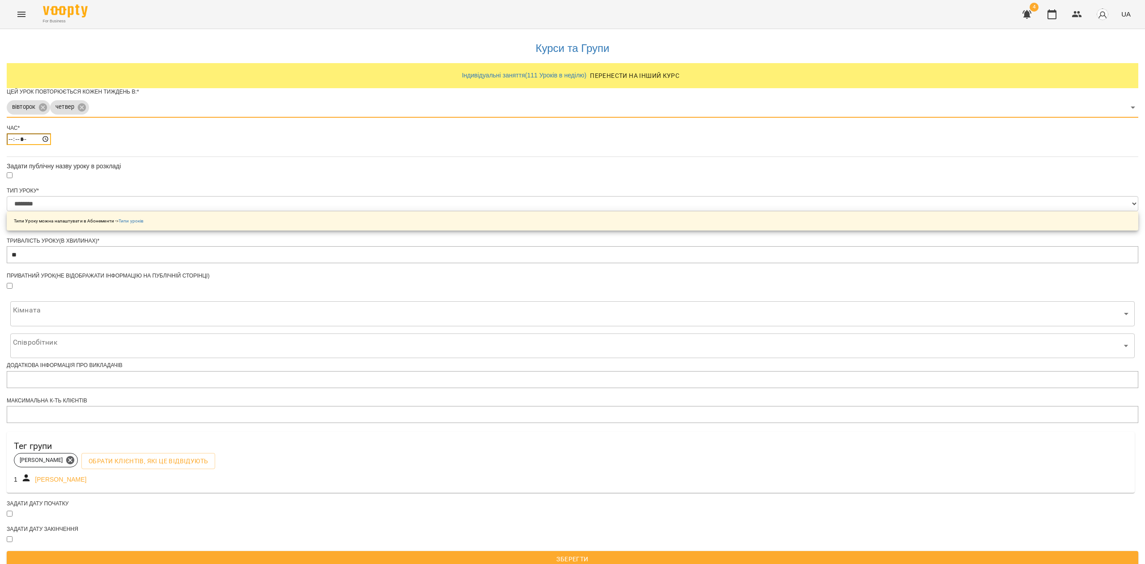
click at [51, 145] on input "*****" at bounding box center [29, 139] width 44 height 12
type input "*****"
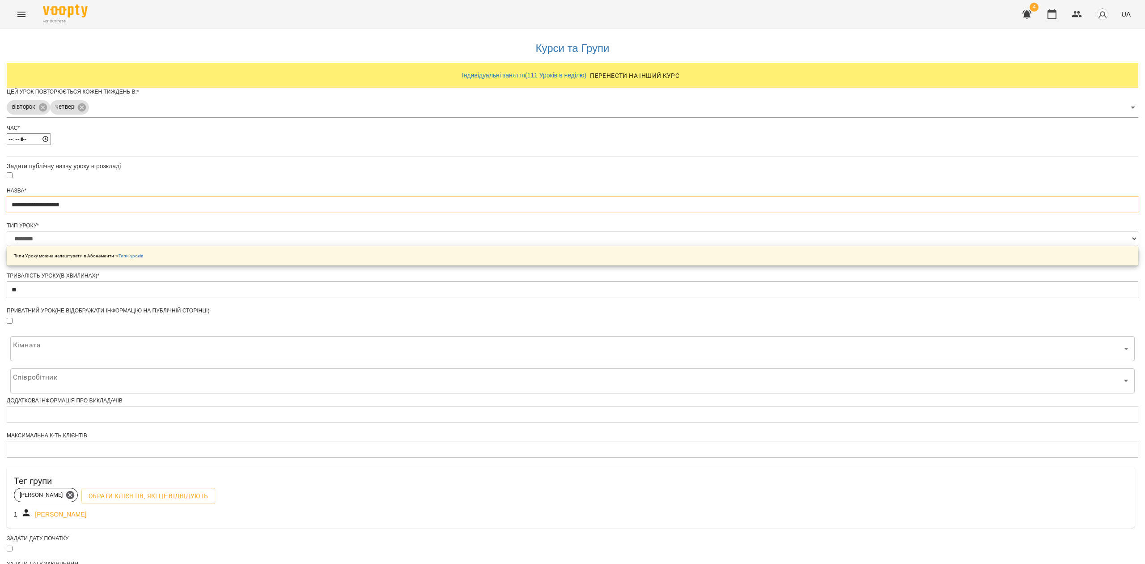
drag, startPoint x: 554, startPoint y: 224, endPoint x: 457, endPoint y: 229, distance: 97.2
click at [457, 229] on form "**********" at bounding box center [572, 347] width 1131 height 519
paste input "text"
type input "**********"
click at [445, 250] on div "**********" at bounding box center [572, 318] width 1131 height 578
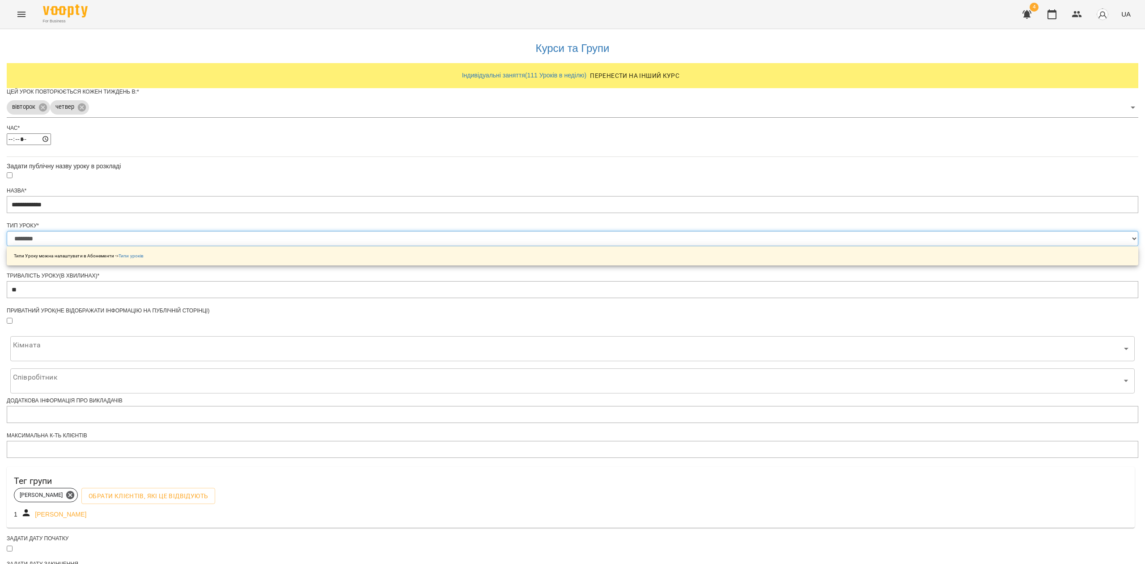
drag, startPoint x: 493, startPoint y: 255, endPoint x: 496, endPoint y: 259, distance: 5.5
click at [493, 246] on select "**********" at bounding box center [572, 238] width 1131 height 15
click at [461, 246] on select "**********" at bounding box center [572, 238] width 1131 height 15
click at [272, 380] on div "**********" at bounding box center [572, 318] width 1131 height 578
drag, startPoint x: 503, startPoint y: 257, endPoint x: 498, endPoint y: 266, distance: 10.2
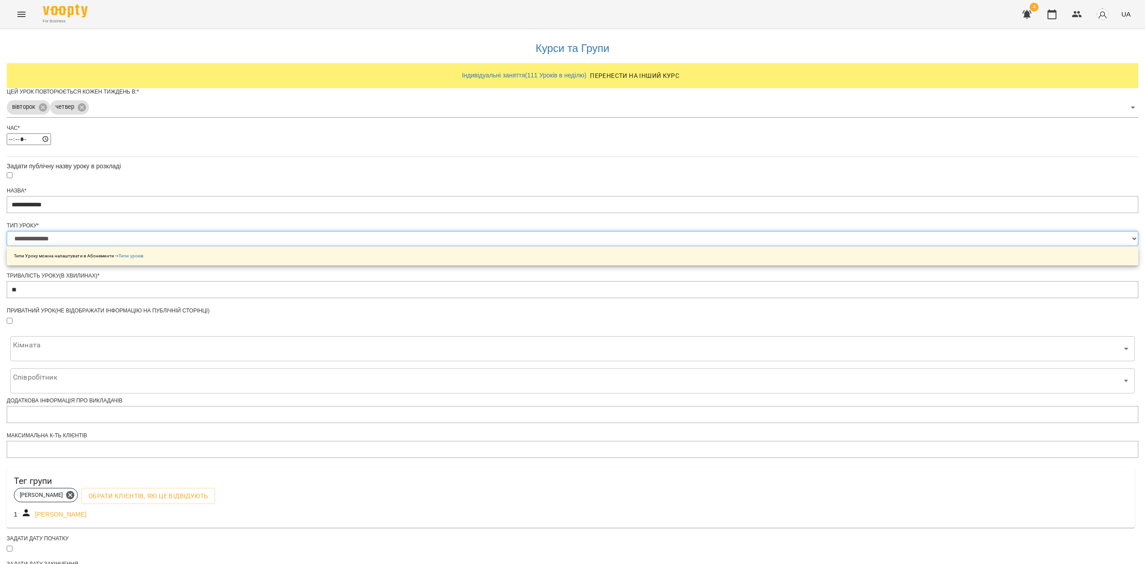
click at [503, 246] on select "**********" at bounding box center [572, 238] width 1131 height 15
select select "**********"
click at [461, 246] on select "**********" at bounding box center [572, 238] width 1131 height 15
drag, startPoint x: 298, startPoint y: 351, endPoint x: 428, endPoint y: 326, distance: 132.1
click at [299, 351] on div "**********" at bounding box center [572, 318] width 1131 height 578
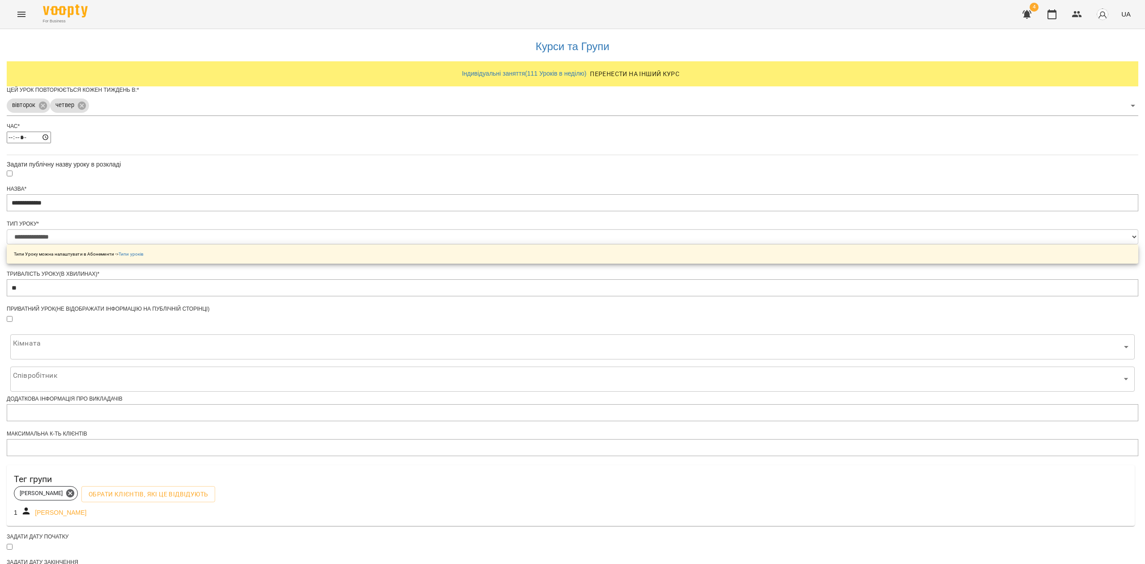
scroll to position [90, 0]
click at [518, 319] on body "**********" at bounding box center [572, 303] width 1145 height 606
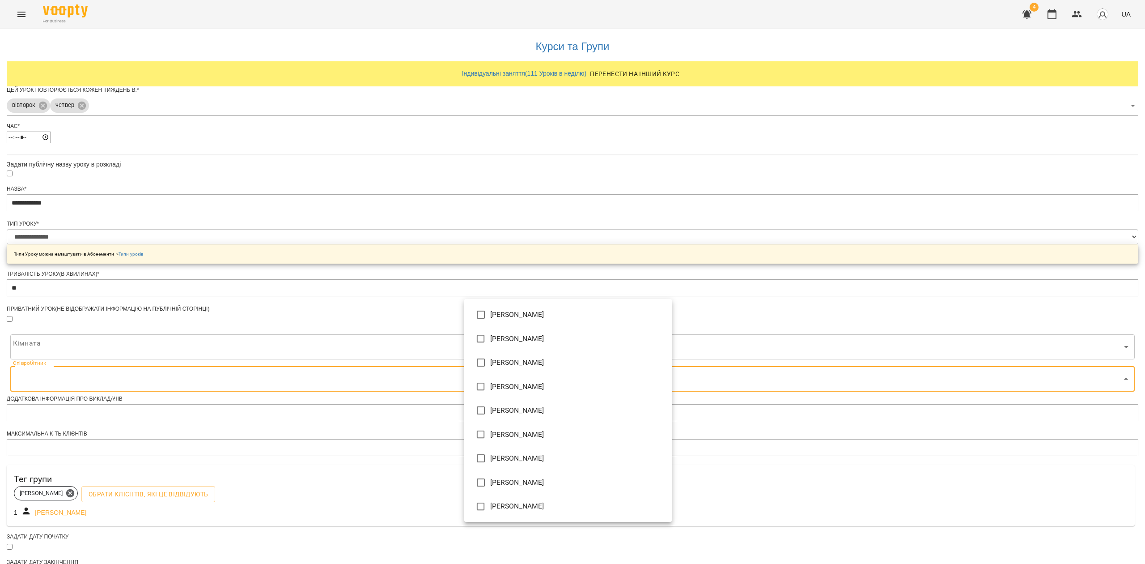
type input "**********"
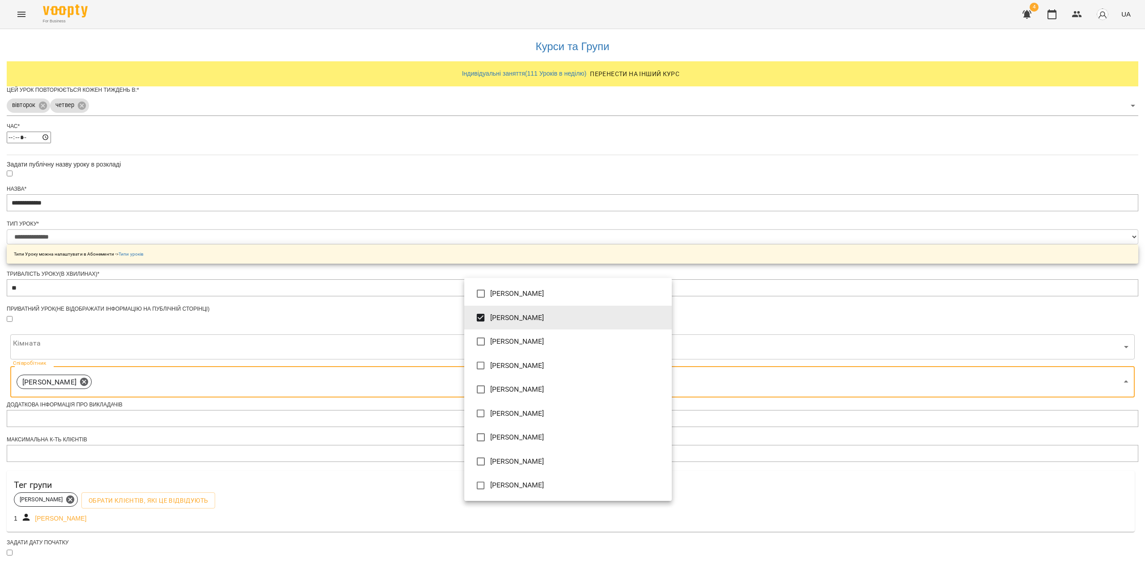
click at [432, 356] on div at bounding box center [572, 282] width 1145 height 564
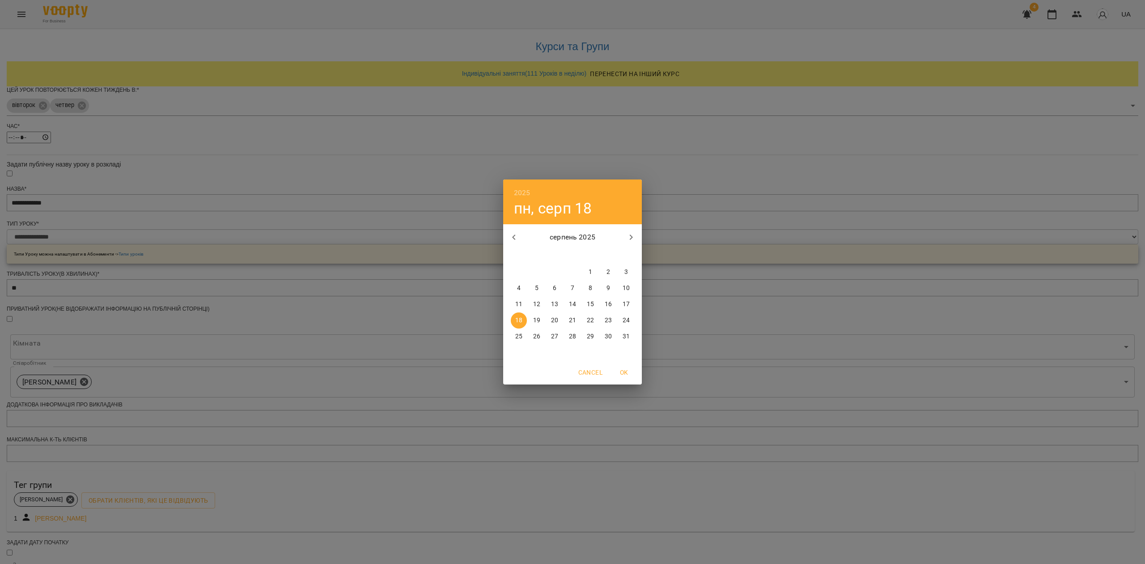
click at [536, 319] on p "19" at bounding box center [536, 320] width 7 height 9
type input "**********"
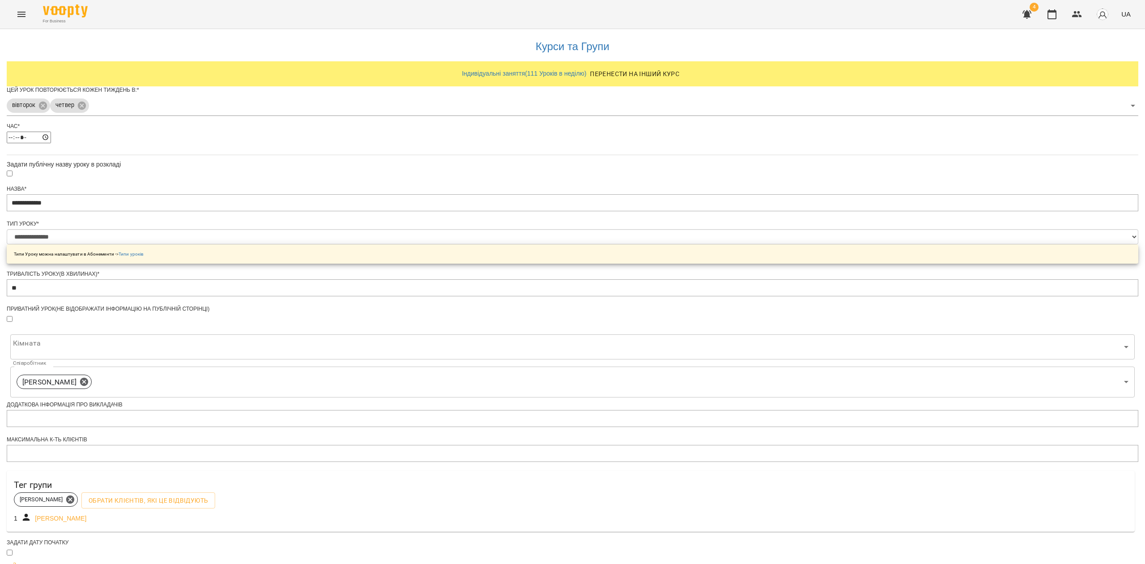
scroll to position [122, 0]
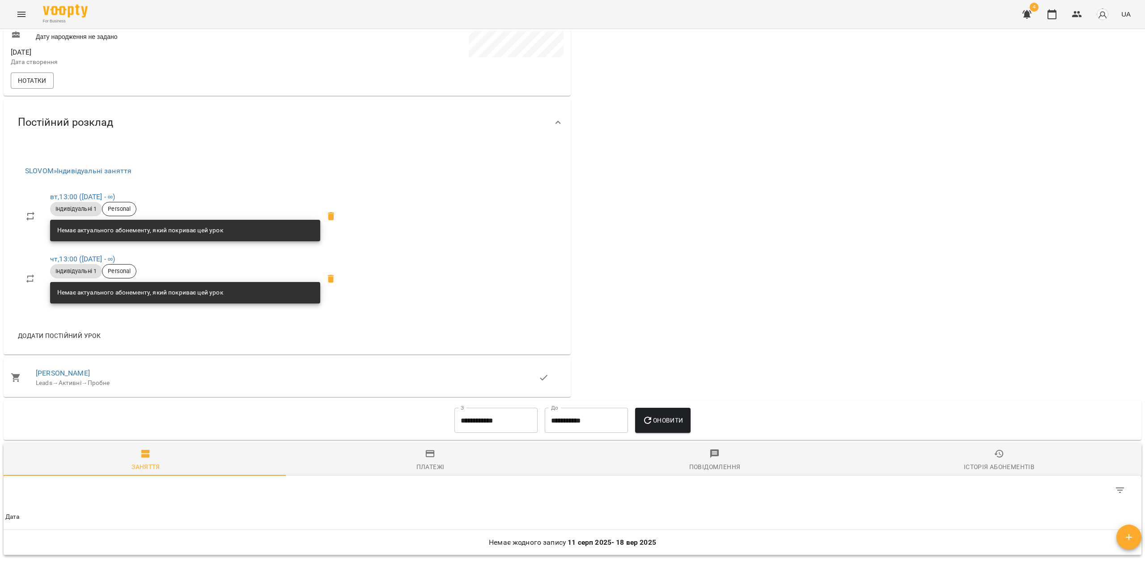
scroll to position [405, 0]
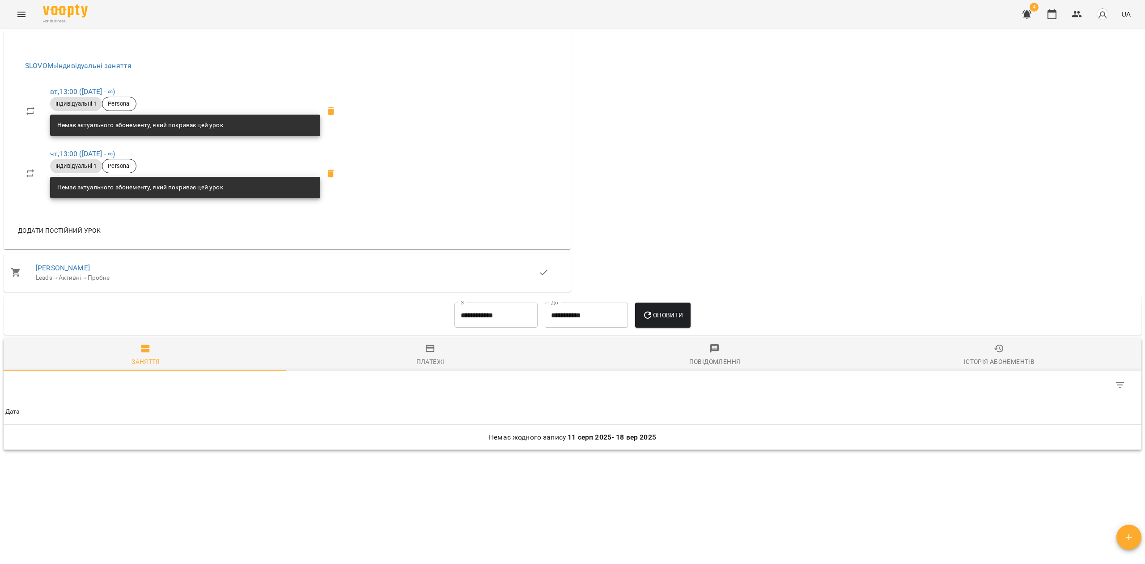
click at [467, 317] on input "**********" at bounding box center [495, 314] width 83 height 25
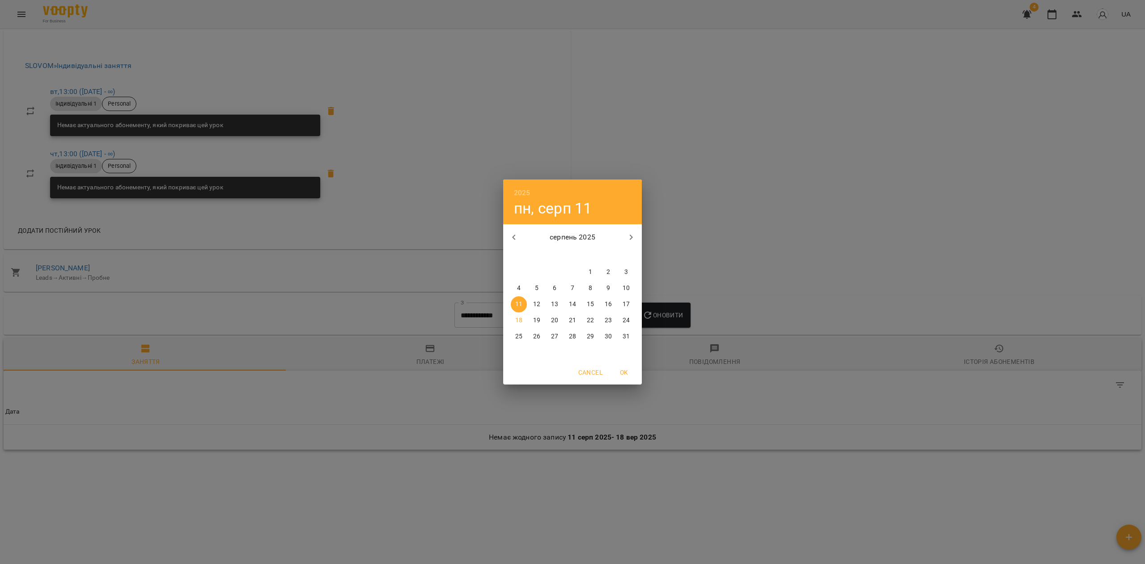
click at [512, 237] on icon "button" at bounding box center [513, 237] width 11 height 11
click at [512, 238] on icon "button" at bounding box center [513, 237] width 11 height 11
click at [510, 239] on icon "button" at bounding box center [513, 237] width 11 height 11
click at [511, 240] on icon "button" at bounding box center [513, 237] width 11 height 11
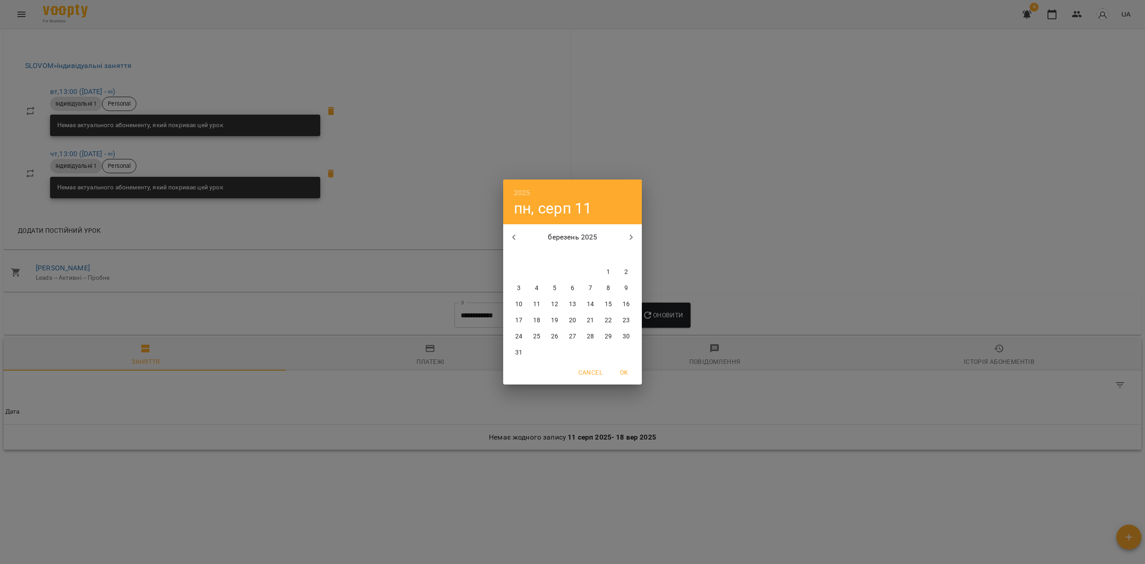
click at [511, 241] on icon "button" at bounding box center [513, 237] width 11 height 11
click at [590, 286] on p "7" at bounding box center [591, 288] width 4 height 9
type input "**********"
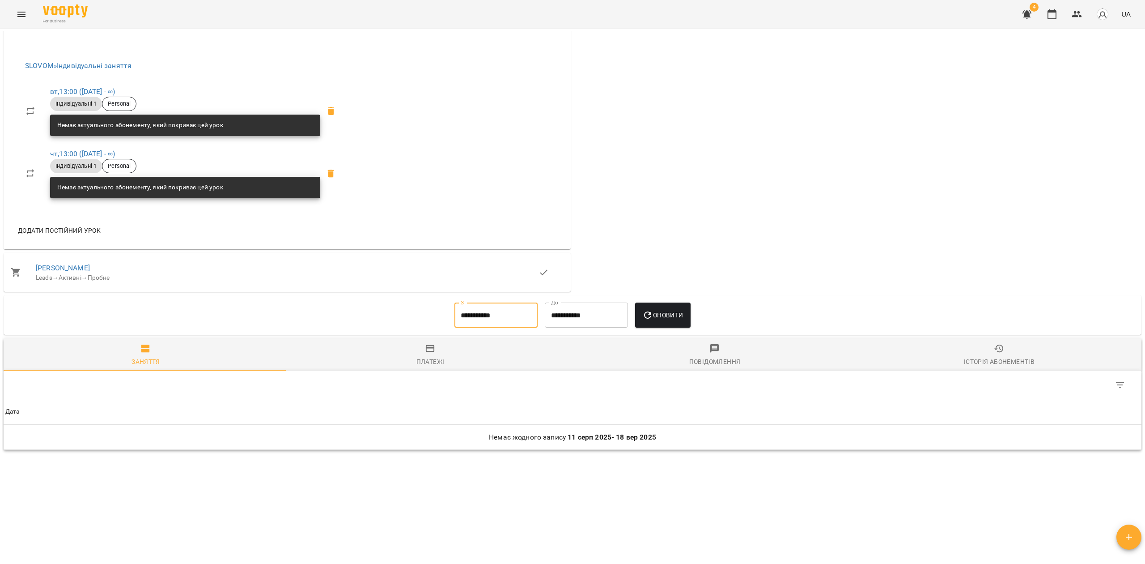
click at [664, 307] on button "Оновити" at bounding box center [662, 314] width 55 height 25
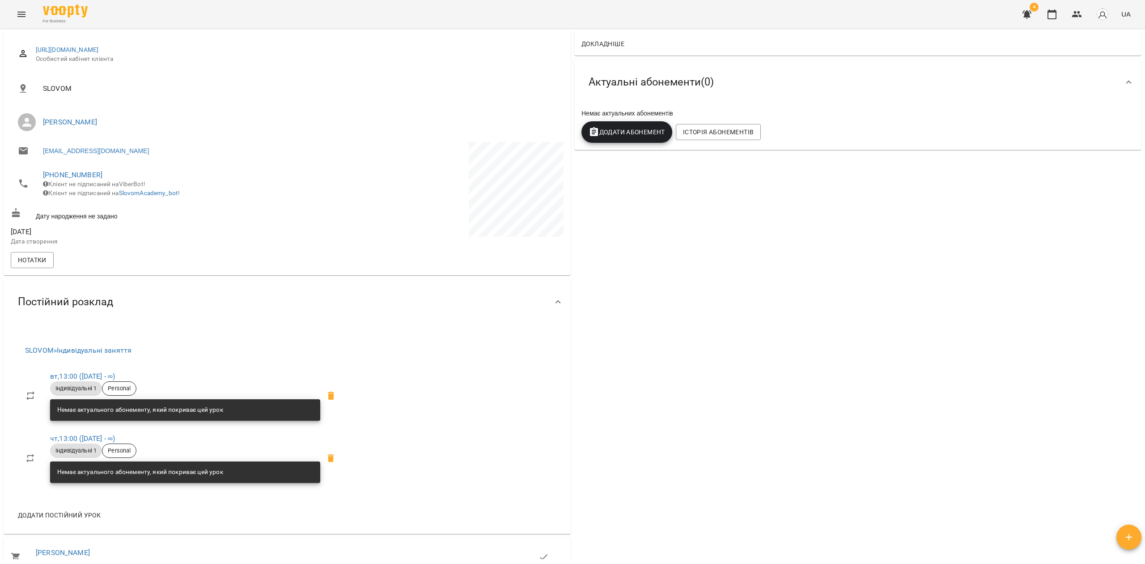
scroll to position [179, 0]
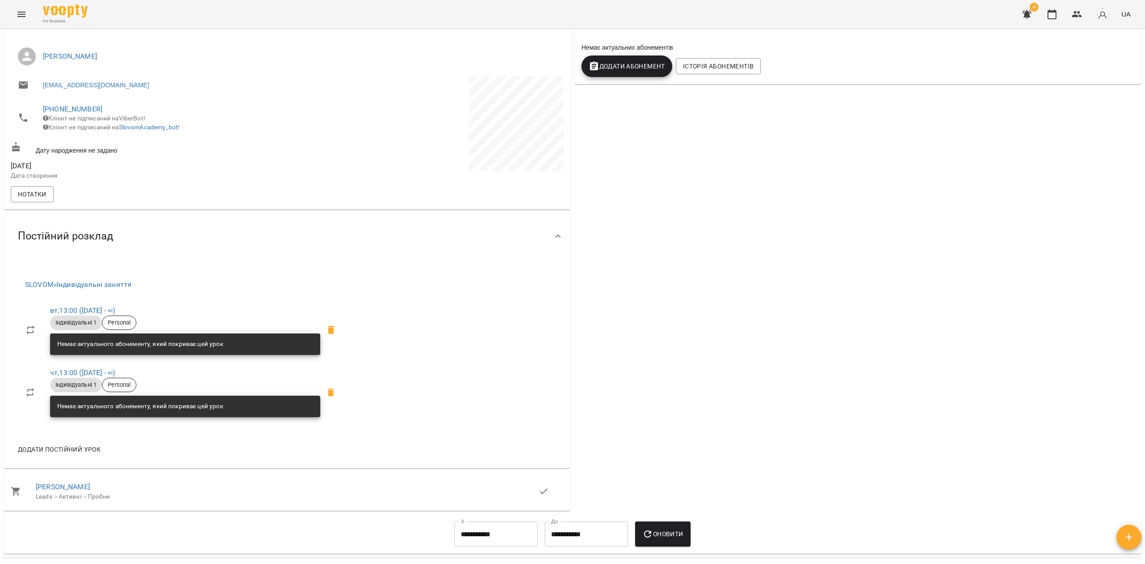
click at [89, 312] on span "вт , 13:00 (19 серп - ∞)" at bounding box center [185, 310] width 270 height 11
click at [90, 314] on link "вт , 13:00 (19 серп - ∞)" at bounding box center [82, 310] width 65 height 8
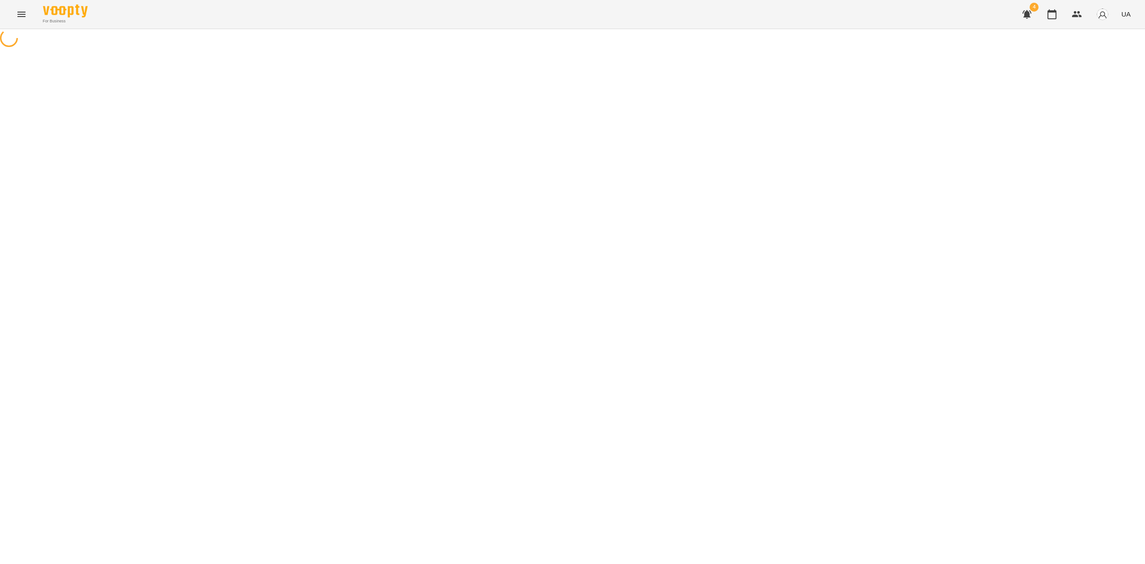
select select "*"
select select "**********"
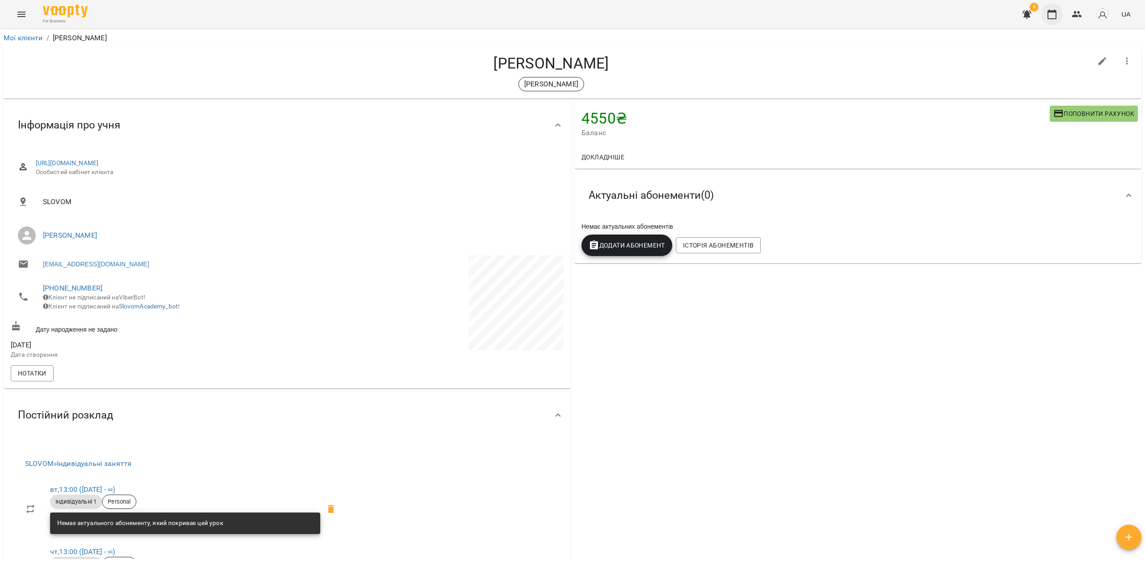
click at [1051, 13] on icon "button" at bounding box center [1051, 14] width 11 height 11
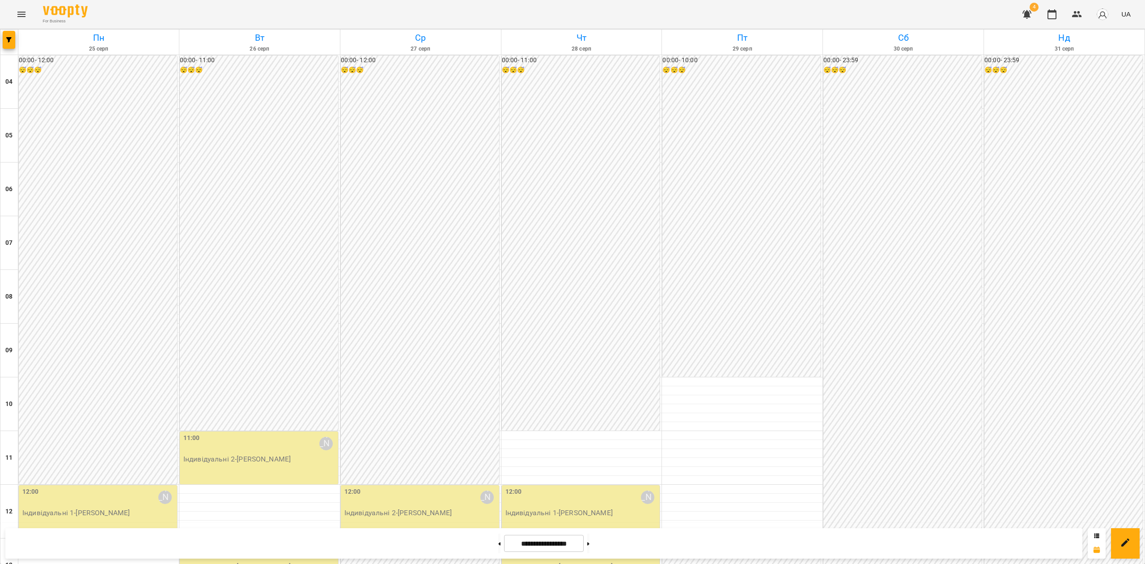
scroll to position [298, 0]
click at [1072, 11] on icon "button" at bounding box center [1077, 14] width 11 height 11
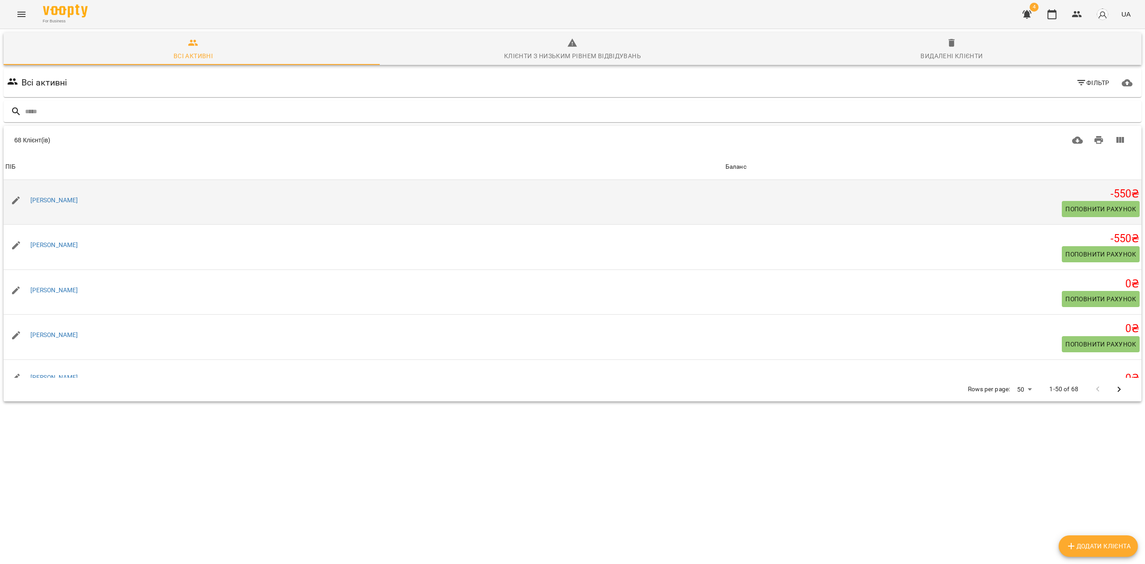
drag, startPoint x: 101, startPoint y: 199, endPoint x: 29, endPoint y: 186, distance: 73.2
click at [29, 186] on td "Катерина Горіславець" at bounding box center [364, 202] width 720 height 45
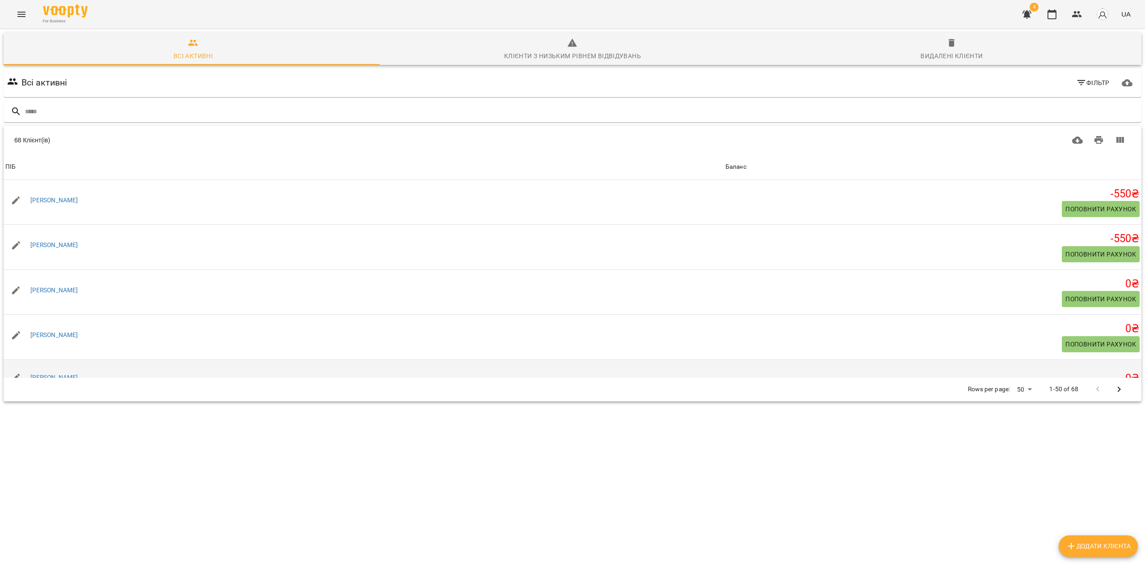
copy link "Катерина Горіславець"
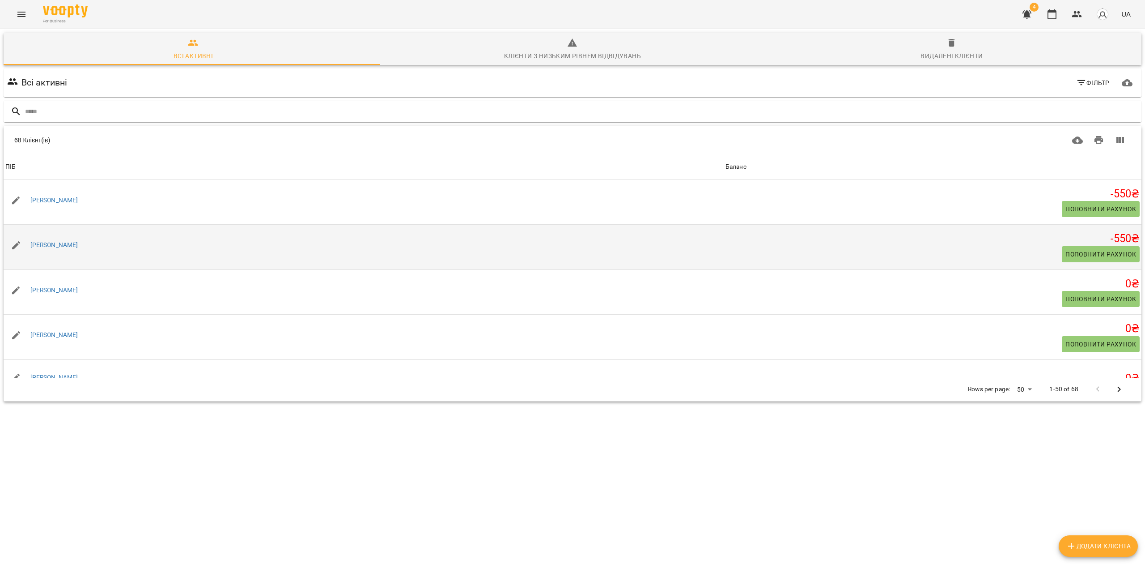
drag, startPoint x: 96, startPoint y: 242, endPoint x: 29, endPoint y: 230, distance: 67.8
click at [29, 230] on td "[PERSON_NAME]" at bounding box center [364, 247] width 720 height 45
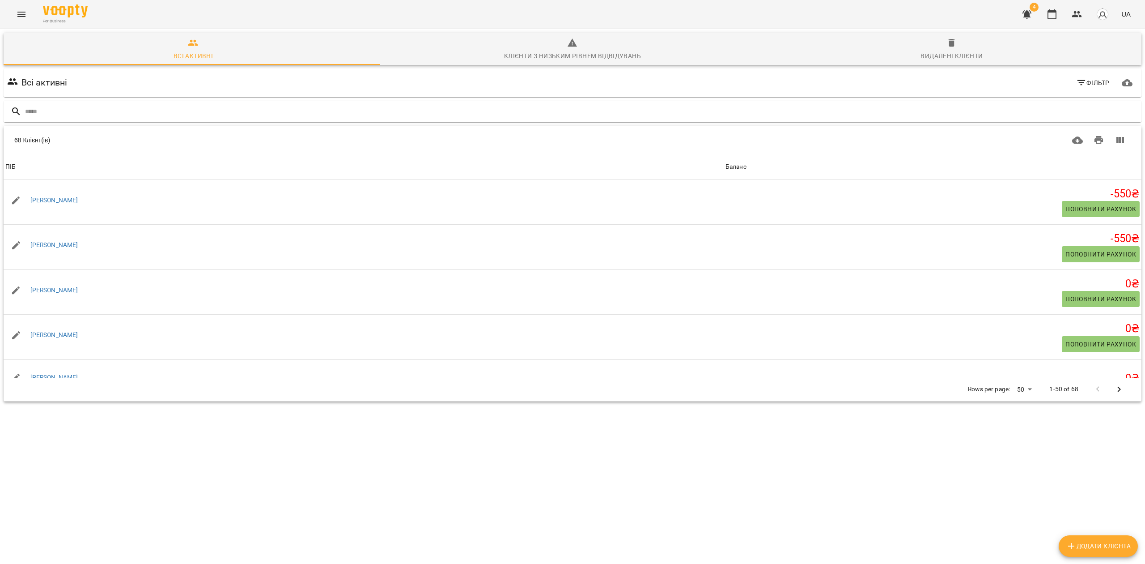
copy link "[PERSON_NAME]"
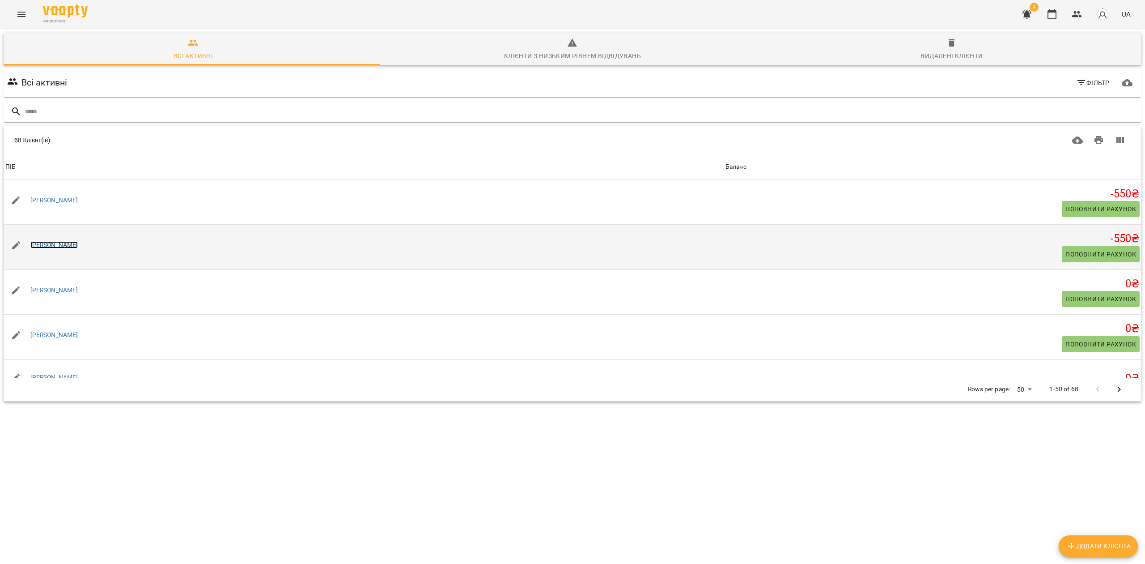
click at [63, 246] on link "[PERSON_NAME]" at bounding box center [54, 244] width 48 height 7
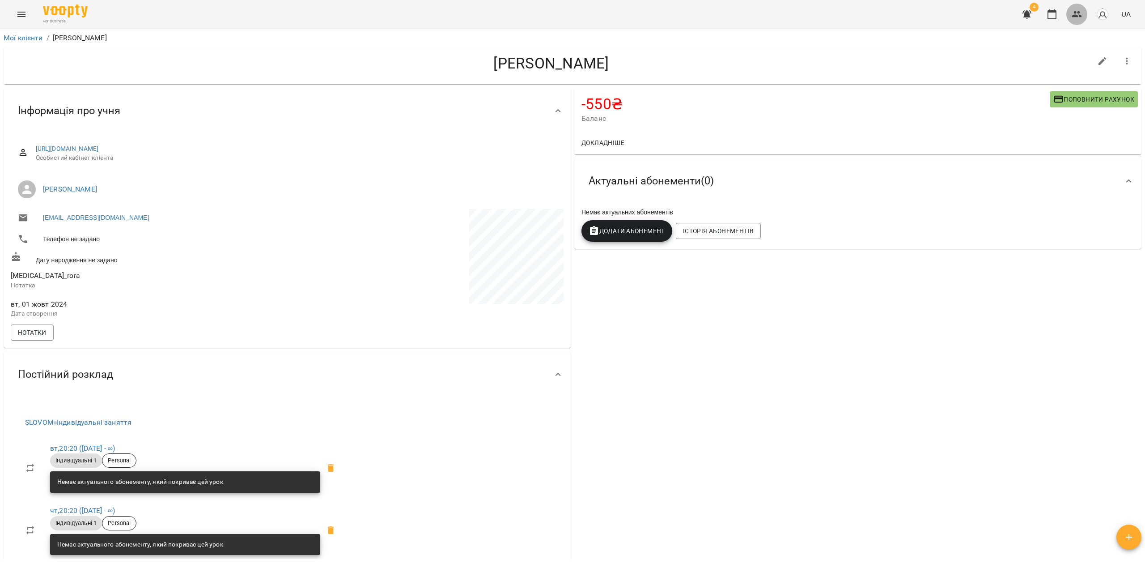
click at [1076, 13] on icon "button" at bounding box center [1077, 14] width 11 height 11
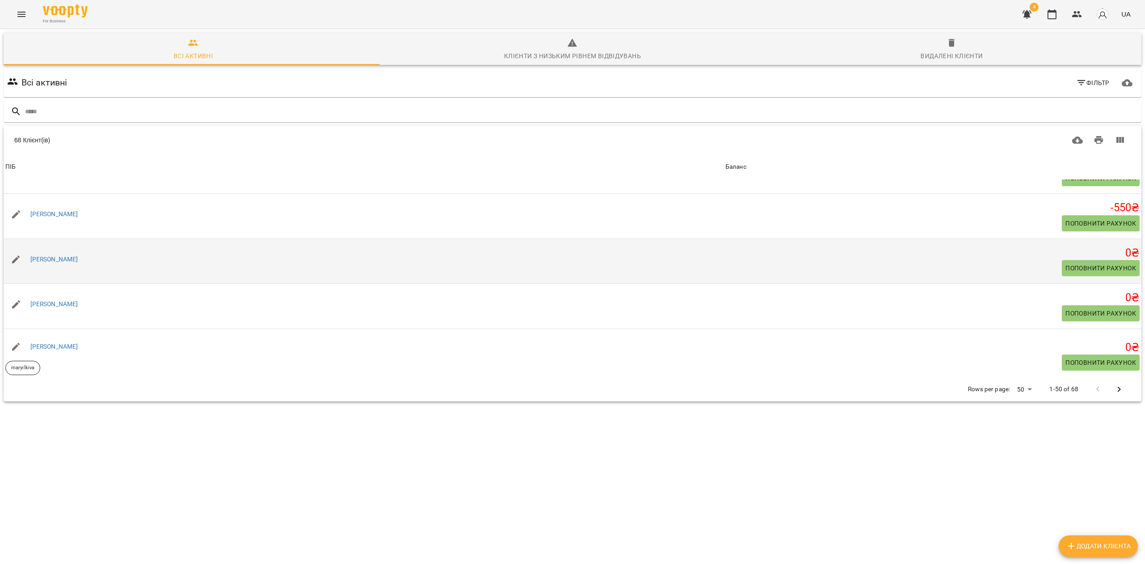
scroll to position [59, 0]
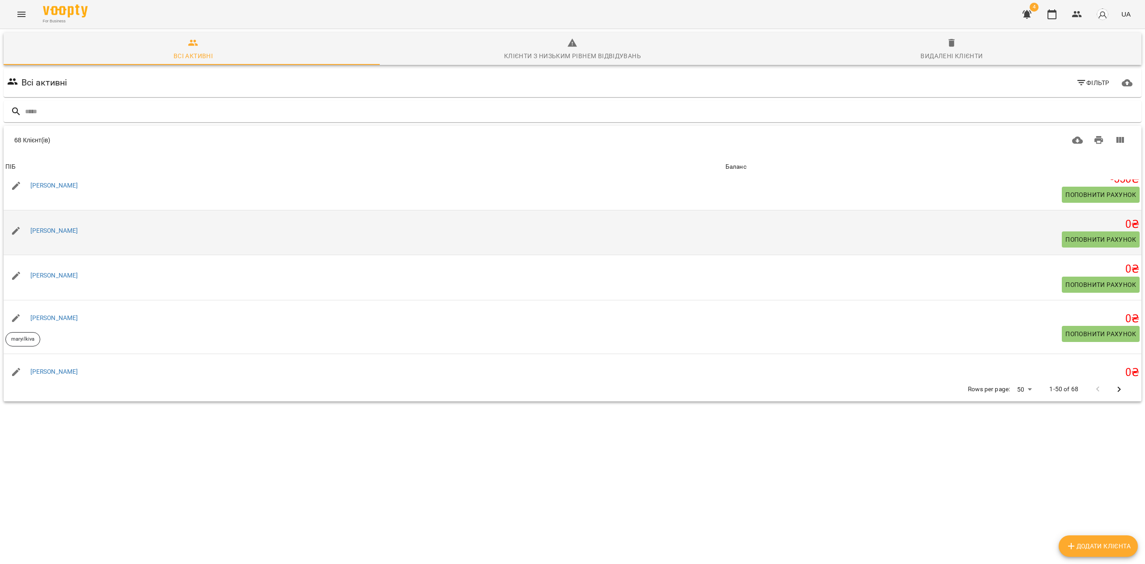
drag, startPoint x: 116, startPoint y: 231, endPoint x: 38, endPoint y: 247, distance: 80.3
click at [29, 226] on div "[PERSON_NAME]" at bounding box center [364, 230] width 720 height 25
copy link "[PERSON_NAME]"
click at [67, 228] on link "[PERSON_NAME]" at bounding box center [54, 230] width 48 height 7
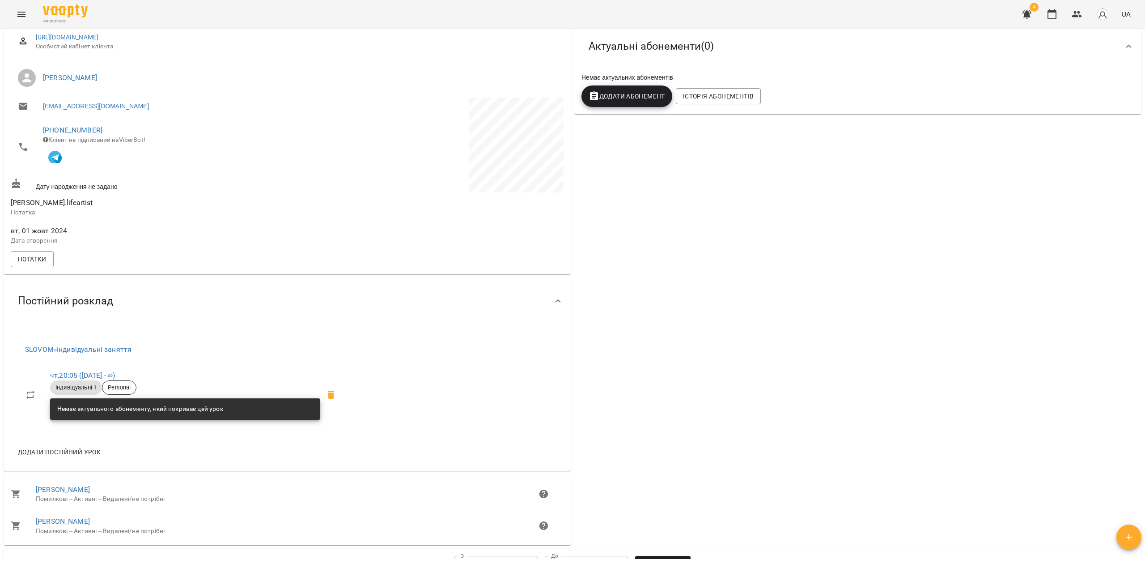
scroll to position [119, 0]
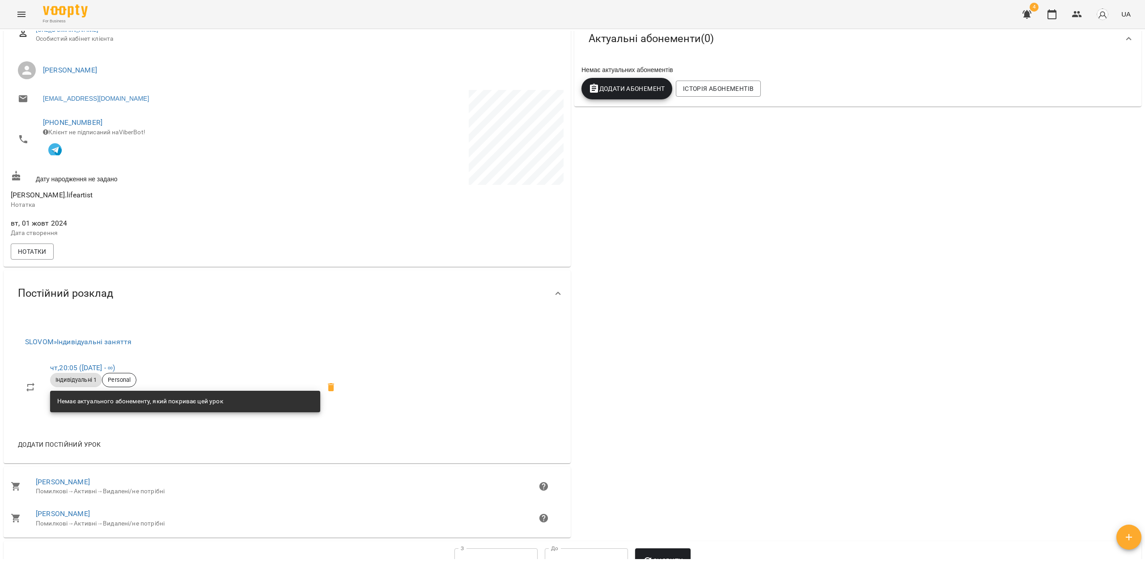
click at [1071, 22] on button "button" at bounding box center [1076, 14] width 21 height 21
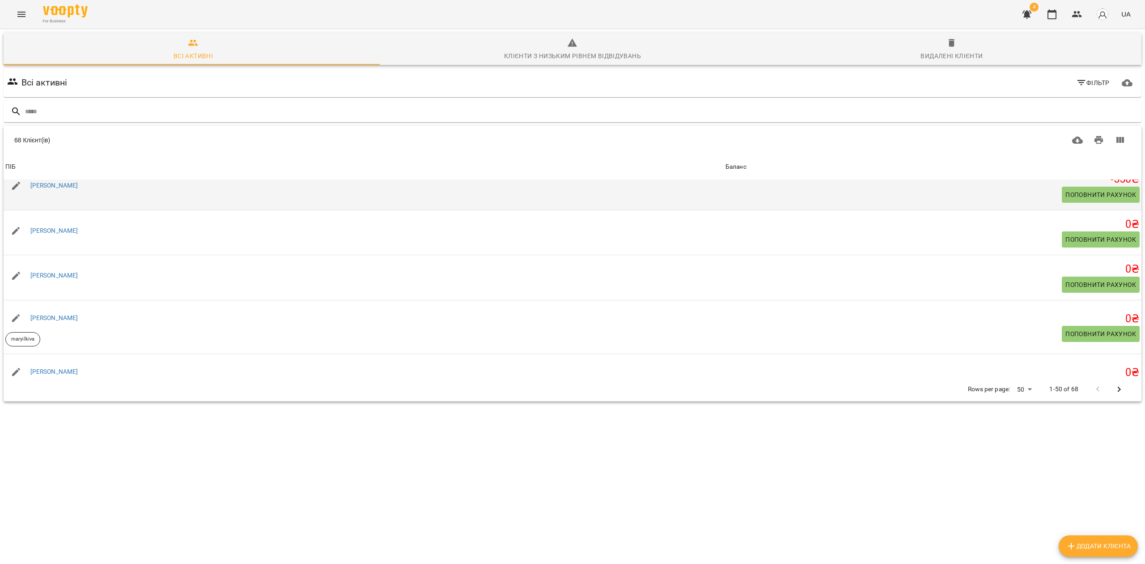
scroll to position [119, 0]
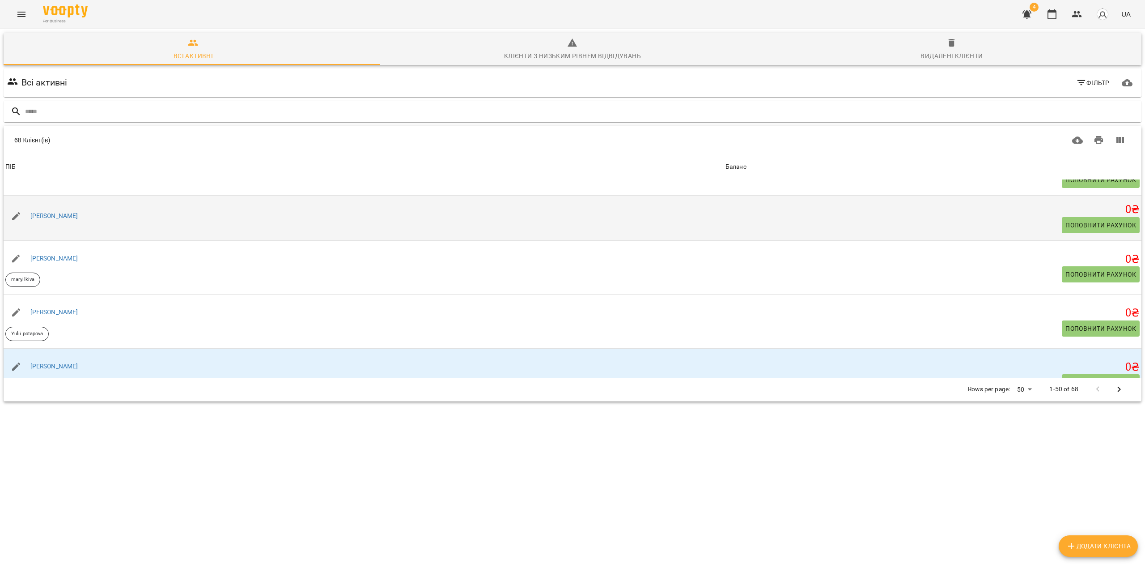
drag, startPoint x: 99, startPoint y: 213, endPoint x: 29, endPoint y: 203, distance: 71.5
click at [29, 203] on td "[PERSON_NAME]" at bounding box center [364, 217] width 720 height 45
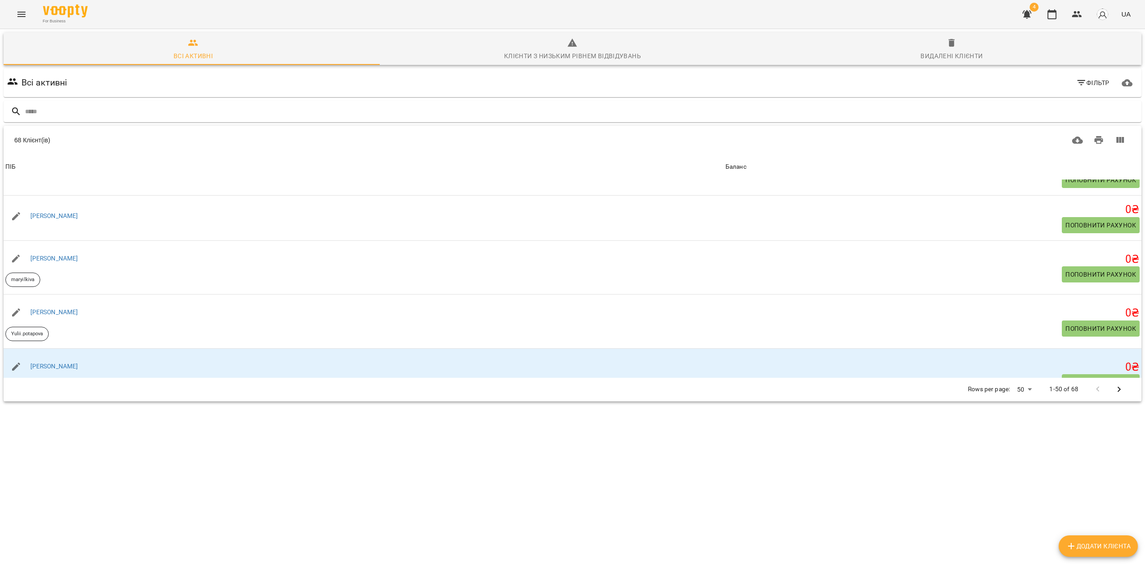
copy link "[PERSON_NAME]"
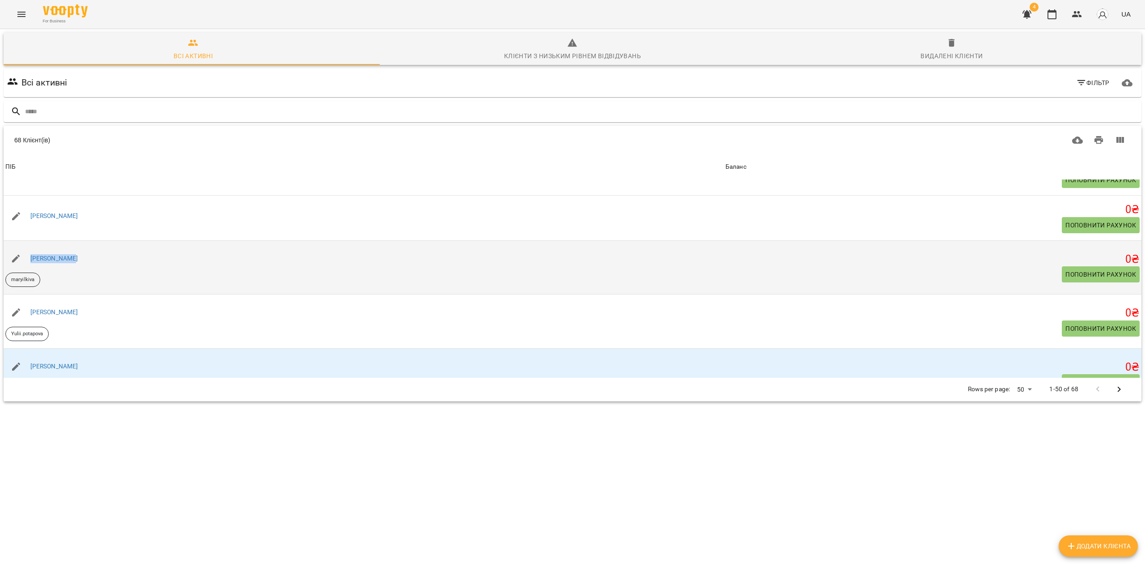
drag, startPoint x: 65, startPoint y: 251, endPoint x: 30, endPoint y: 246, distance: 35.7
click at [30, 246] on div "[PERSON_NAME]" at bounding box center [364, 258] width 720 height 25
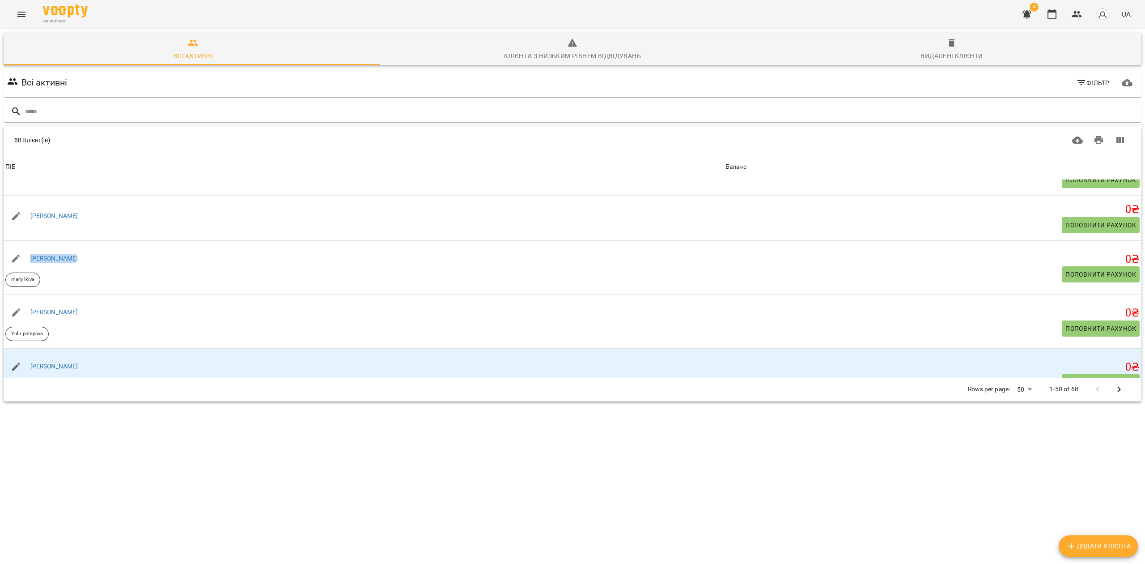
copy link "[PERSON_NAME]"
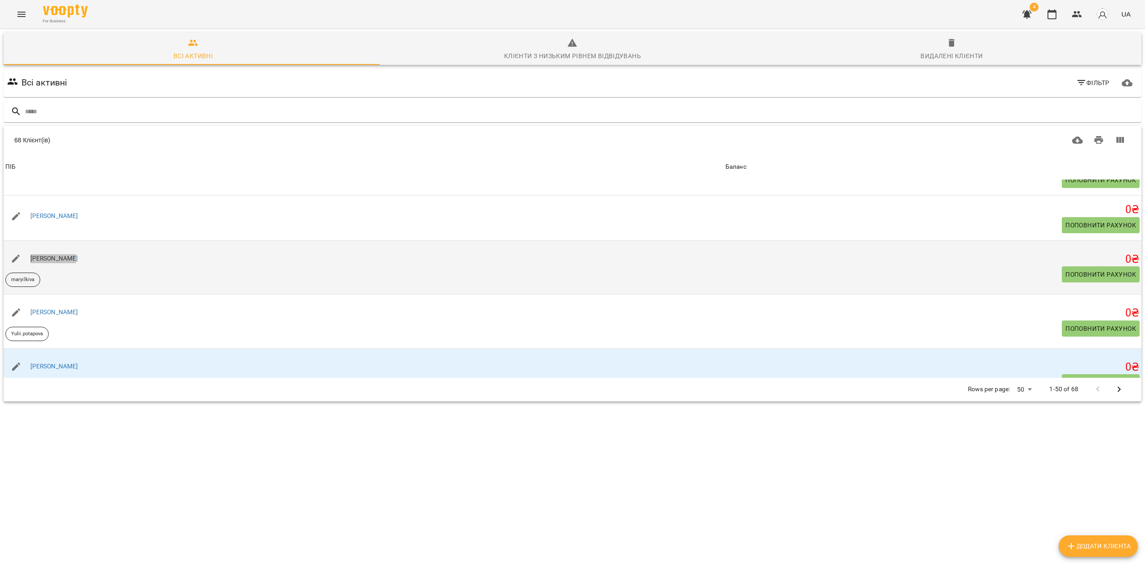
scroll to position [179, 0]
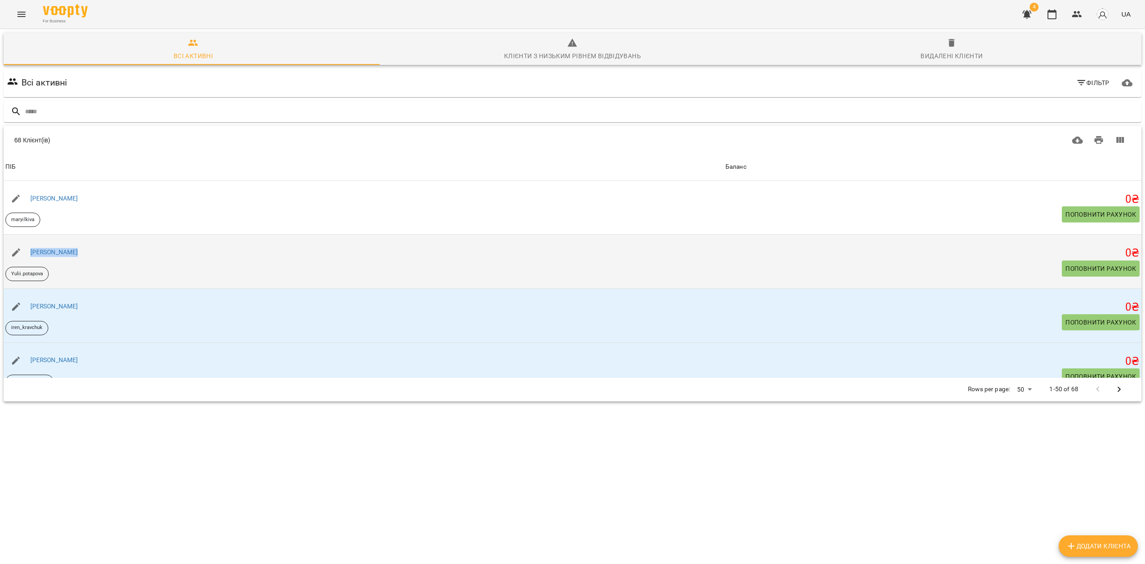
drag, startPoint x: 86, startPoint y: 253, endPoint x: 25, endPoint y: 242, distance: 61.4
click at [25, 242] on div "[PERSON_NAME]" at bounding box center [364, 252] width 720 height 25
copy link "[PERSON_NAME]"
click at [54, 250] on link "[PERSON_NAME]" at bounding box center [54, 251] width 48 height 7
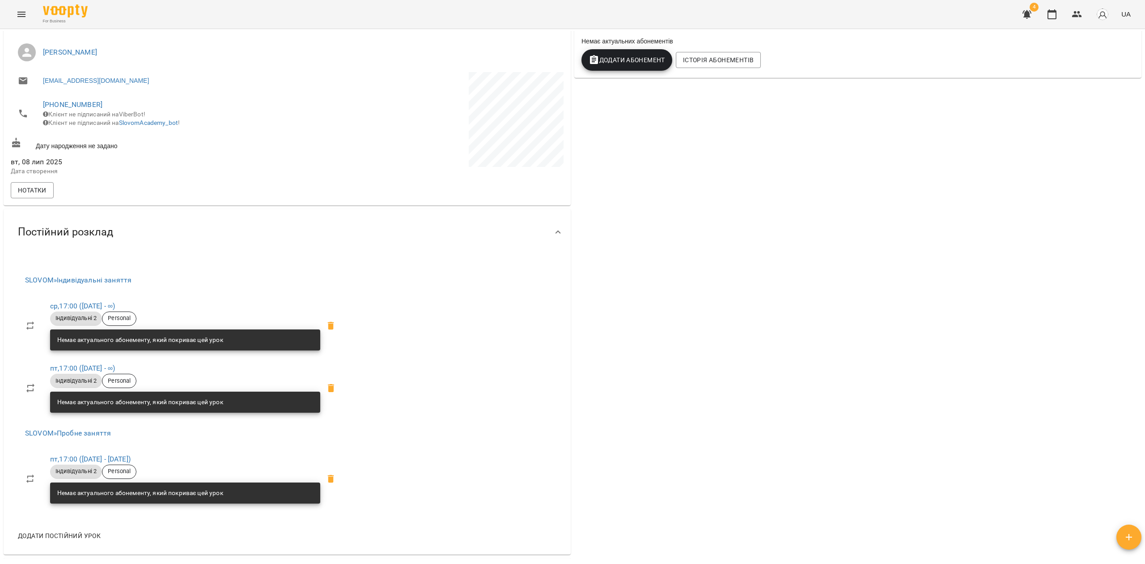
scroll to position [179, 0]
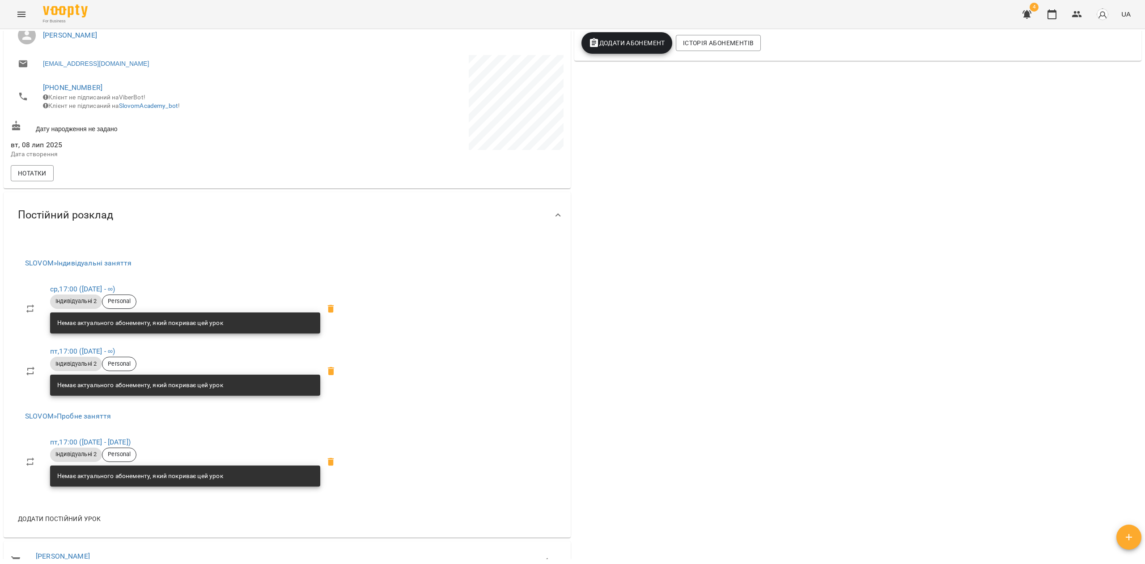
click at [333, 466] on icon at bounding box center [331, 461] width 11 height 11
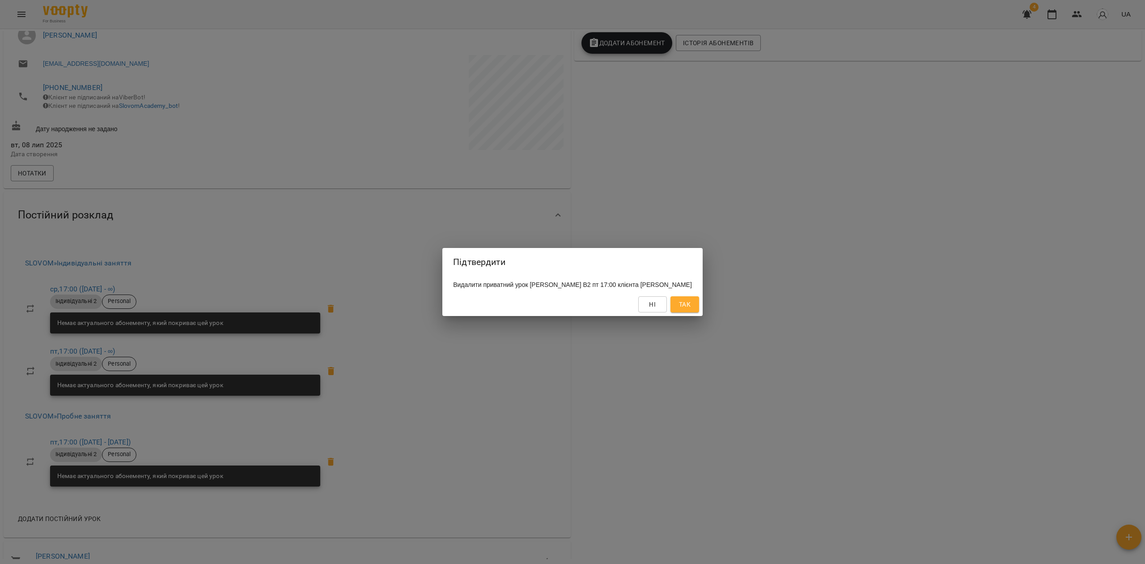
click at [691, 308] on span "Так" at bounding box center [685, 304] width 12 height 11
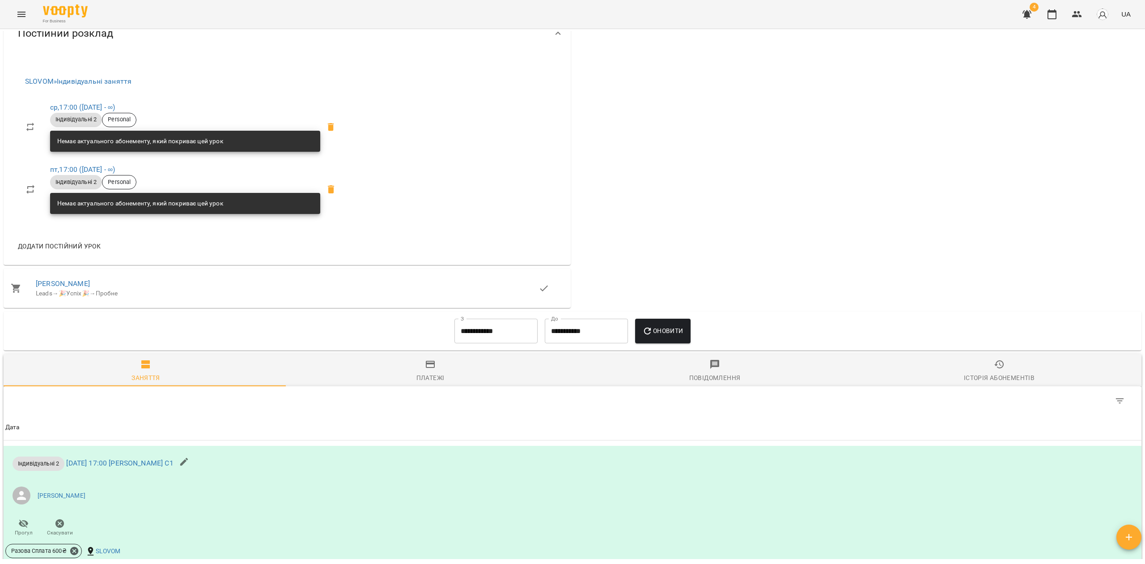
scroll to position [477, 0]
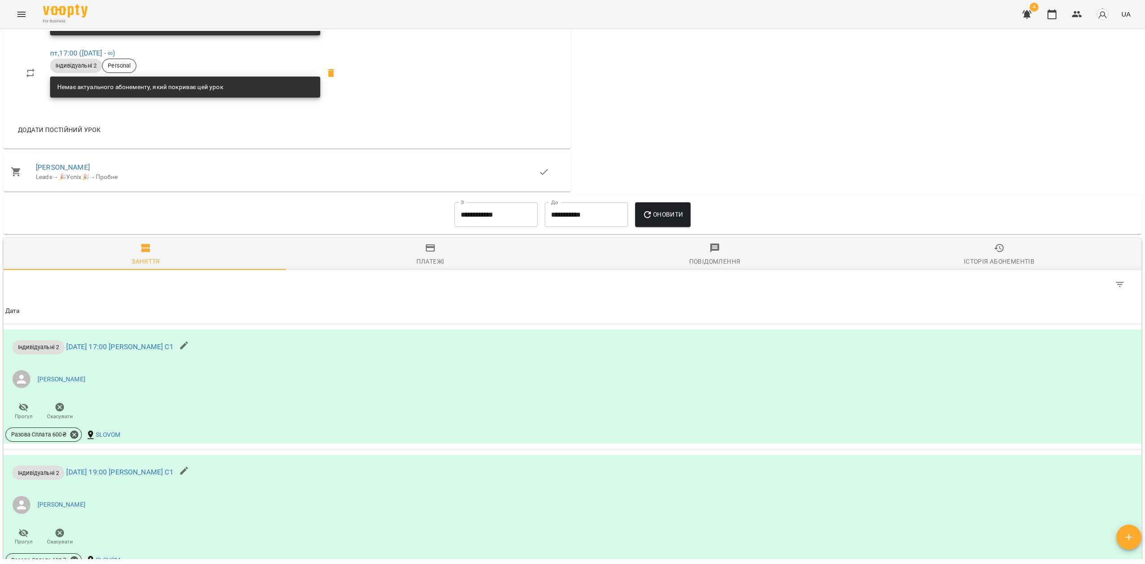
click at [498, 210] on input "**********" at bounding box center [495, 214] width 83 height 25
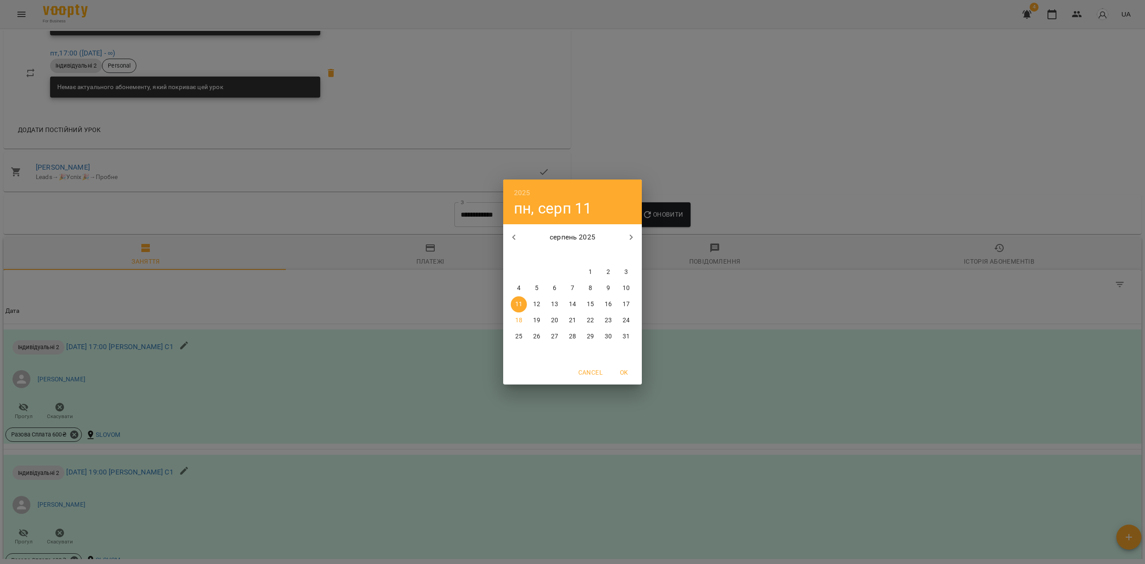
click at [503, 238] on button "button" at bounding box center [513, 236] width 21 height 21
click at [538, 268] on span "1" at bounding box center [537, 271] width 16 height 9
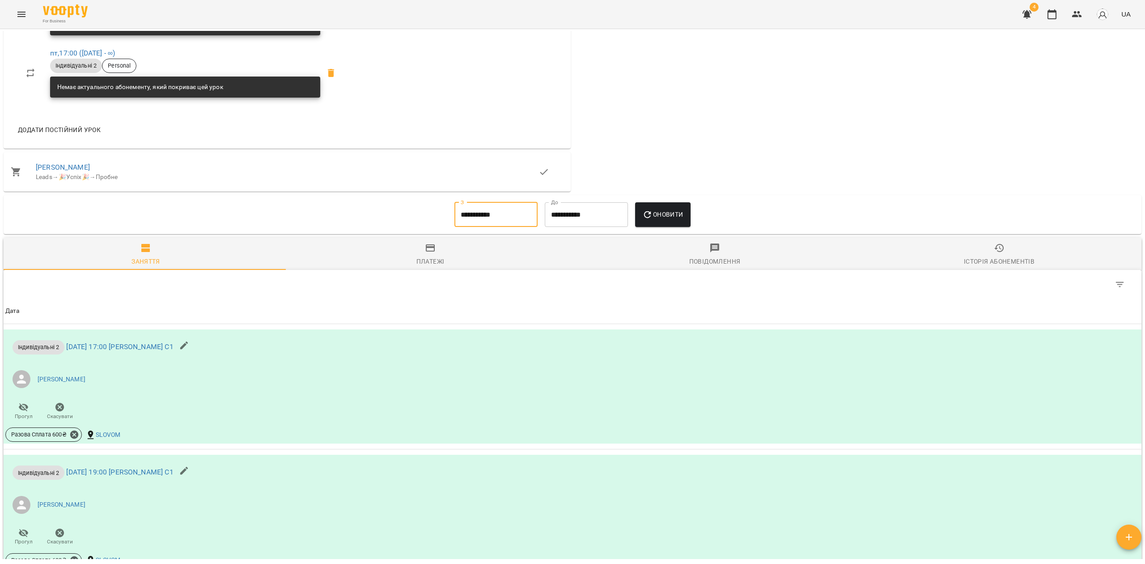
click at [675, 215] on button "Оновити" at bounding box center [662, 214] width 55 height 25
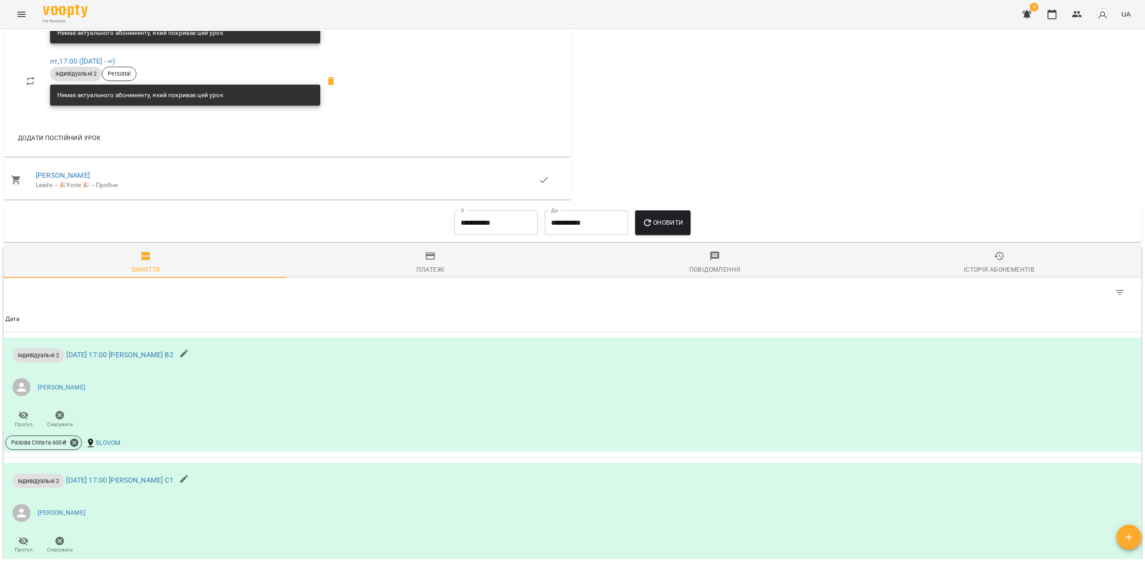
scroll to position [575, 0]
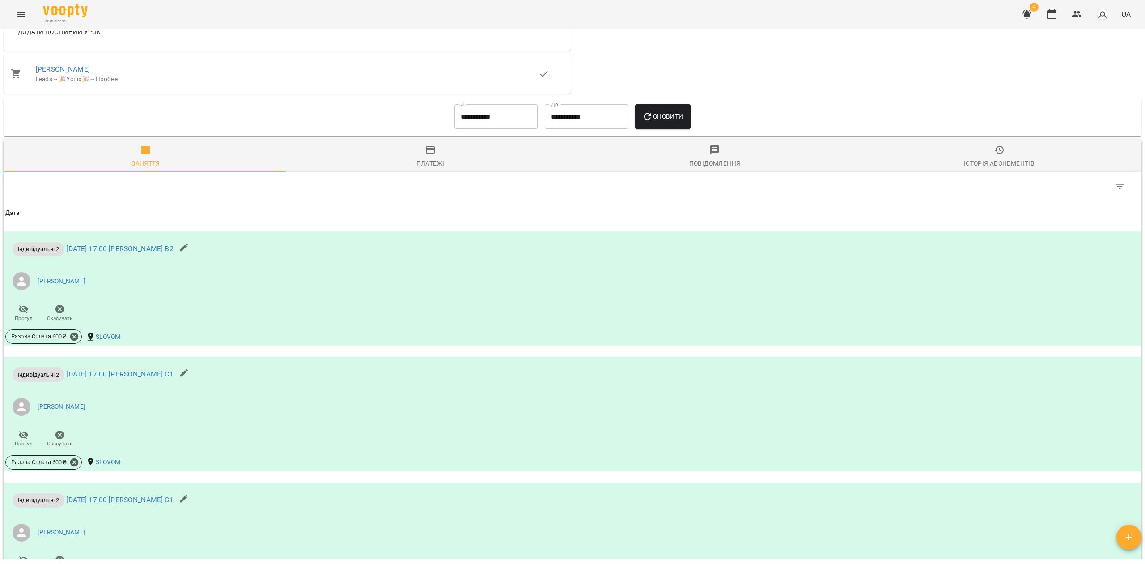
click at [476, 123] on input "**********" at bounding box center [495, 116] width 83 height 25
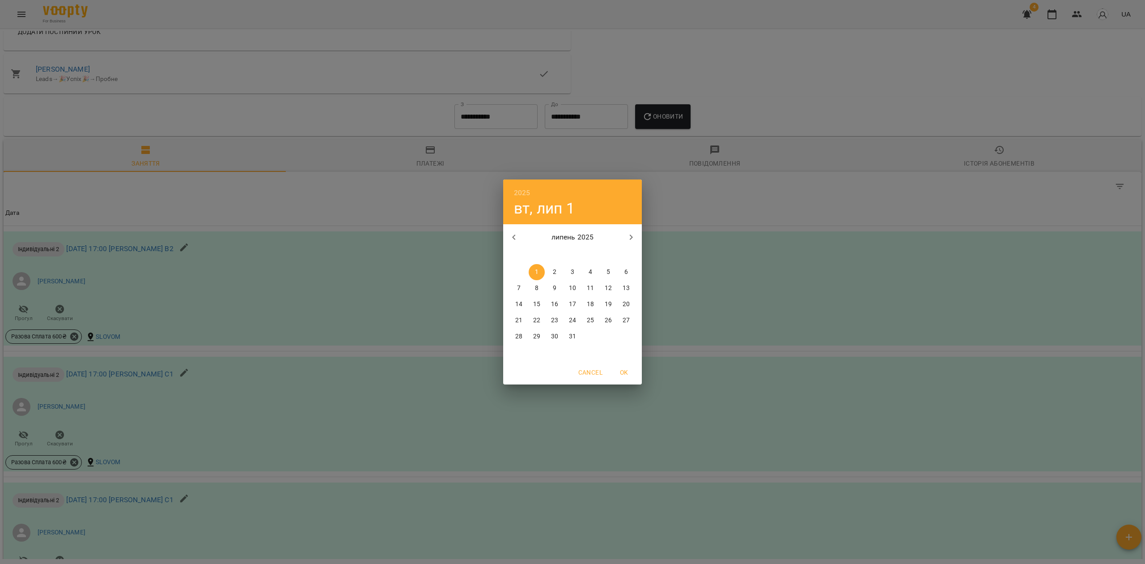
click at [508, 233] on icon "button" at bounding box center [513, 237] width 11 height 11
click at [627, 271] on p "1" at bounding box center [626, 271] width 4 height 9
type input "**********"
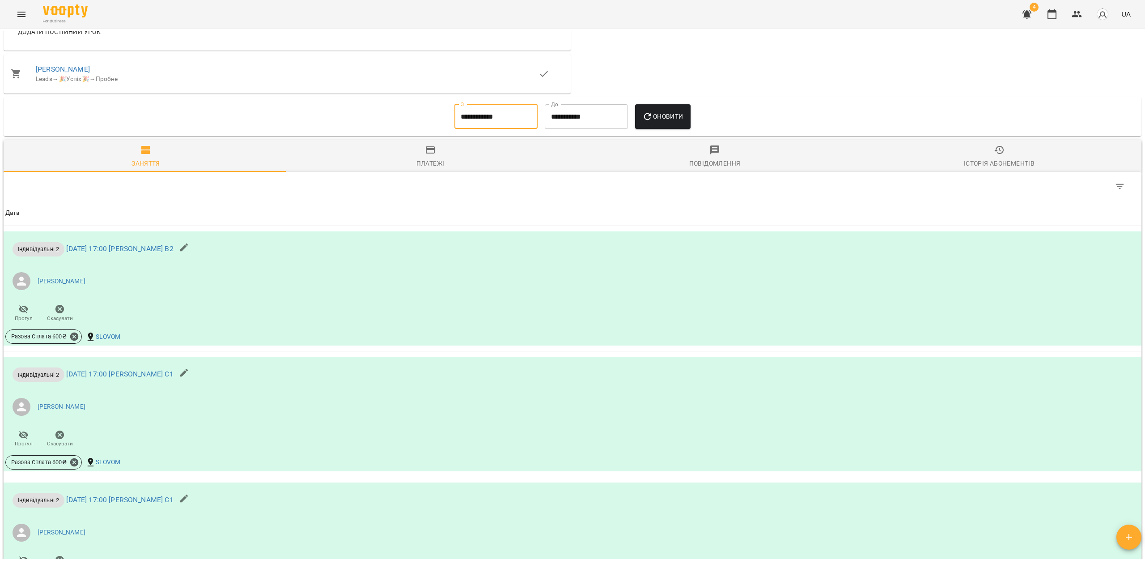
click at [667, 119] on span "Оновити" at bounding box center [662, 116] width 41 height 11
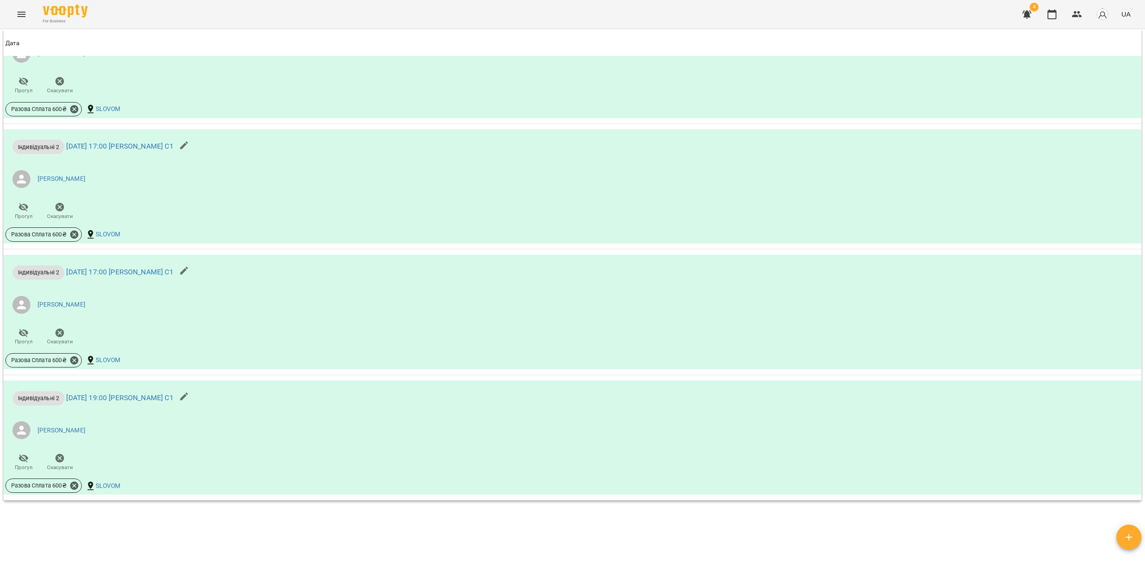
scroll to position [1707, 0]
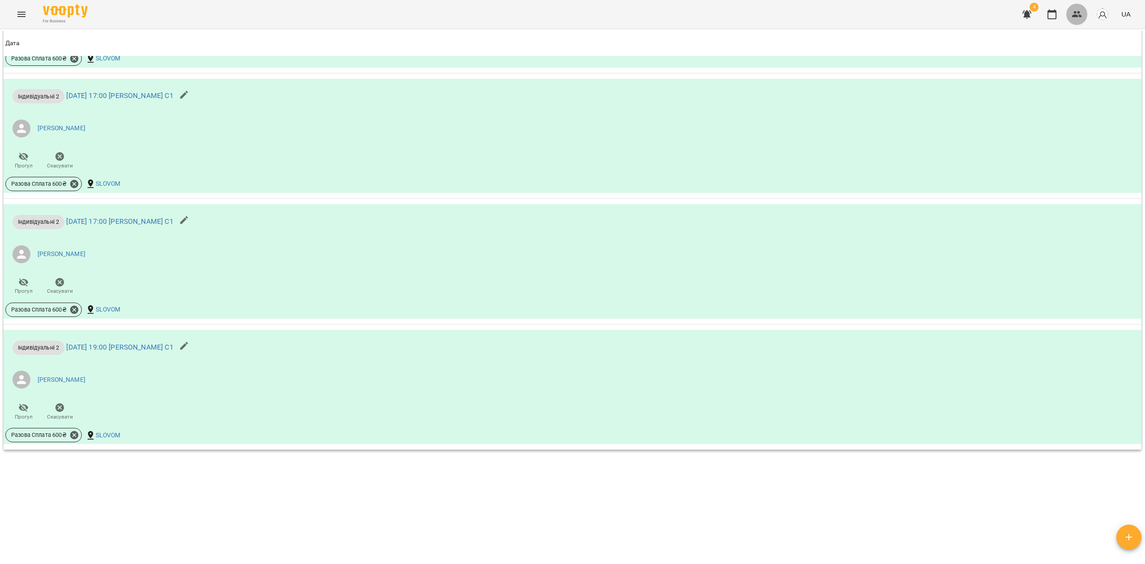
click at [1073, 15] on icon "button" at bounding box center [1077, 14] width 11 height 11
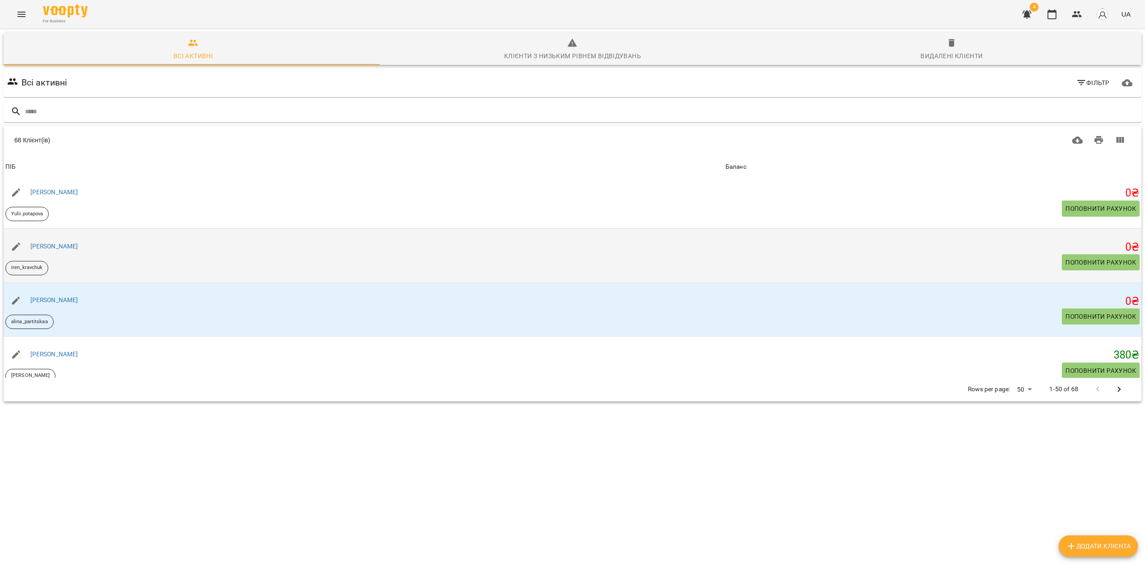
scroll to position [238, 0]
click at [49, 247] on link "Ірина Кравчук" at bounding box center [54, 246] width 48 height 7
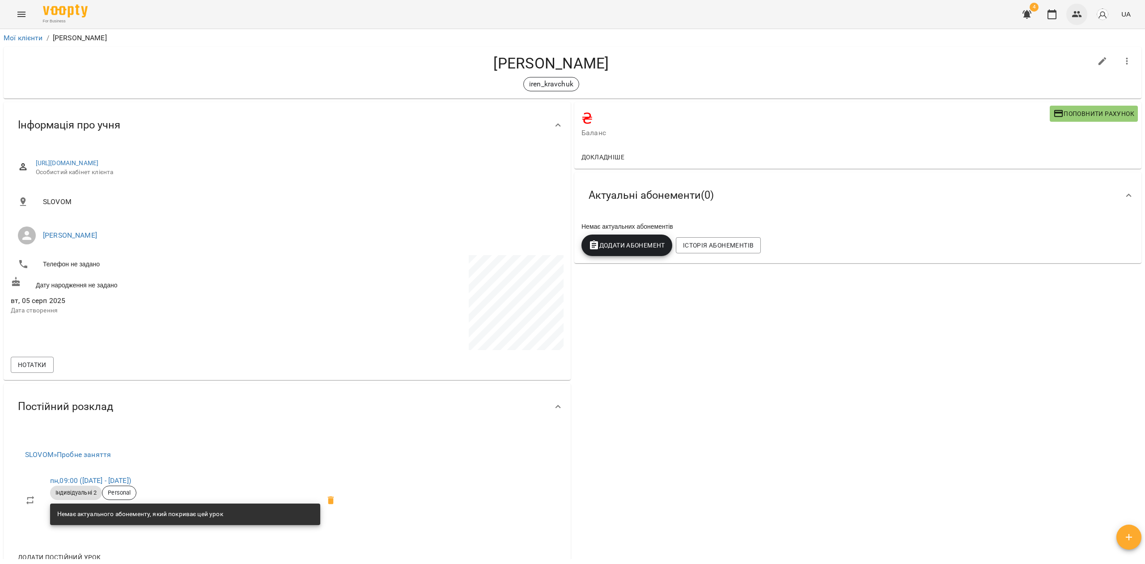
click at [1080, 11] on icon "button" at bounding box center [1077, 14] width 11 height 11
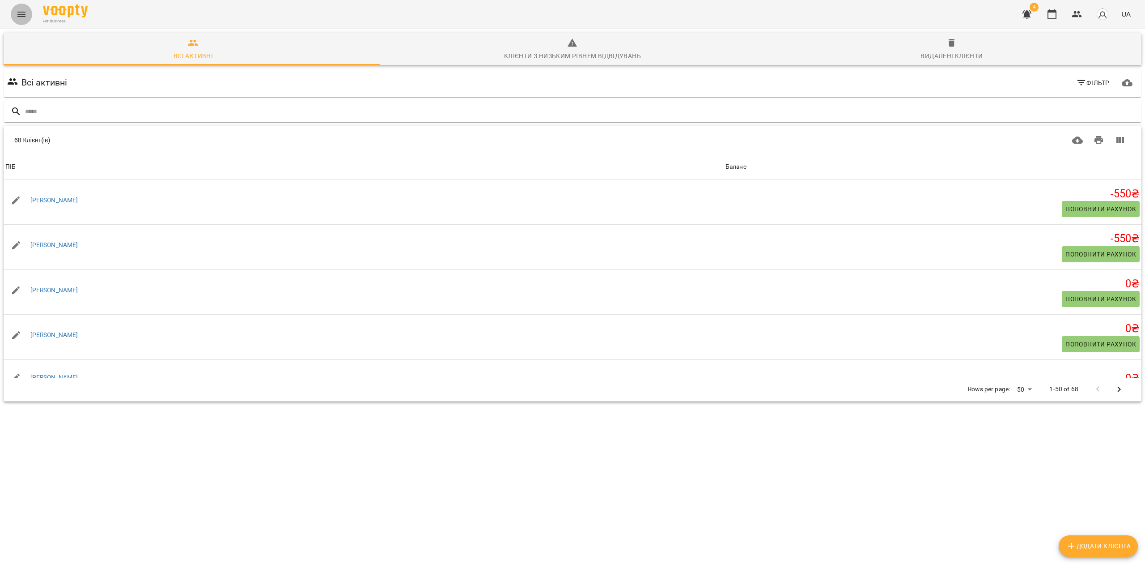
click at [17, 15] on icon "Menu" at bounding box center [21, 14] width 11 height 11
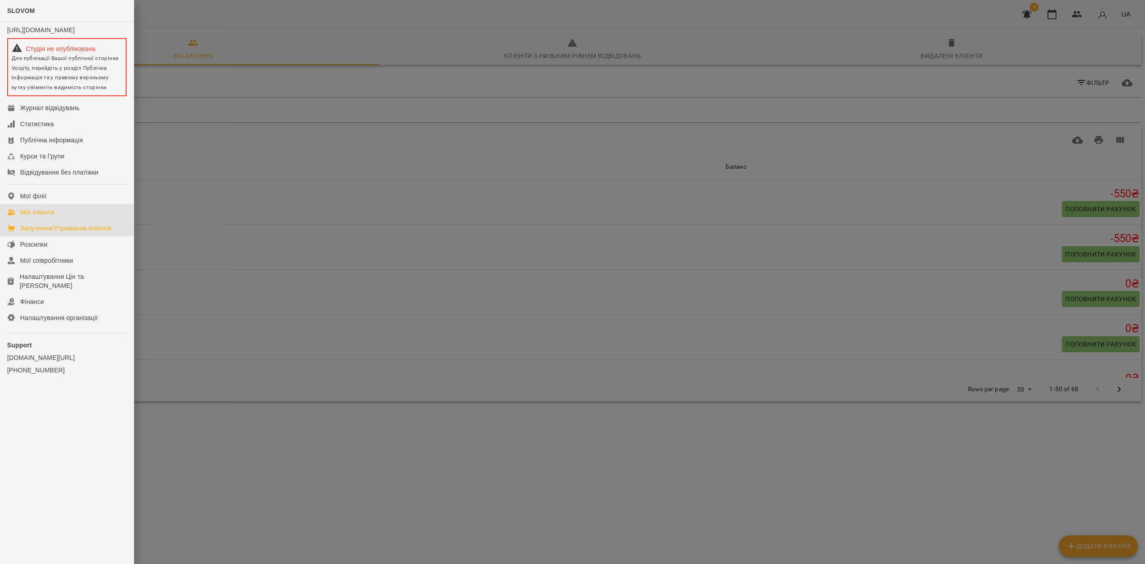
click at [72, 233] on div "Залучення/Утримання клієнтів" at bounding box center [65, 228] width 91 height 9
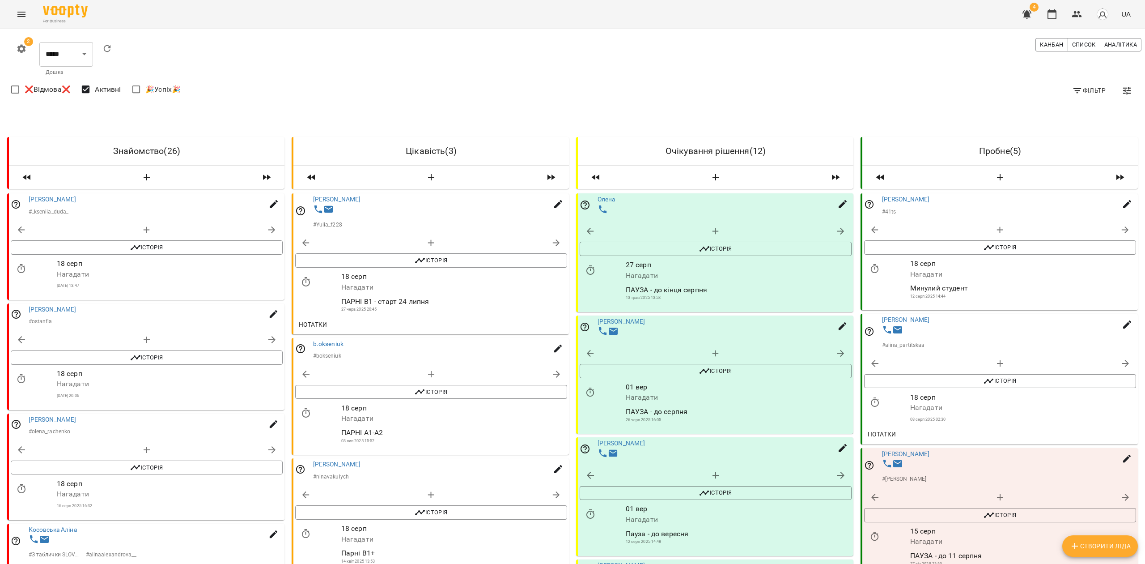
scroll to position [477, 0]
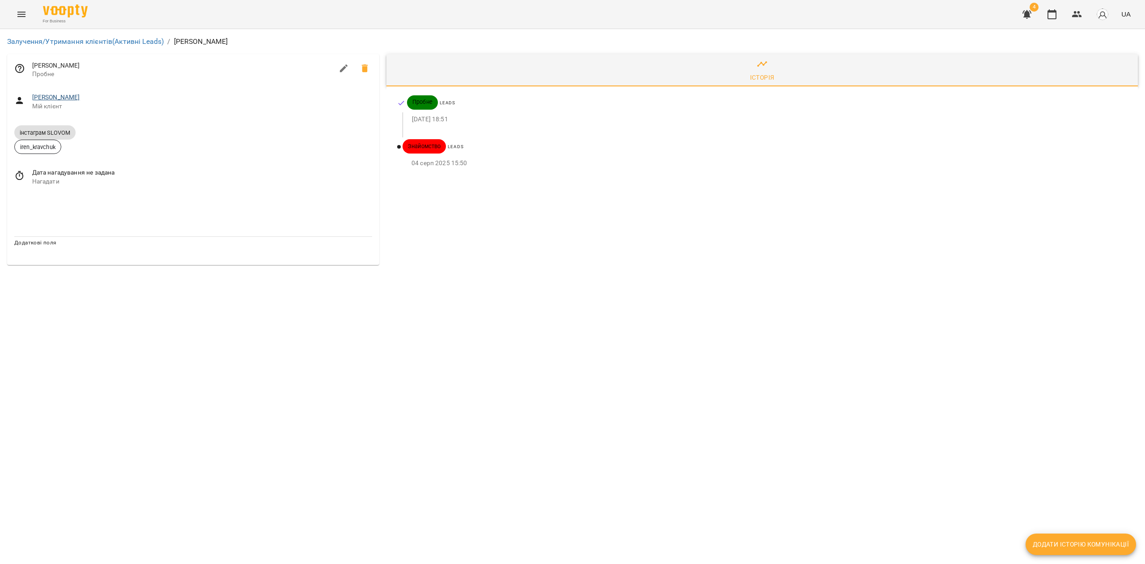
click at [58, 92] on div "Ірина Кравчук Мій клієнт" at bounding box center [193, 102] width 372 height 32
click at [58, 94] on link "Ірина Кравчук" at bounding box center [56, 96] width 48 height 7
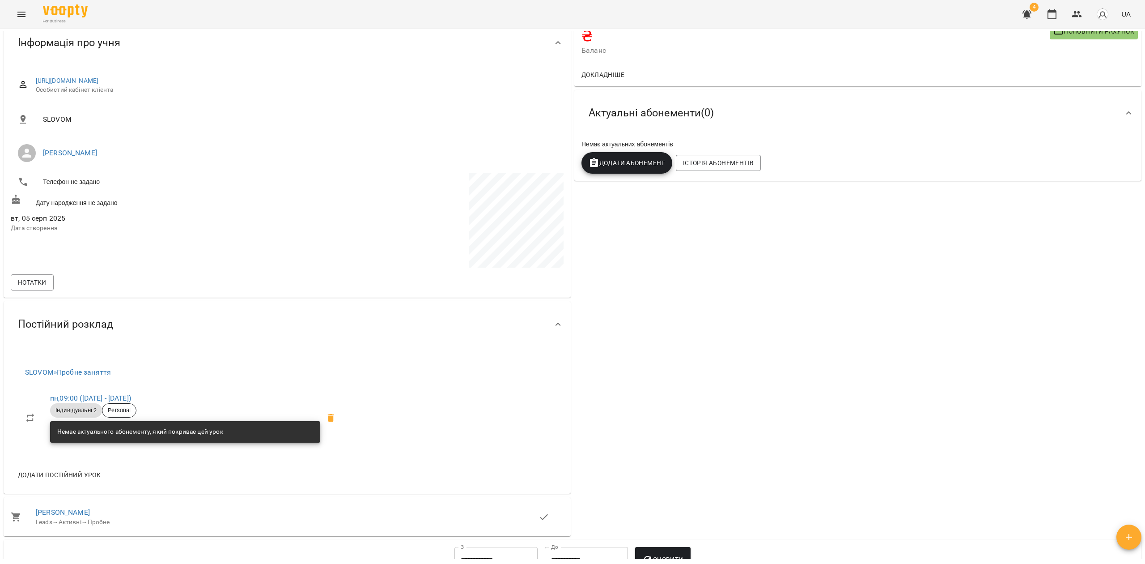
scroll to position [179, 0]
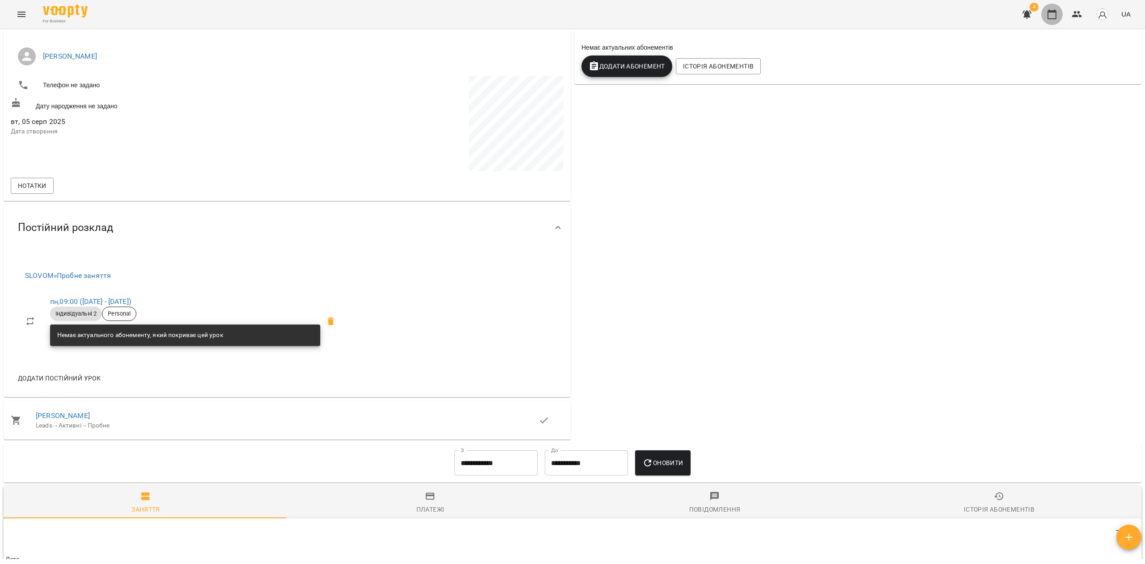
click at [1054, 16] on icon "button" at bounding box center [1051, 14] width 11 height 11
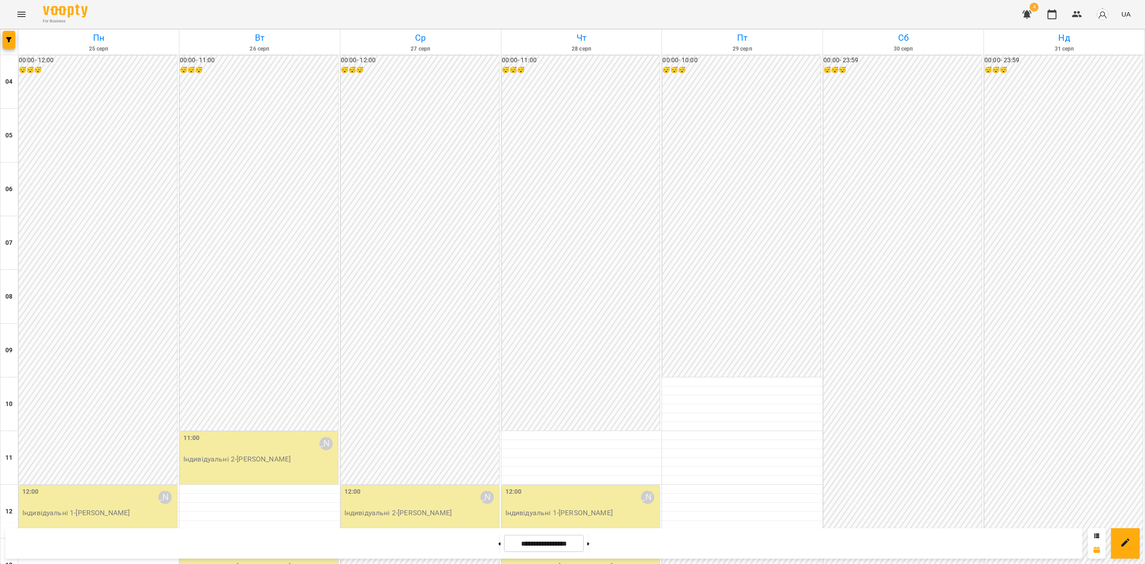
scroll to position [179, 0]
click at [5, 42] on span "button" at bounding box center [9, 39] width 13 height 5
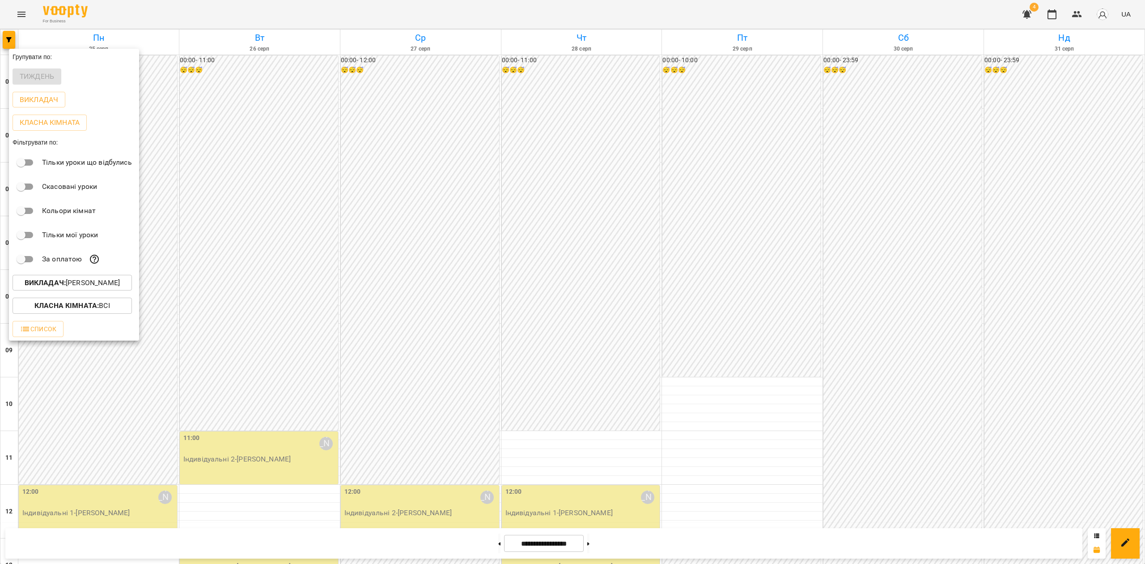
click at [61, 287] on b "Викладач :" at bounding box center [45, 282] width 41 height 8
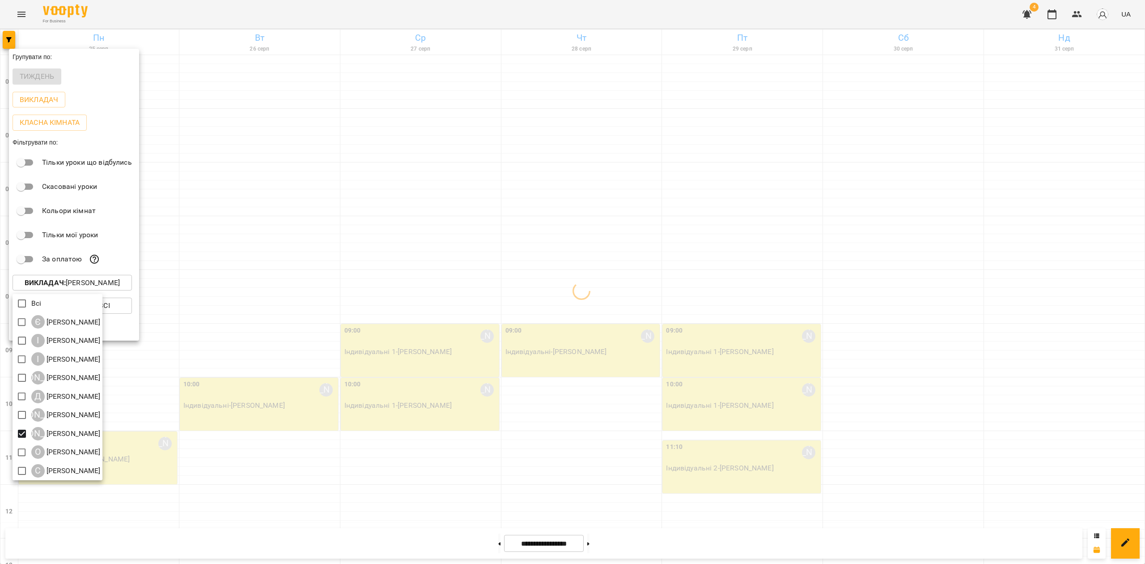
click at [428, 321] on div at bounding box center [572, 282] width 1145 height 564
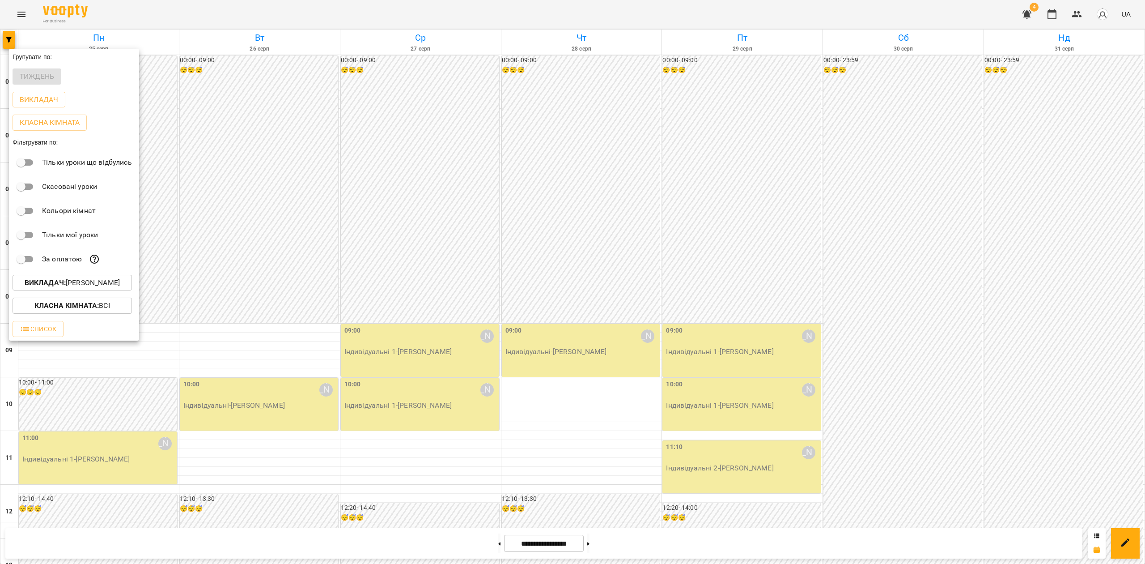
click at [433, 371] on div at bounding box center [572, 282] width 1145 height 564
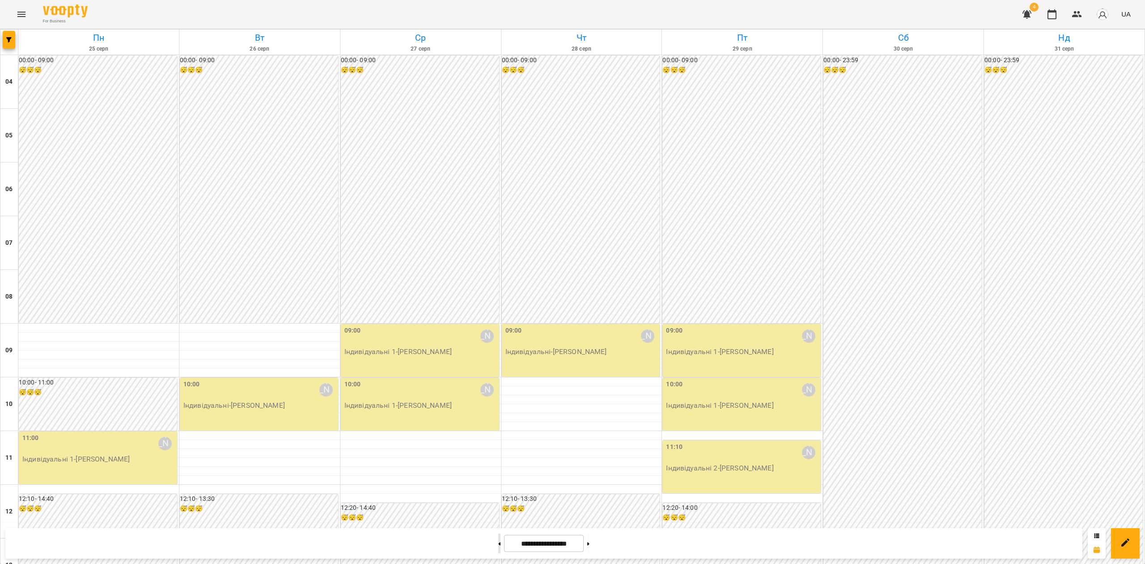
click at [498, 547] on button at bounding box center [499, 543] width 2 height 20
type input "**********"
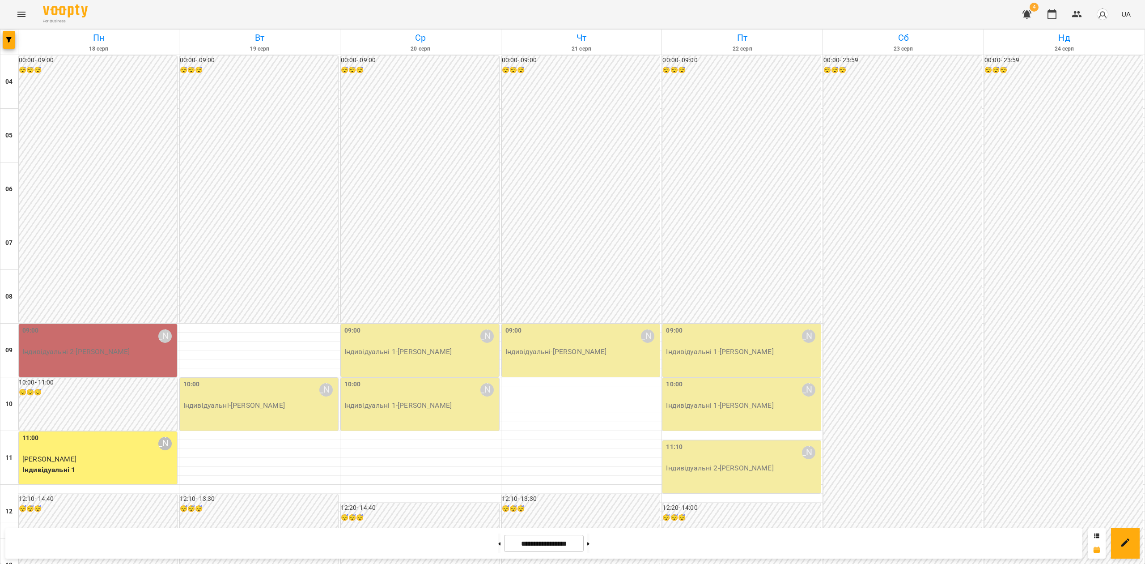
click at [135, 346] on p "Індивідуальні 2 - Ірина Кравчук" at bounding box center [98, 351] width 153 height 11
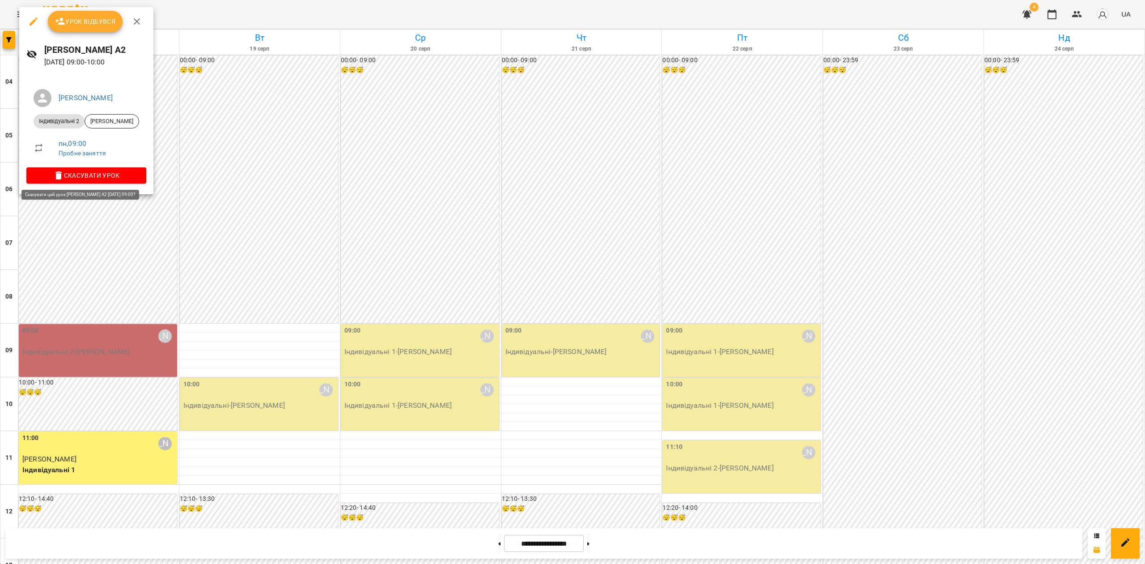
click at [101, 172] on span "Скасувати Урок" at bounding box center [87, 175] width 106 height 11
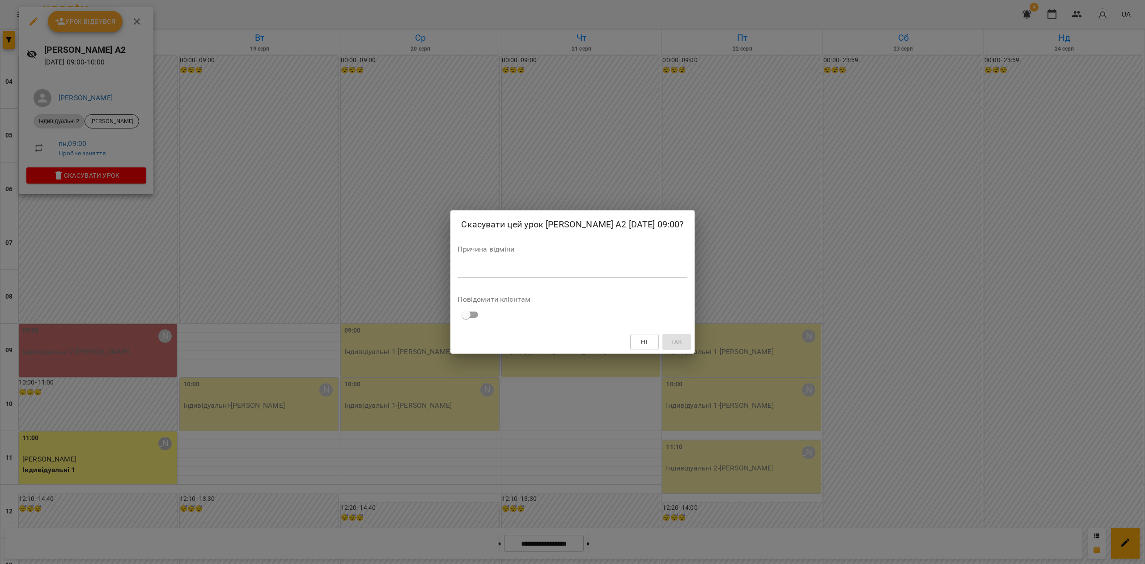
click at [498, 275] on div "*" at bounding box center [572, 270] width 229 height 14
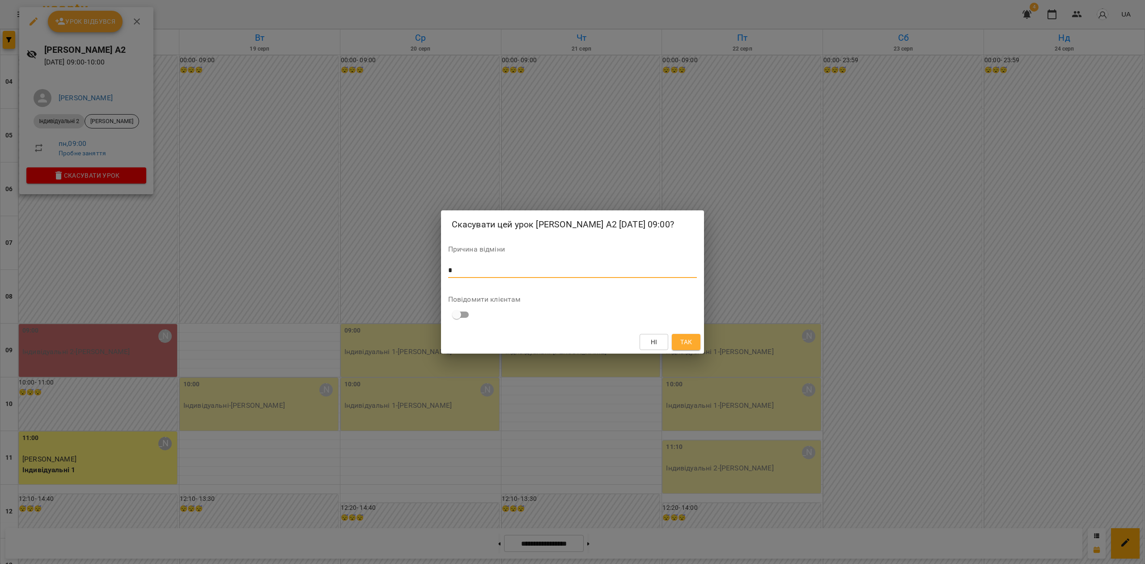
type textarea "*"
click at [691, 342] on span "Так" at bounding box center [686, 341] width 12 height 11
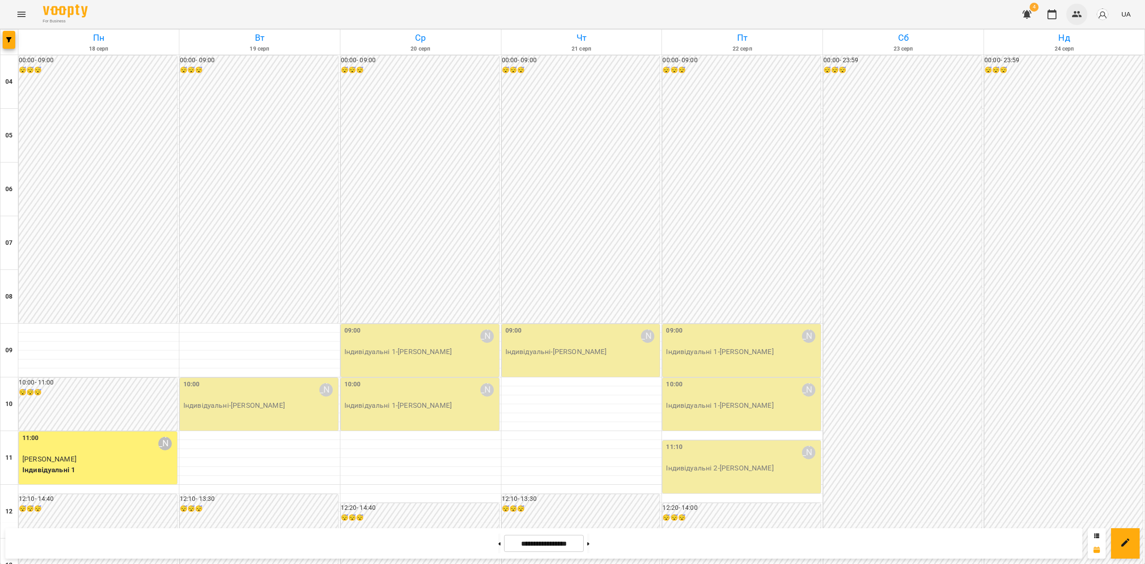
click at [1077, 15] on icon "button" at bounding box center [1077, 14] width 11 height 11
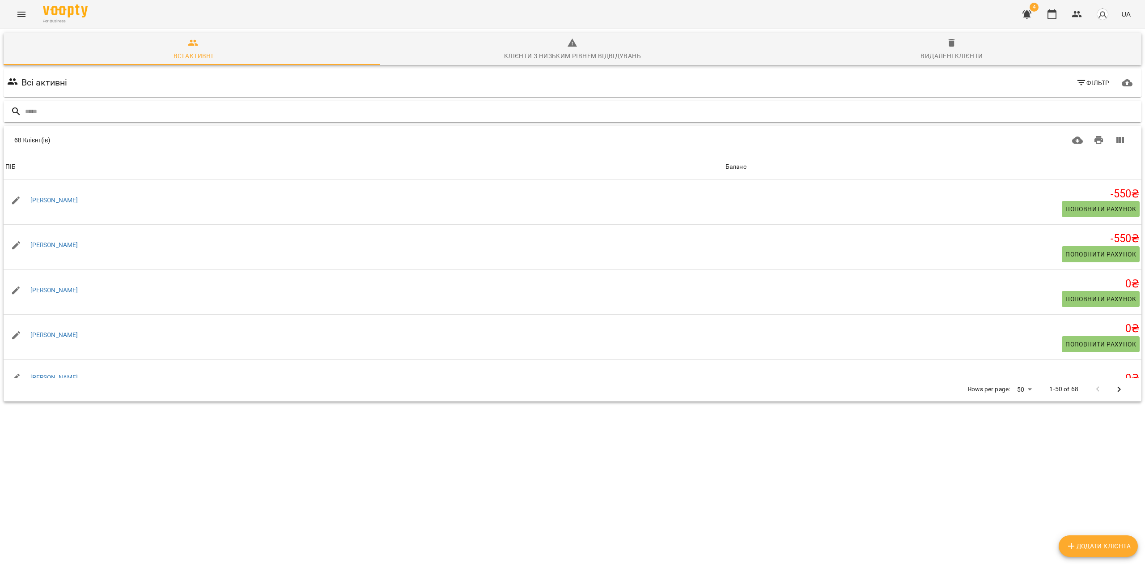
click at [106, 113] on input "text" at bounding box center [581, 111] width 1113 height 15
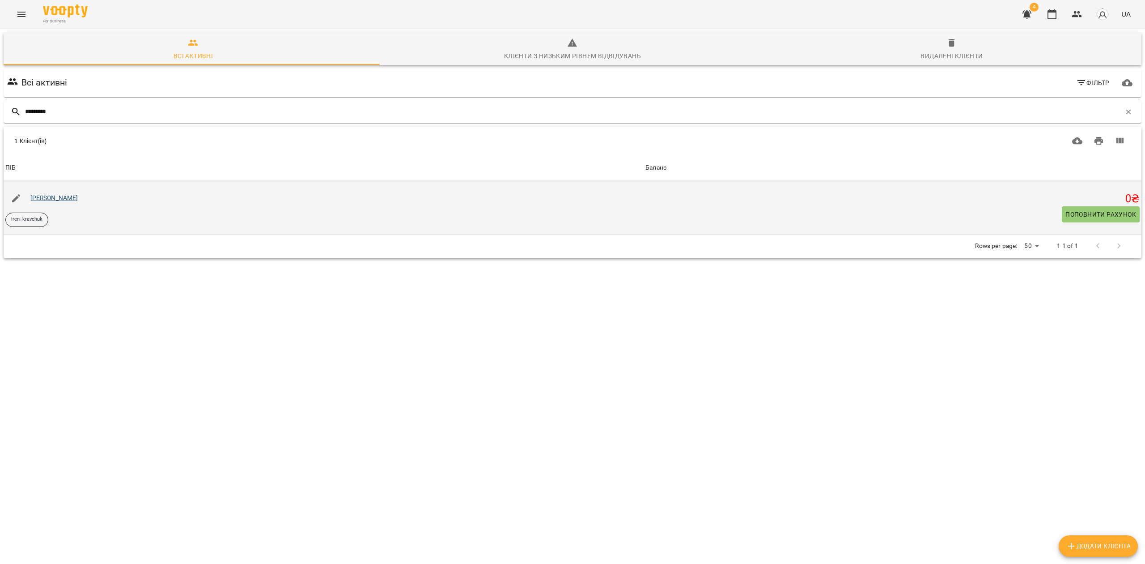
type input "*********"
click at [59, 195] on link "Ірина Кравчук" at bounding box center [54, 197] width 48 height 7
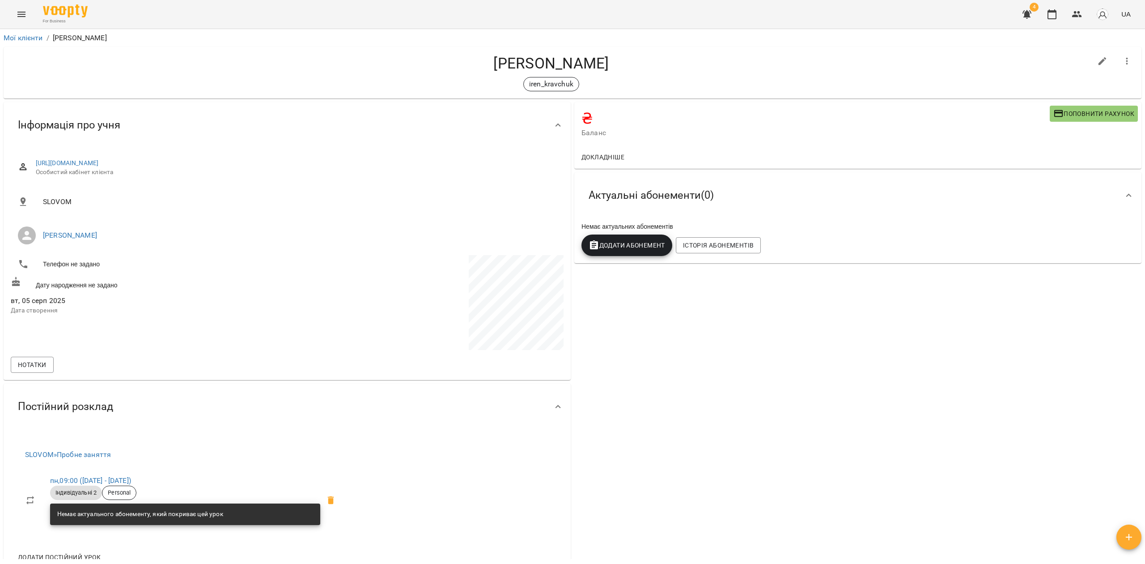
click at [1122, 61] on icon "button" at bounding box center [1127, 61] width 11 height 11
click at [1086, 88] on li "Видалити!" at bounding box center [1073, 98] width 128 height 21
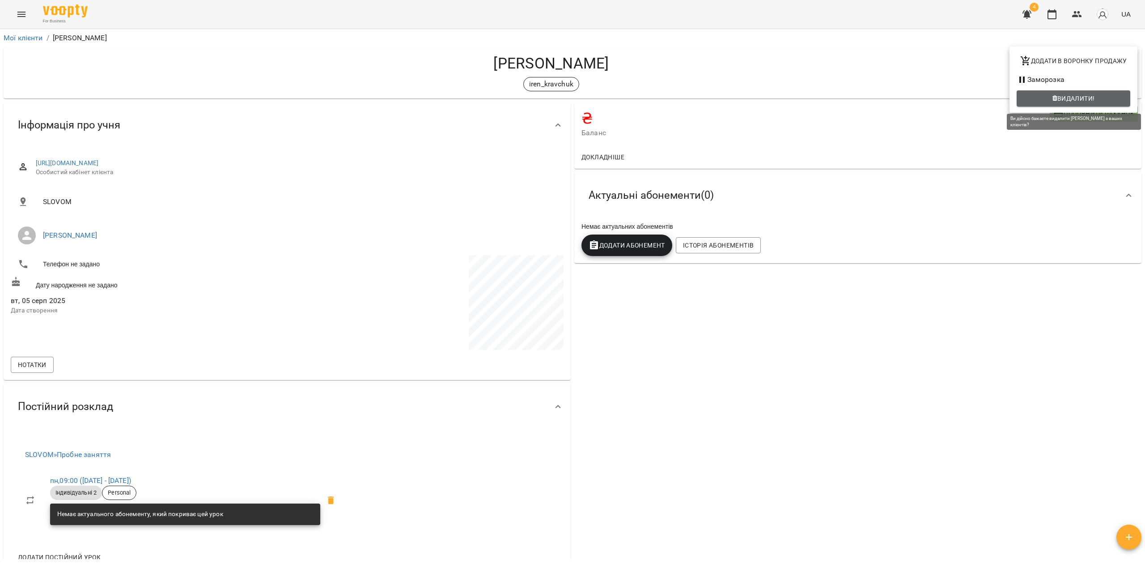
click at [1081, 91] on button "Видалити!" at bounding box center [1074, 98] width 114 height 16
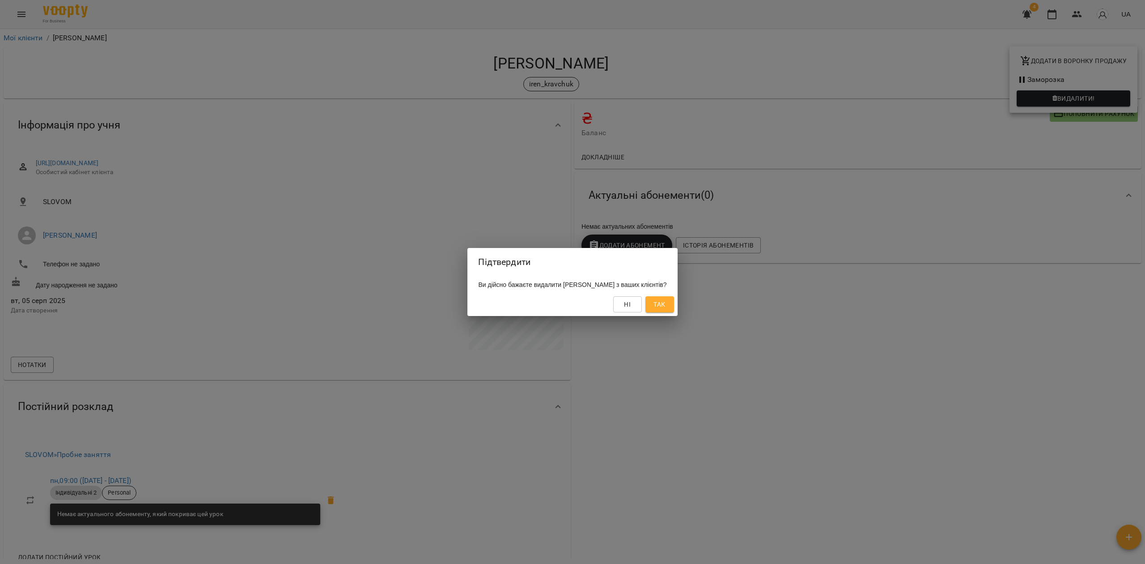
click at [668, 358] on div "Підтвердити Ви дійсно бажаєте видалити Ірина Кравчук з ваших клієнтів? Ні Так" at bounding box center [572, 282] width 1145 height 564
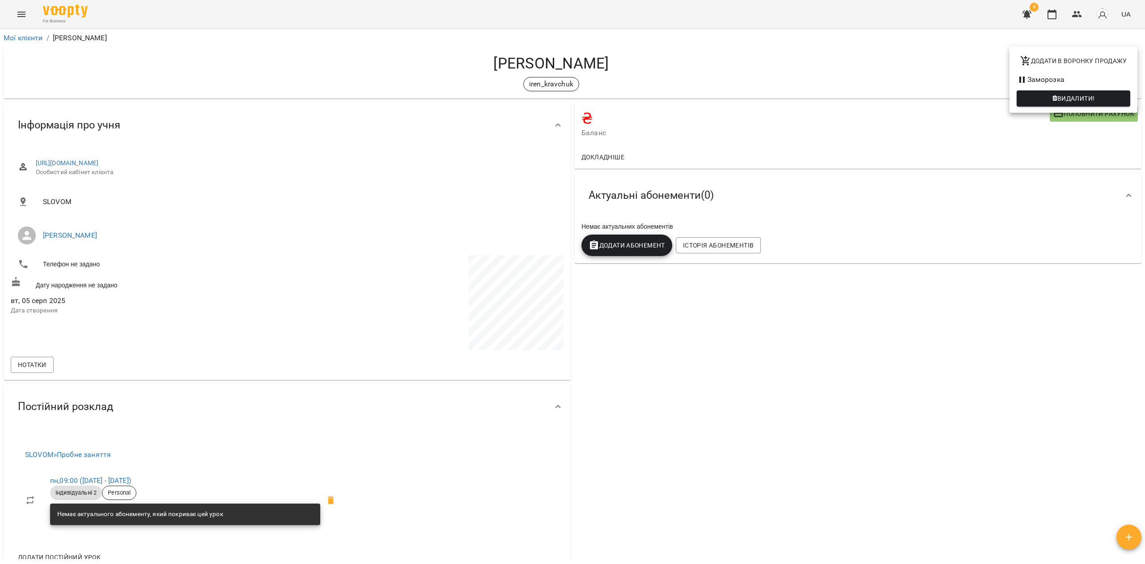
click at [334, 500] on div at bounding box center [572, 282] width 1145 height 564
click at [340, 500] on span at bounding box center [330, 499] width 21 height 21
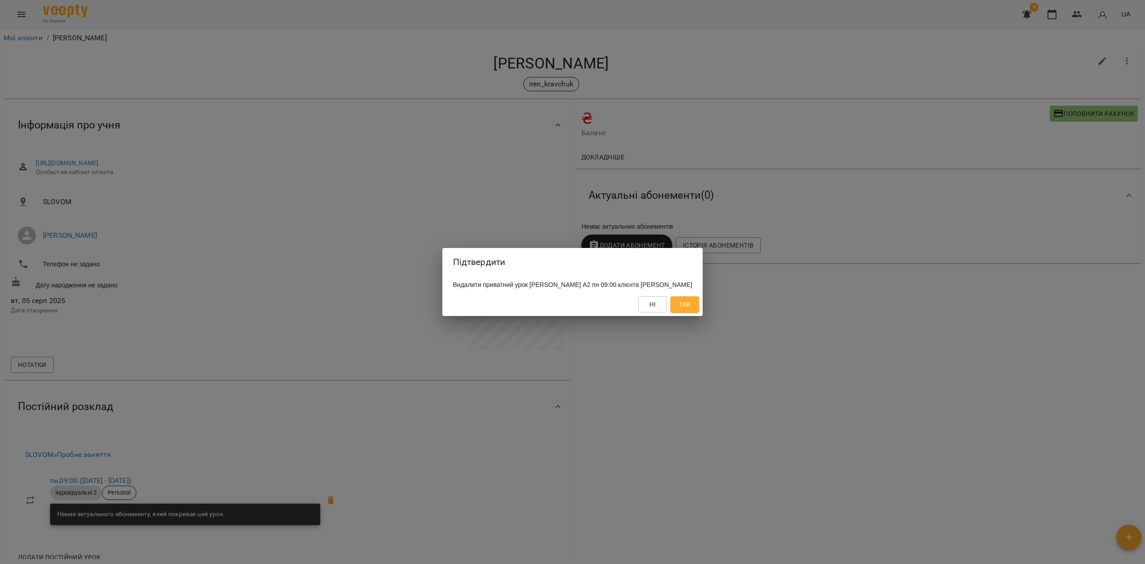
click at [691, 305] on span "Так" at bounding box center [685, 304] width 12 height 11
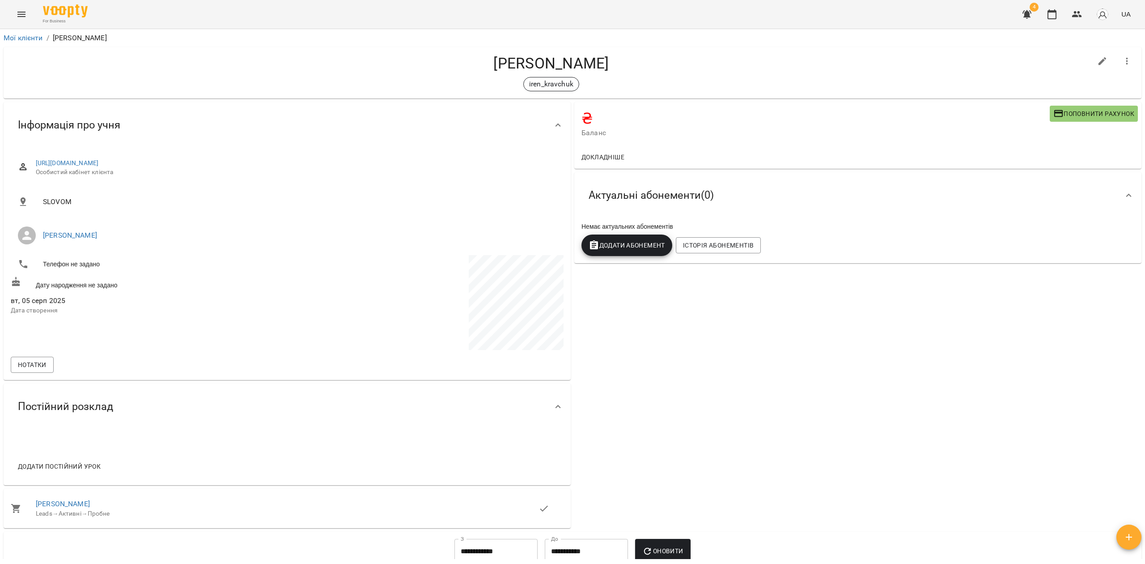
click at [1120, 51] on button "button" at bounding box center [1126, 61] width 21 height 21
click at [1075, 97] on span "Видалити!" at bounding box center [1076, 98] width 38 height 11
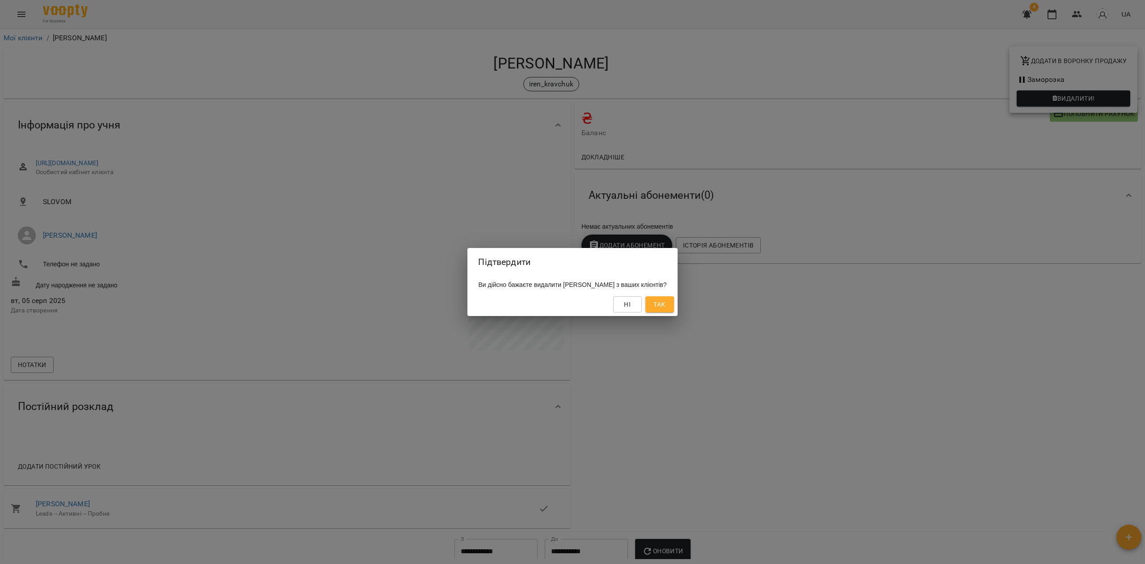
click at [665, 306] on span "Так" at bounding box center [659, 304] width 12 height 11
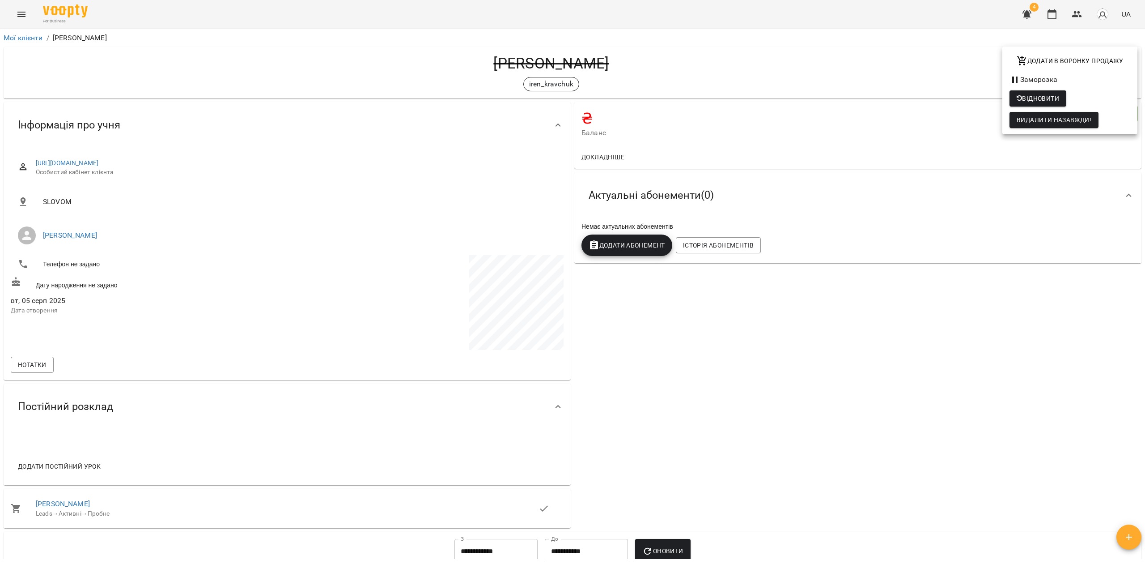
click at [1080, 13] on div at bounding box center [572, 282] width 1145 height 564
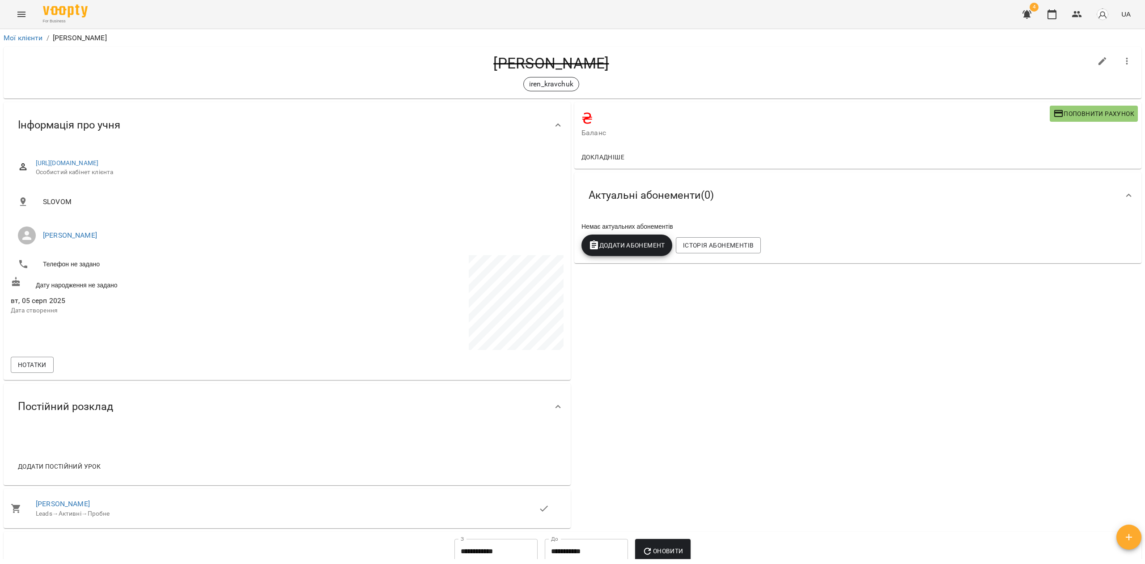
click at [22, 9] on button "Menu" at bounding box center [21, 14] width 21 height 21
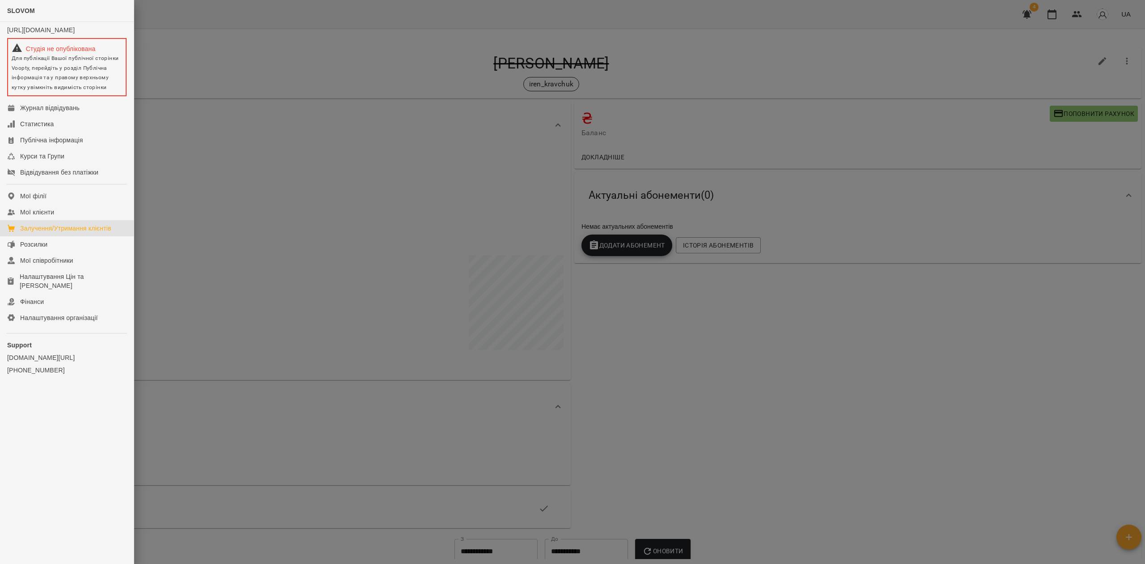
drag, startPoint x: 72, startPoint y: 231, endPoint x: 124, endPoint y: 240, distance: 52.6
click at [73, 232] on div "Залучення/Утримання клієнтів" at bounding box center [65, 228] width 91 height 9
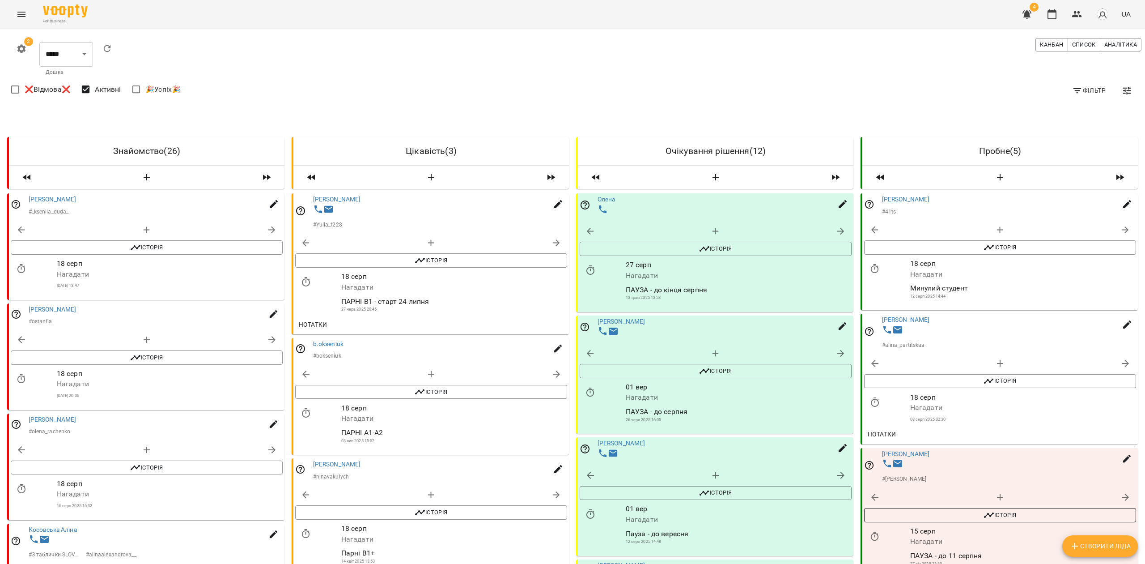
scroll to position [59, 0]
click at [1075, 16] on icon "button" at bounding box center [1077, 14] width 10 height 6
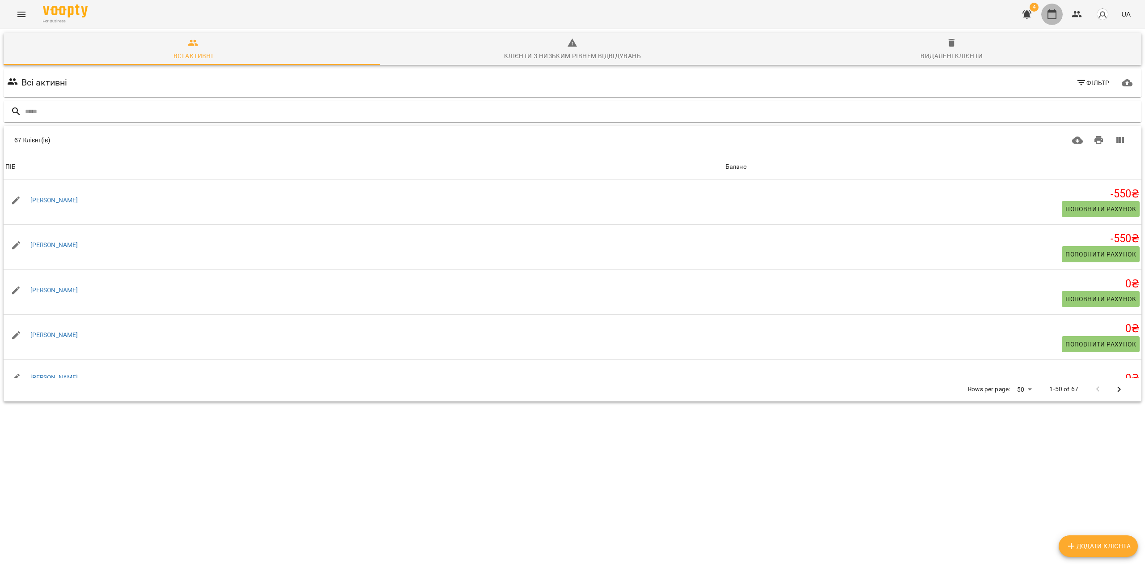
click at [1053, 16] on icon "button" at bounding box center [1051, 14] width 11 height 11
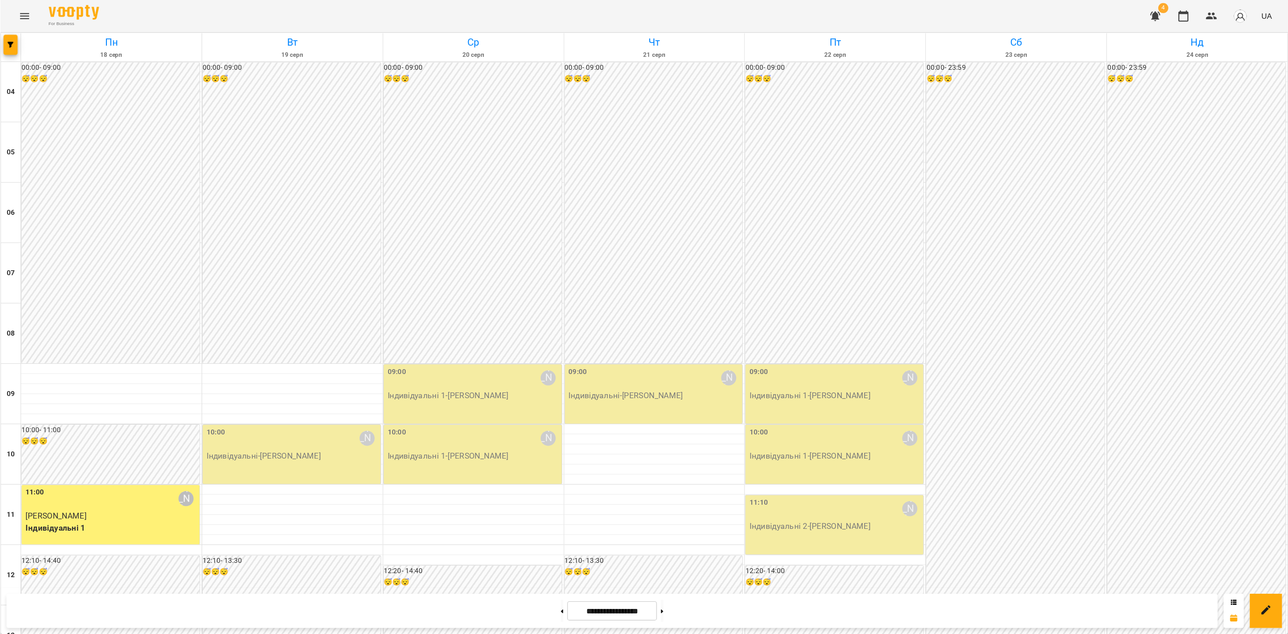
scroll to position [313, 0]
click at [5, 42] on span "button" at bounding box center [9, 39] width 13 height 5
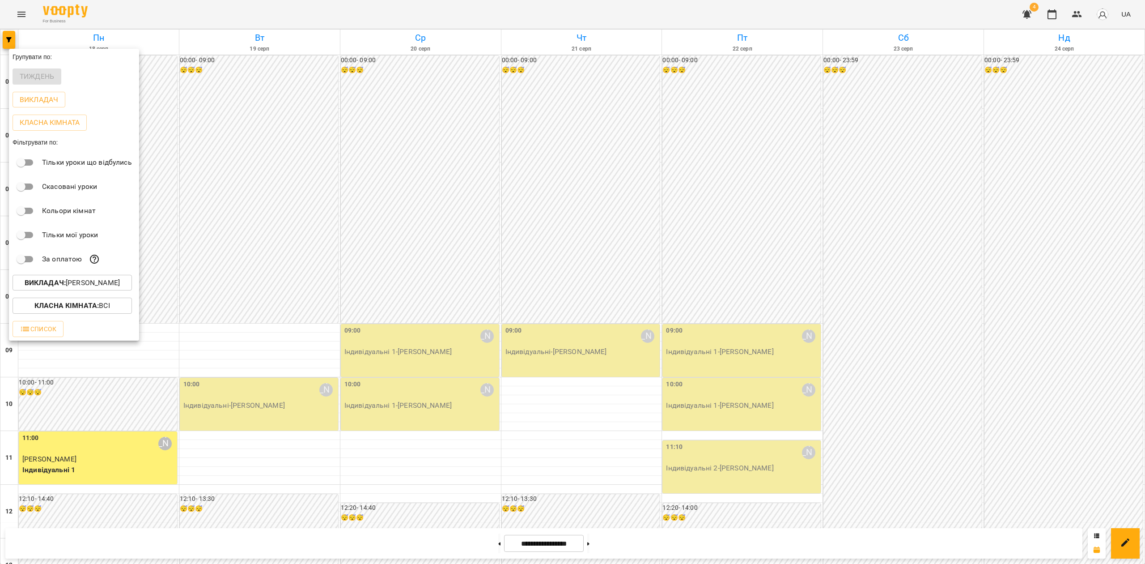
click at [72, 285] on p "Викладач : Наталія Ємець" at bounding box center [72, 282] width 95 height 11
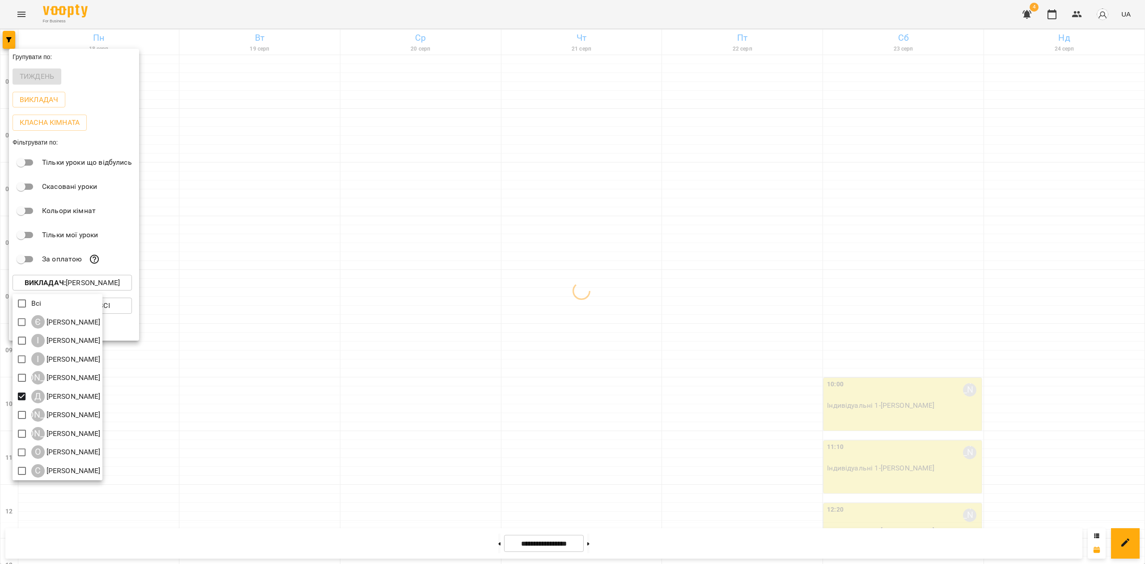
click at [428, 302] on div at bounding box center [572, 282] width 1145 height 564
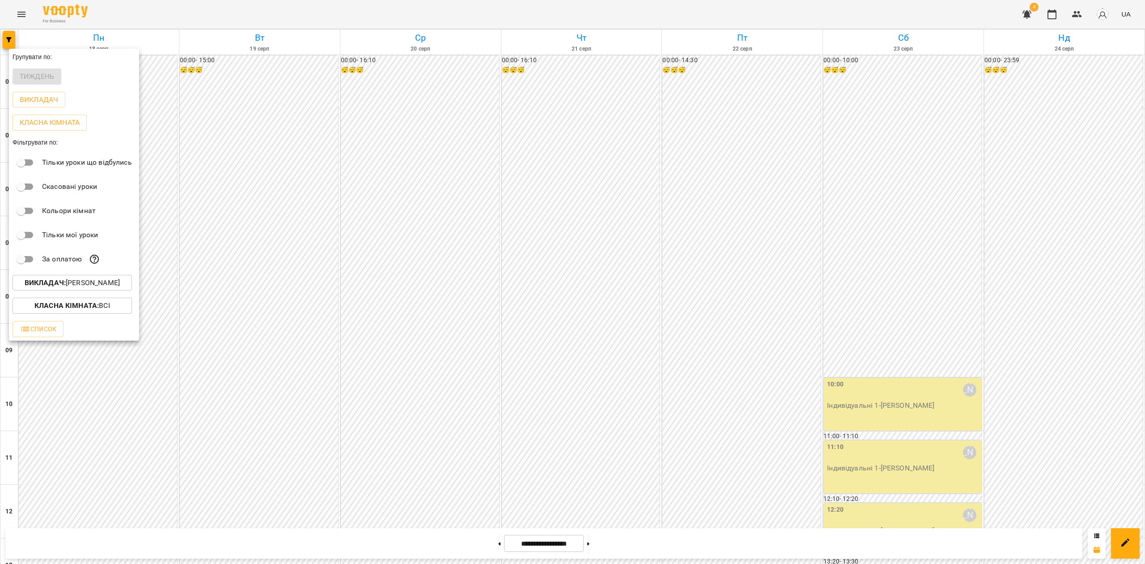
click at [504, 275] on div "Всі Є [PERSON_NAME] І [PERSON_NAME] І [PERSON_NAME] А [PERSON_NAME] Д [PERSON_N…" at bounding box center [572, 282] width 1145 height 564
drag, startPoint x: 423, startPoint y: 287, endPoint x: 427, endPoint y: 292, distance: 6.0
click at [423, 287] on div at bounding box center [572, 282] width 1145 height 564
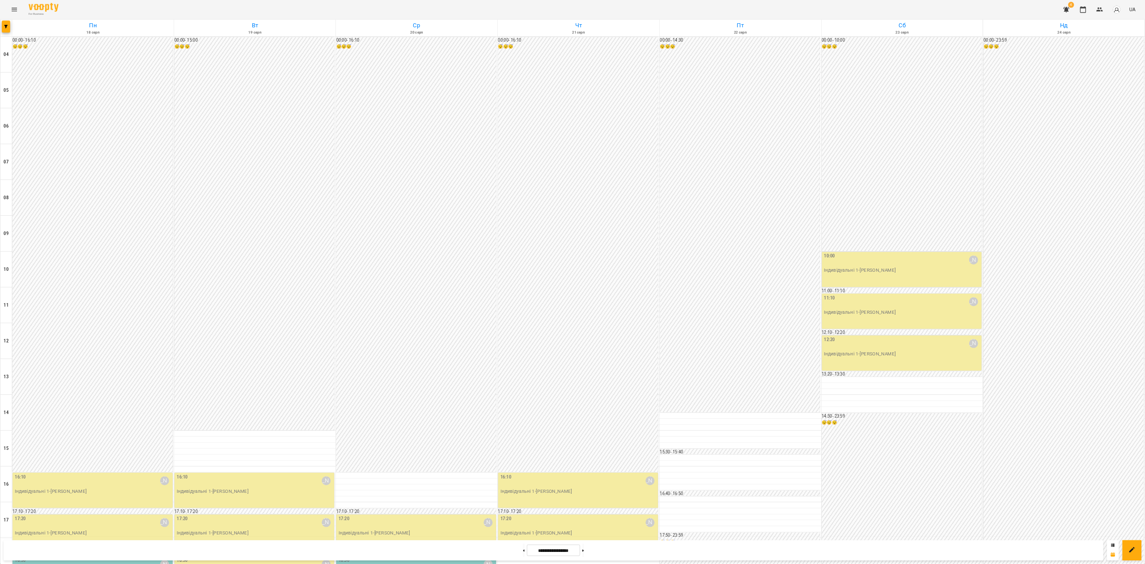
scroll to position [270, 0]
click at [6, 42] on button "button" at bounding box center [9, 40] width 13 height 18
click at [64, 281] on button "Викладач : [PERSON_NAME]" at bounding box center [72, 283] width 119 height 16
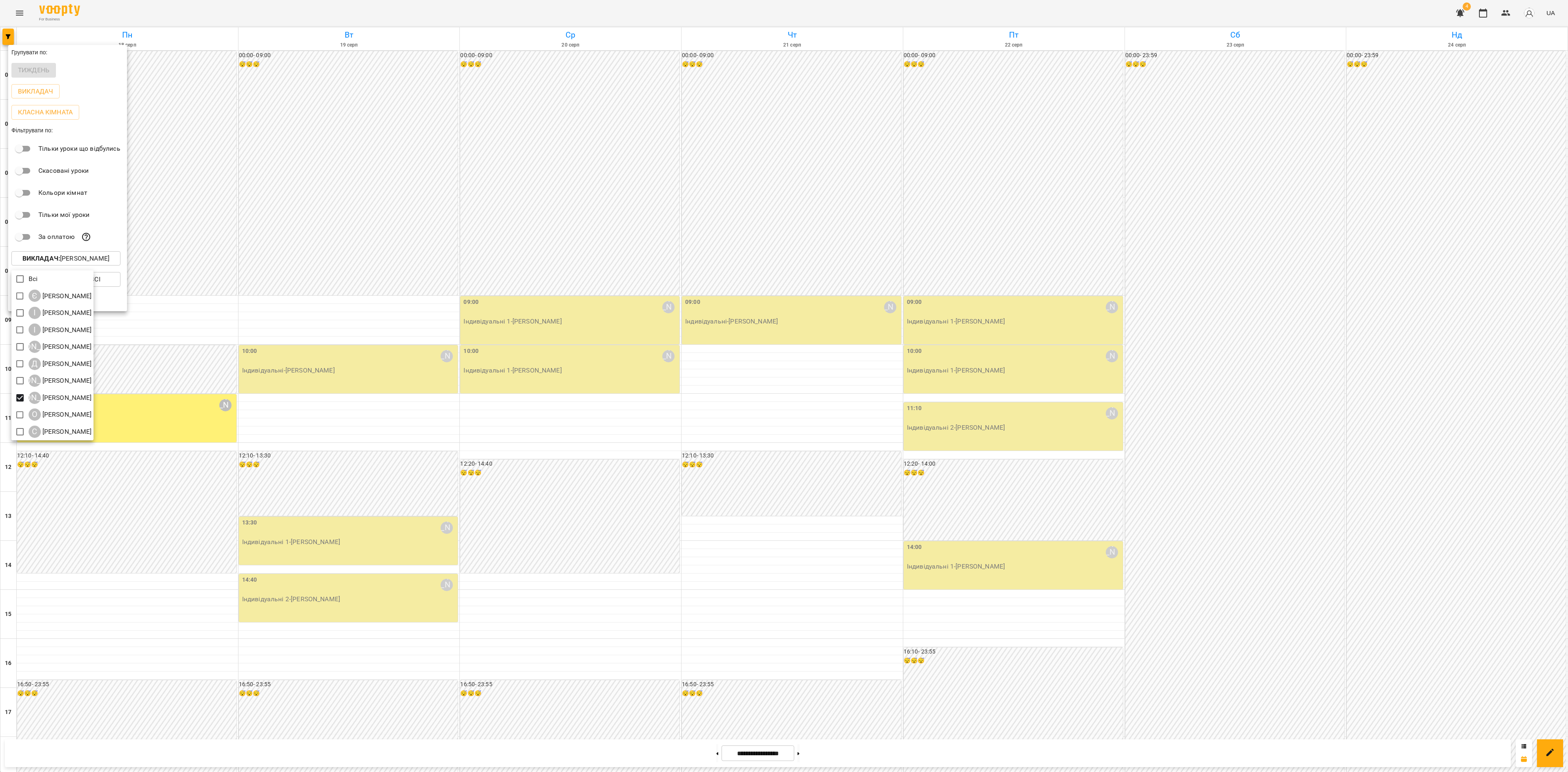
click at [446, 603] on div at bounding box center [784, 386] width 1568 height 772
click at [605, 332] on div at bounding box center [784, 386] width 1568 height 772
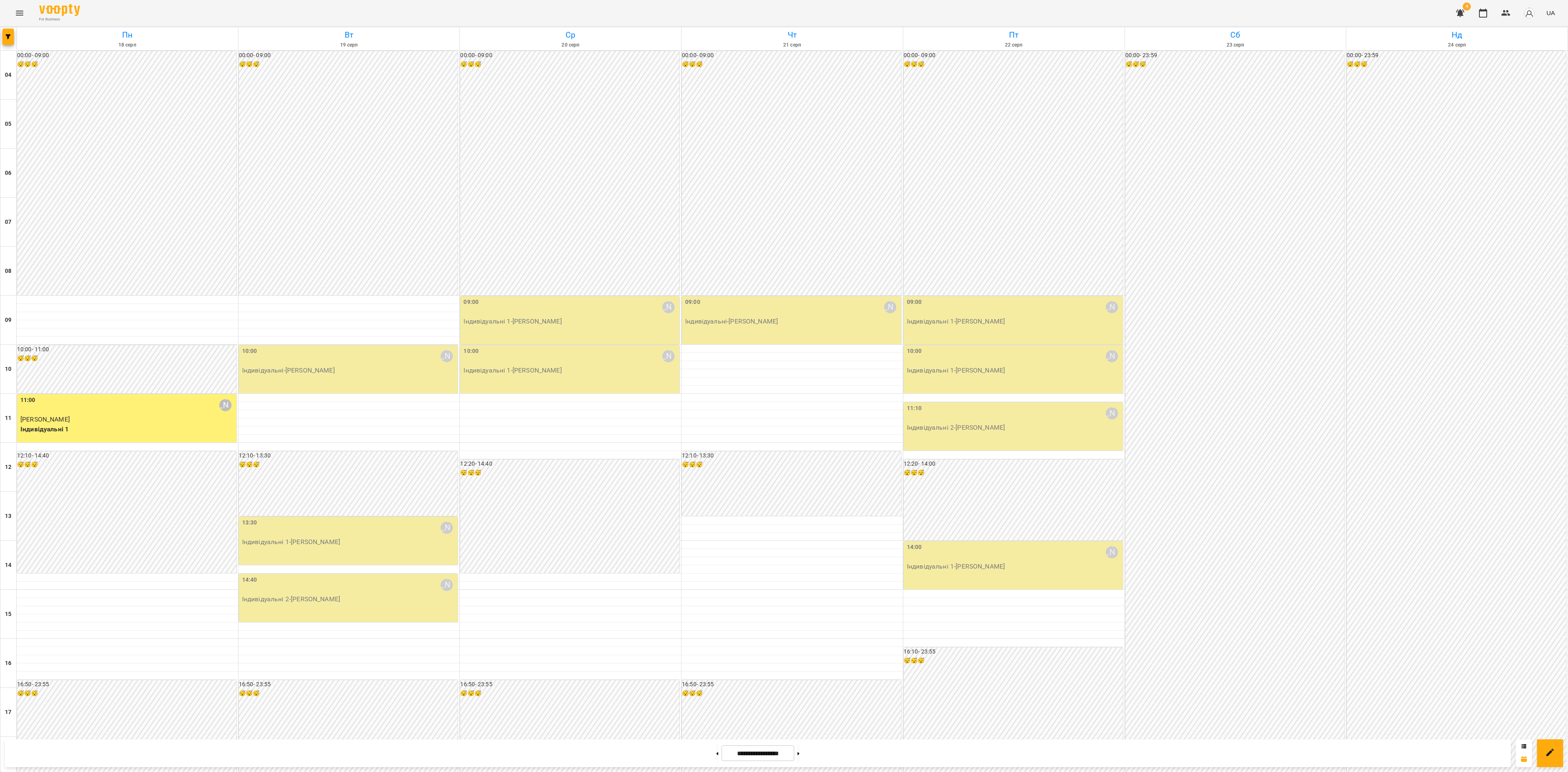
click at [17, 13] on icon "Menu" at bounding box center [19, 13] width 7 height 5
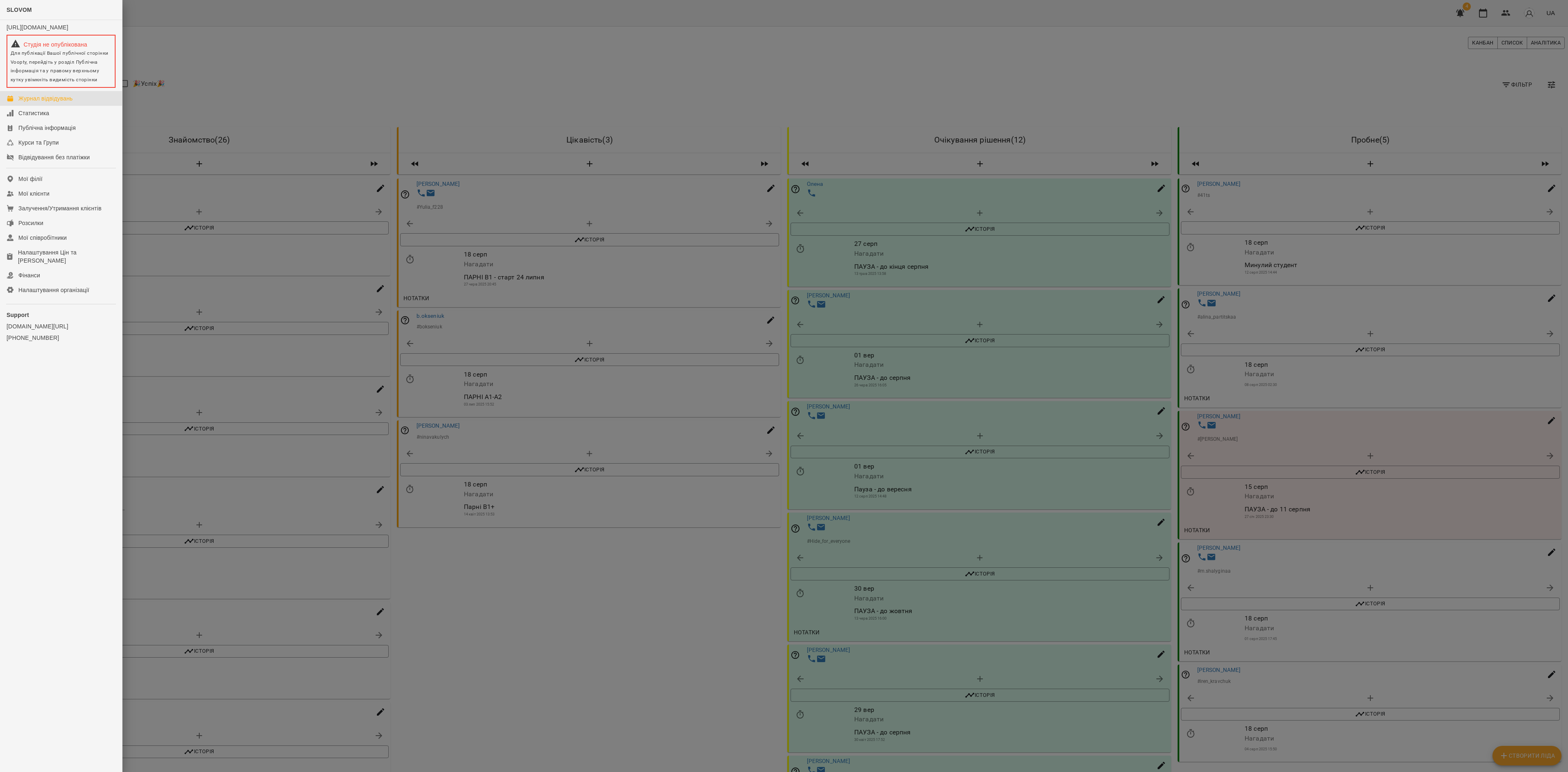
click at [1482, 11] on div at bounding box center [784, 386] width 1568 height 772
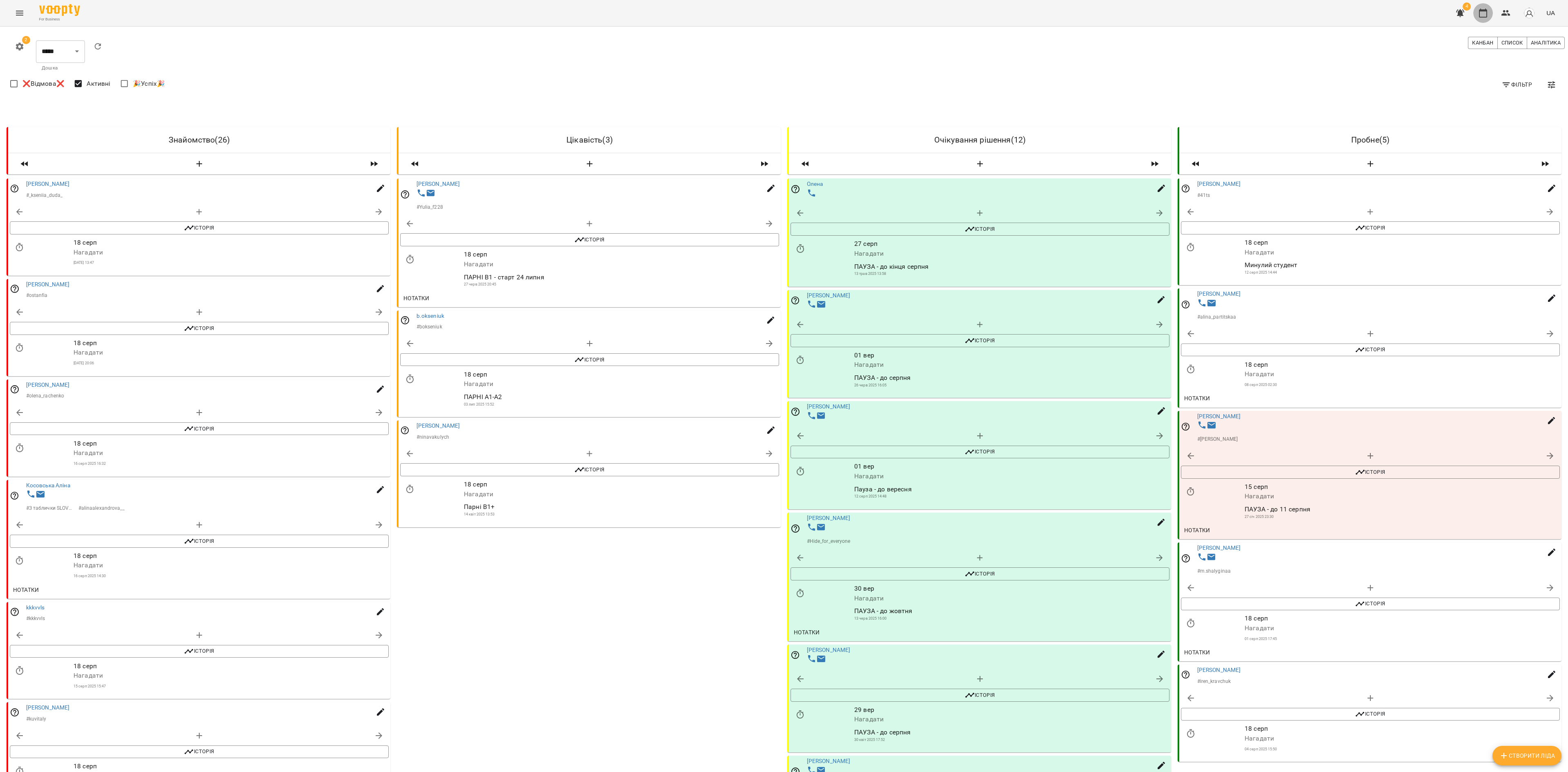
click at [1485, 14] on icon "button" at bounding box center [1483, 13] width 10 height 10
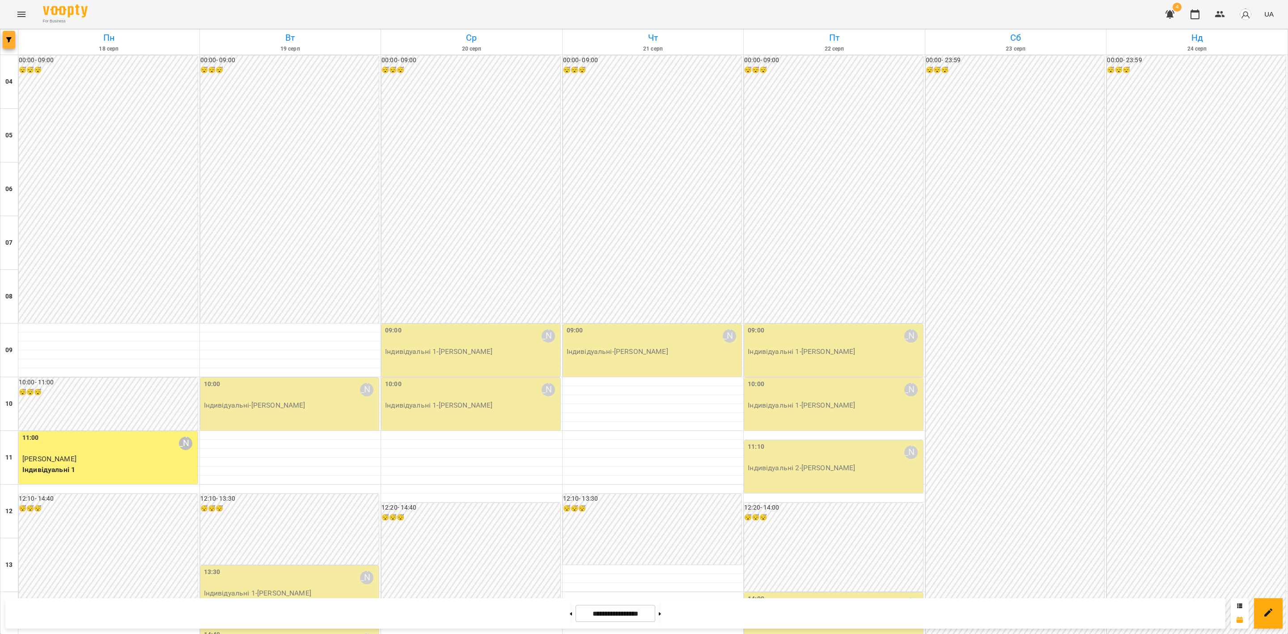
click at [8, 43] on button "button" at bounding box center [9, 40] width 13 height 18
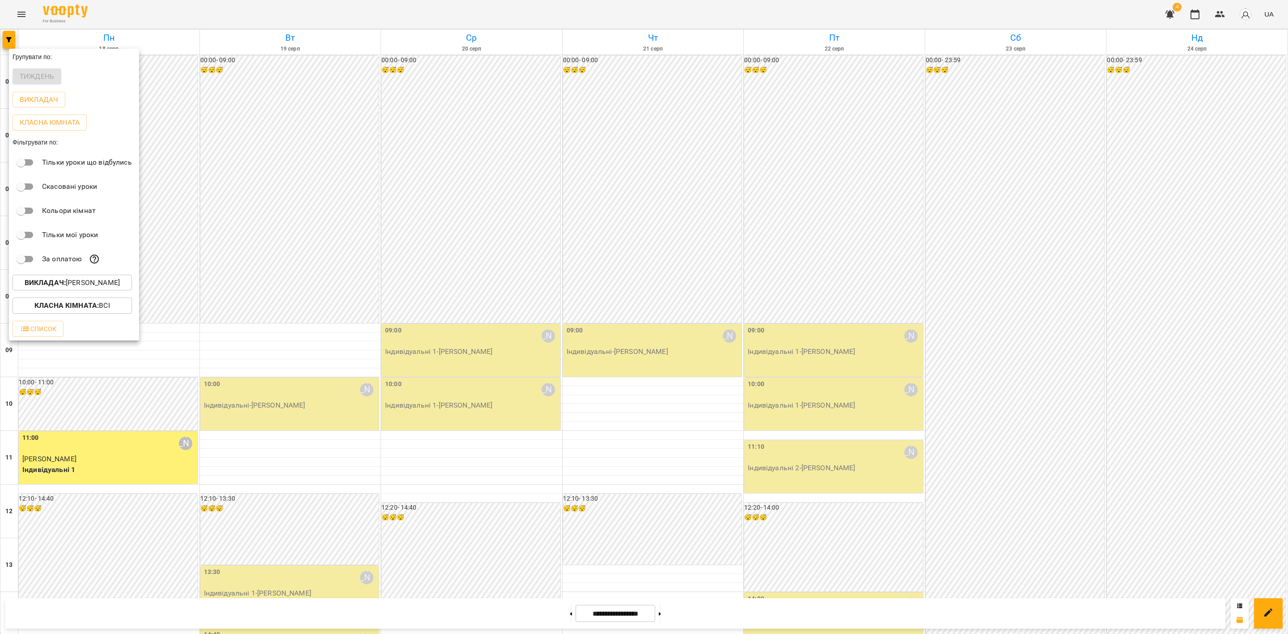
click at [86, 287] on p "Викладач : Наталія Ємець" at bounding box center [72, 282] width 95 height 11
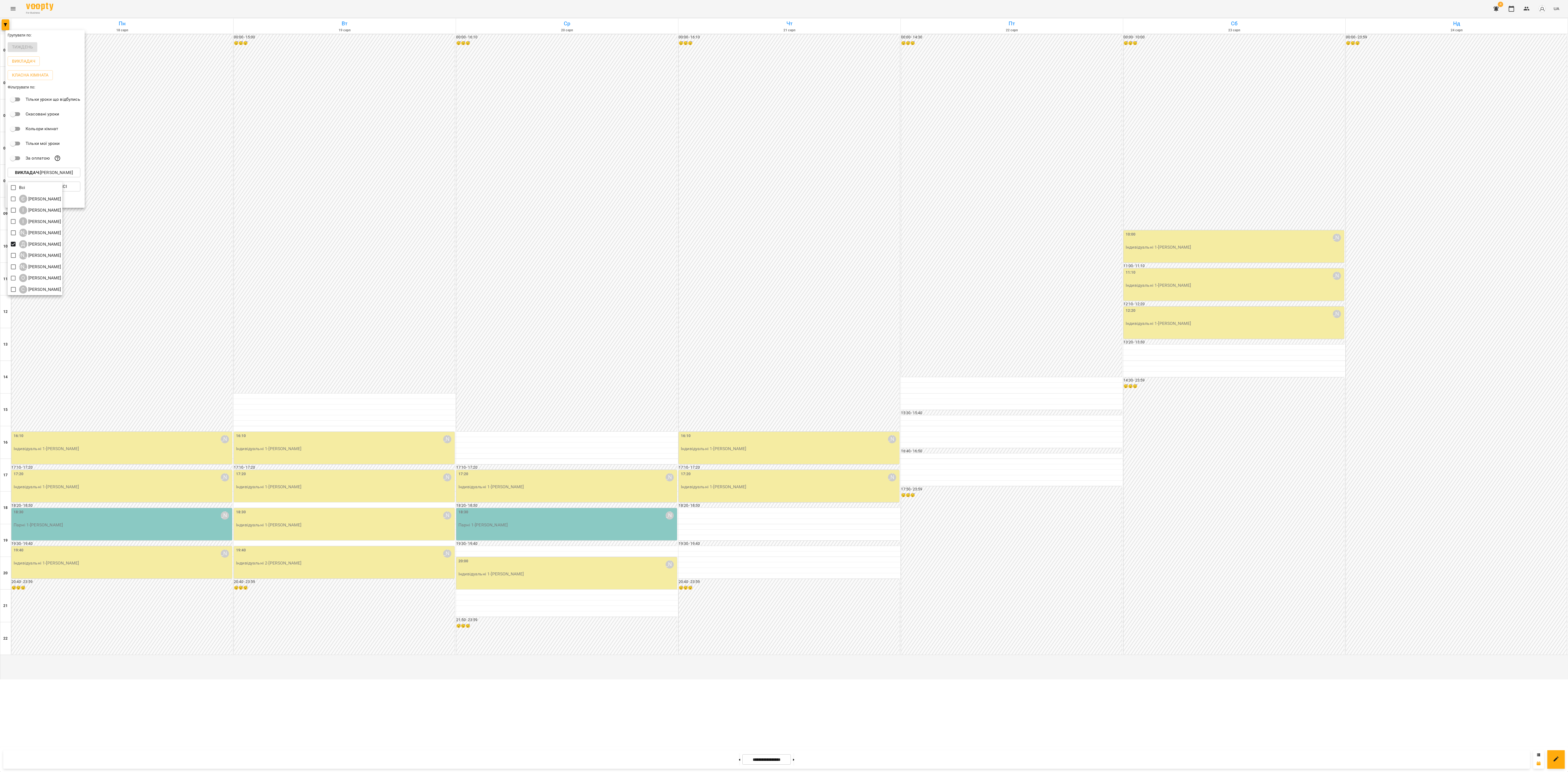
drag, startPoint x: 91, startPoint y: 598, endPoint x: 96, endPoint y: 600, distance: 5.4
click at [96, 514] on div at bounding box center [784, 386] width 1568 height 772
click at [111, 514] on div at bounding box center [784, 386] width 1568 height 772
click at [105, 514] on div "19:40 Дарія Настека Індивідуальні 1 - Катерина Горіславець" at bounding box center [122, 562] width 221 height 32
click at [80, 514] on span "Катерина Горіславець" at bounding box center [69, 564] width 33 height 5
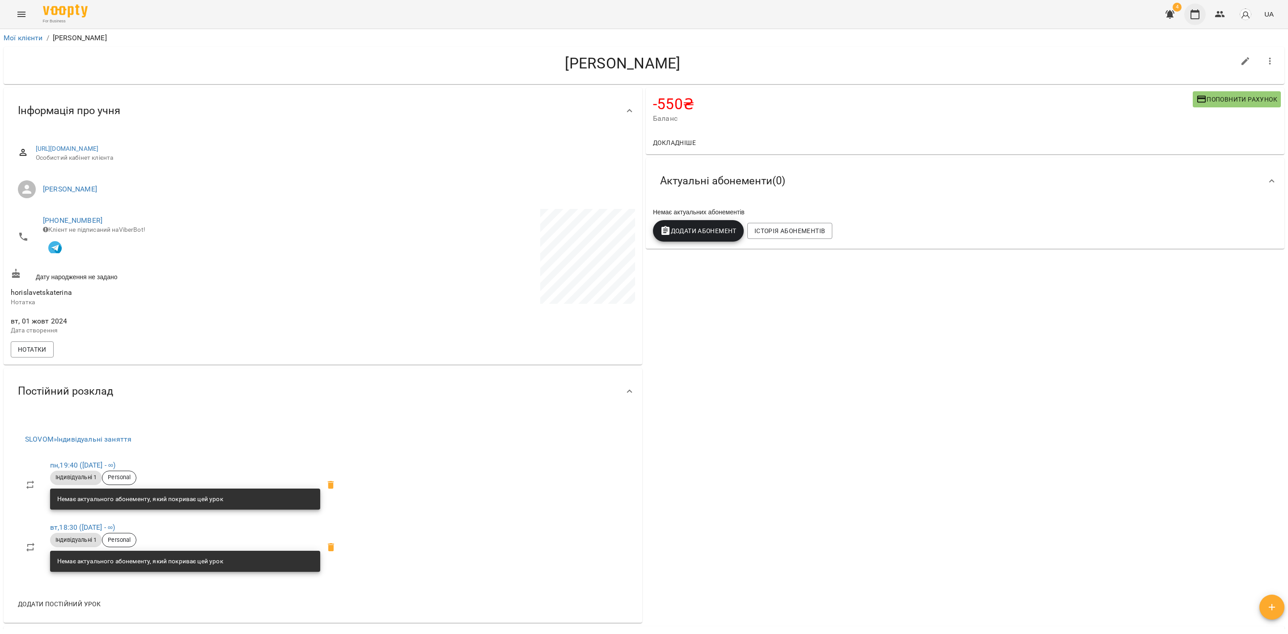
click at [1195, 17] on icon "button" at bounding box center [1195, 14] width 11 height 11
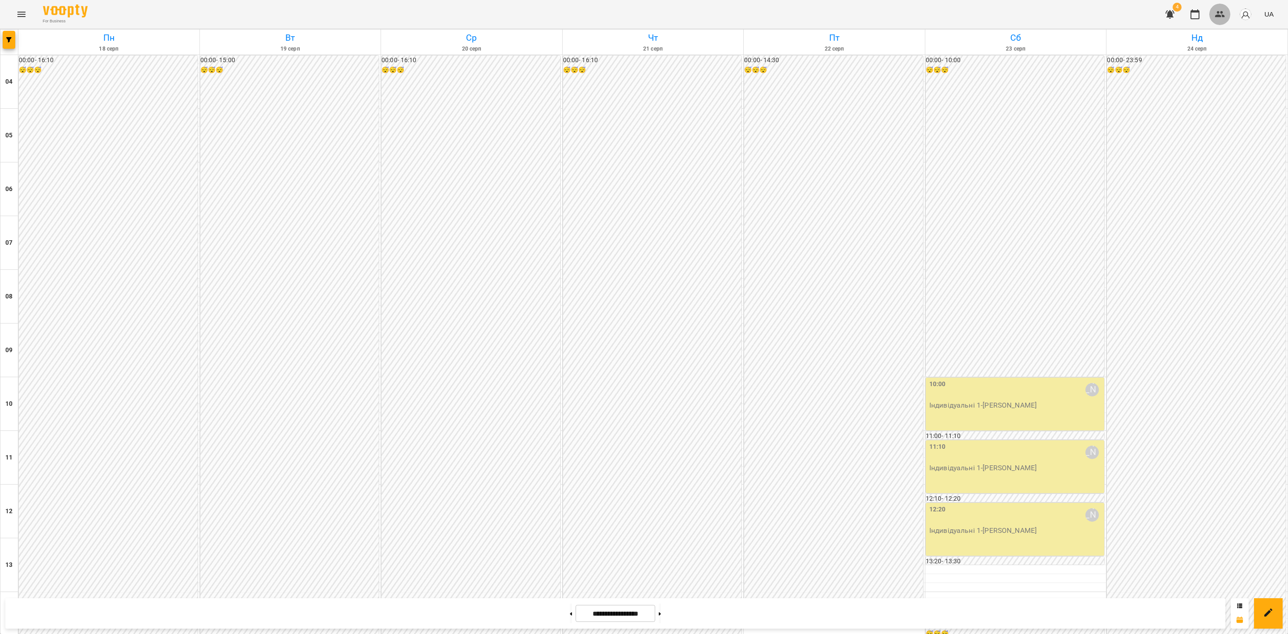
click at [1220, 11] on icon "button" at bounding box center [1220, 14] width 11 height 11
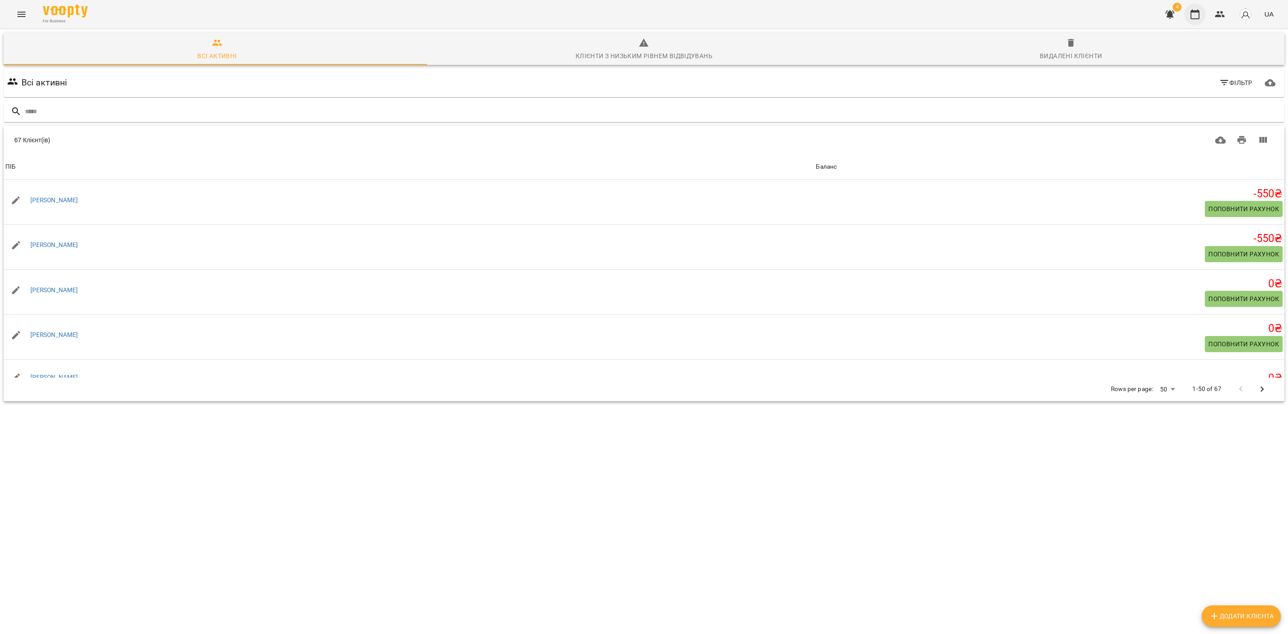
click at [1194, 14] on icon "button" at bounding box center [1195, 14] width 11 height 11
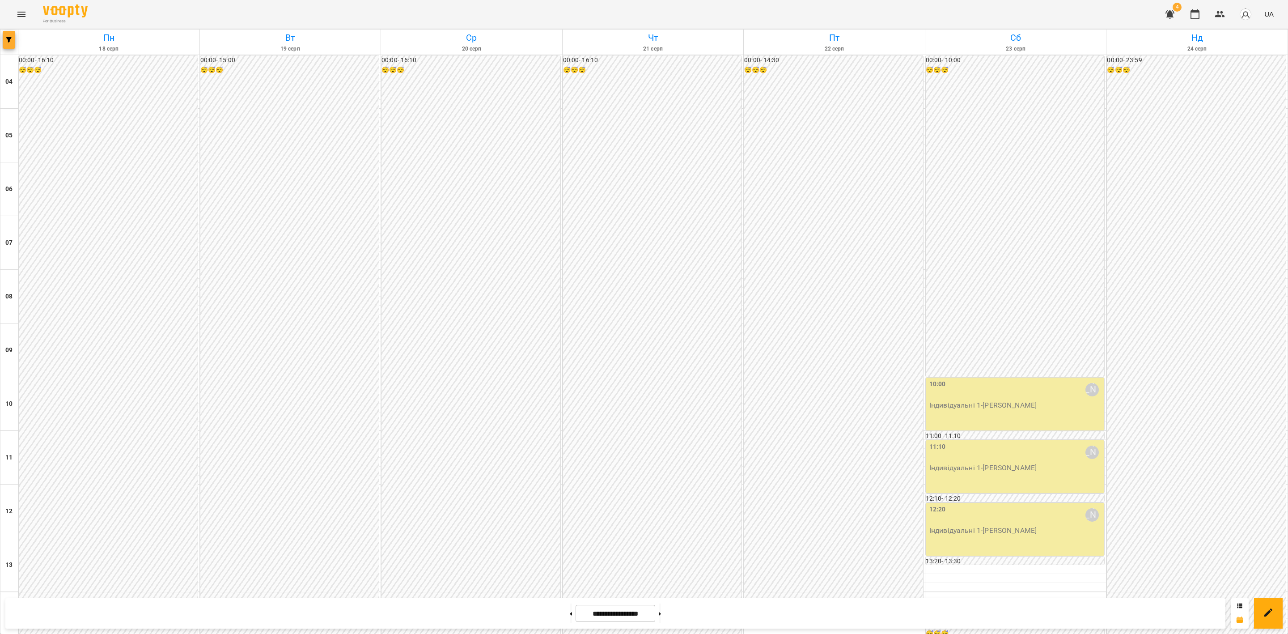
click at [10, 38] on button "button" at bounding box center [9, 40] width 13 height 18
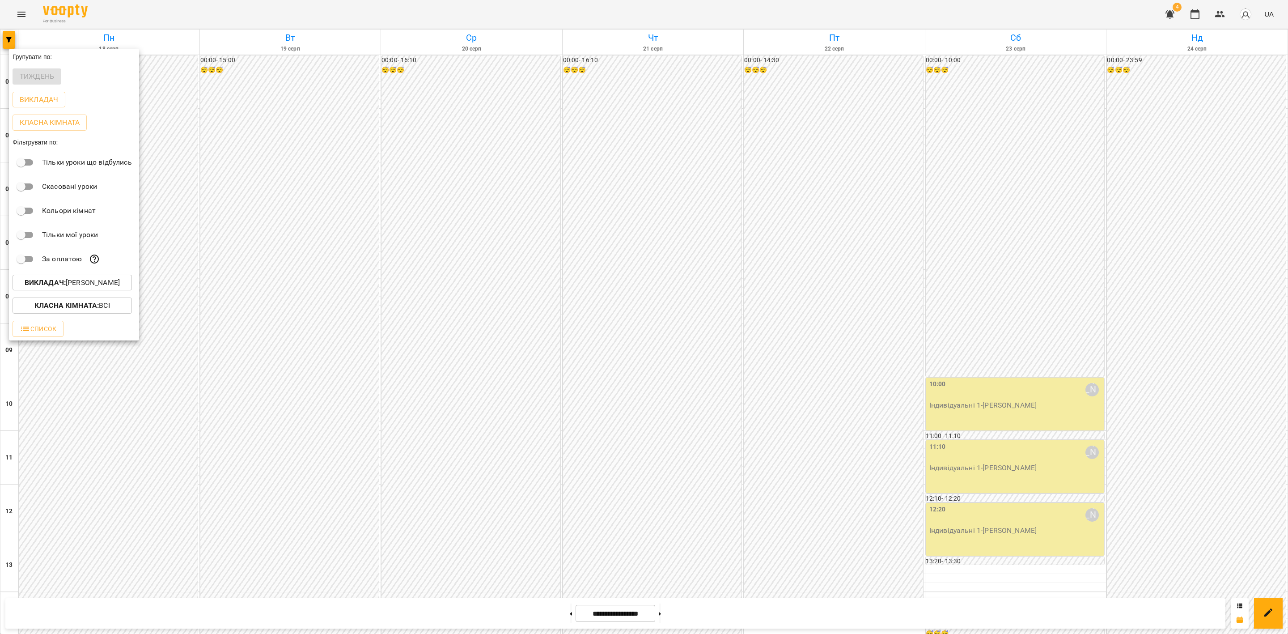
click at [73, 286] on p "Викладач : [PERSON_NAME]" at bounding box center [72, 282] width 95 height 11
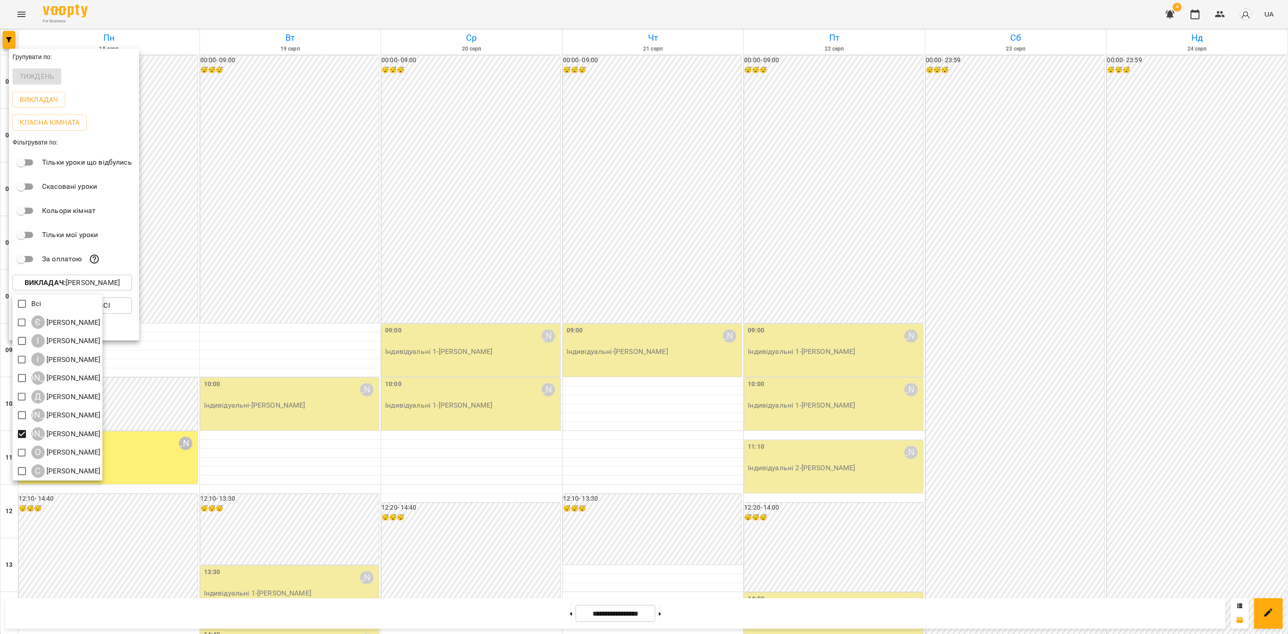
click at [539, 241] on div at bounding box center [644, 317] width 1288 height 634
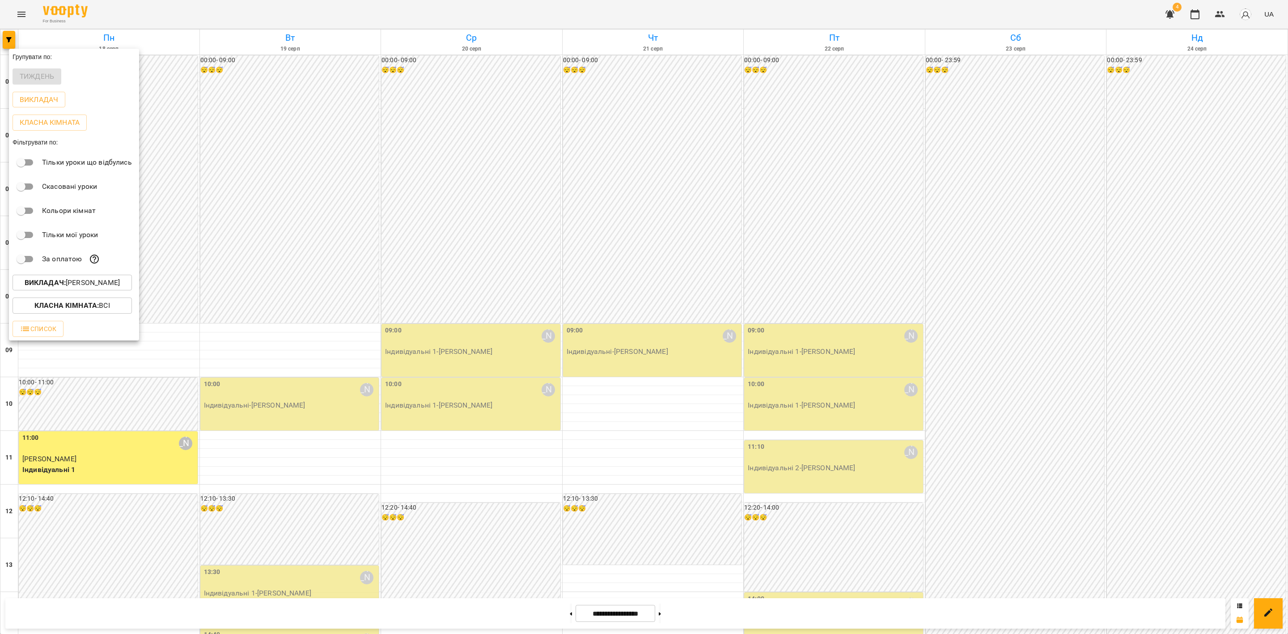
click at [539, 242] on div "Всі Є [PERSON_NAME] І [PERSON_NAME] І [PERSON_NAME] А [PERSON_NAME] Д [PERSON_N…" at bounding box center [644, 317] width 1288 height 634
click at [514, 287] on div at bounding box center [644, 317] width 1288 height 634
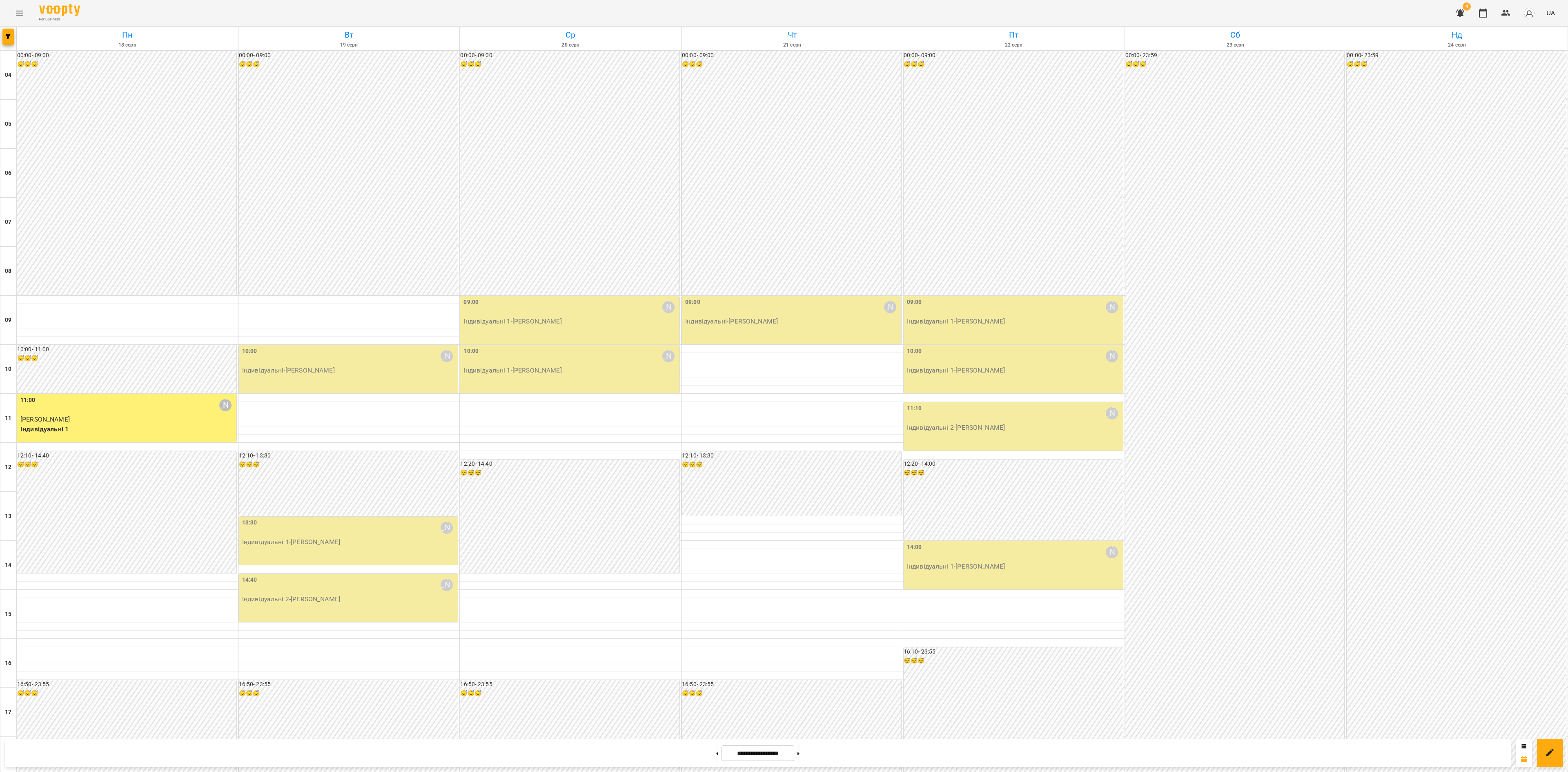
scroll to position [248, 0]
click at [12, 37] on span "button" at bounding box center [8, 37] width 12 height 5
click at [93, 257] on button "Викладач : Наталія Ємець" at bounding box center [66, 259] width 109 height 15
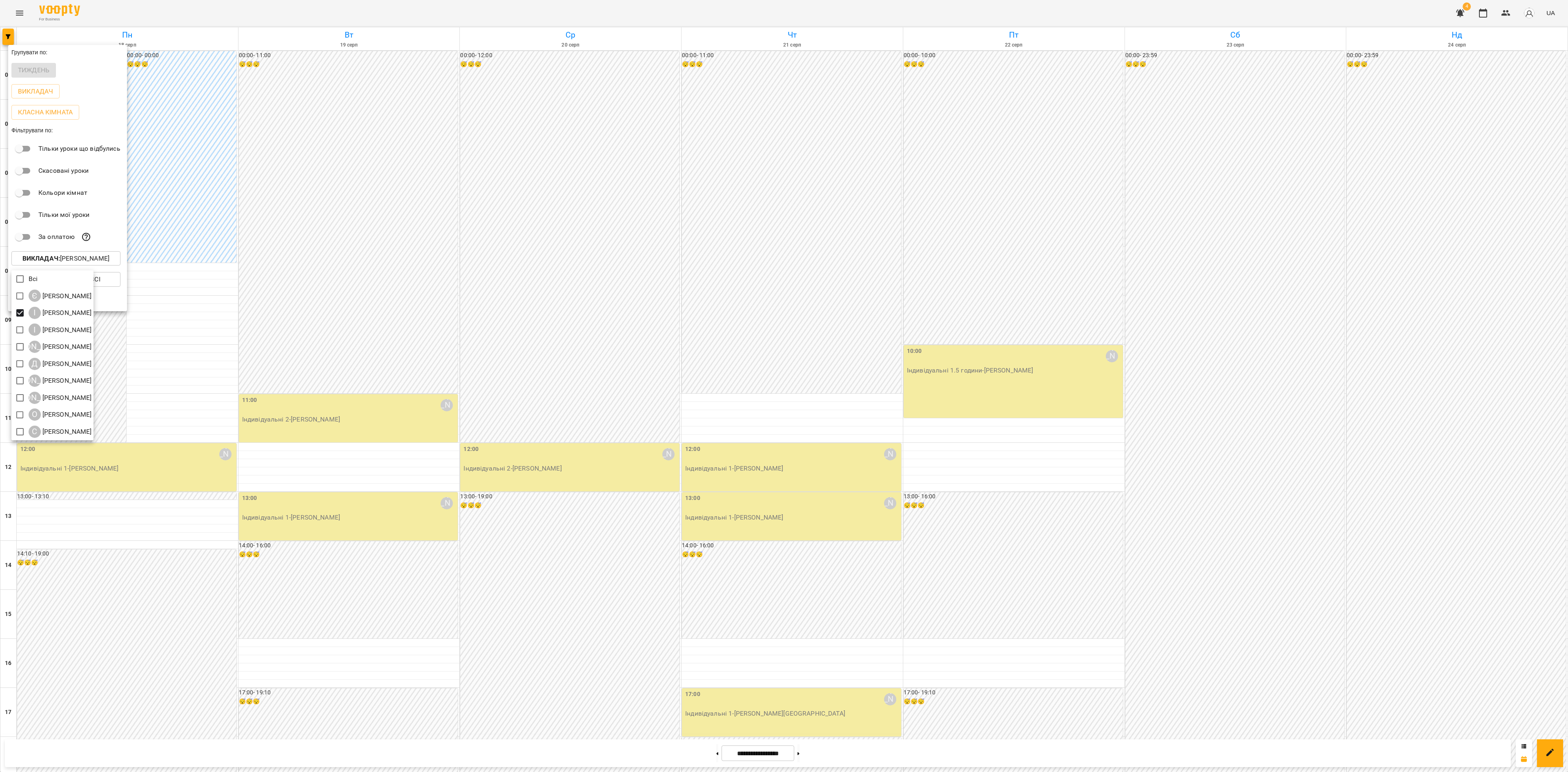
click at [774, 469] on div at bounding box center [784, 386] width 1568 height 772
click at [775, 475] on div at bounding box center [784, 386] width 1568 height 772
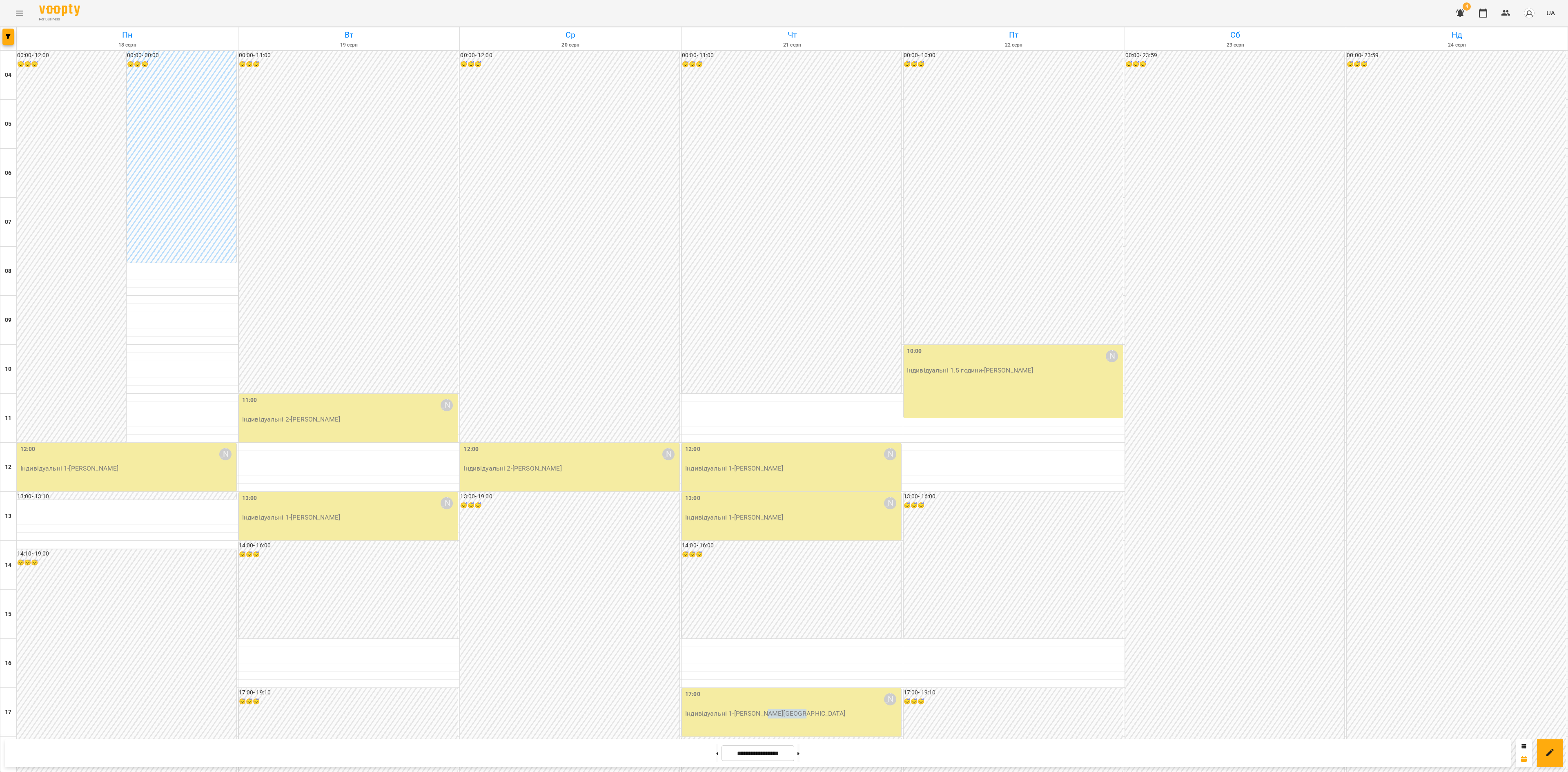
click at [781, 689] on div "17:00 Ірина Бутенко Індивідуальні 1 - Катерина Загороднюк" at bounding box center [792, 713] width 219 height 48
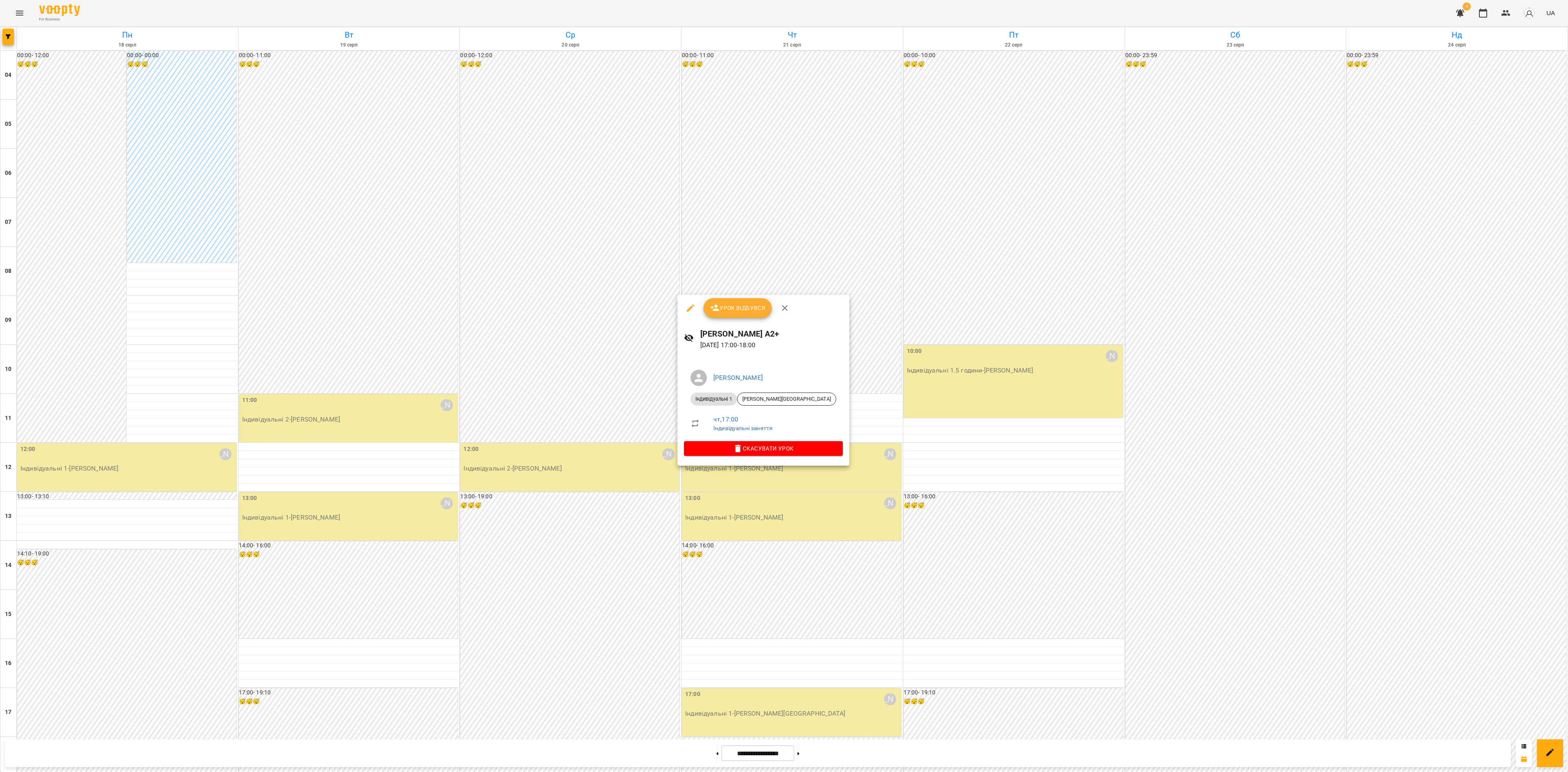
click at [1004, 474] on div at bounding box center [784, 386] width 1568 height 772
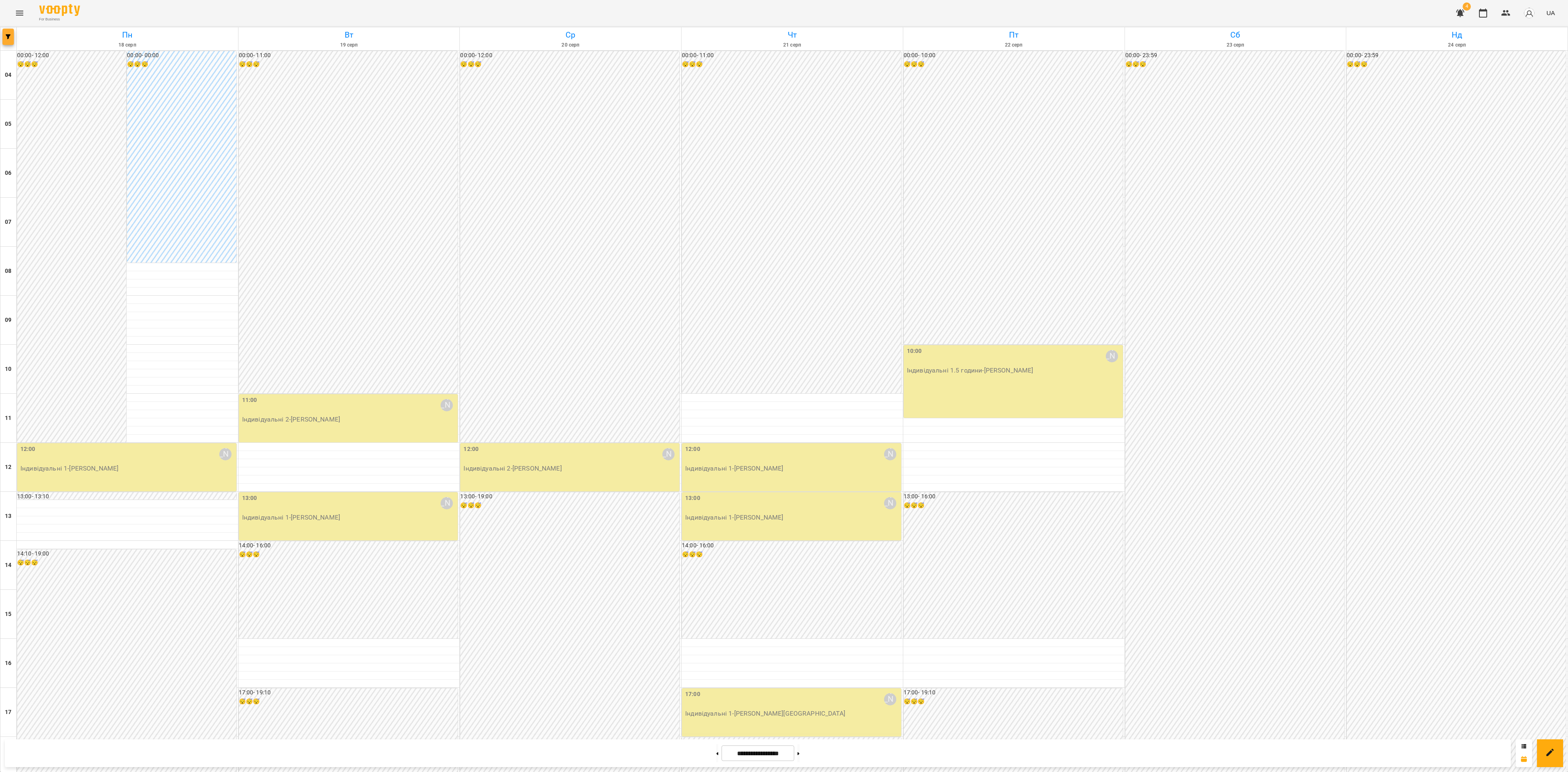
click at [7, 31] on button "button" at bounding box center [8, 37] width 12 height 16
click at [76, 262] on p "Викладач : Ірина Бутенко" at bounding box center [66, 259] width 87 height 10
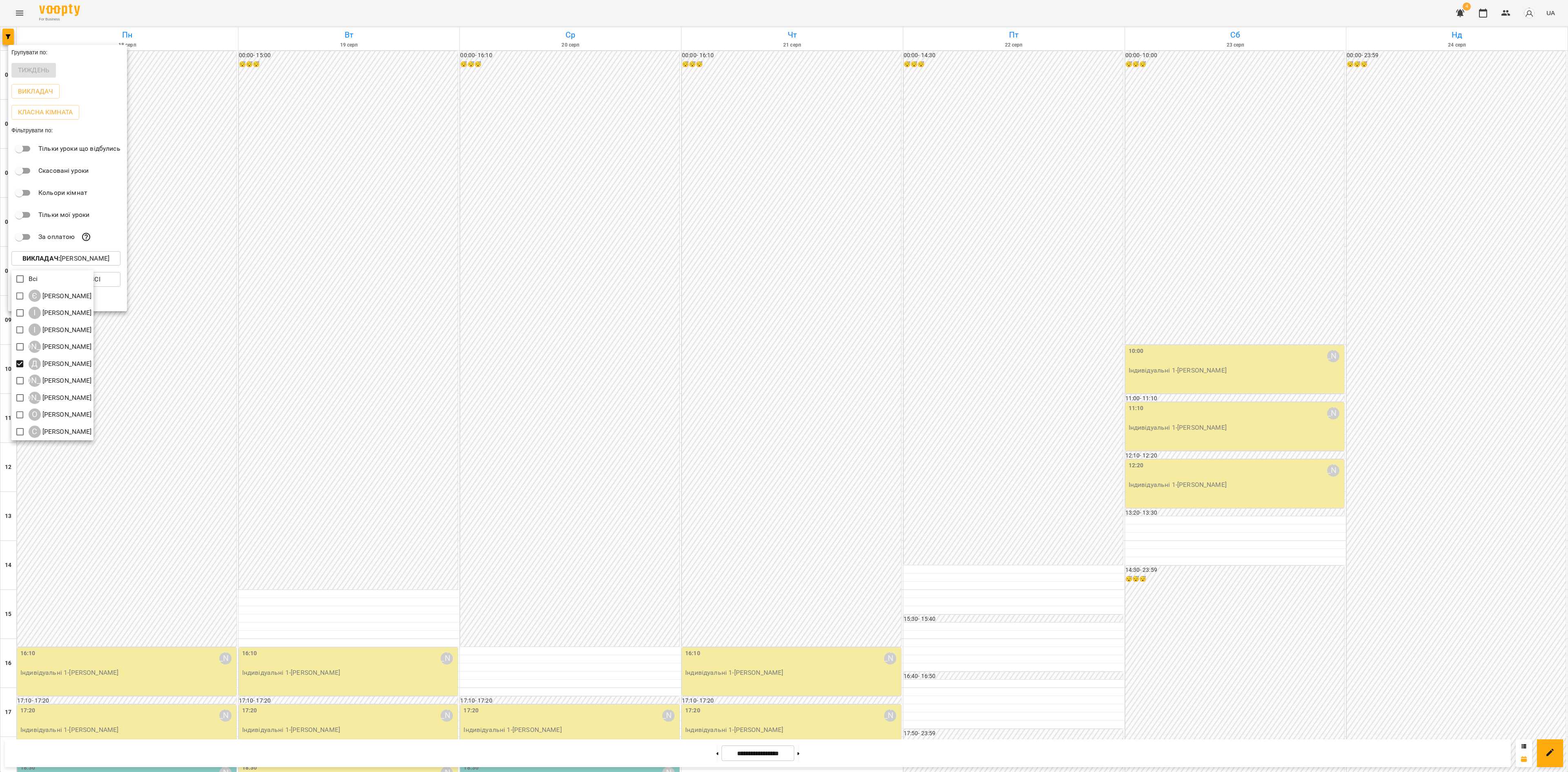
click at [546, 317] on div at bounding box center [784, 386] width 1568 height 772
click at [545, 315] on div at bounding box center [784, 386] width 1568 height 772
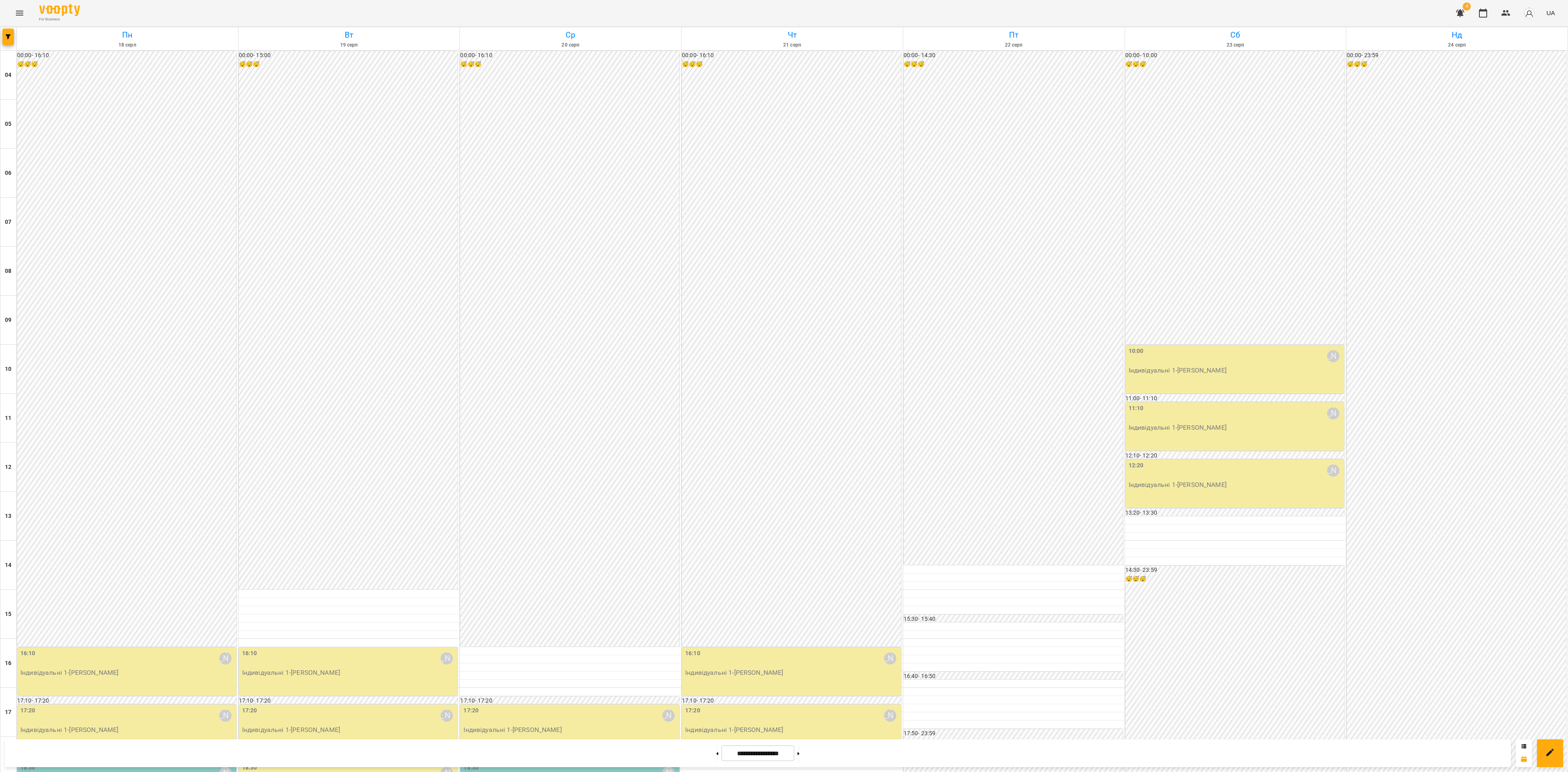
click at [79, 437] on span "Урок відбувся" at bounding box center [78, 439] width 56 height 10
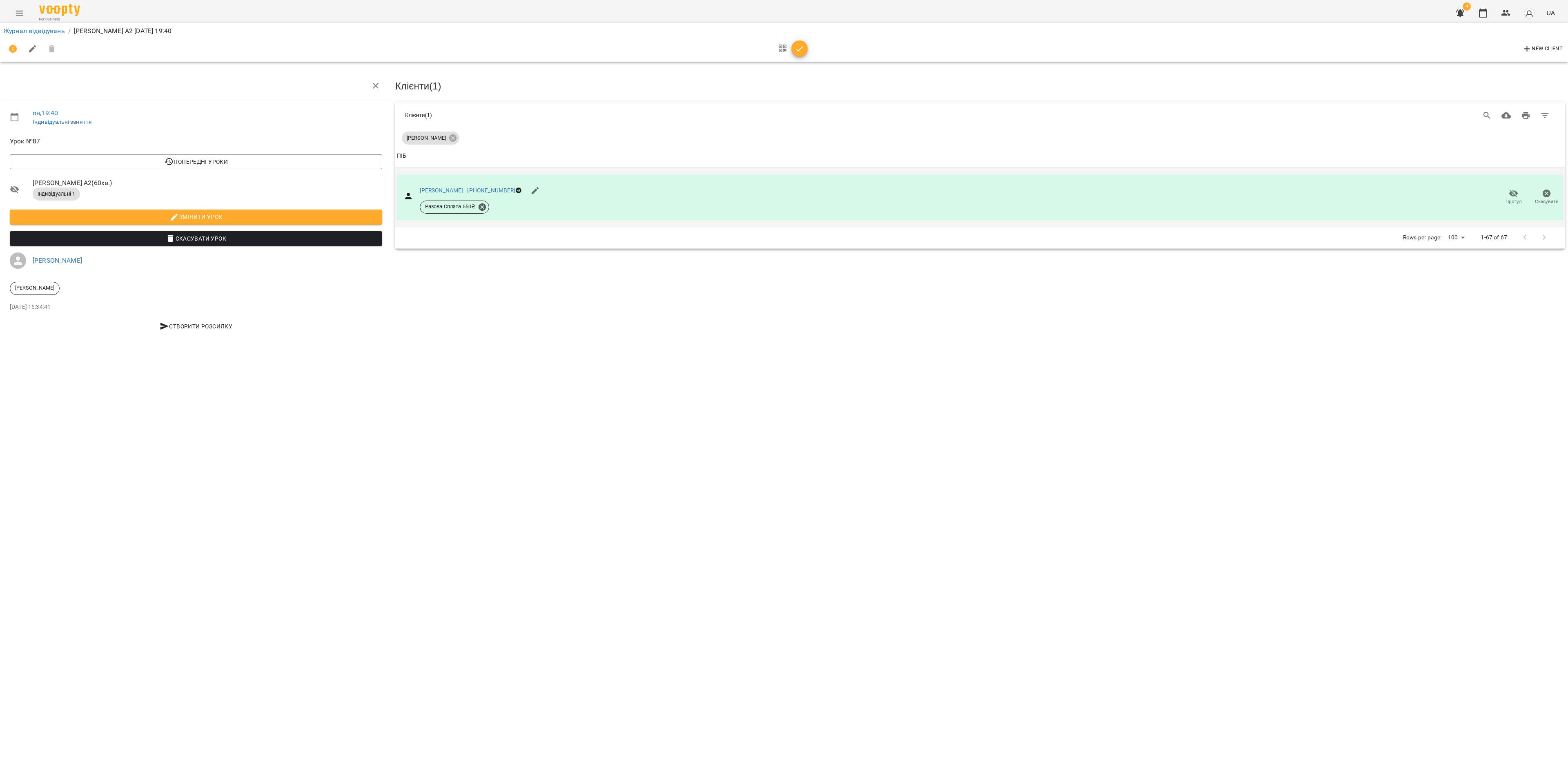
click at [1513, 199] on span "Прогул" at bounding box center [1514, 202] width 16 height 7
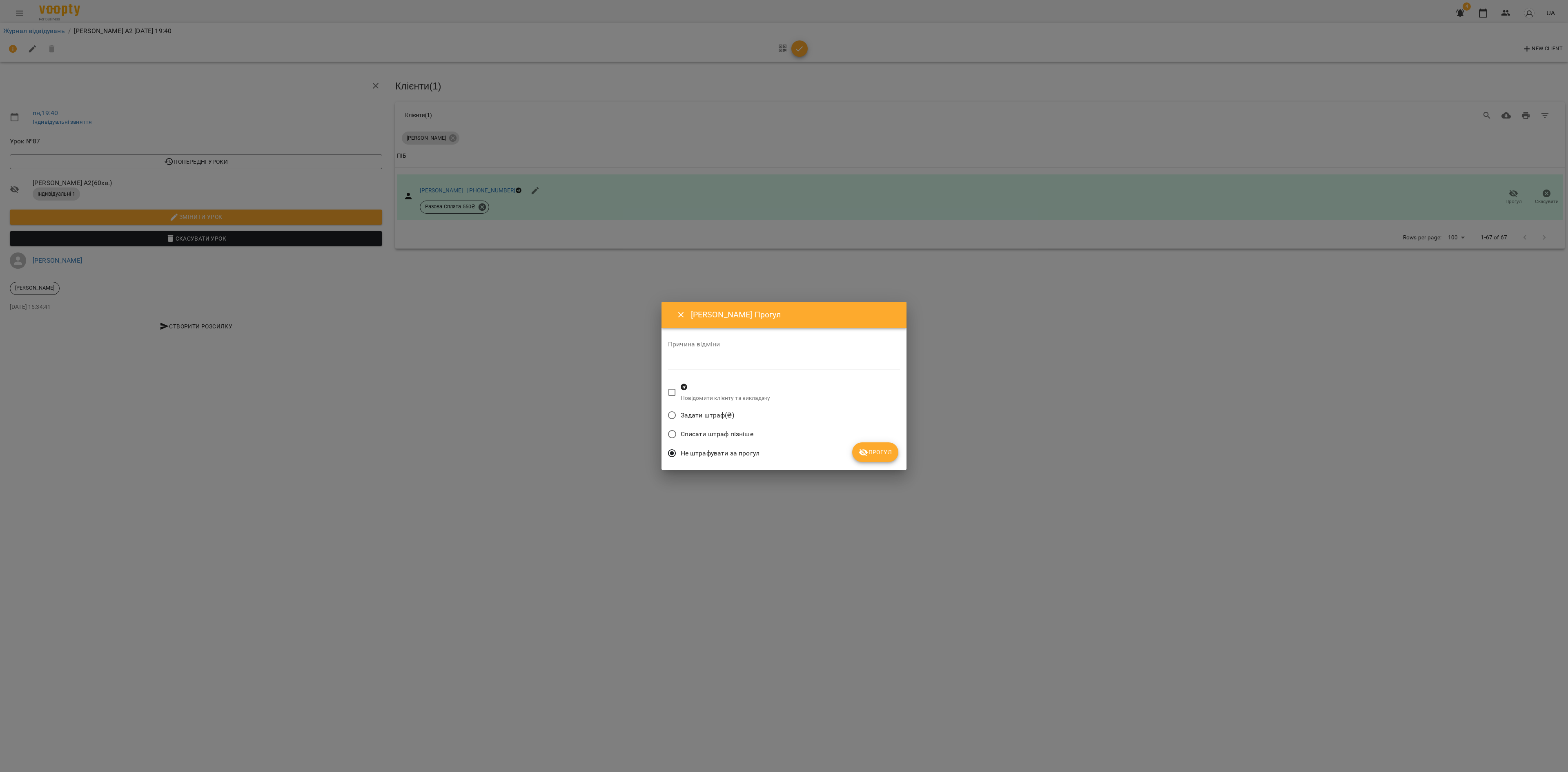
drag, startPoint x: 893, startPoint y: 453, endPoint x: 889, endPoint y: 454, distance: 4.1
click at [894, 453] on button "Прогул" at bounding box center [875, 451] width 47 height 19
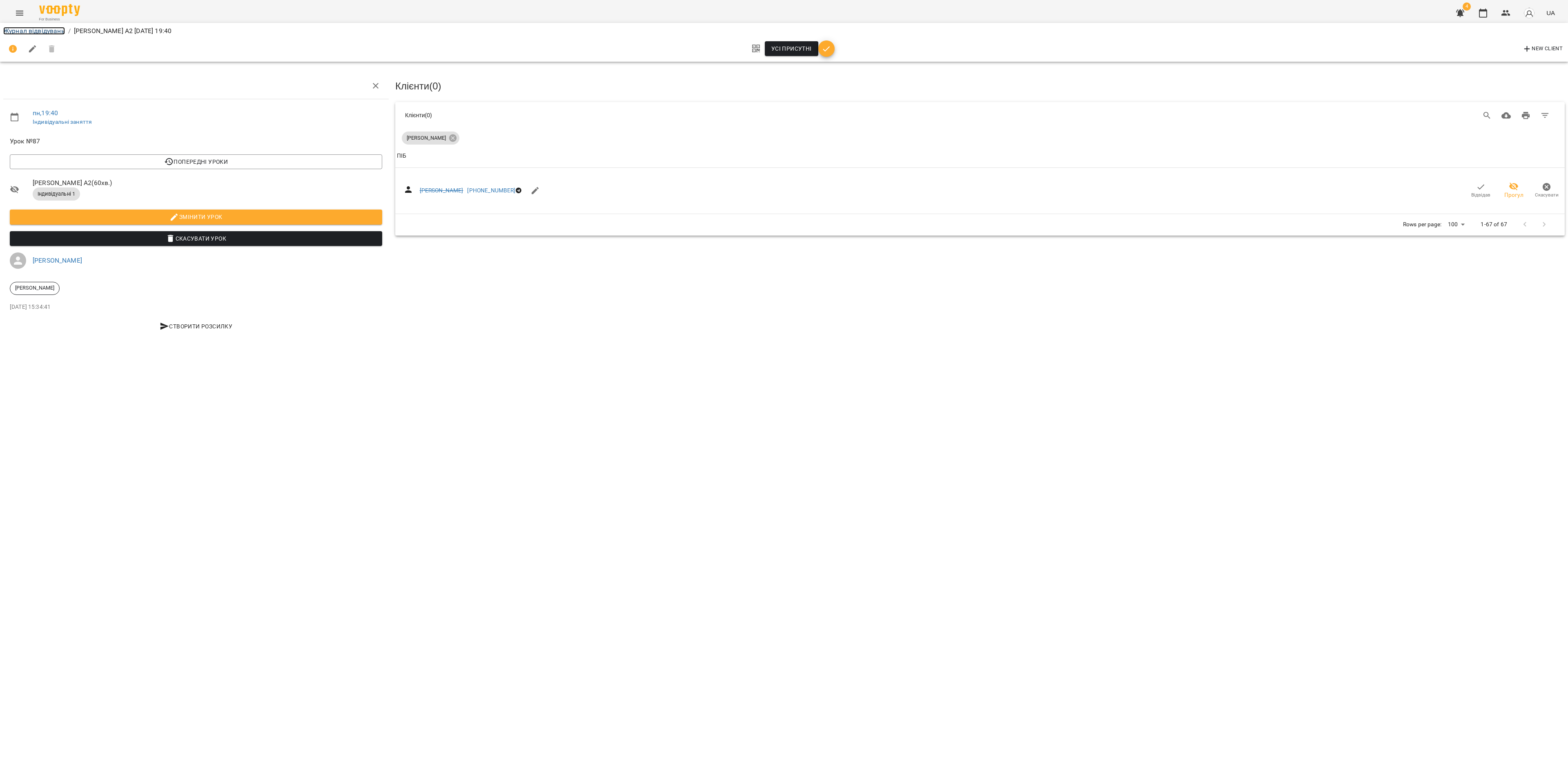
click at [47, 30] on link "Журнал відвідувань" at bounding box center [35, 31] width 62 height 7
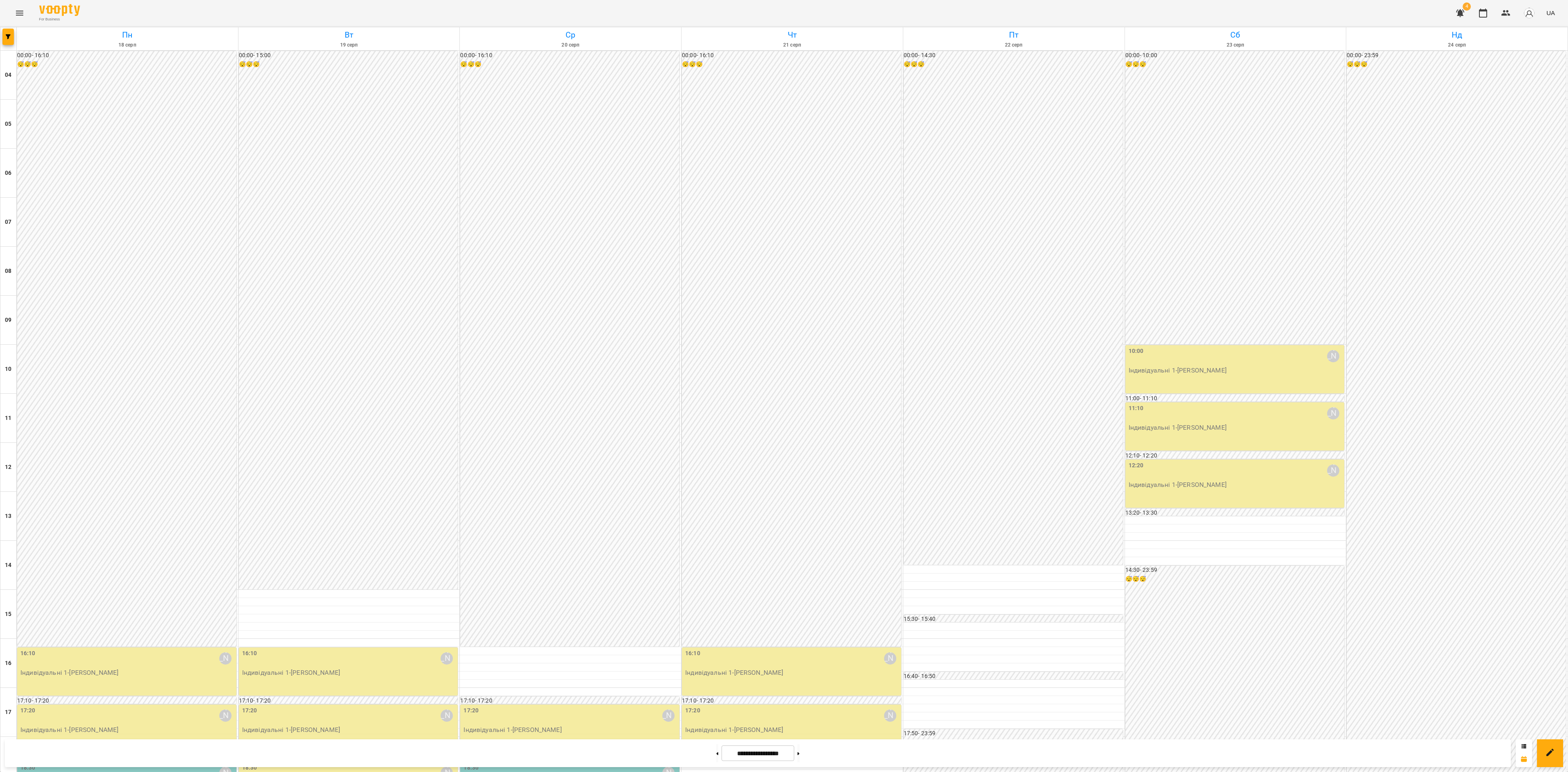
scroll to position [248, 0]
click at [303, 376] on span "Урок відбувся" at bounding box center [298, 381] width 56 height 10
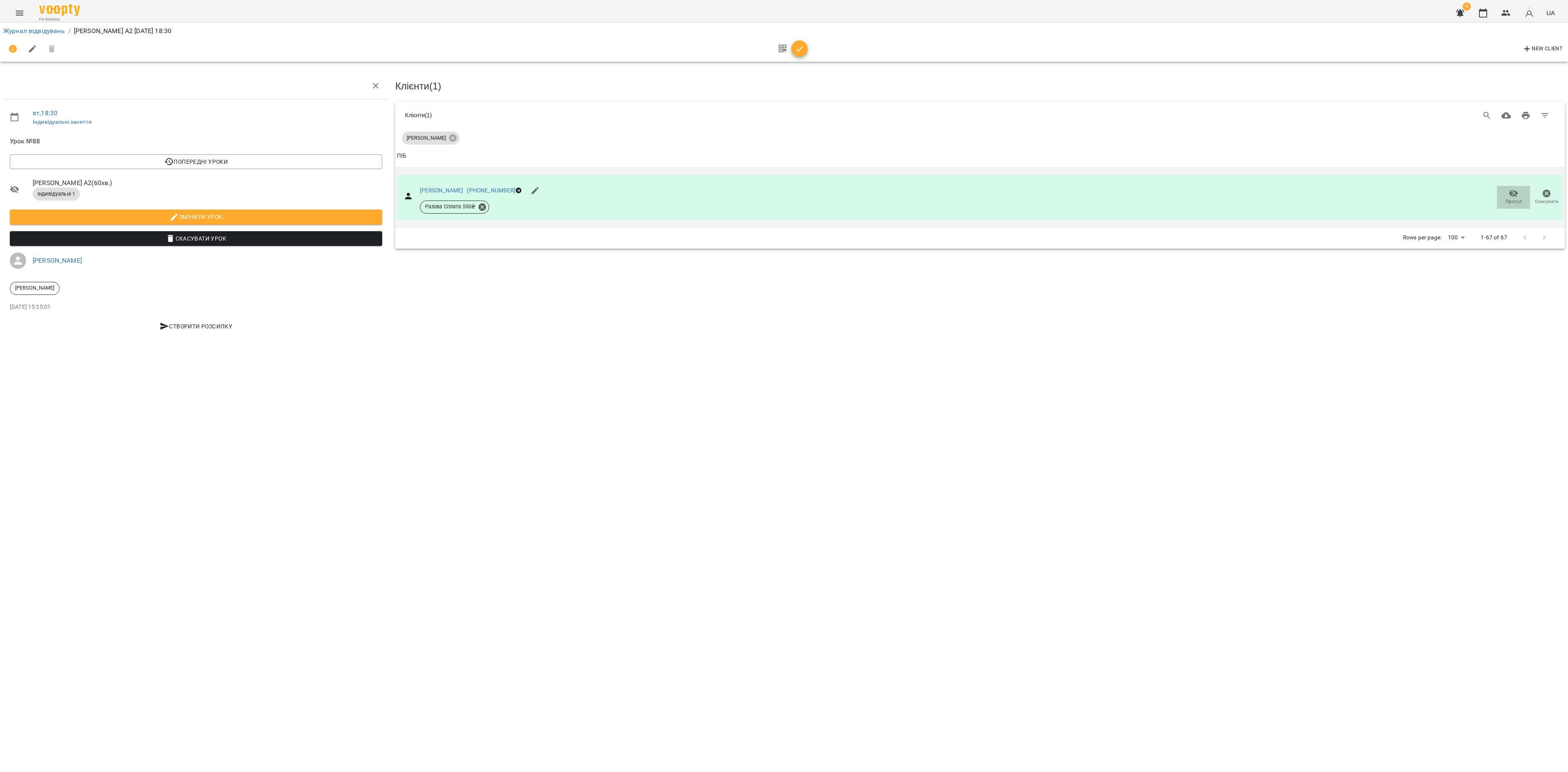
click at [1513, 192] on icon "button" at bounding box center [1513, 194] width 10 height 10
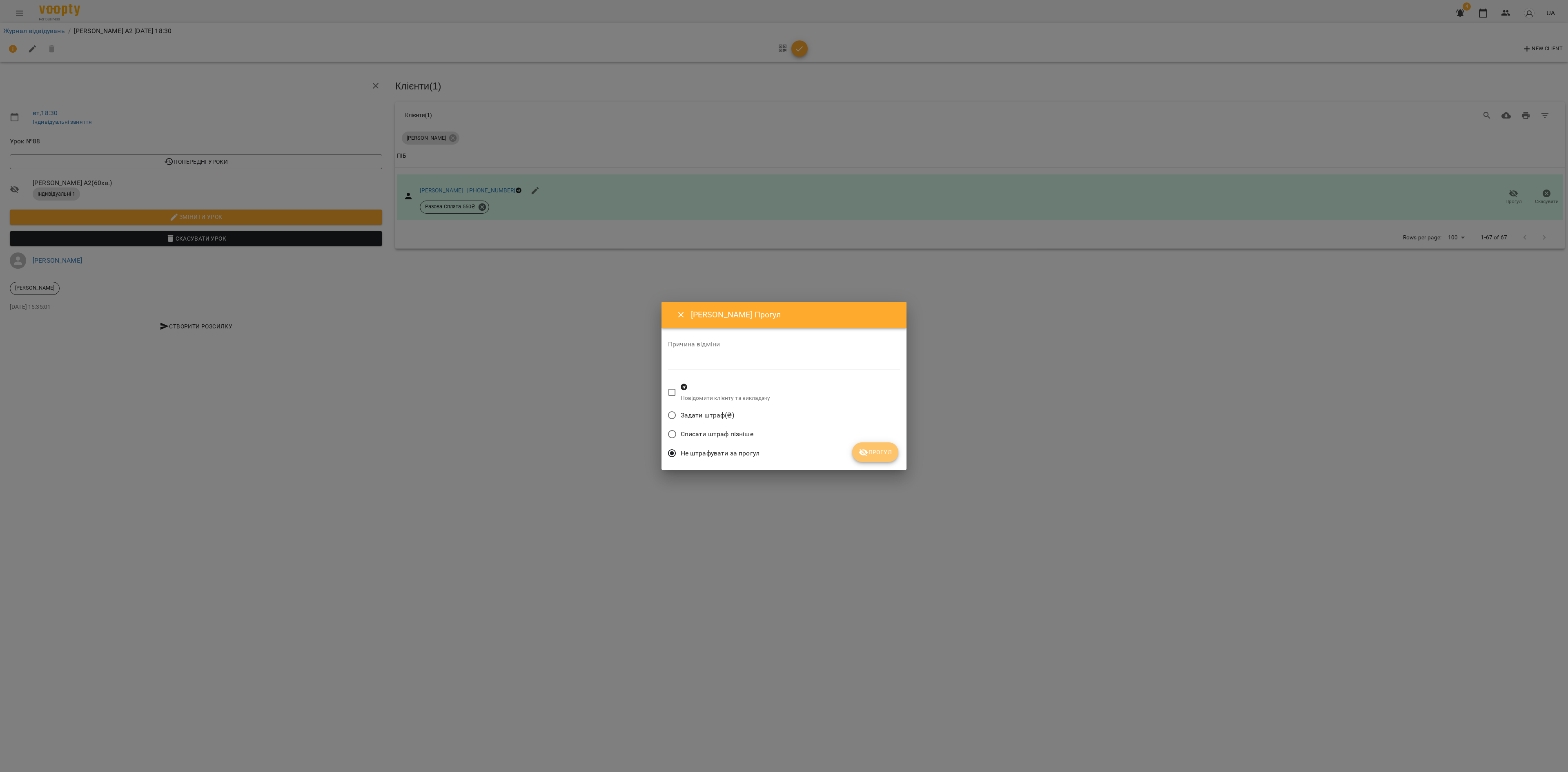
click at [866, 451] on icon "submit" at bounding box center [864, 452] width 10 height 10
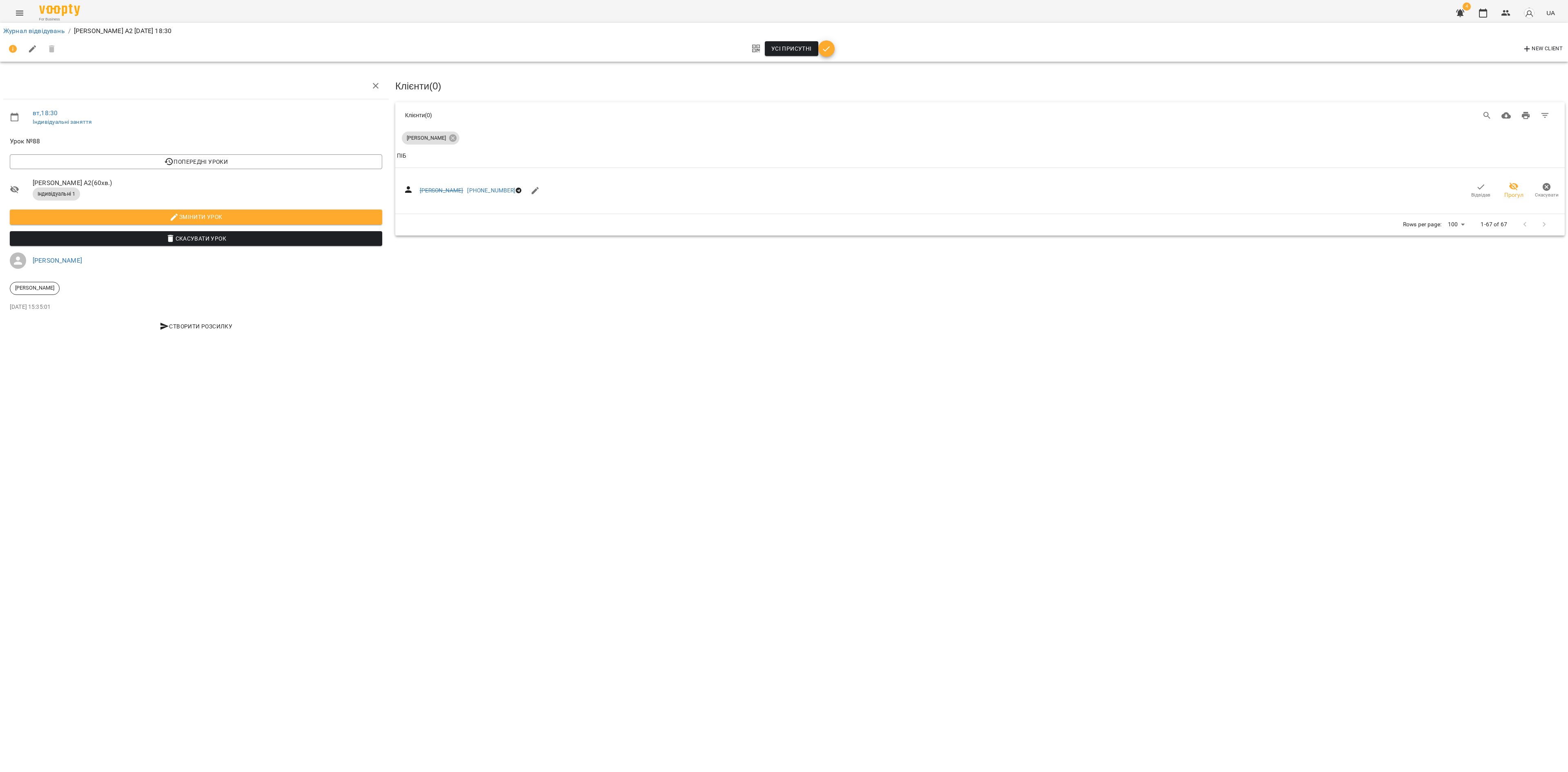
click at [35, 21] on div "Журнал відвідувань / Катерина Горіславець A2 вт, 19 серп 2025 18:30 Усі присутн…" at bounding box center [784, 42] width 1572 height 42
click at [31, 29] on link "Журнал відвідувань" at bounding box center [35, 31] width 62 height 7
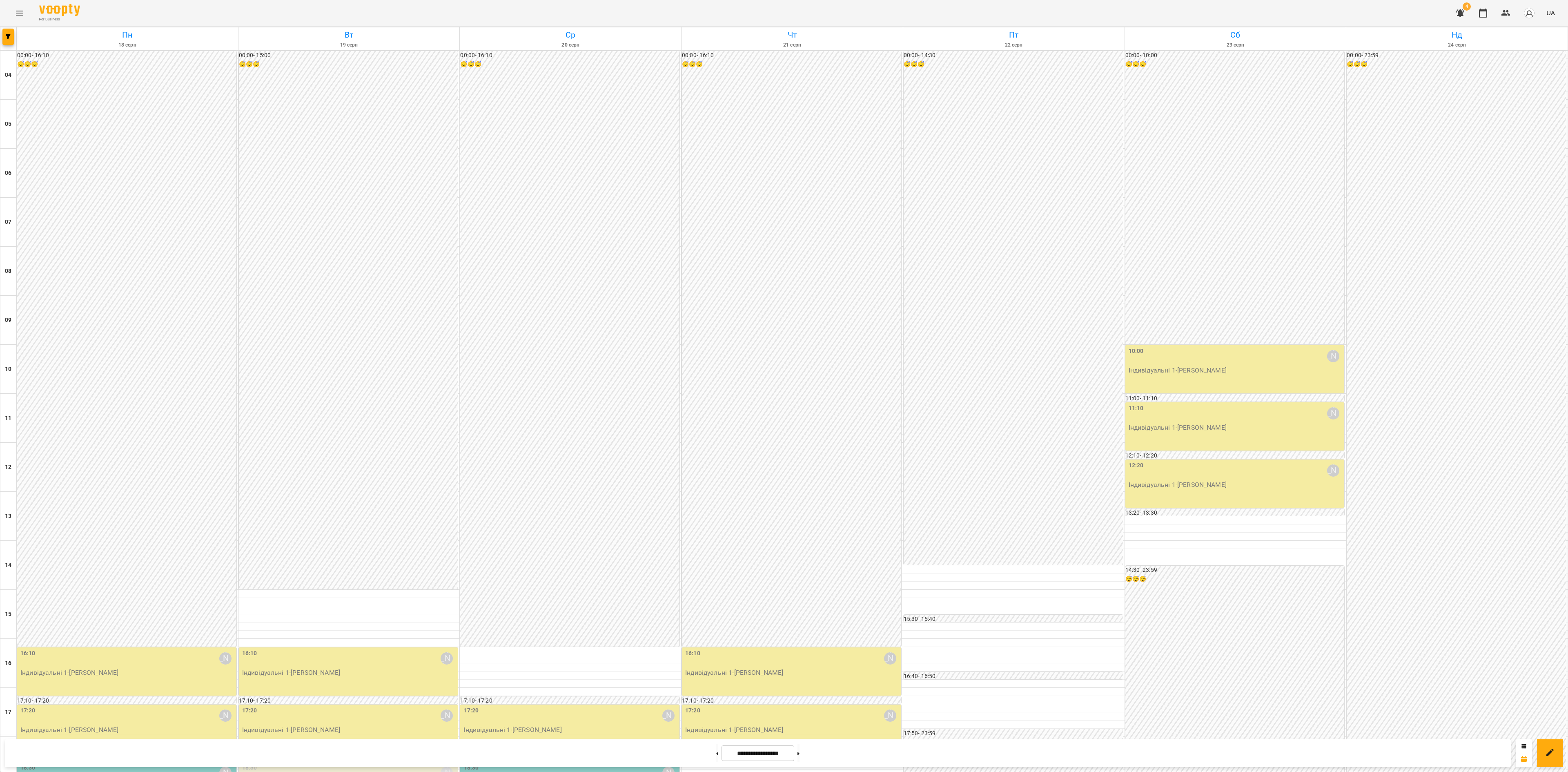
scroll to position [248, 0]
click at [25, 11] on button "Menu" at bounding box center [19, 13] width 19 height 19
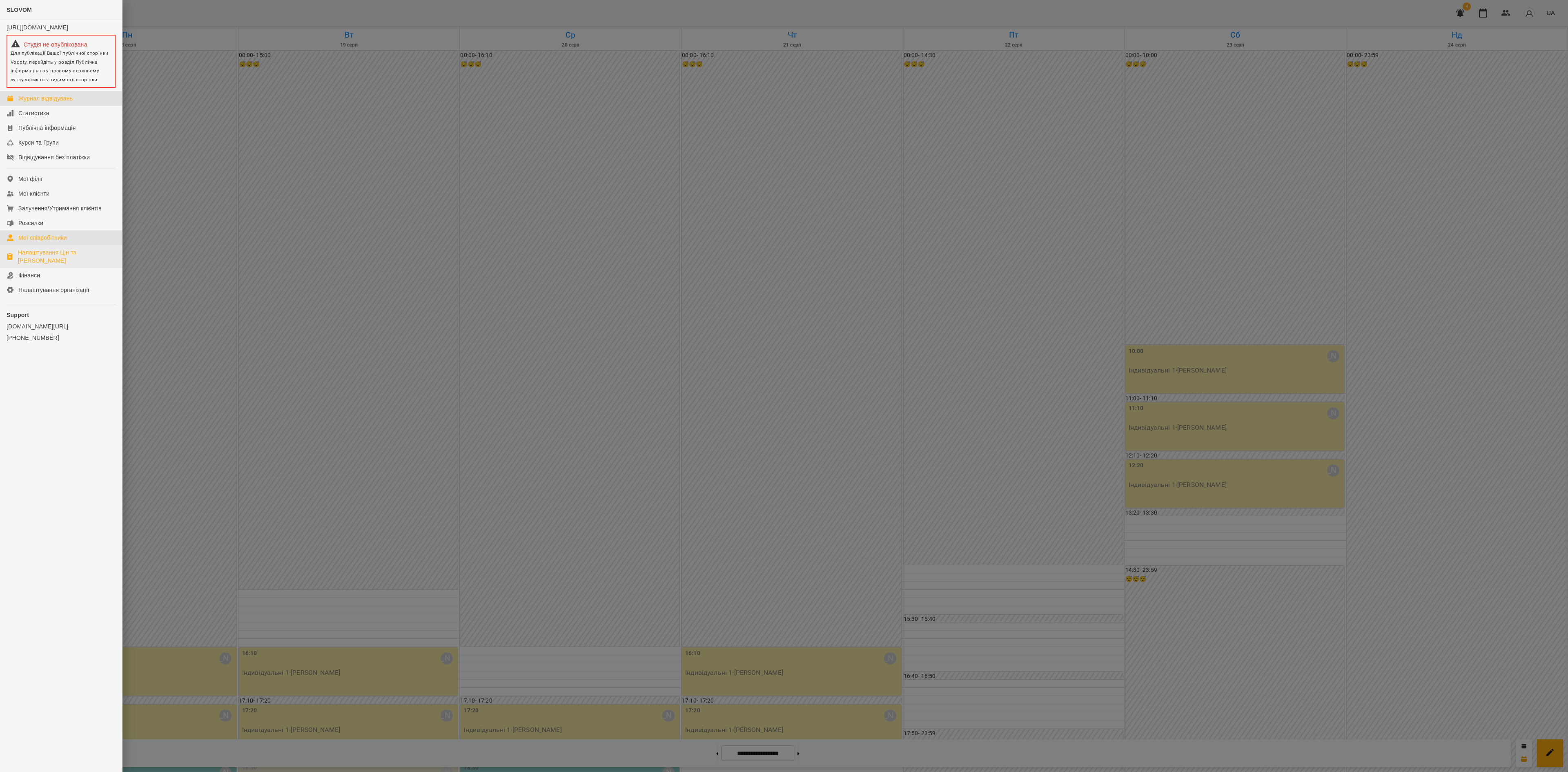
click at [61, 245] on link "Мої співробітники" at bounding box center [61, 238] width 122 height 15
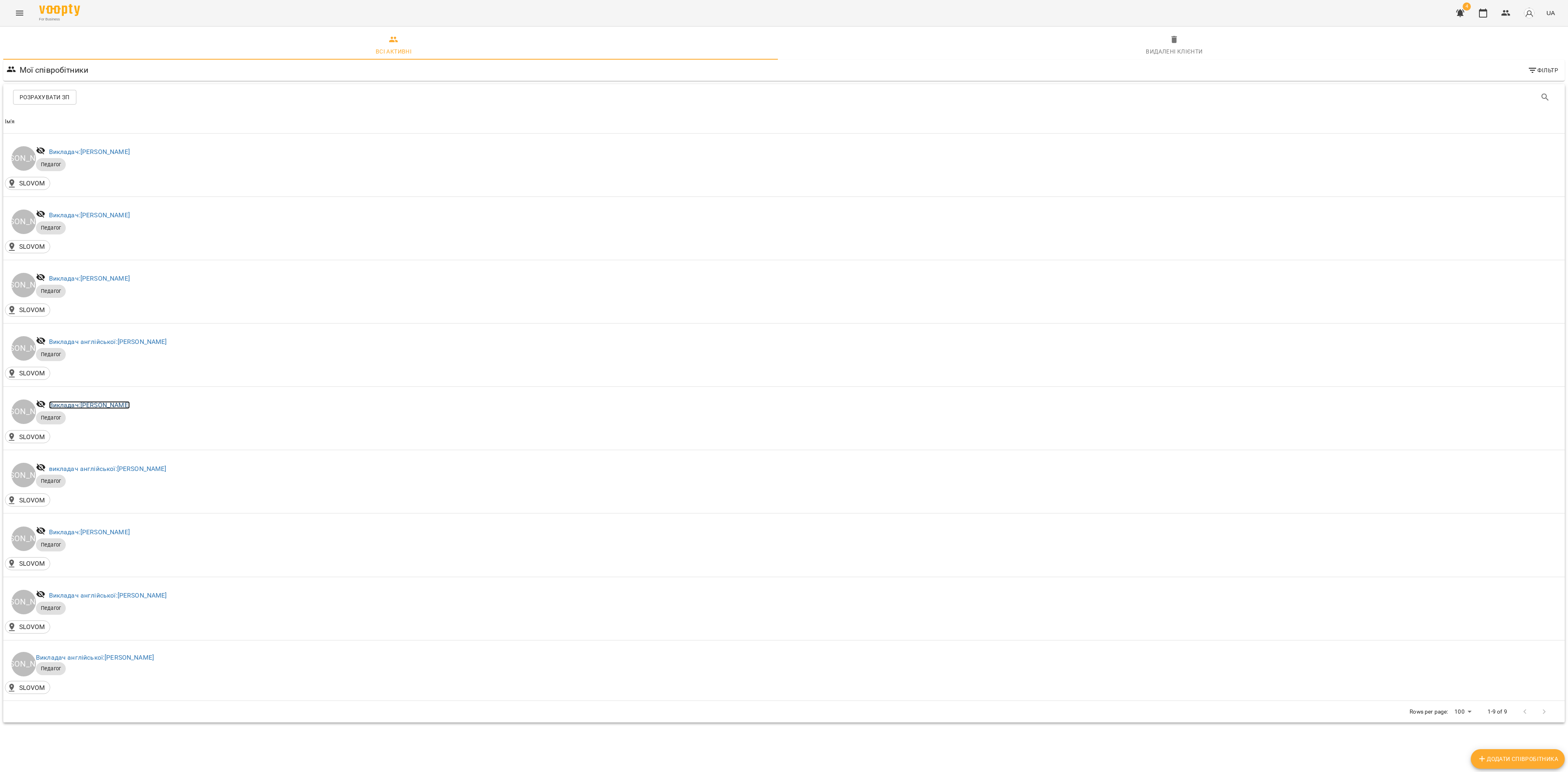
click at [99, 406] on link "Викладач: [PERSON_NAME]" at bounding box center [89, 405] width 81 height 7
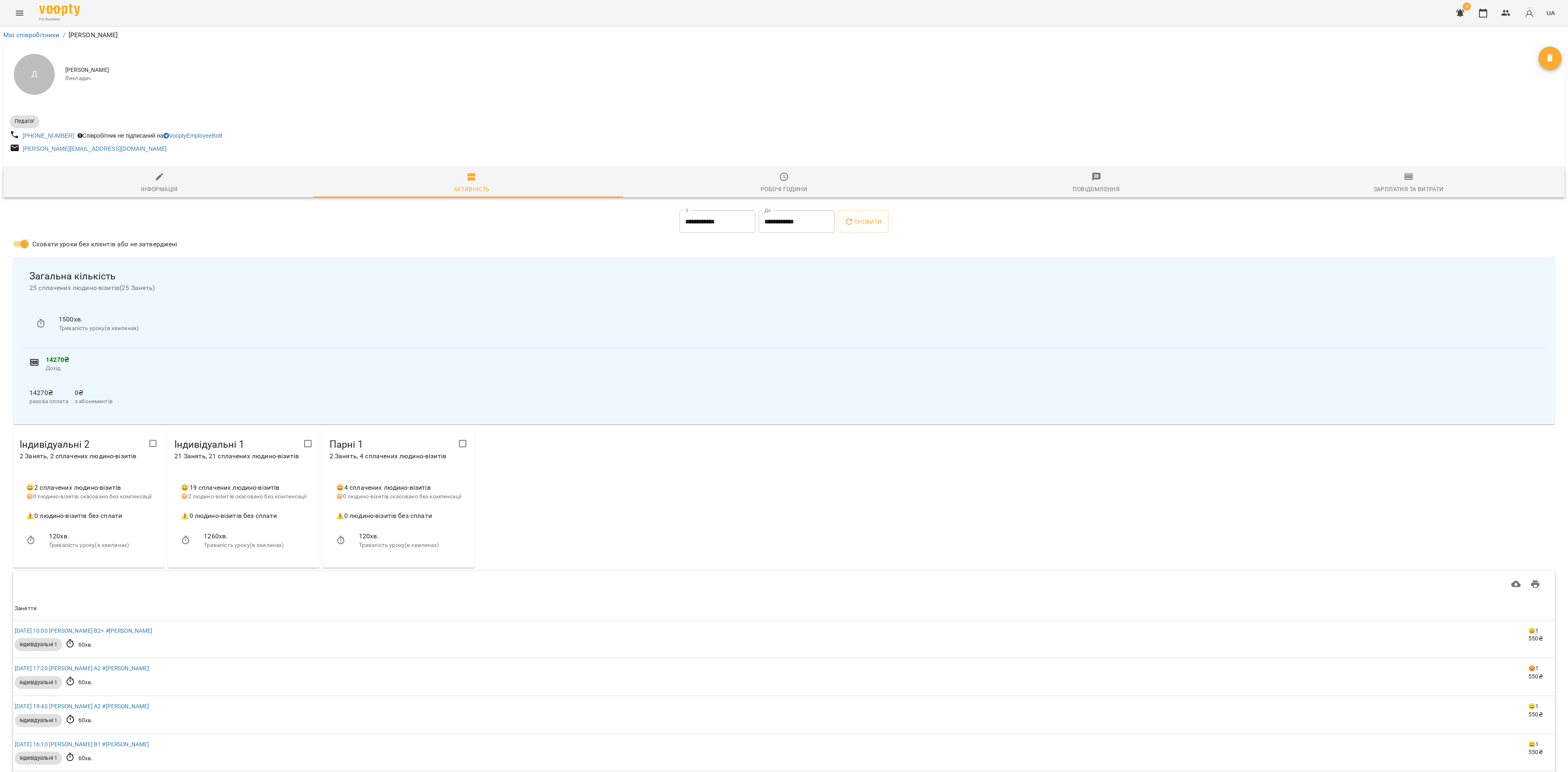
click at [32, 30] on li "Мої співробітники" at bounding box center [32, 35] width 57 height 10
click at [34, 34] on link "Мої співробітники" at bounding box center [32, 35] width 57 height 7
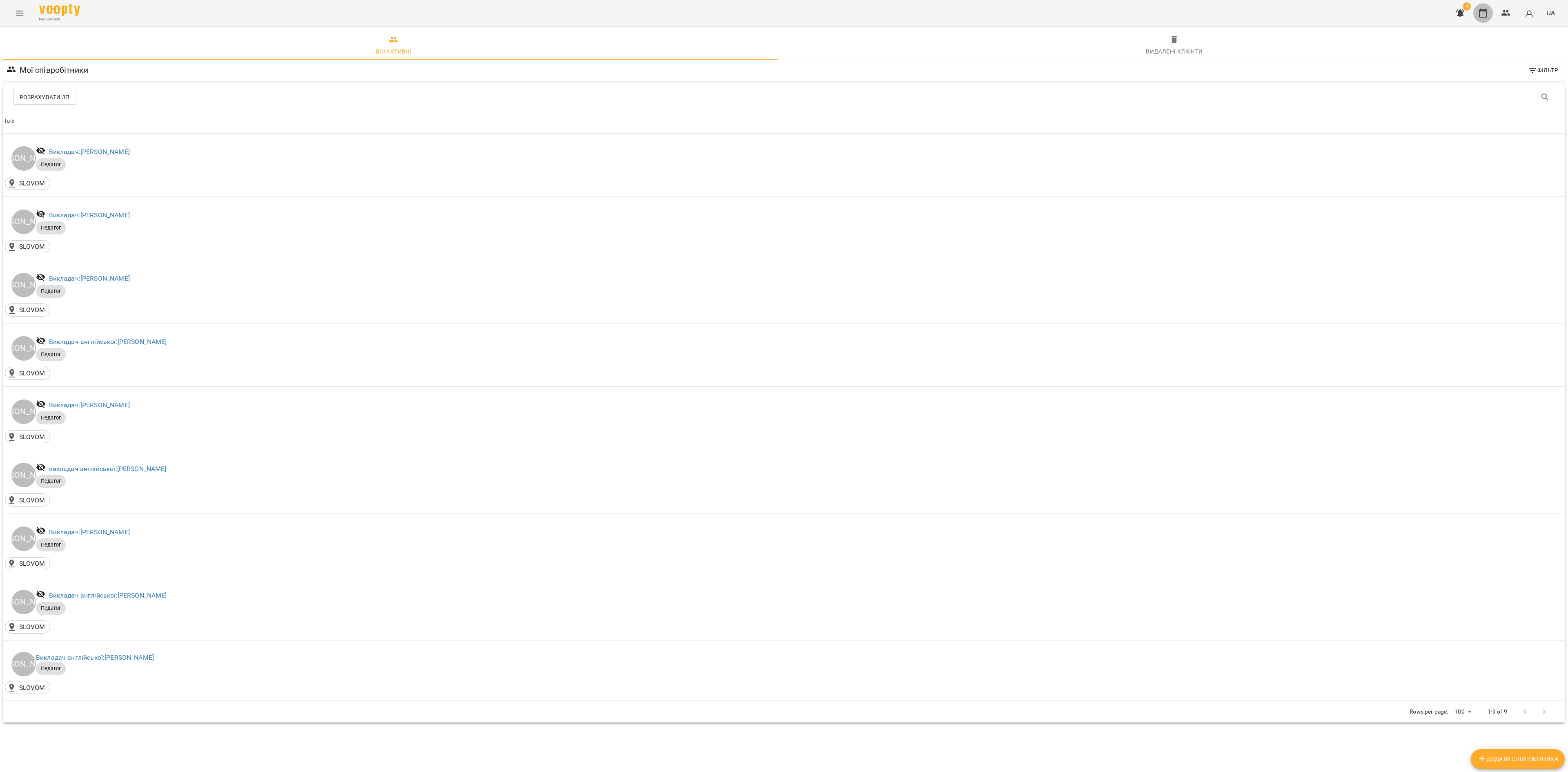
drag, startPoint x: 1483, startPoint y: 7, endPoint x: 1455, endPoint y: 70, distance: 68.9
click at [1485, 8] on button "button" at bounding box center [1483, 13] width 19 height 19
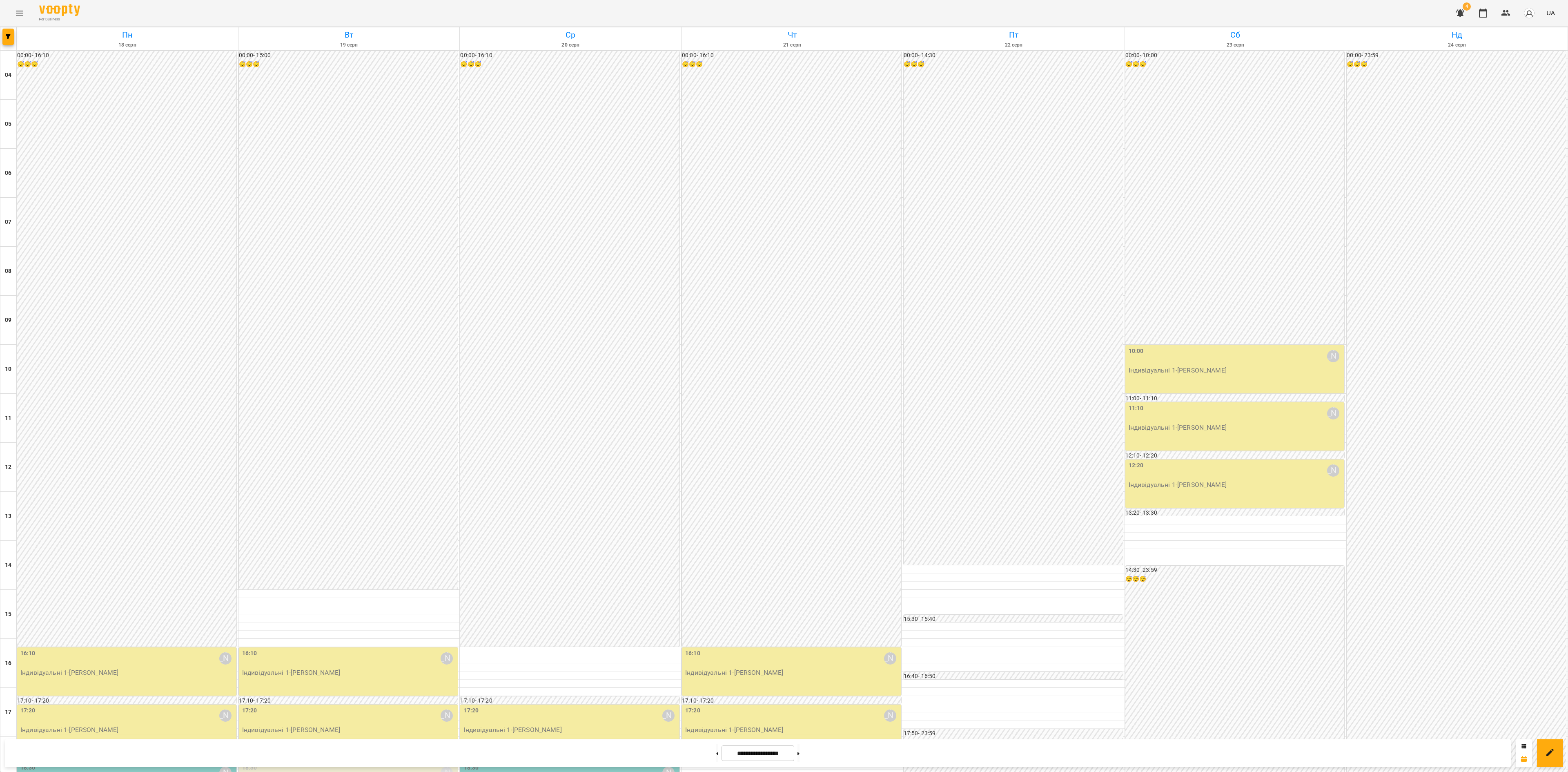
scroll to position [248, 0]
click at [363, 764] on div "18:30 Дарія Настека 0 Індивідуальні 1 (Катерина Горіславець)" at bounding box center [349, 783] width 215 height 38
click at [300, 407] on link "[PERSON_NAME]" at bounding box center [299, 409] width 49 height 7
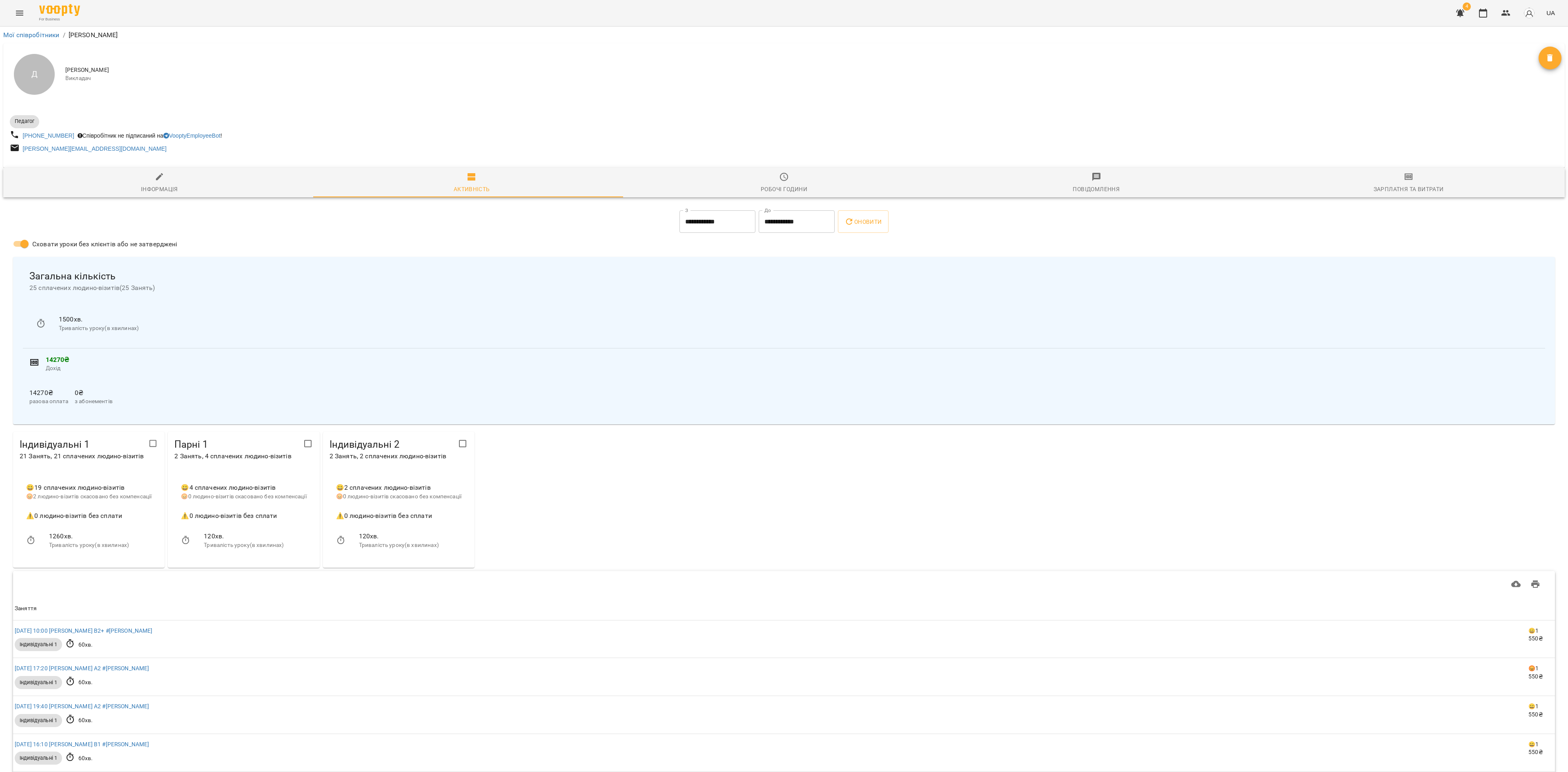
click at [1541, 67] on button "Видалити" at bounding box center [1550, 58] width 23 height 23
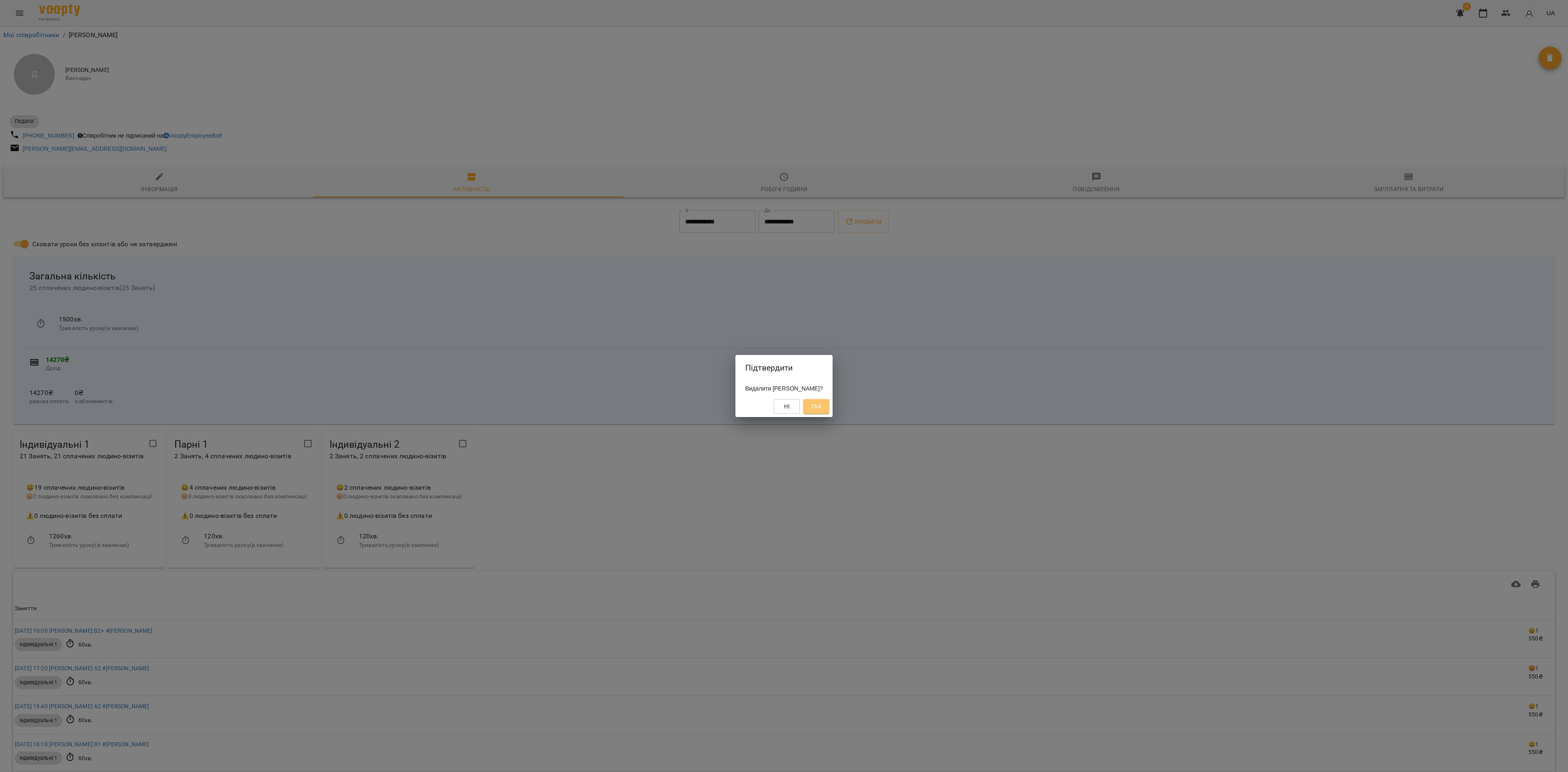
click at [823, 403] on span "Так" at bounding box center [816, 407] width 13 height 10
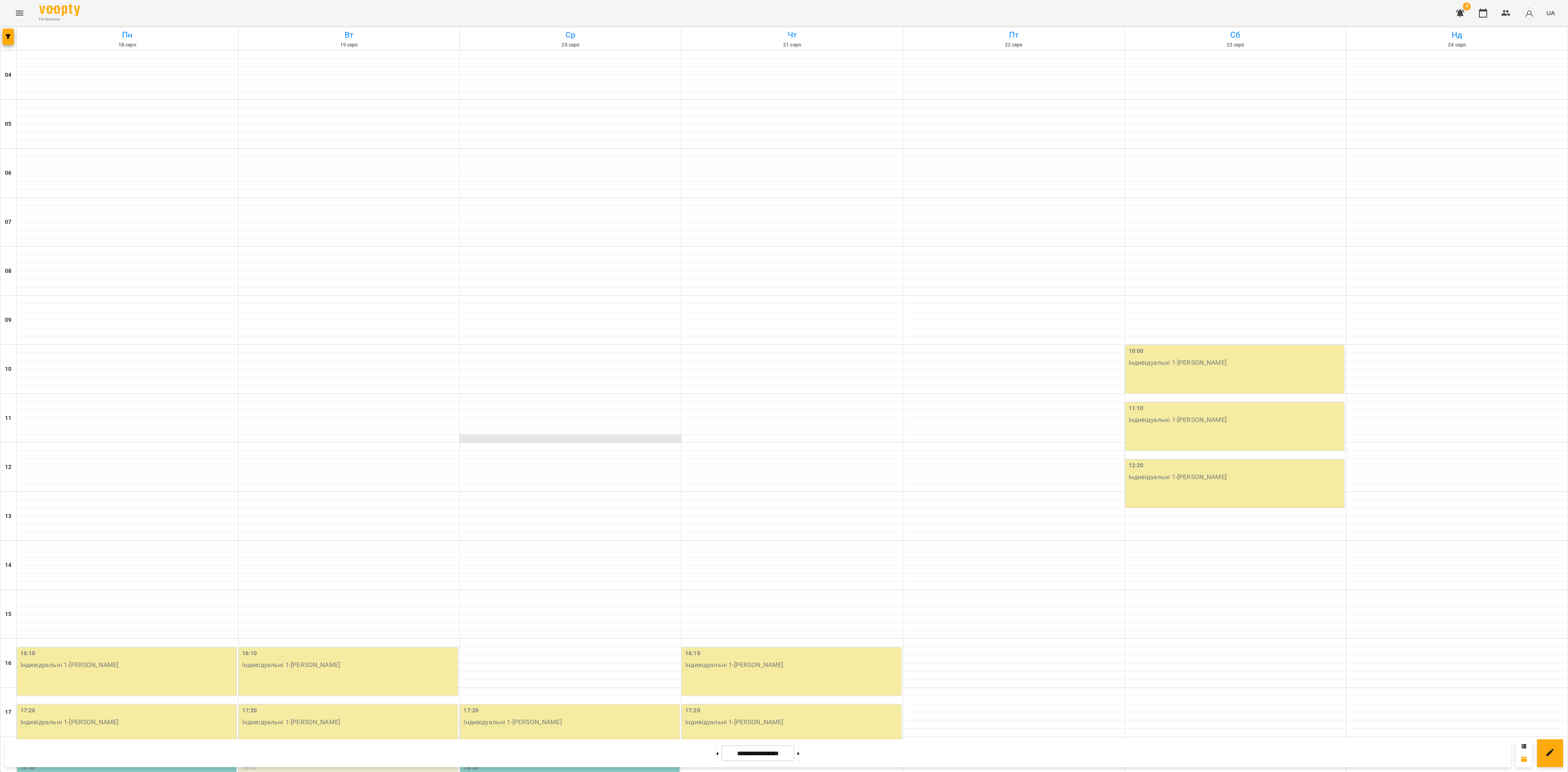
scroll to position [245, 0]
click at [3, 29] on button "button" at bounding box center [8, 37] width 12 height 16
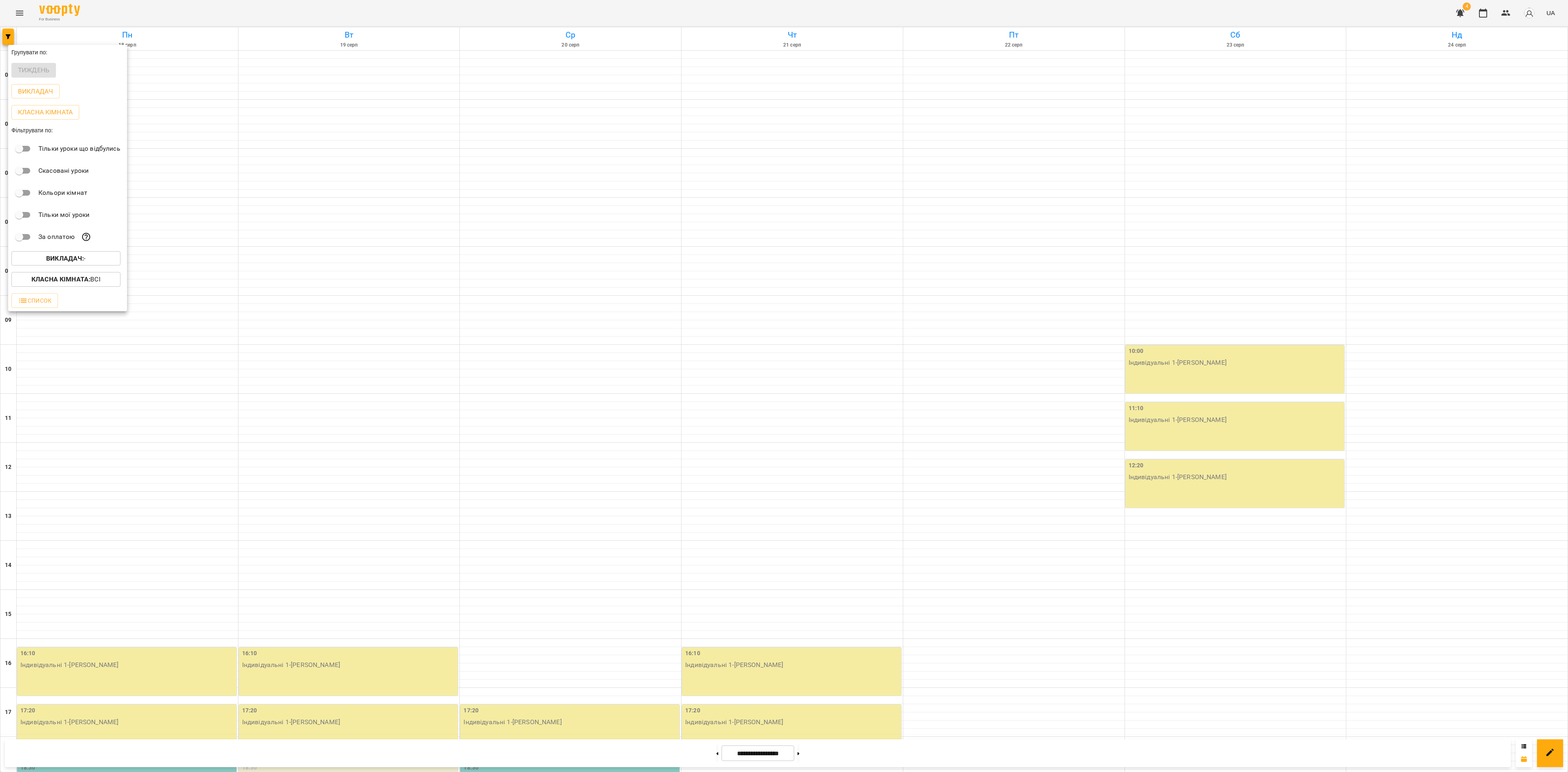
click at [73, 262] on b "Викладач :" at bounding box center [65, 259] width 37 height 7
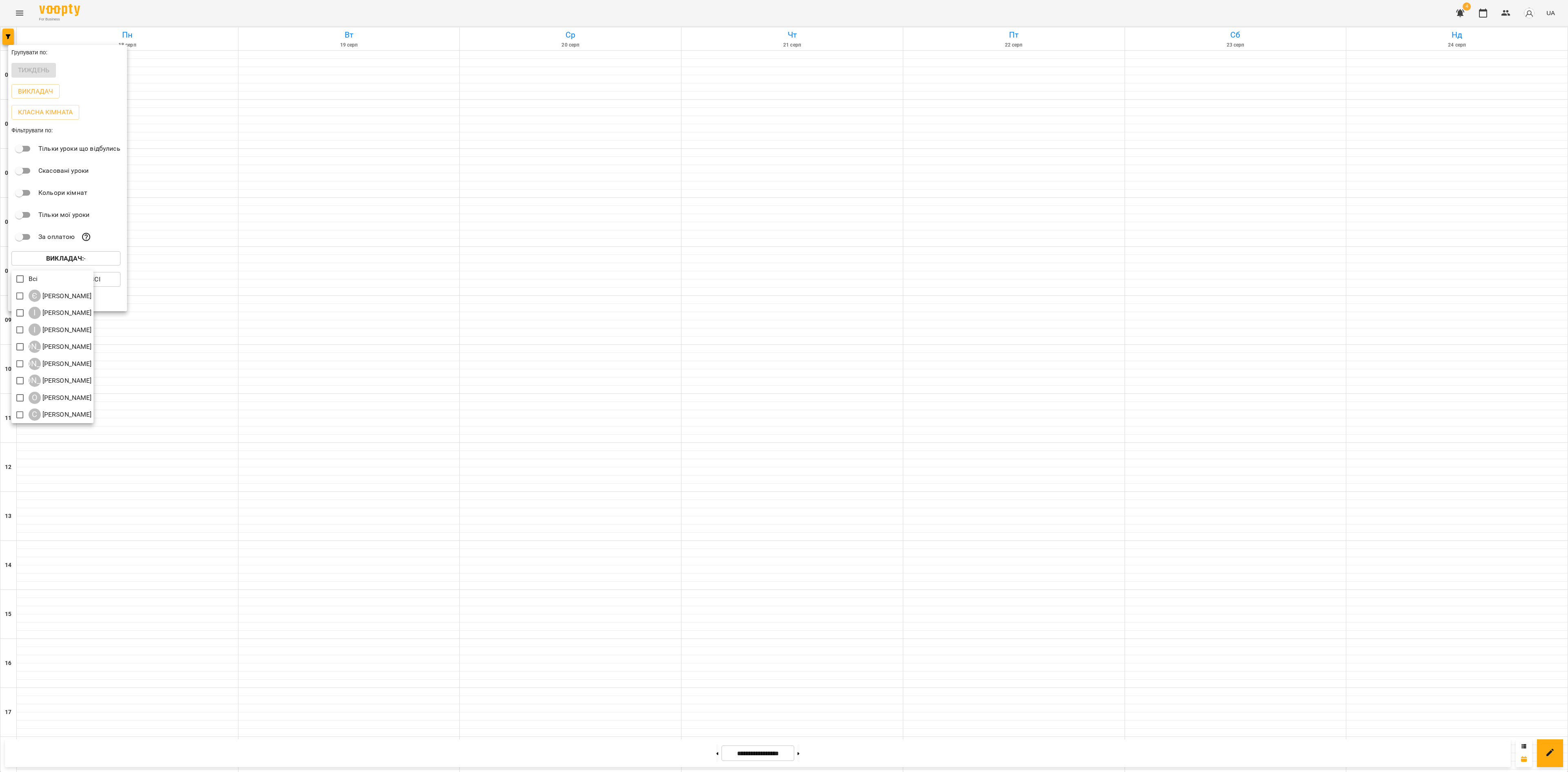
click at [533, 447] on div at bounding box center [784, 386] width 1568 height 772
click at [432, 445] on div at bounding box center [784, 386] width 1568 height 772
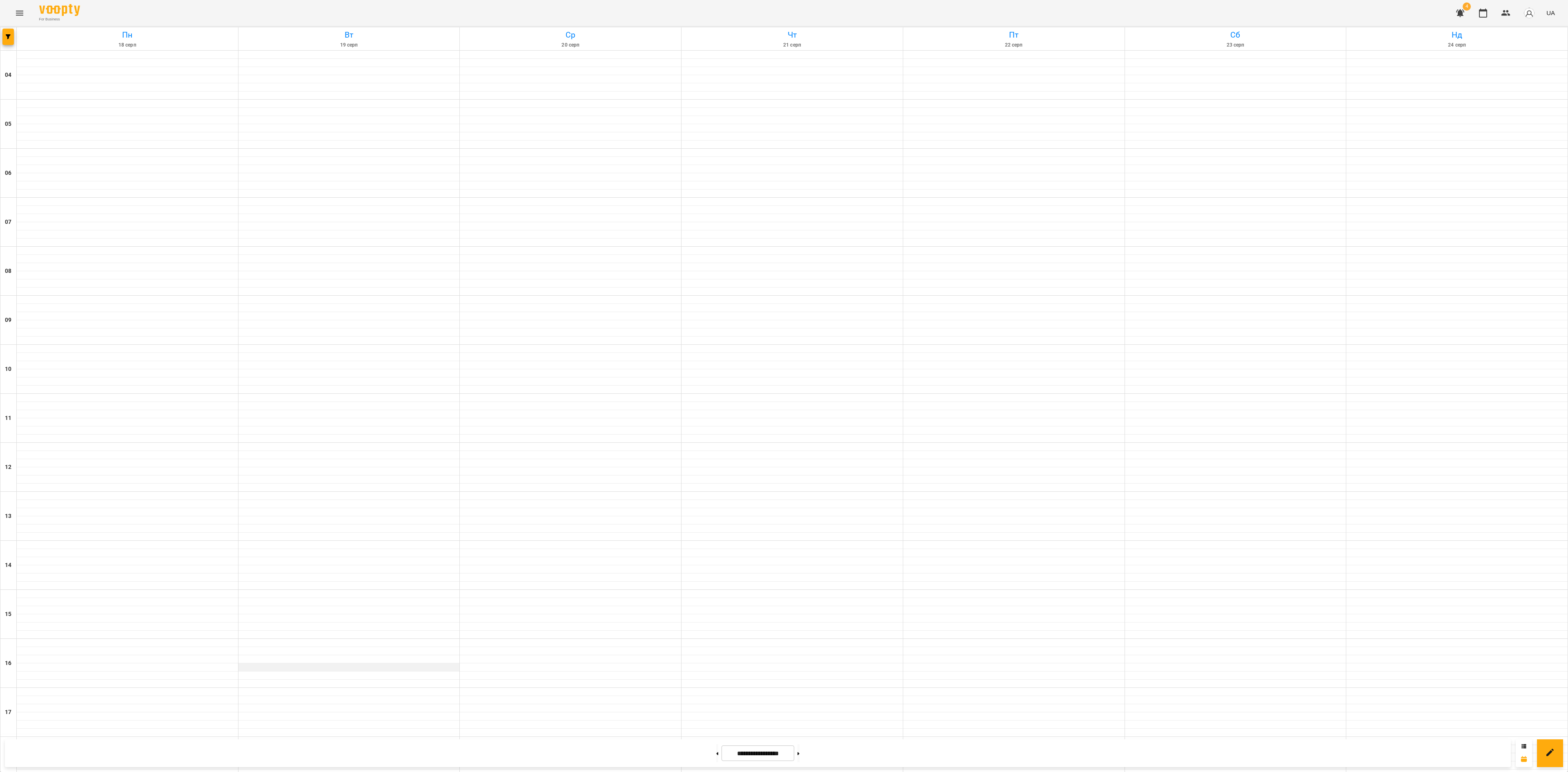
scroll to position [248, 0]
click at [8, 35] on icon "button" at bounding box center [7, 37] width 5 height 5
click at [1506, 15] on div at bounding box center [784, 386] width 1568 height 772
click at [40, 16] on div "For Business" at bounding box center [59, 13] width 41 height 18
click at [24, 16] on button "Menu" at bounding box center [19, 13] width 19 height 19
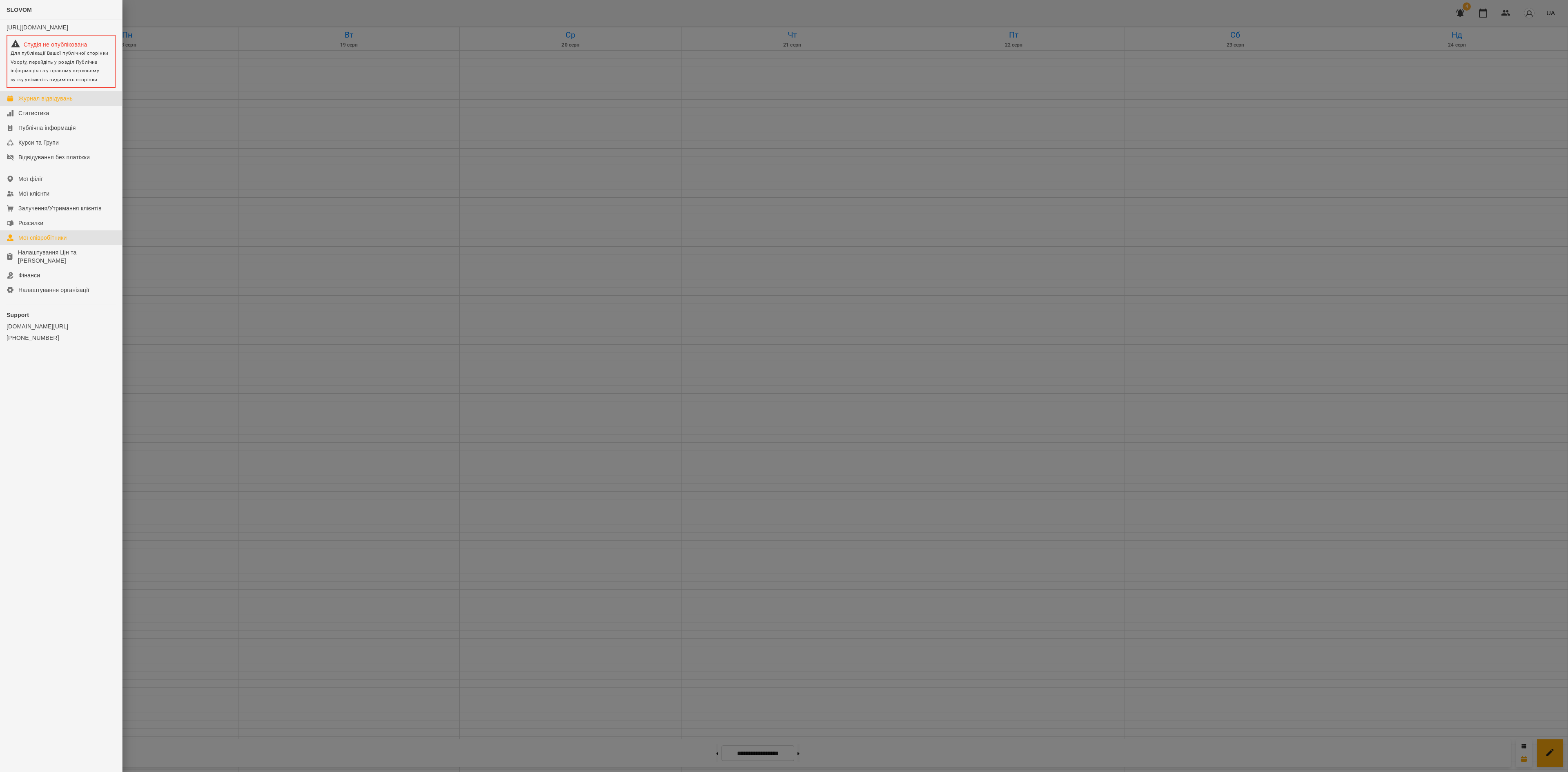
drag, startPoint x: 58, startPoint y: 238, endPoint x: 157, endPoint y: 249, distance: 99.6
click at [58, 238] on link "Мої співробітники" at bounding box center [61, 238] width 122 height 15
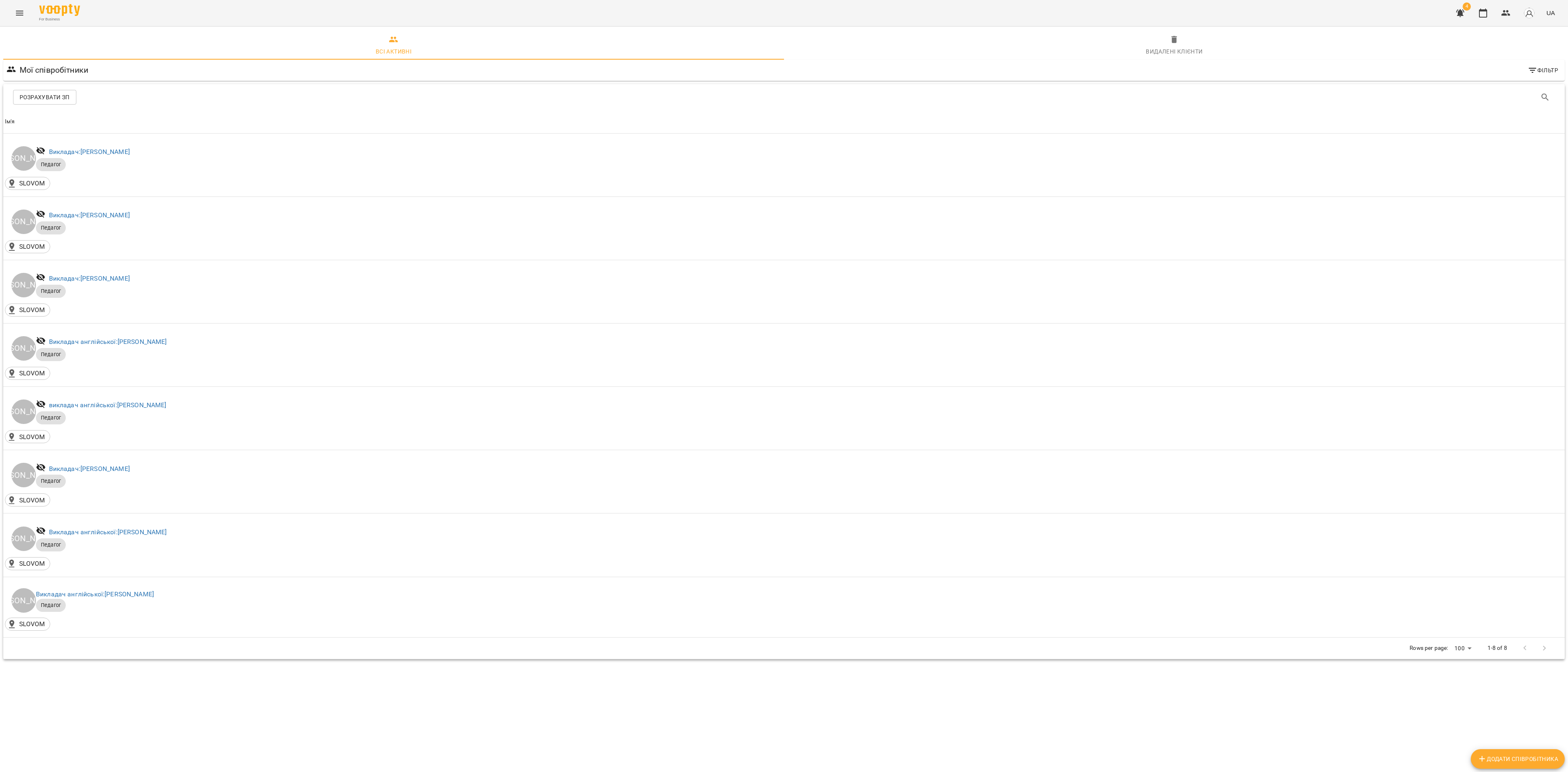
click at [1168, 48] on div "Видалені клієнти" at bounding box center [1174, 51] width 57 height 10
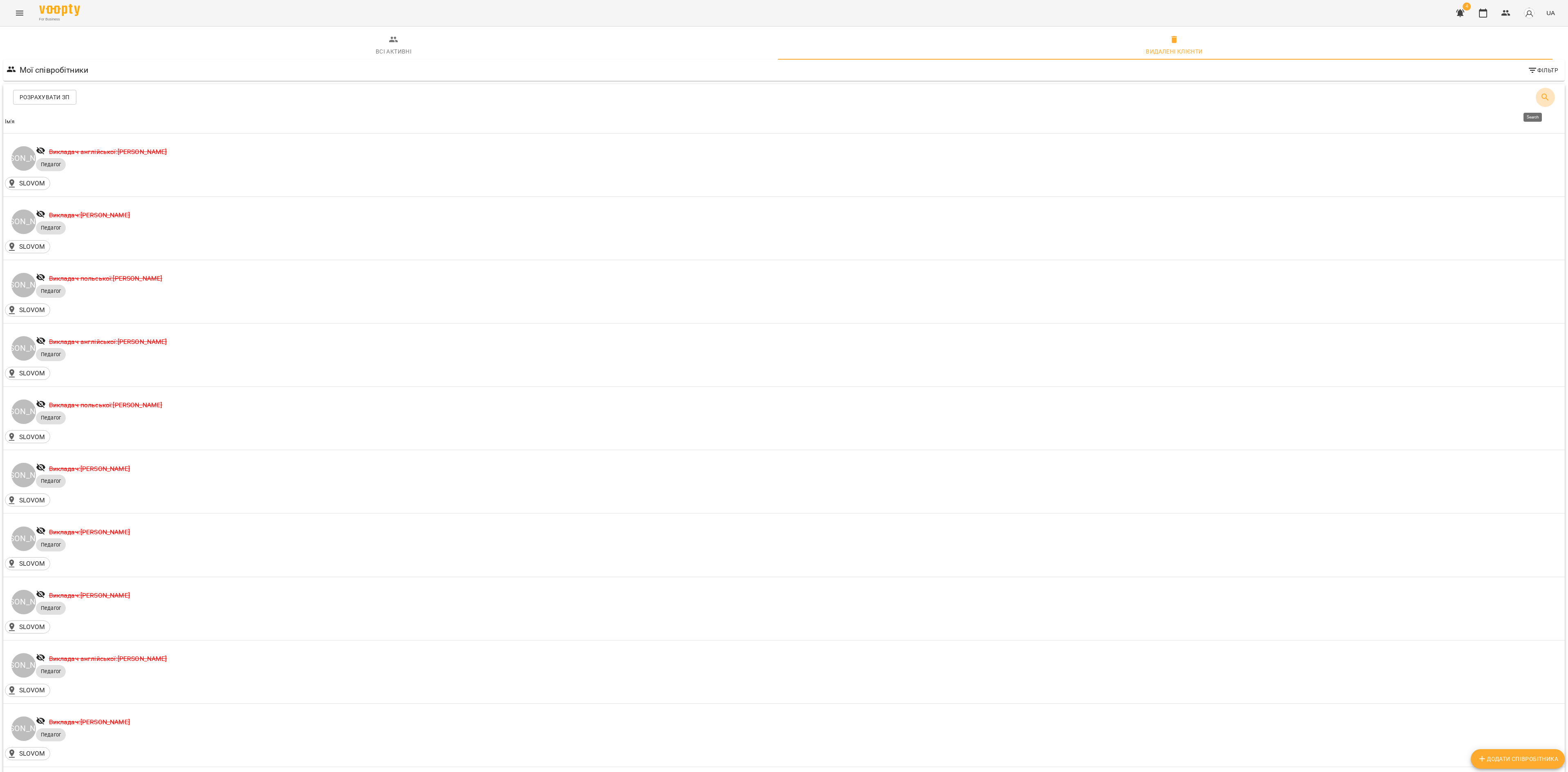
click at [1541, 96] on icon "Search" at bounding box center [1545, 97] width 10 height 10
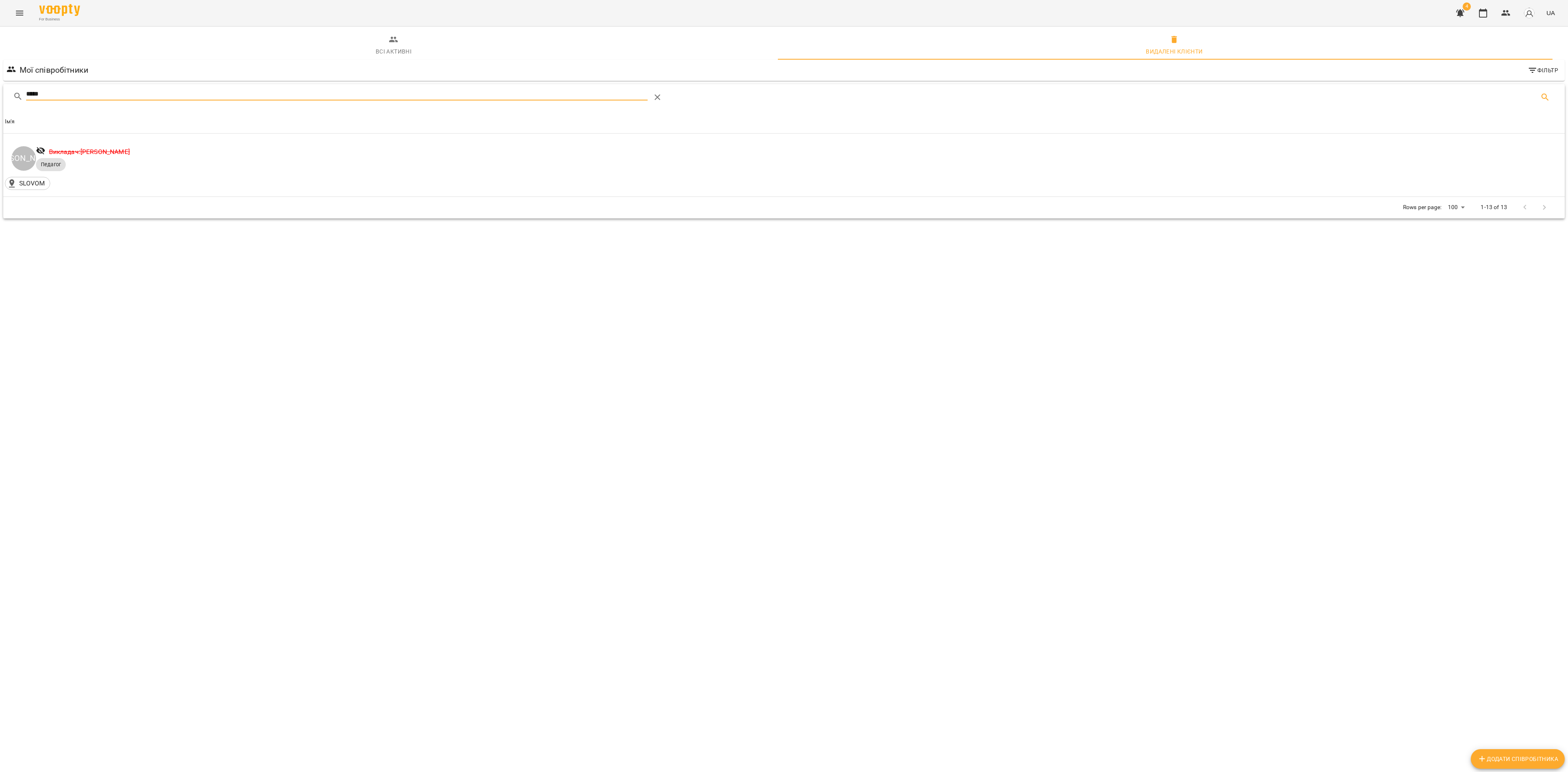
type input "*****"
click at [104, 153] on link "Викладач: [PERSON_NAME]" at bounding box center [89, 152] width 81 height 7
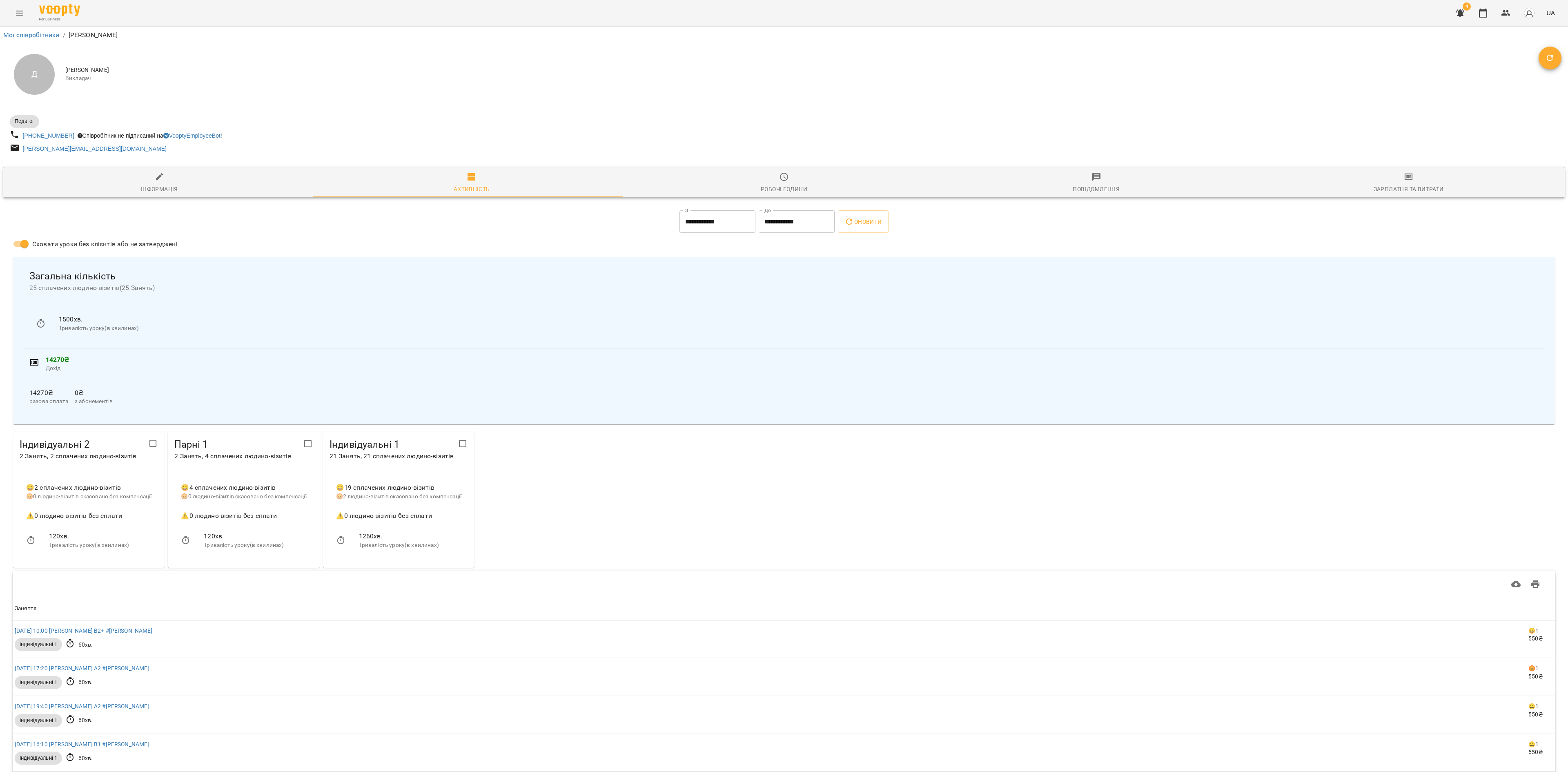
click at [1545, 57] on icon "Відновити" at bounding box center [1550, 58] width 10 height 10
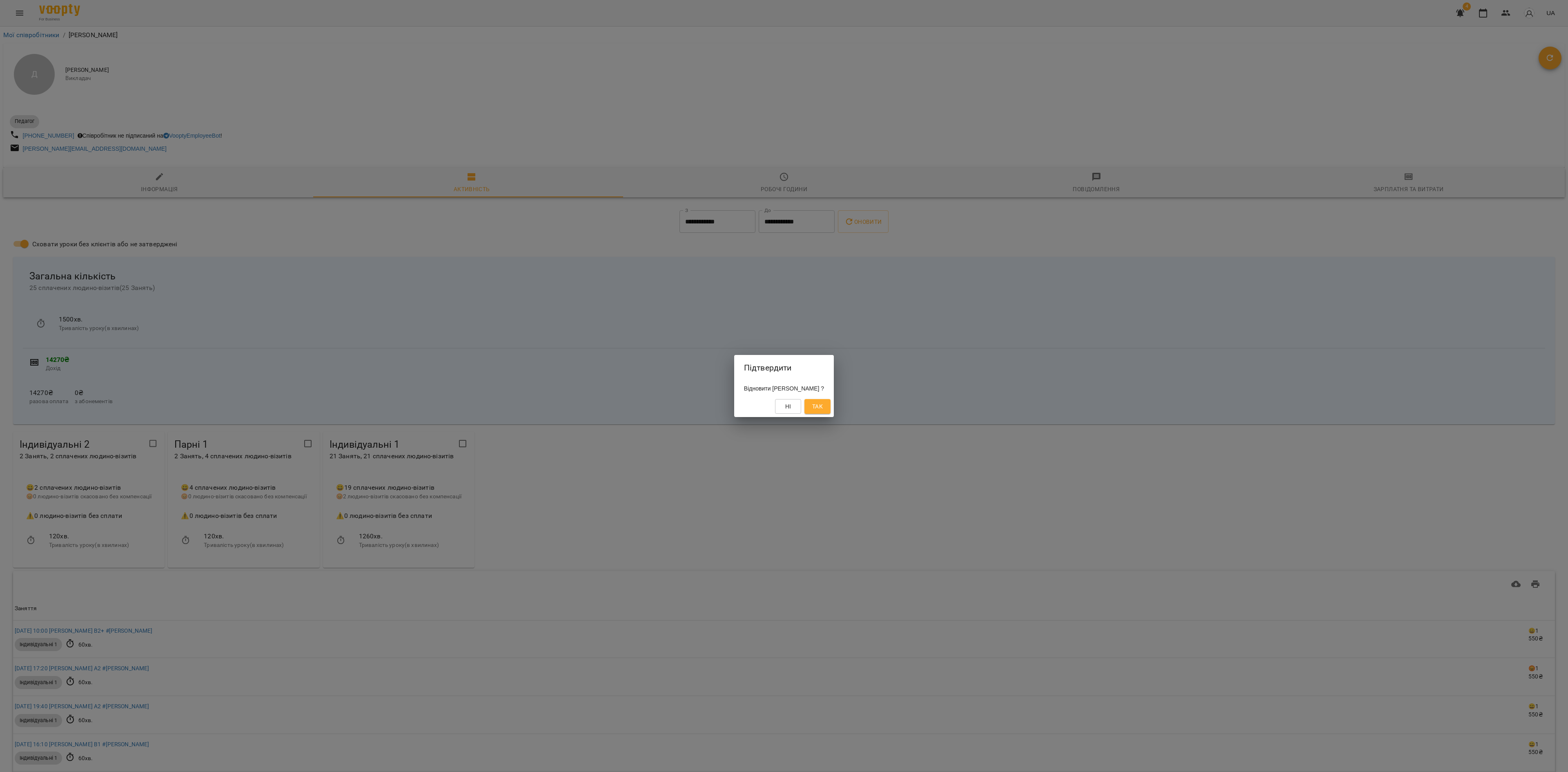
click at [816, 407] on span "Так" at bounding box center [818, 407] width 11 height 10
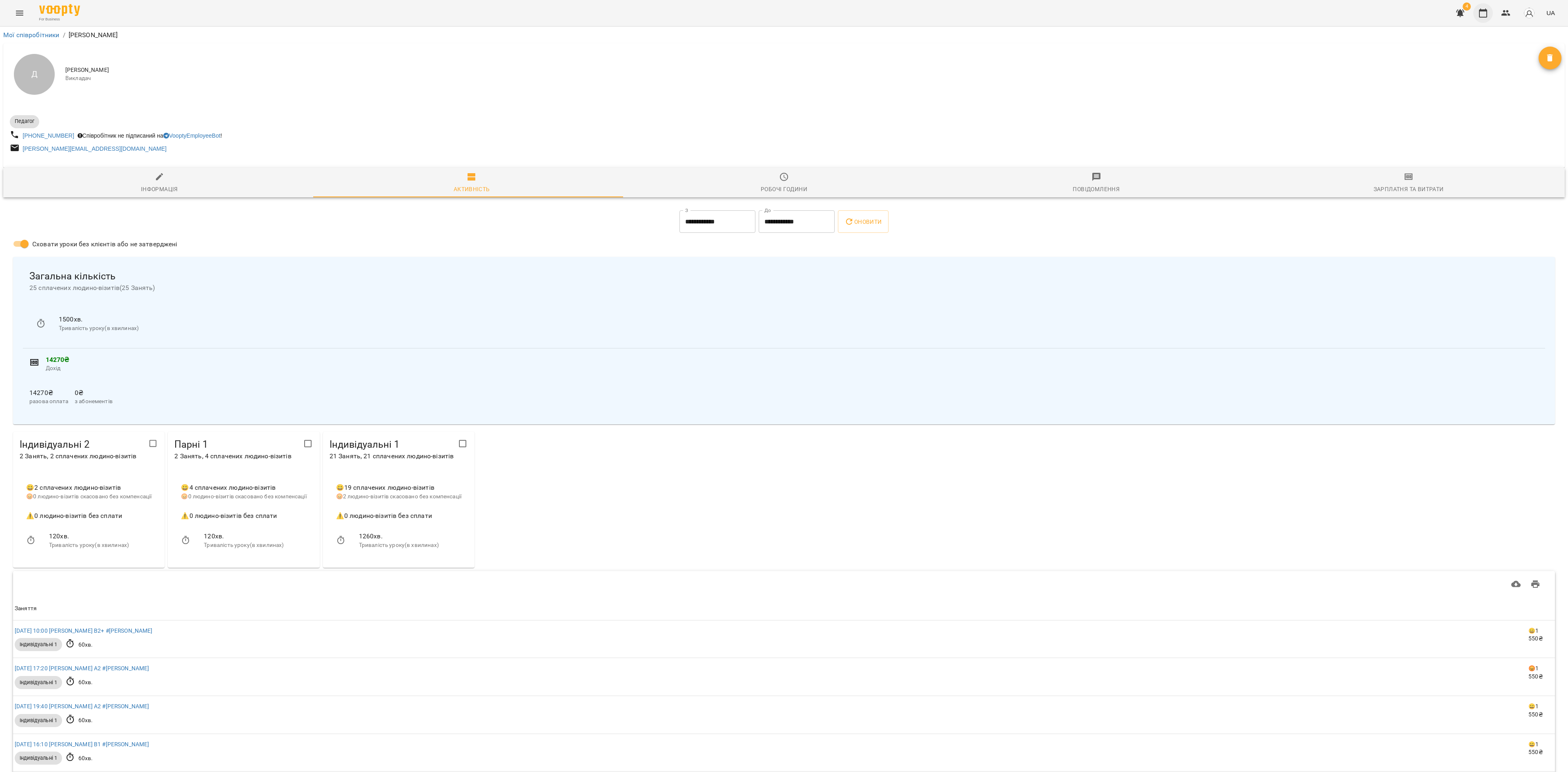
click at [1486, 13] on icon "button" at bounding box center [1483, 13] width 10 height 10
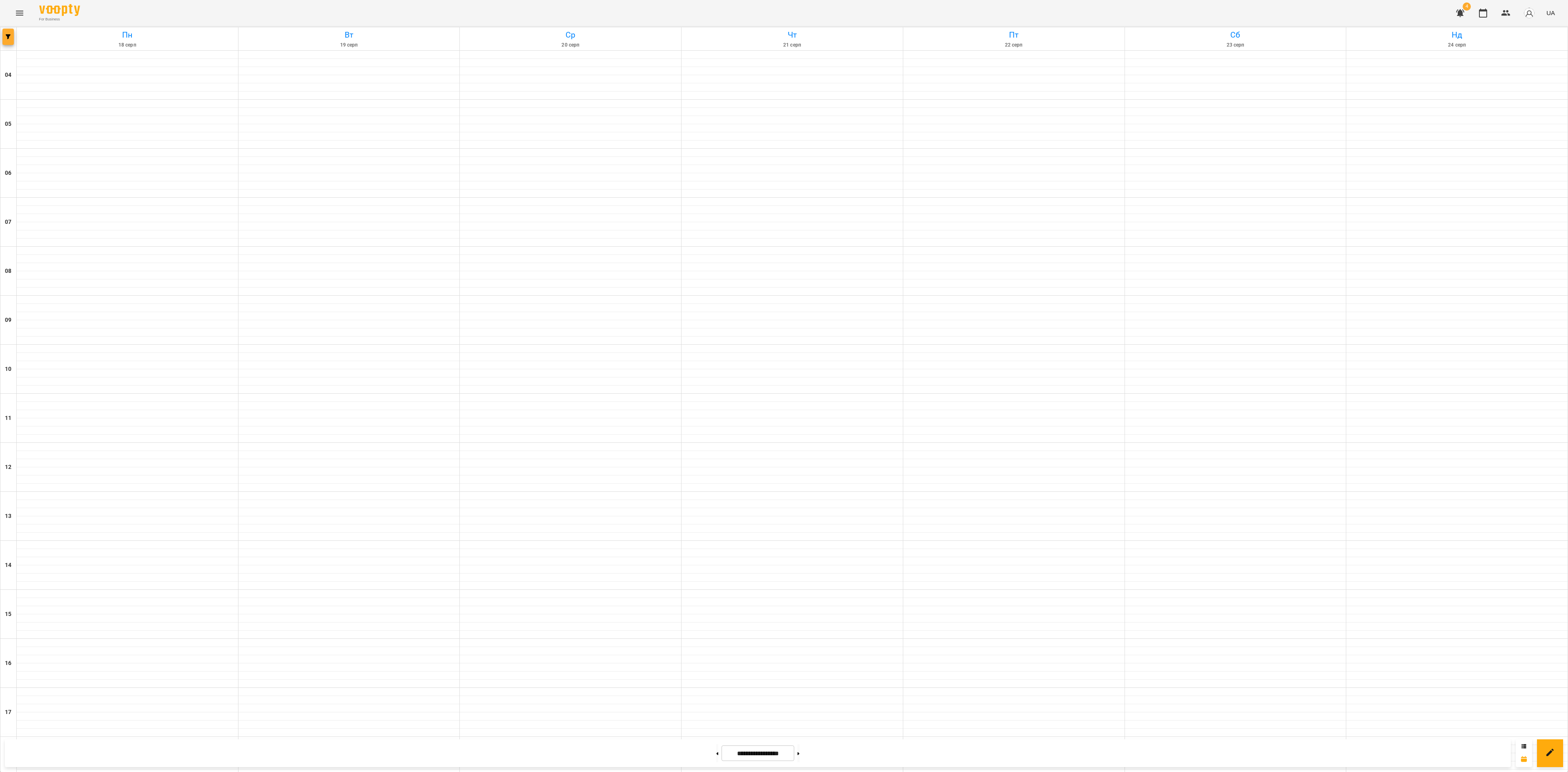
click at [6, 39] on button "button" at bounding box center [8, 37] width 12 height 16
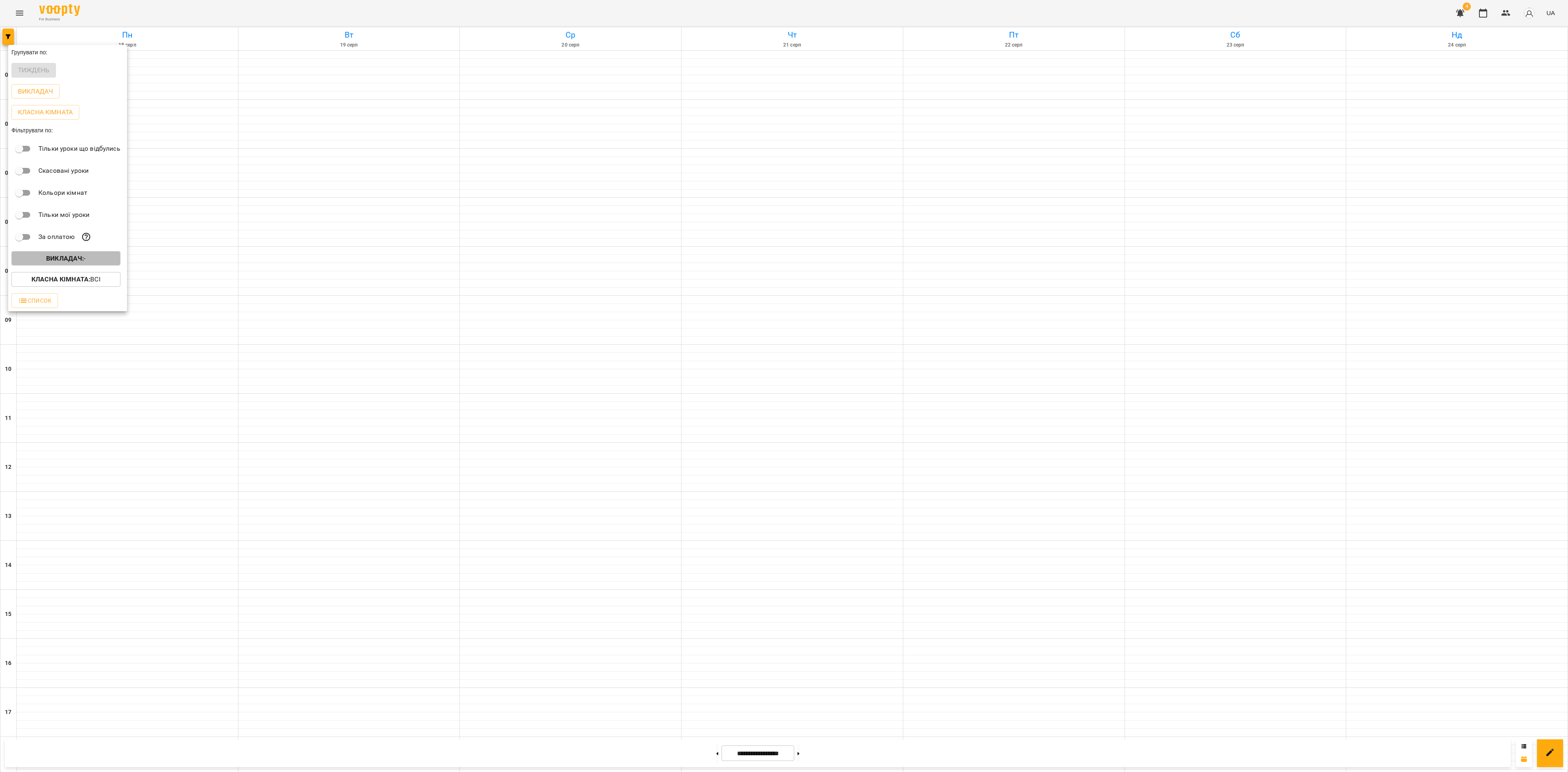
click at [72, 262] on b "Викладач :" at bounding box center [65, 259] width 37 height 7
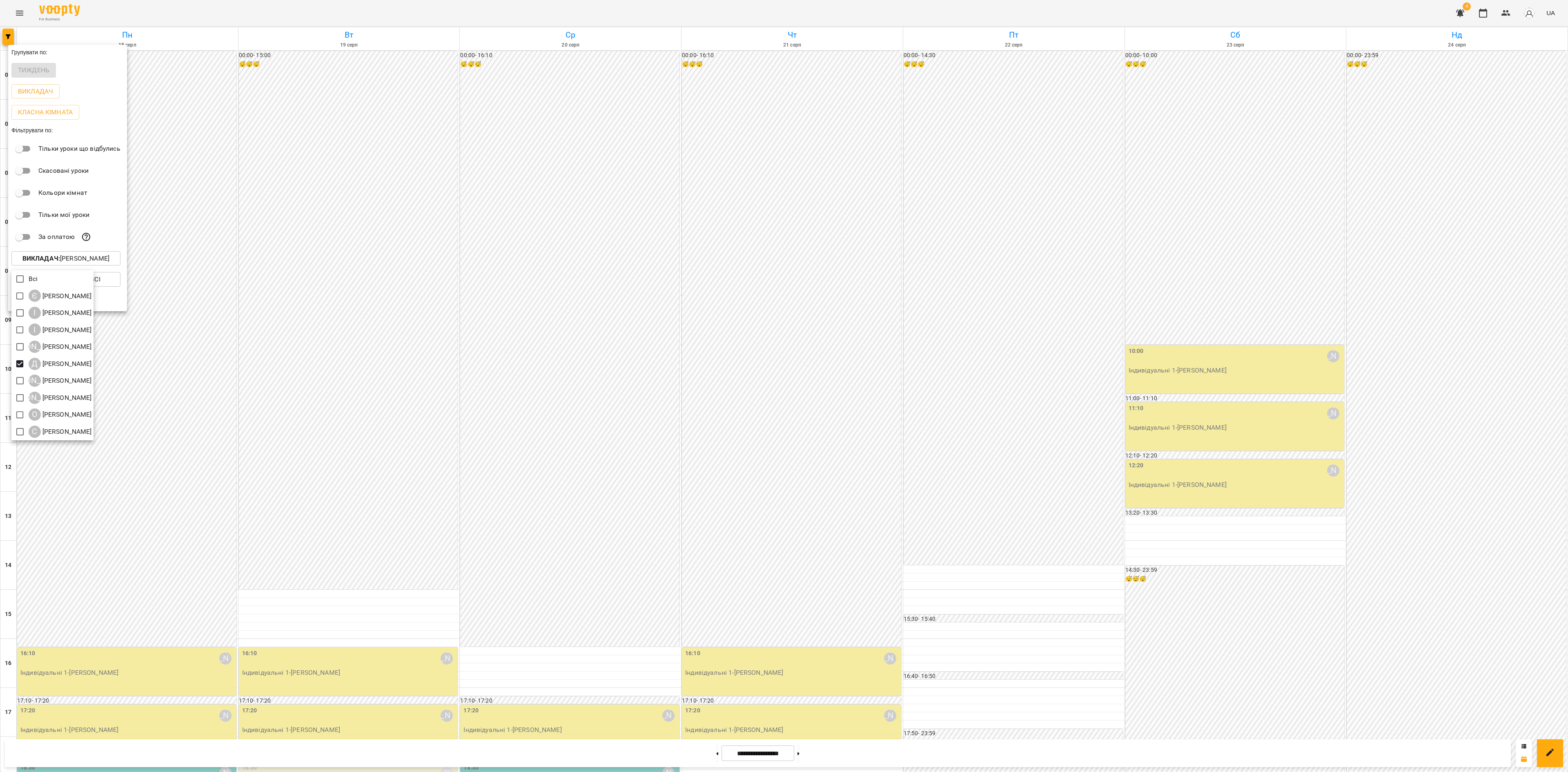
click at [344, 235] on div at bounding box center [784, 386] width 1568 height 772
click at [345, 241] on div at bounding box center [784, 386] width 1568 height 772
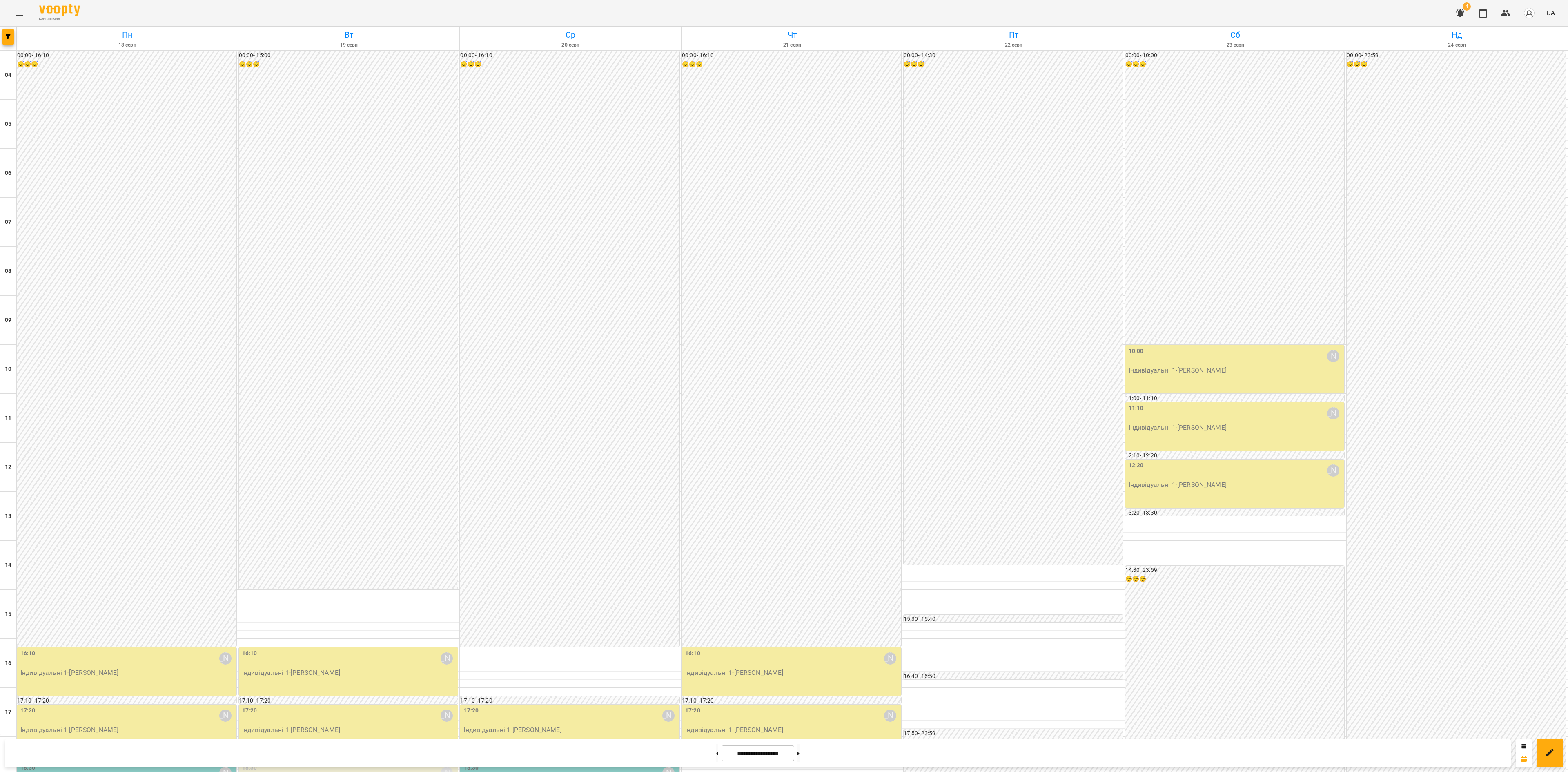
scroll to position [248, 0]
click at [120, 704] on div "17:20 [PERSON_NAME] Індивідуальні 1 - [PERSON_NAME]" at bounding box center [127, 728] width 219 height 48
drag, startPoint x: 113, startPoint y: 534, endPoint x: 119, endPoint y: 541, distance: 9.2
click at [113, 535] on div at bounding box center [784, 386] width 1568 height 772
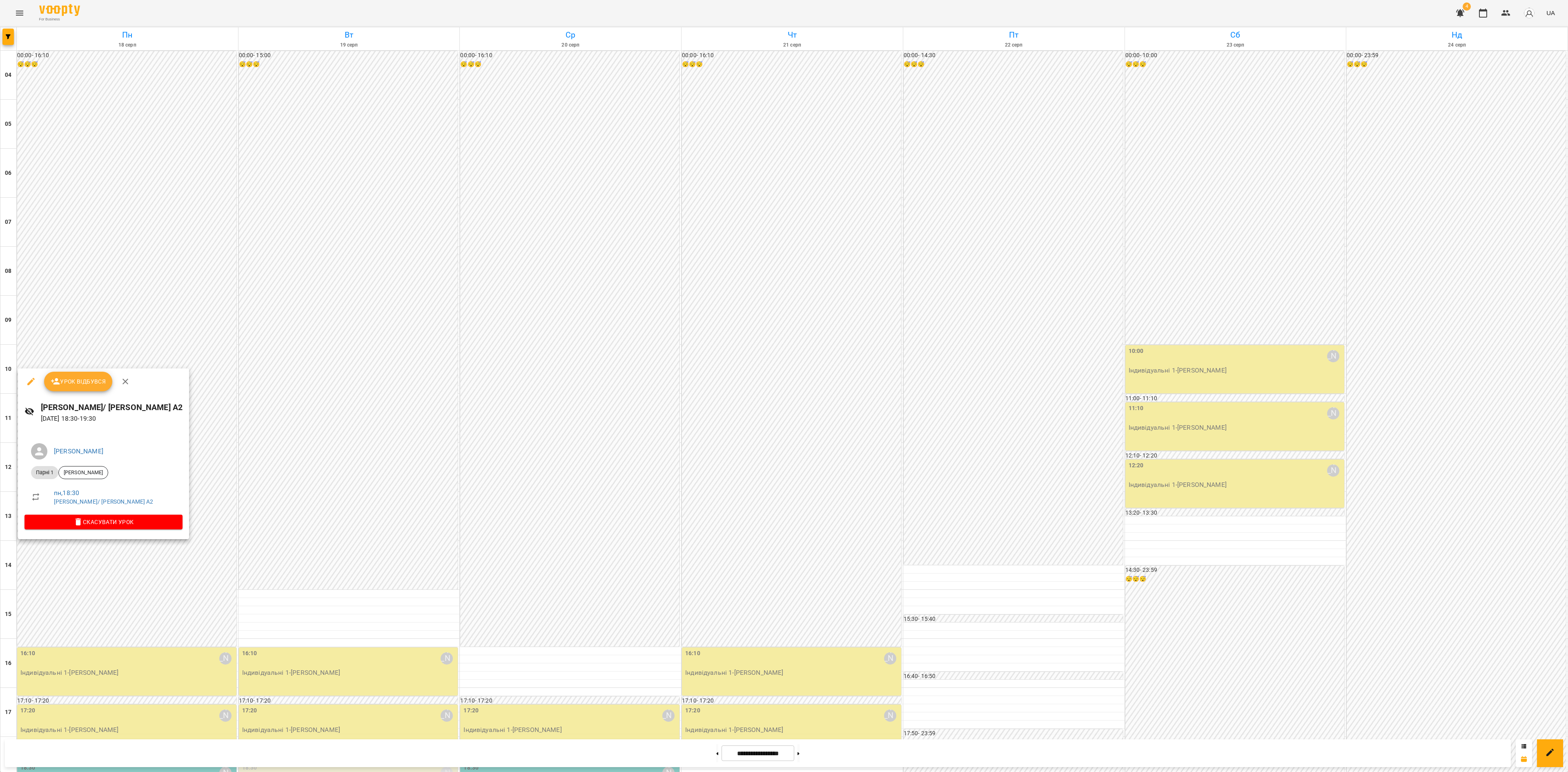
click at [1121, 615] on div at bounding box center [784, 386] width 1568 height 772
